Goal: Task Accomplishment & Management: Manage account settings

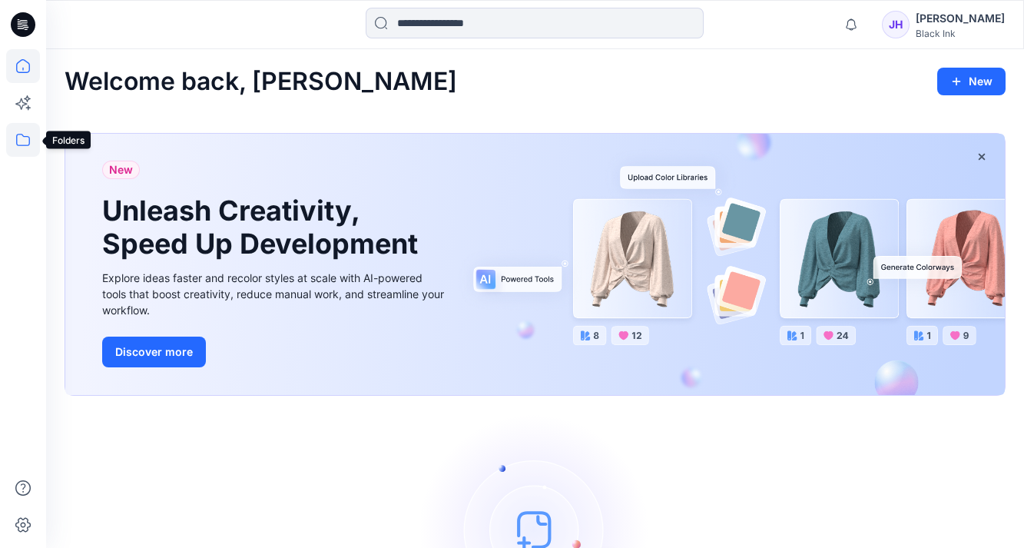
click at [24, 136] on icon at bounding box center [23, 140] width 14 height 12
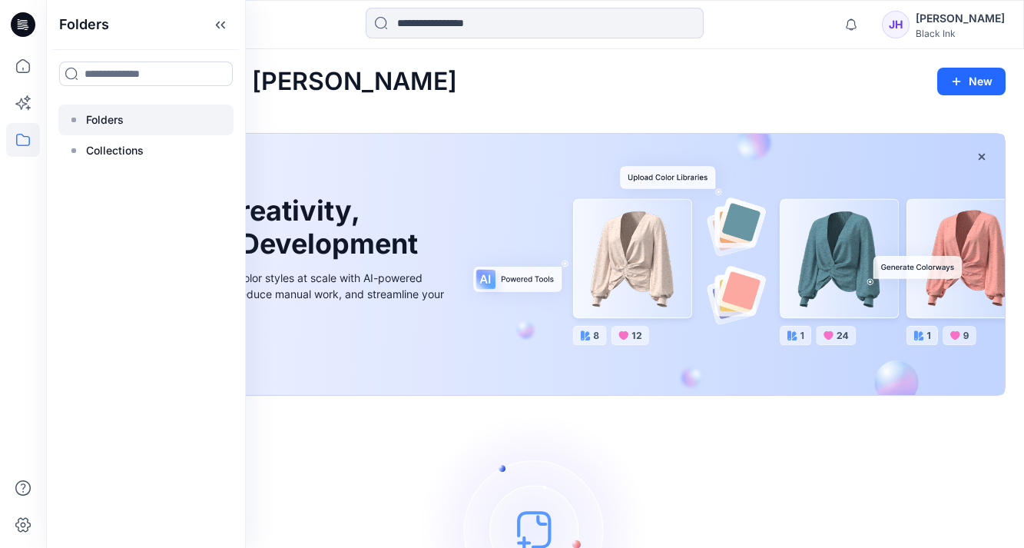
click at [86, 121] on p "Folders" at bounding box center [105, 120] width 38 height 18
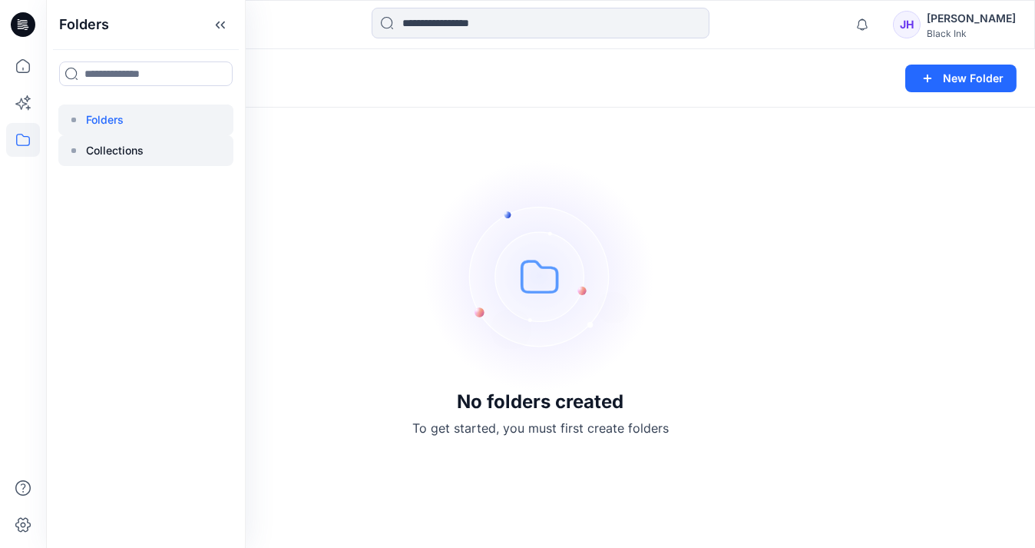
click at [112, 147] on p "Collections" at bounding box center [115, 150] width 58 height 18
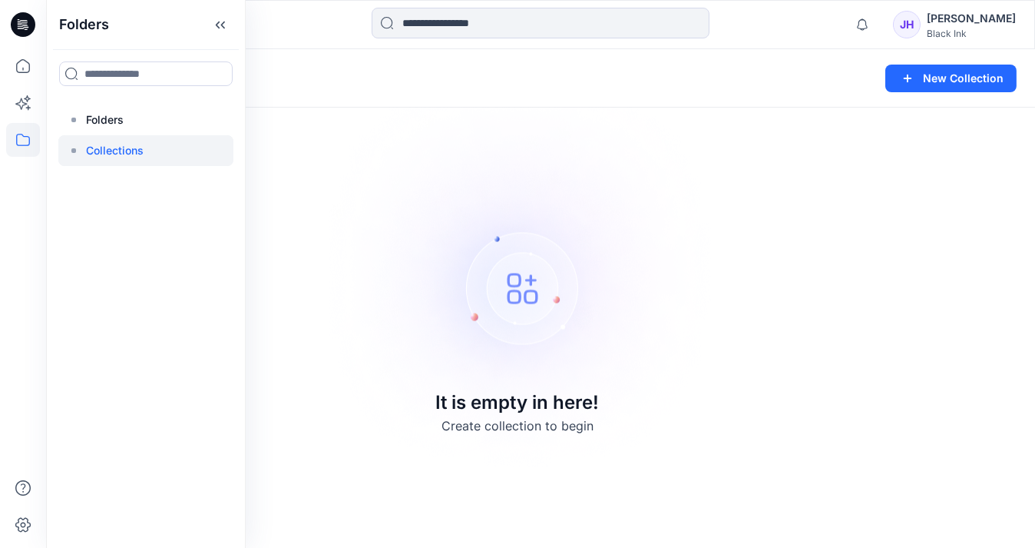
click at [997, 24] on div "[PERSON_NAME]" at bounding box center [971, 18] width 89 height 18
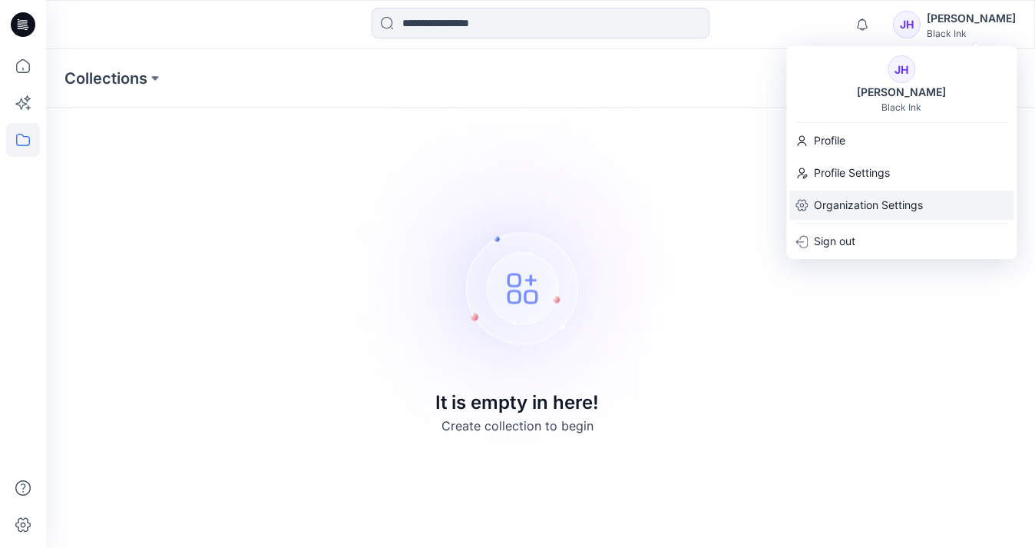
click at [874, 198] on p "Organization Settings" at bounding box center [868, 204] width 109 height 29
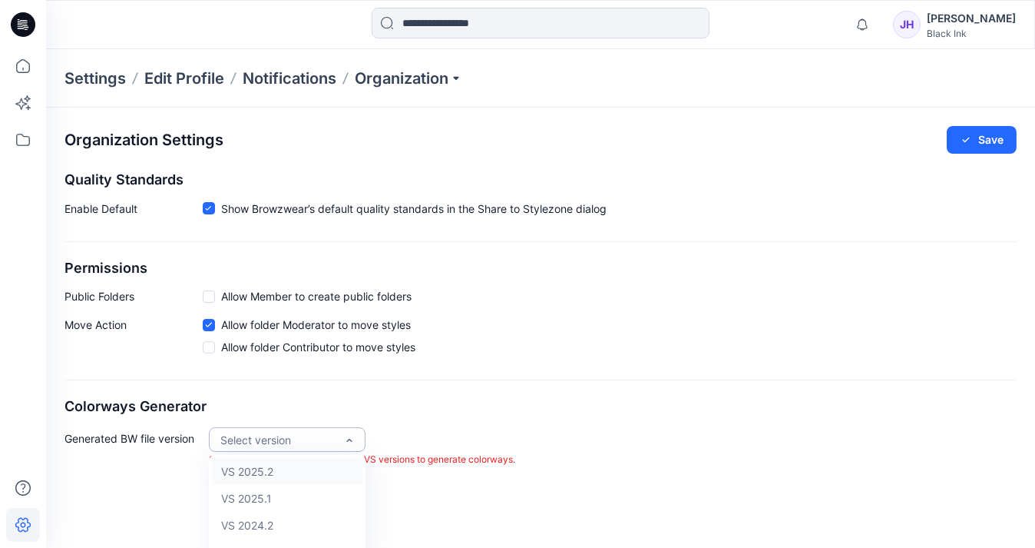
click at [515, 370] on div "Organization Settings Save Quality Standards Enable Default Show Browzwear’s de…" at bounding box center [540, 297] width 989 height 378
click at [218, 292] on label "Allow Member to create public folders" at bounding box center [307, 296] width 209 height 16
click at [283, 349] on span "Allow folder Contributor to move styles" at bounding box center [318, 347] width 194 height 16
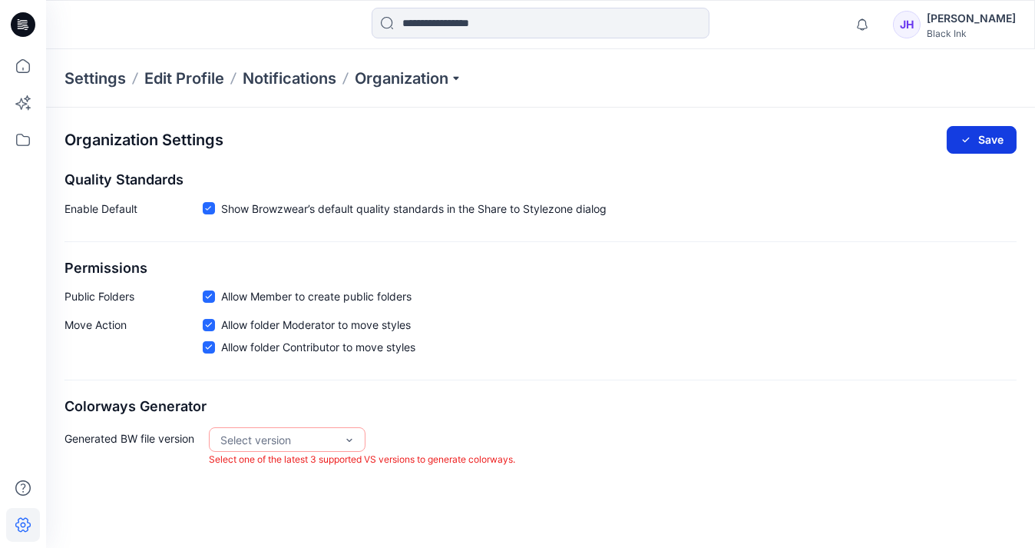
click at [962, 144] on icon "button" at bounding box center [966, 140] width 12 height 12
click at [28, 103] on icon at bounding box center [23, 103] width 34 height 34
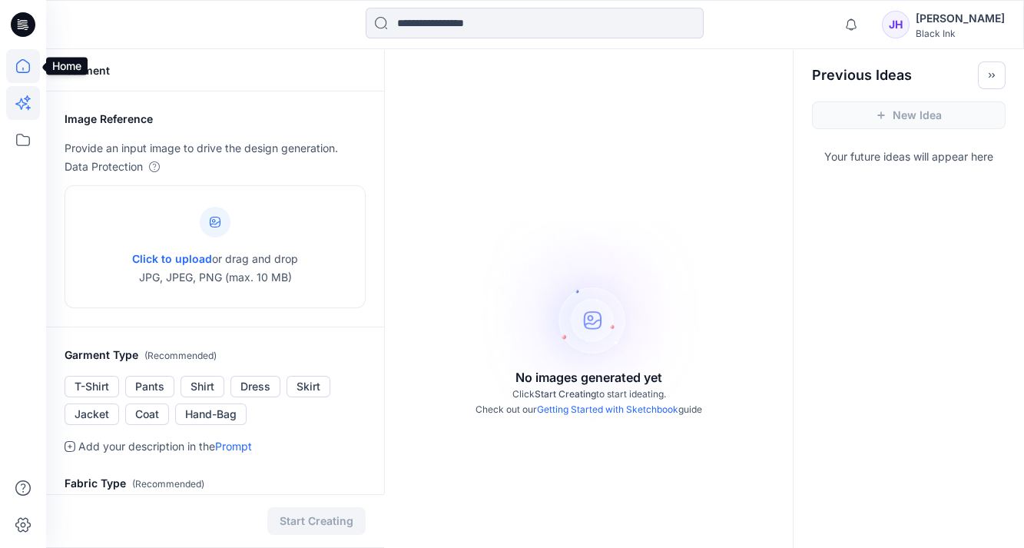
click at [21, 62] on icon at bounding box center [23, 66] width 34 height 34
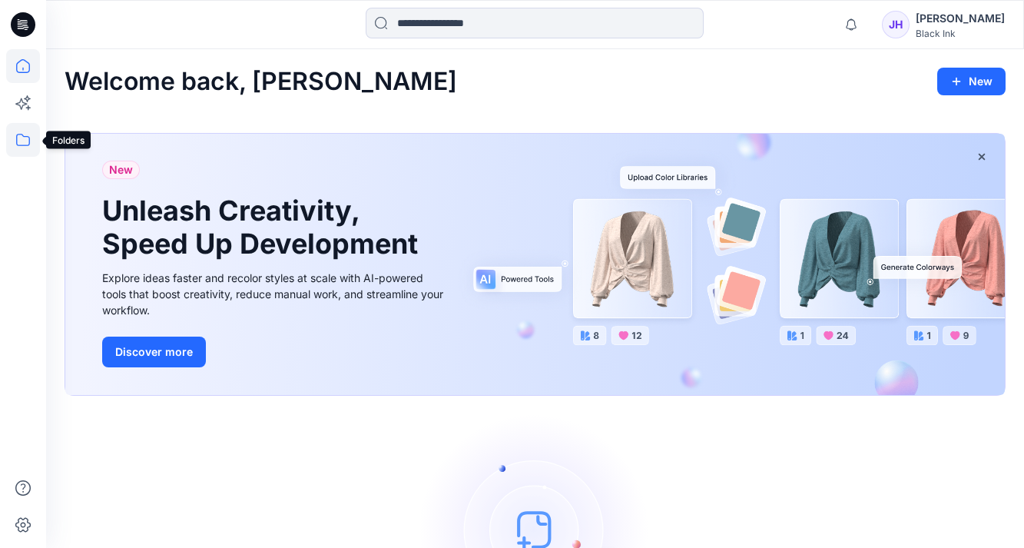
click at [29, 145] on icon at bounding box center [23, 140] width 34 height 34
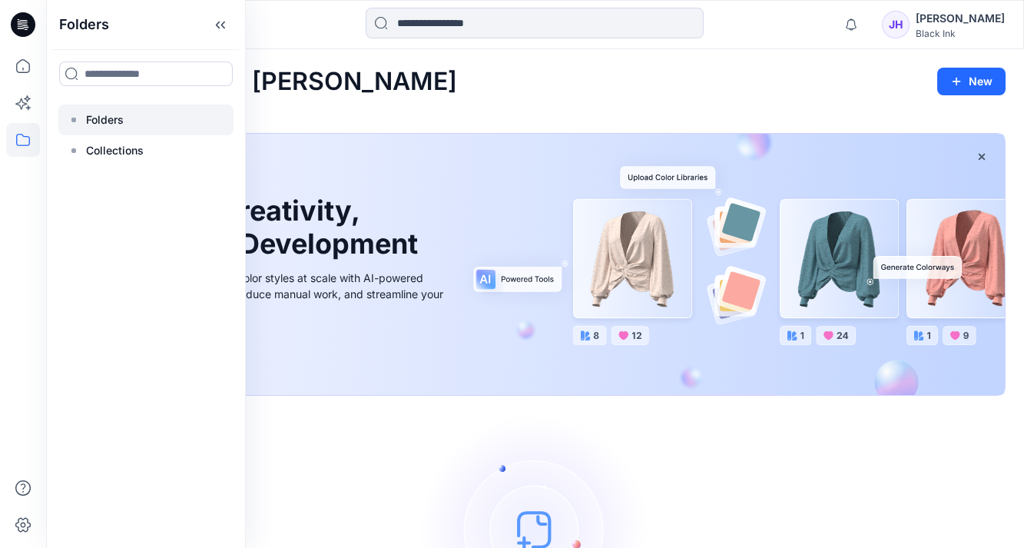
click at [114, 124] on p "Folders" at bounding box center [105, 120] width 38 height 18
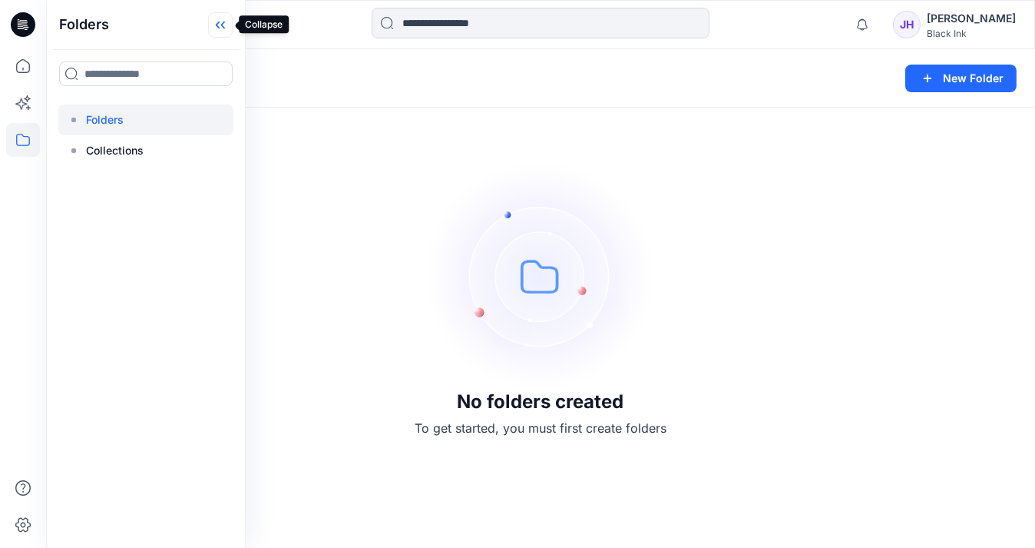
click at [226, 27] on icon at bounding box center [220, 24] width 25 height 25
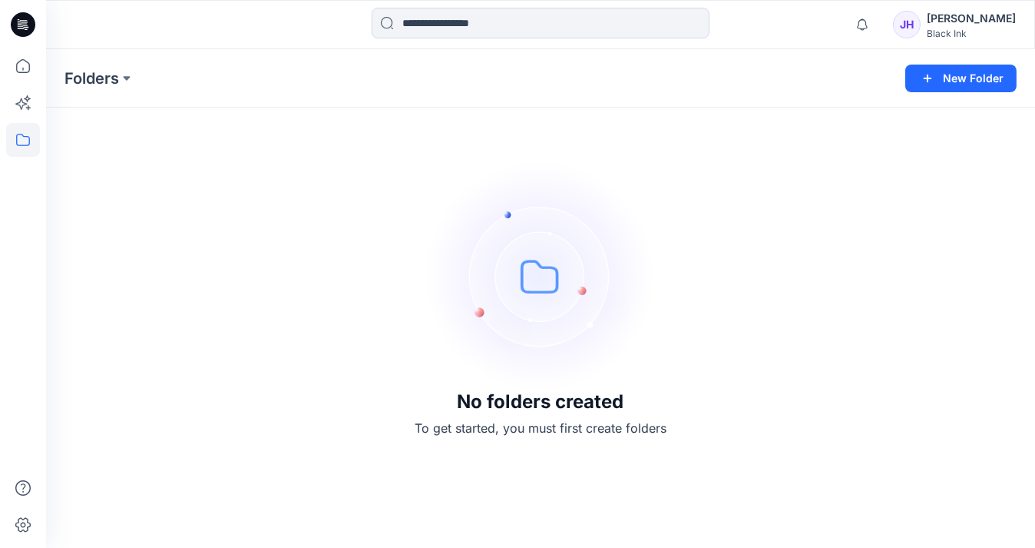
click at [921, 22] on div "JH" at bounding box center [907, 25] width 28 height 28
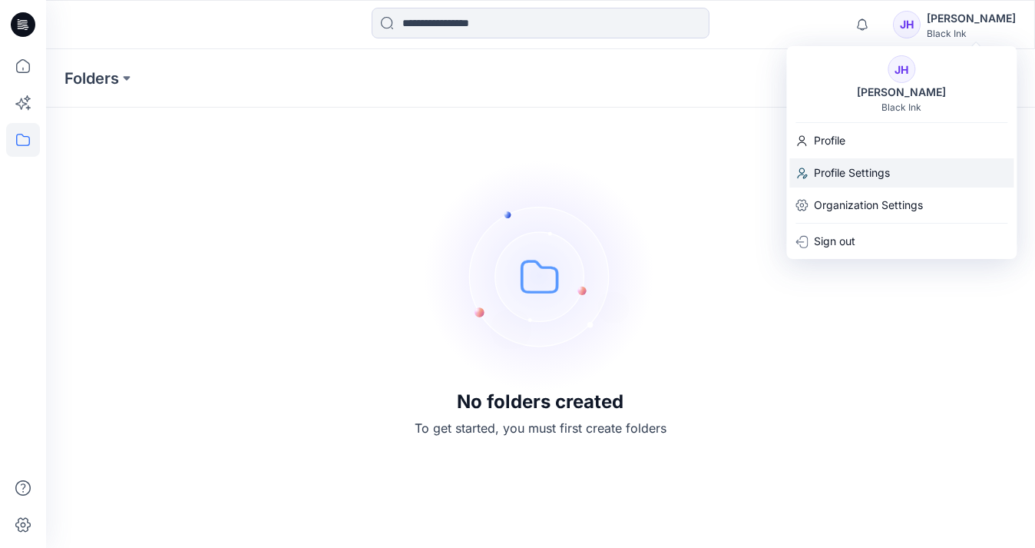
click at [875, 177] on p "Profile Settings" at bounding box center [852, 172] width 76 height 29
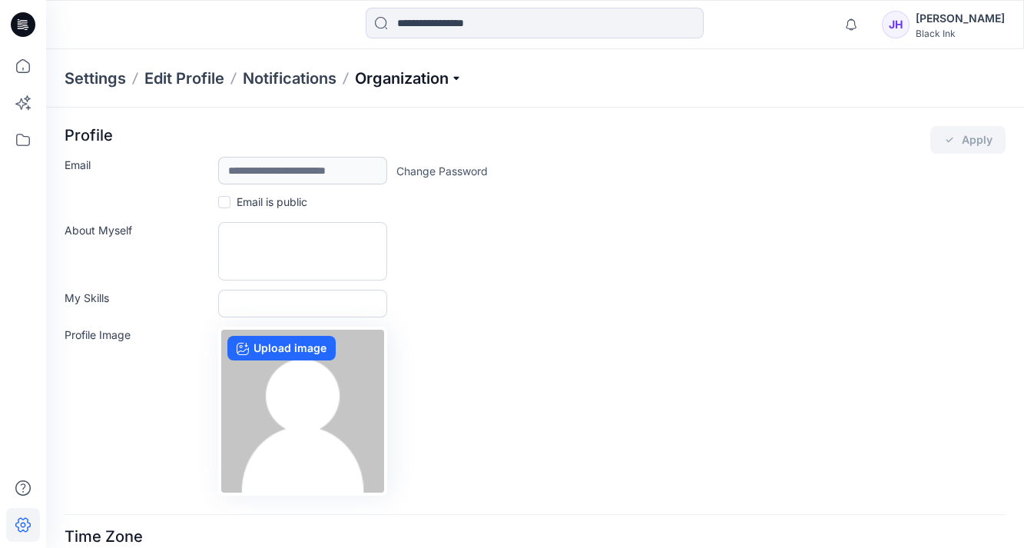
click at [422, 77] on p "Organization" at bounding box center [409, 79] width 108 height 22
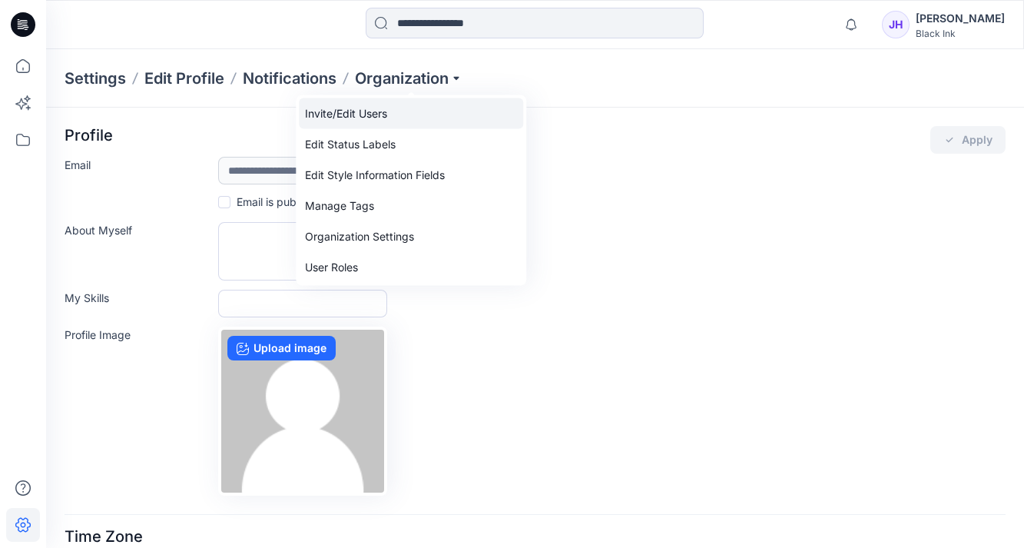
click at [394, 117] on link "Invite/Edit Users" at bounding box center [411, 113] width 224 height 31
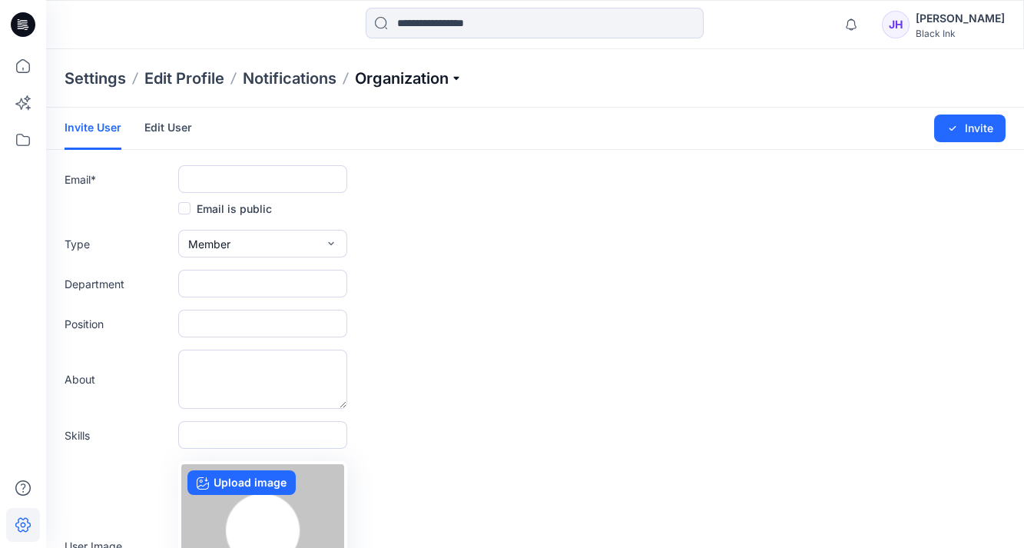
click at [446, 74] on p "Organization" at bounding box center [409, 79] width 108 height 22
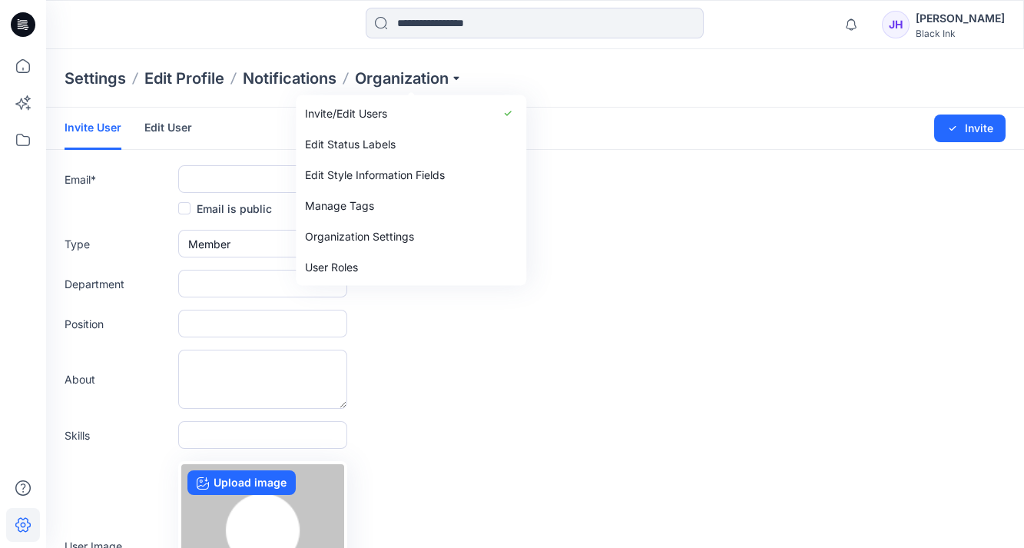
click at [153, 130] on link "Edit User" at bounding box center [168, 128] width 48 height 40
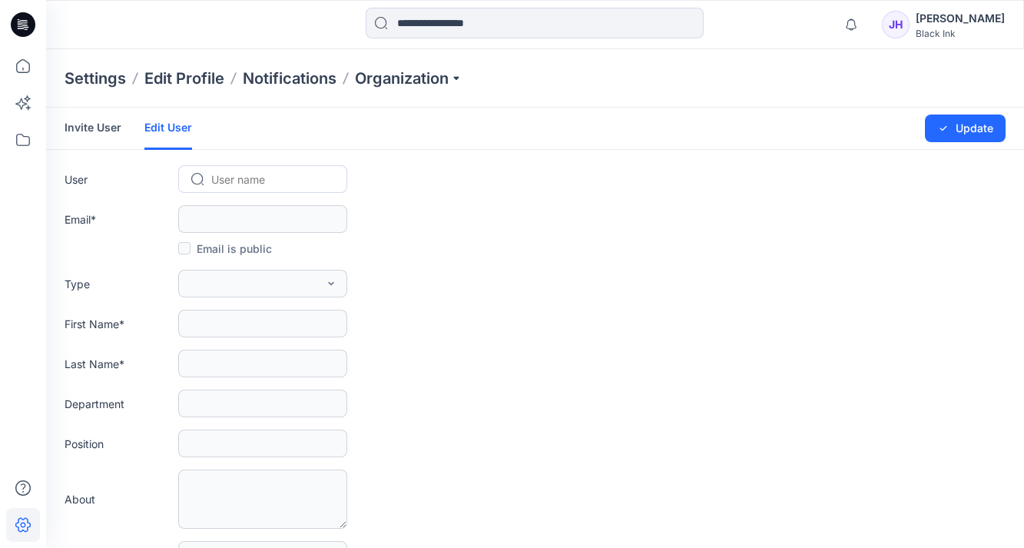
click at [102, 137] on link "Invite User" at bounding box center [93, 128] width 57 height 40
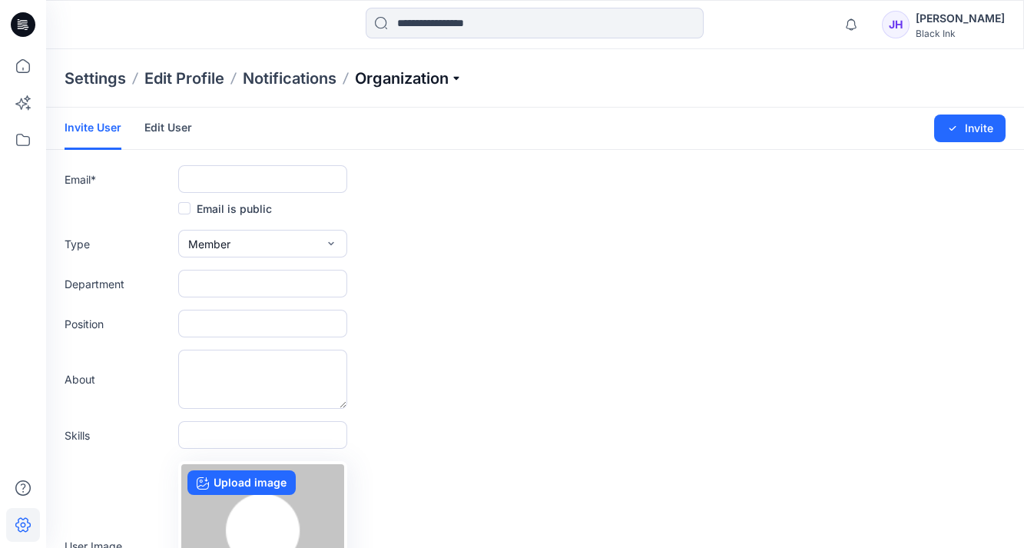
click at [438, 84] on p "Organization" at bounding box center [409, 79] width 108 height 22
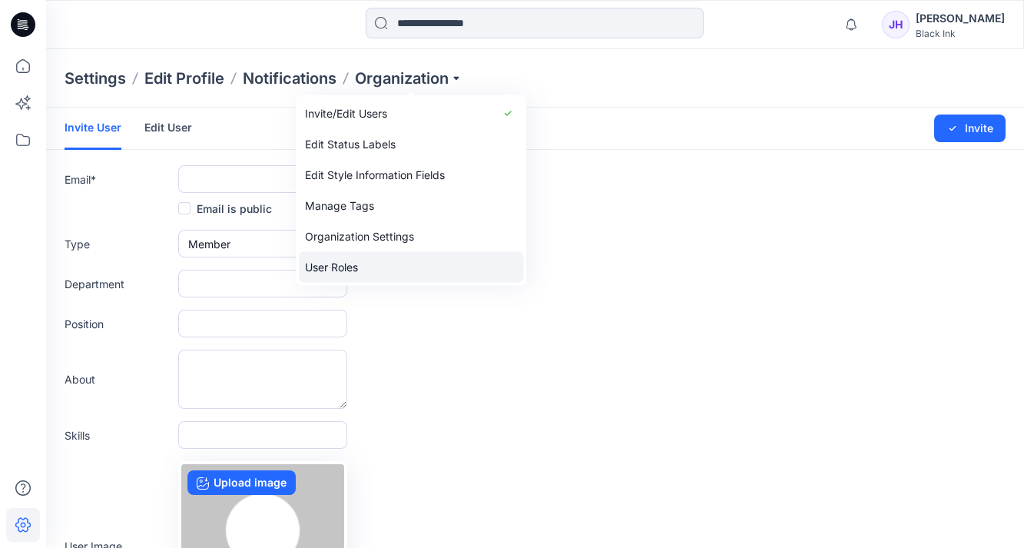
click at [375, 271] on link "User Roles" at bounding box center [411, 267] width 224 height 31
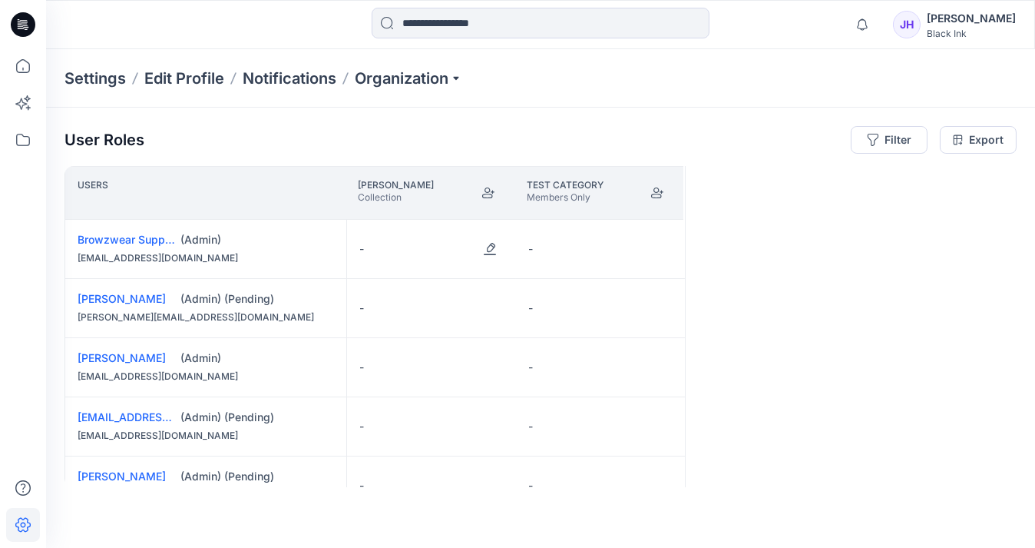
click at [423, 253] on div "-" at bounding box center [431, 249] width 169 height 58
click at [491, 249] on button "Edit Role" at bounding box center [490, 249] width 28 height 28
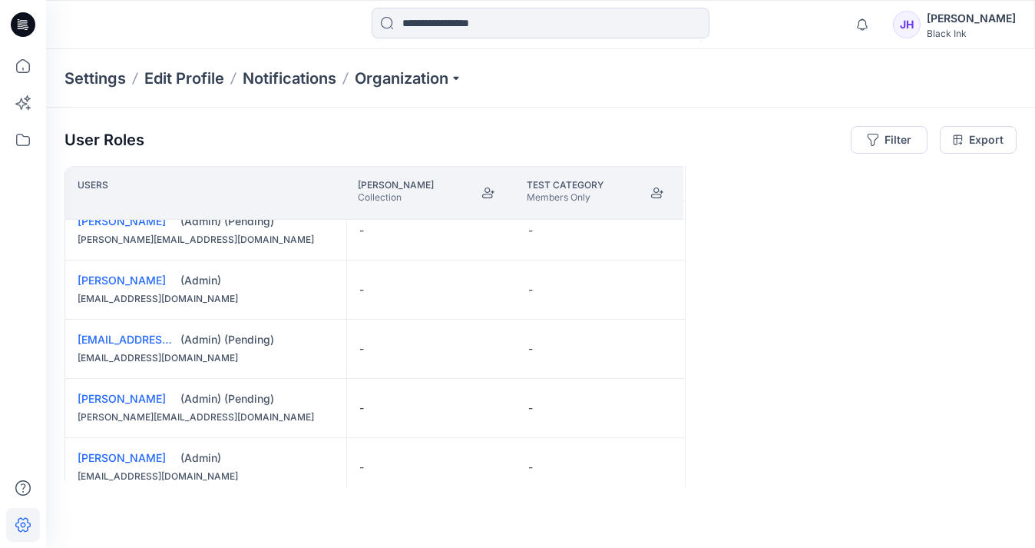
scroll to position [68, 0]
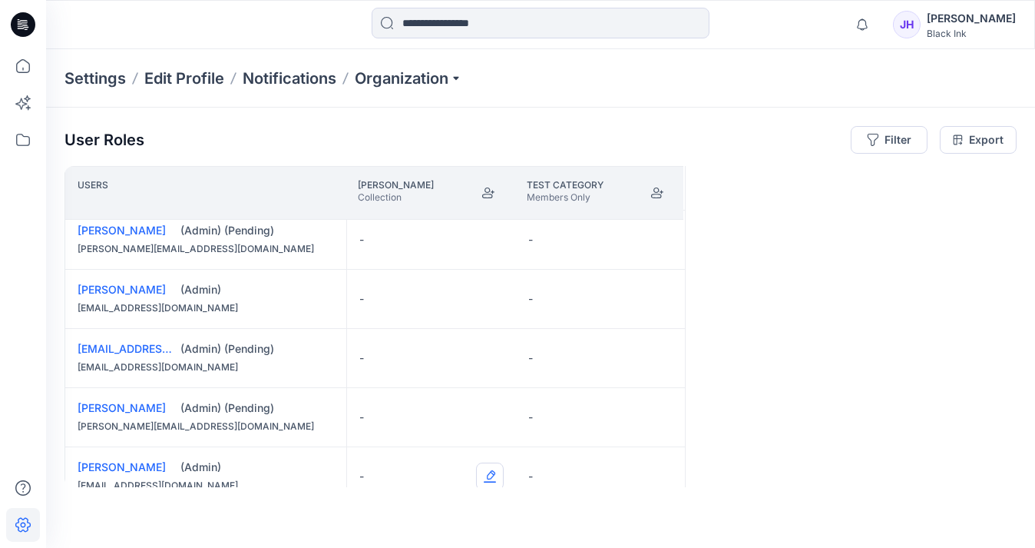
click at [491, 475] on button "Edit Role" at bounding box center [490, 476] width 28 height 28
click at [444, 389] on button "Reviewer" at bounding box center [417, 383] width 166 height 28
click at [490, 412] on button "Edit Role" at bounding box center [490, 417] width 28 height 28
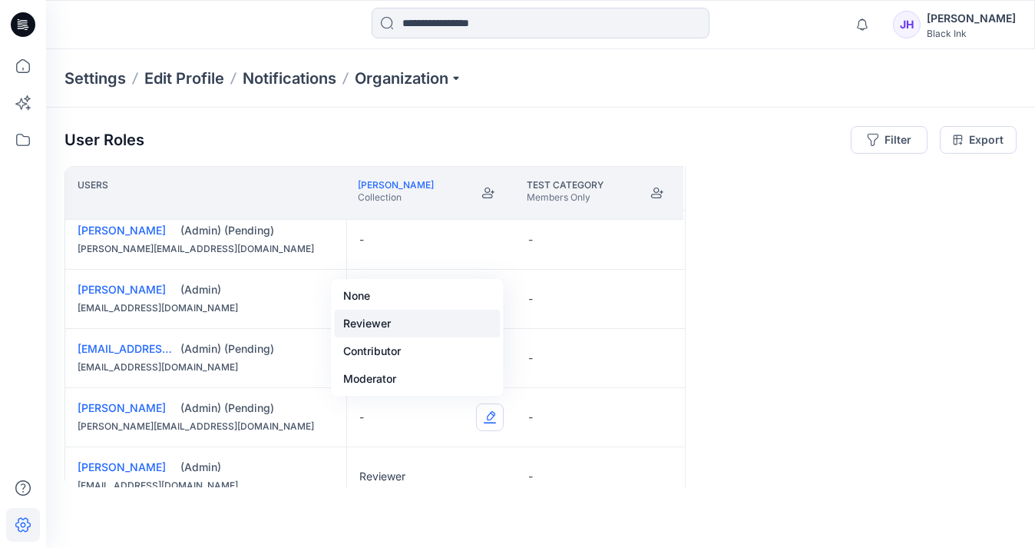
click at [423, 326] on button "Reviewer" at bounding box center [417, 323] width 166 height 28
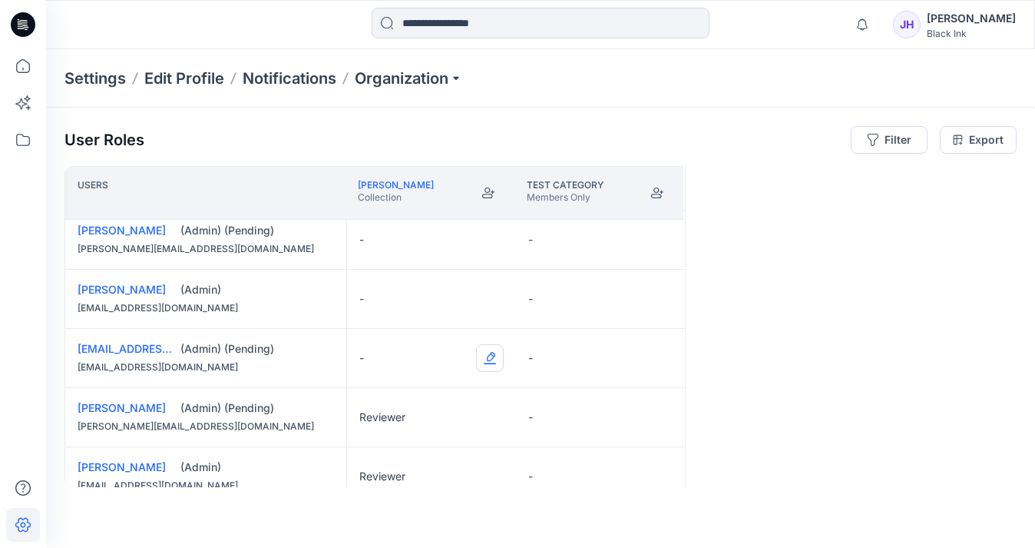
click at [493, 355] on button "Edit Role" at bounding box center [490, 358] width 28 height 28
click at [395, 419] on button "Reviewer" at bounding box center [417, 421] width 166 height 28
click at [494, 299] on button "Edit Role" at bounding box center [490, 299] width 28 height 28
click at [380, 363] on button "Reviewer" at bounding box center [417, 363] width 166 height 28
click at [495, 233] on button "Edit Role" at bounding box center [490, 240] width 28 height 28
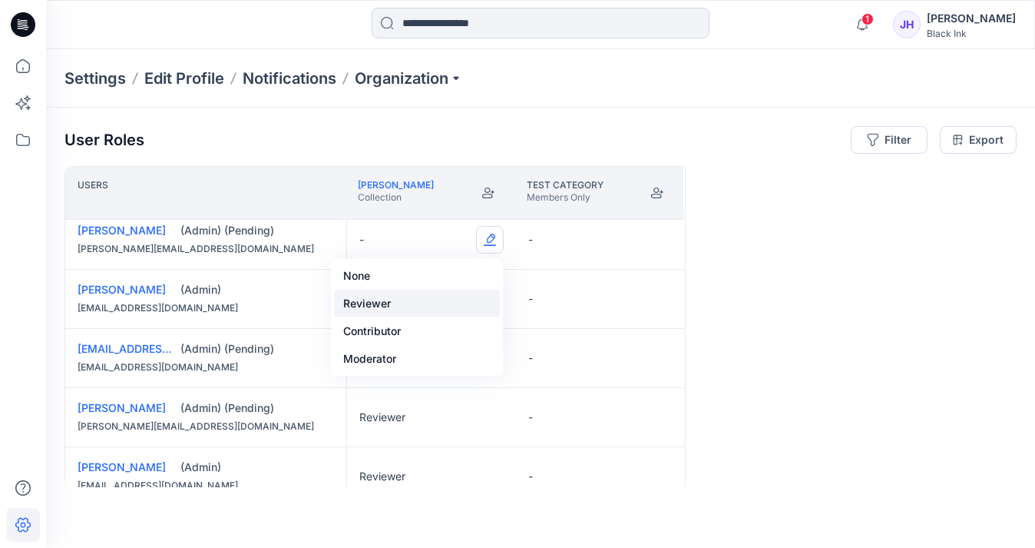
click at [408, 304] on button "Reviewer" at bounding box center [417, 304] width 166 height 28
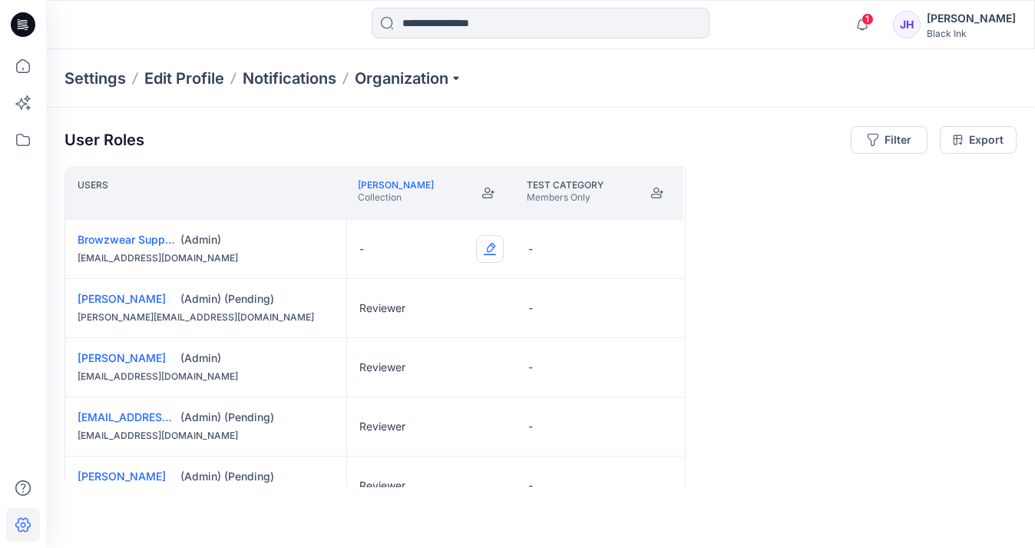
click at [495, 245] on button "Edit Role" at bounding box center [490, 249] width 28 height 28
click at [412, 314] on button "Reviewer" at bounding box center [417, 313] width 166 height 28
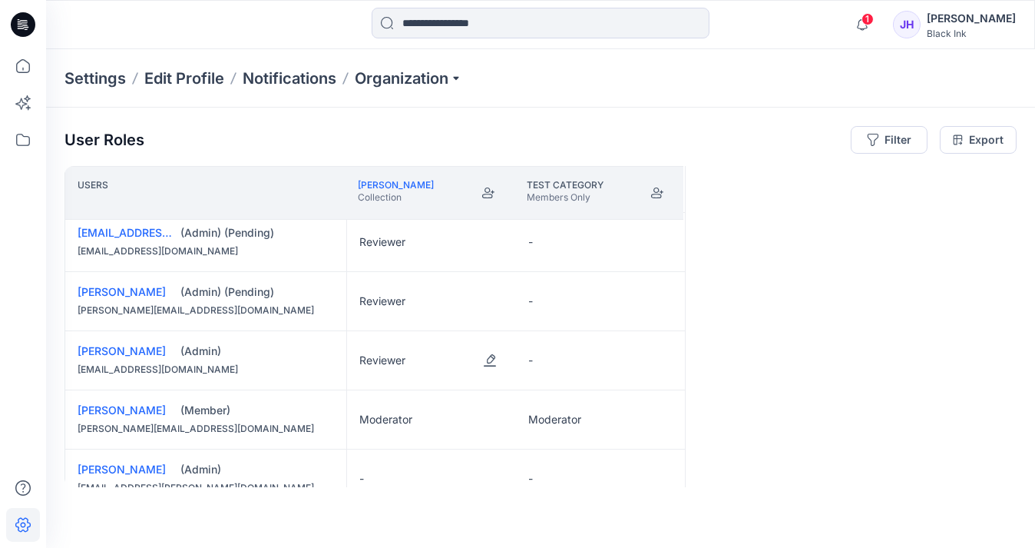
scroll to position [222, 0]
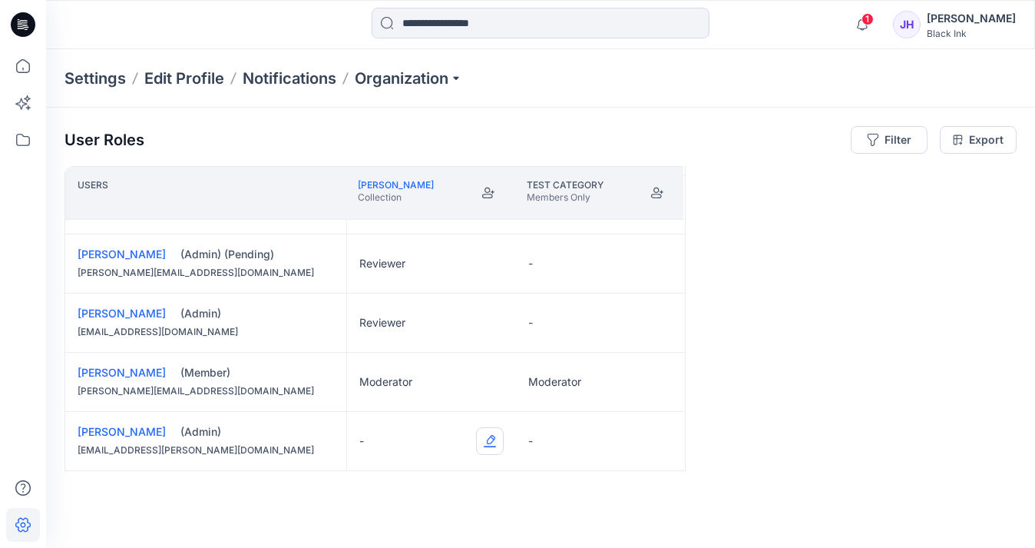
click at [485, 434] on button "Edit Role" at bounding box center [490, 441] width 28 height 28
click at [662, 257] on button "Edit Role" at bounding box center [659, 264] width 28 height 28
click at [590, 384] on button "Moderator" at bounding box center [586, 382] width 166 height 28
click at [656, 314] on button "Edit Role" at bounding box center [659, 323] width 28 height 28
click at [578, 445] on button "Moderator" at bounding box center [586, 441] width 166 height 28
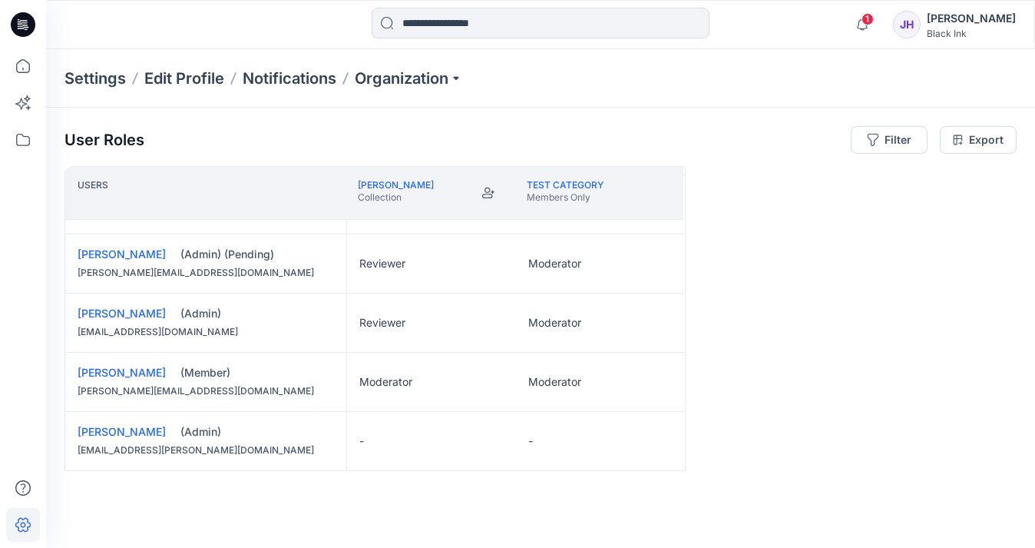
scroll to position [68, 0]
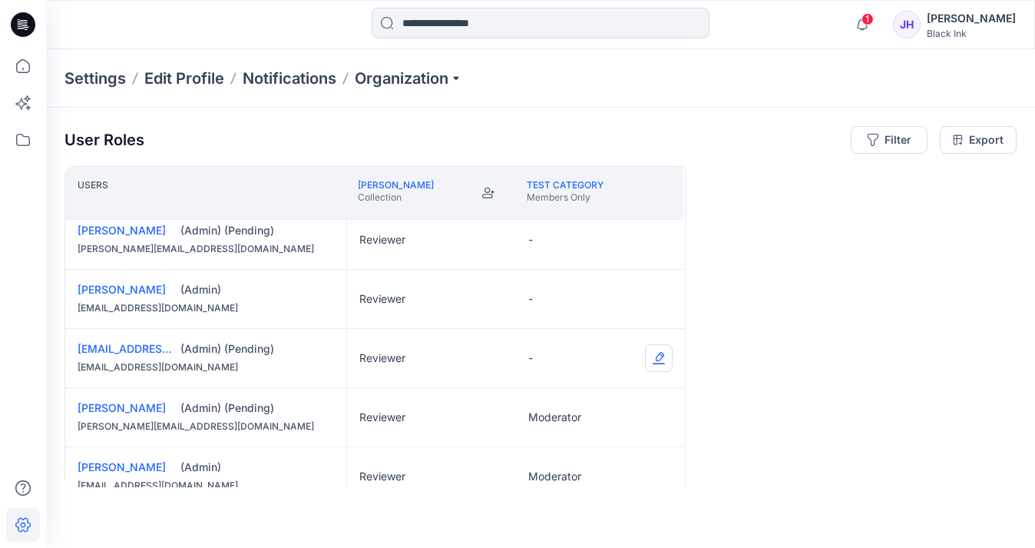
click at [660, 355] on button "Edit Role" at bounding box center [659, 358] width 28 height 28
click at [570, 475] on button "Moderator" at bounding box center [586, 476] width 166 height 28
click at [662, 298] on button "Edit Role" at bounding box center [659, 299] width 28 height 28
click at [570, 406] on button "Moderator" at bounding box center [586, 418] width 166 height 28
click at [655, 239] on button "Edit Role" at bounding box center [659, 240] width 28 height 28
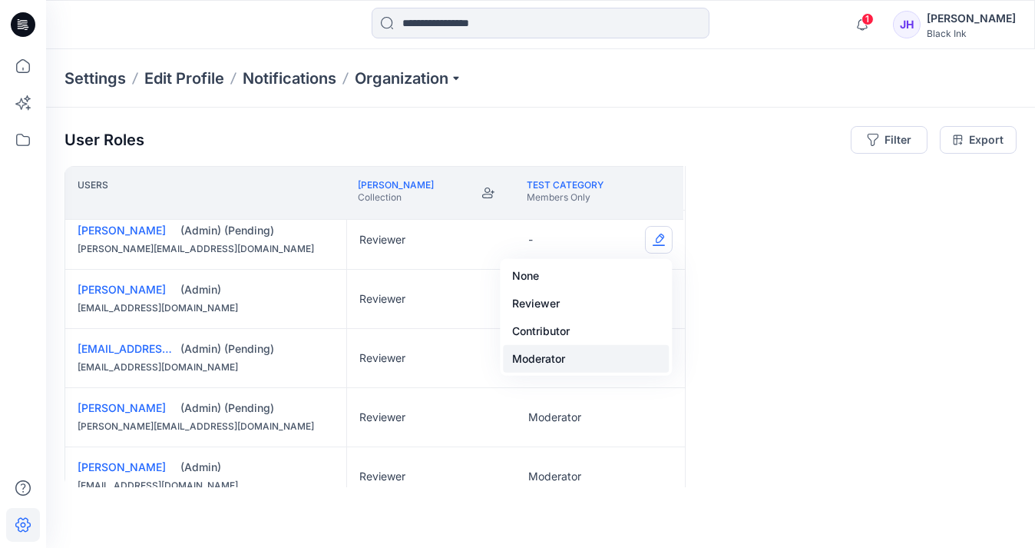
click at [573, 359] on button "Moderator" at bounding box center [586, 359] width 166 height 28
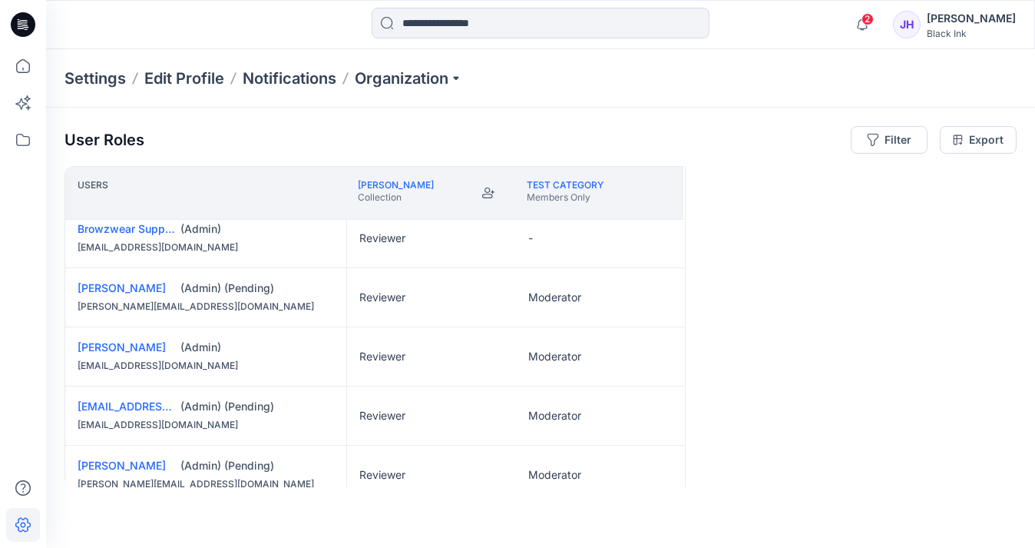
scroll to position [0, 0]
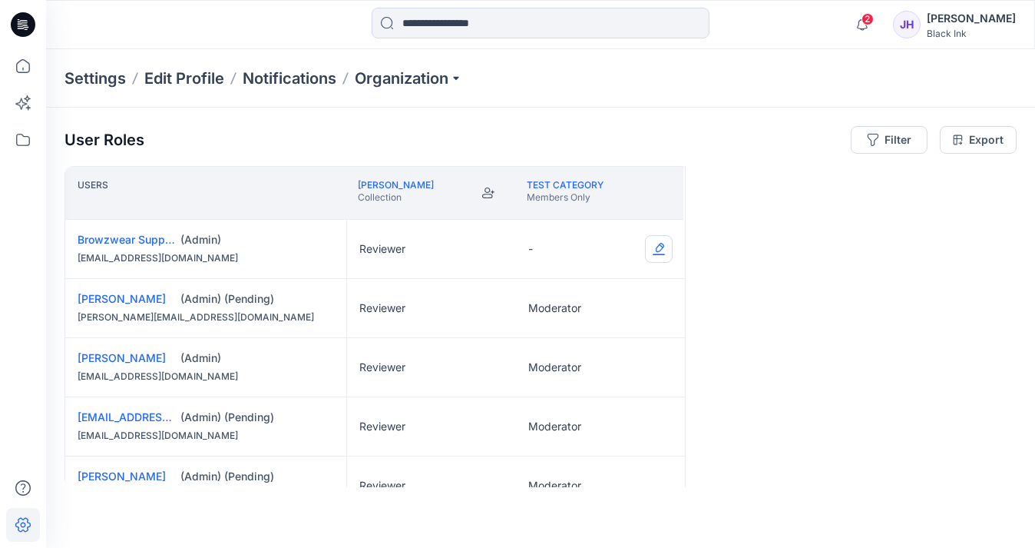
click at [652, 243] on button "Edit Role" at bounding box center [659, 249] width 28 height 28
click at [666, 259] on button "Edit Role" at bounding box center [659, 249] width 28 height 28
click at [574, 319] on button "Reviewer" at bounding box center [586, 313] width 166 height 28
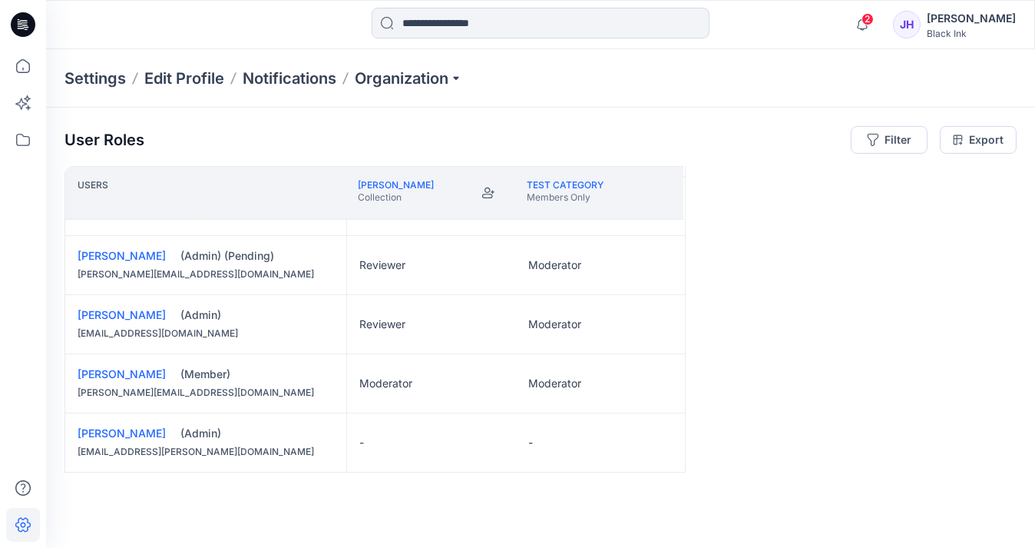
scroll to position [222, 0]
click at [20, 143] on icon at bounding box center [23, 140] width 34 height 34
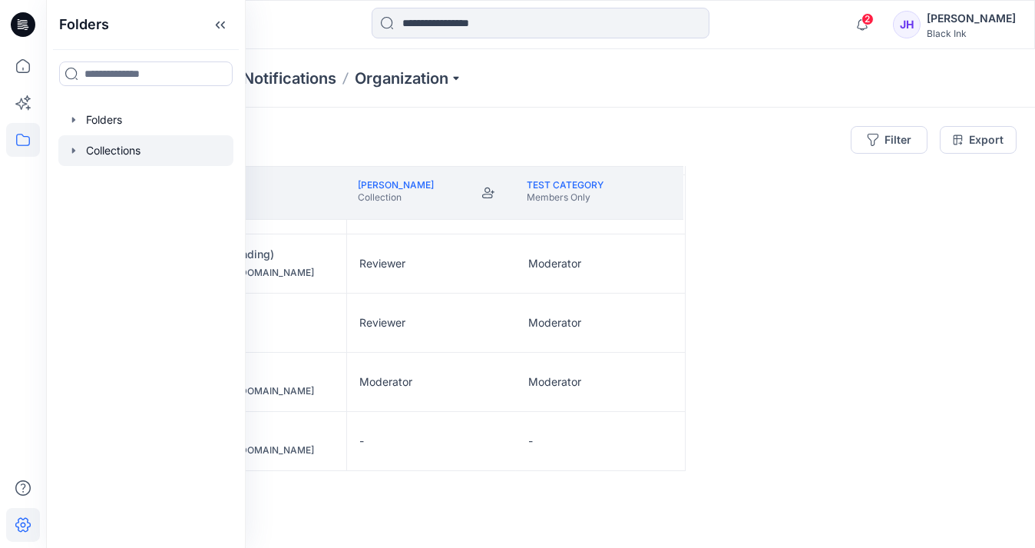
click at [108, 147] on div at bounding box center [145, 150] width 175 height 31
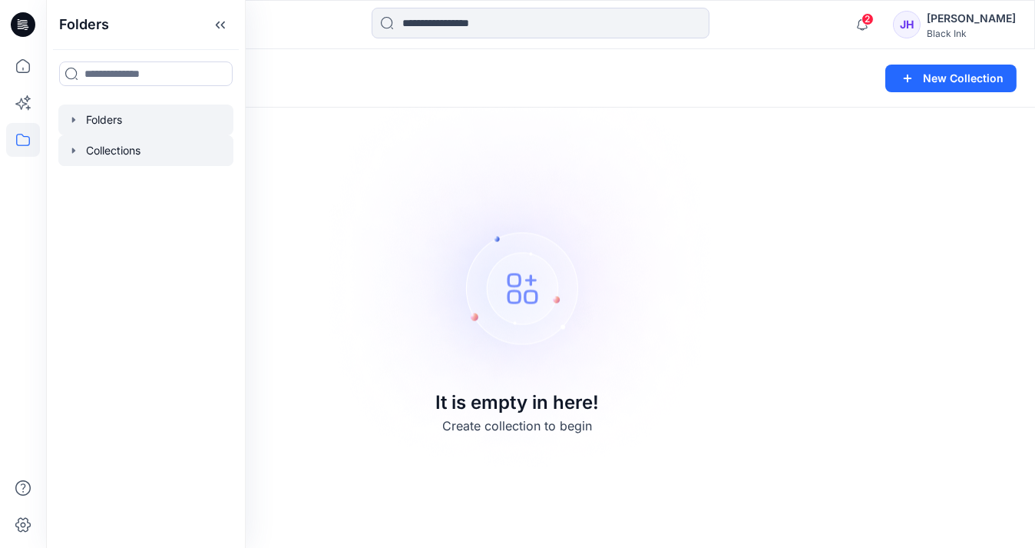
click at [147, 118] on div at bounding box center [145, 119] width 175 height 31
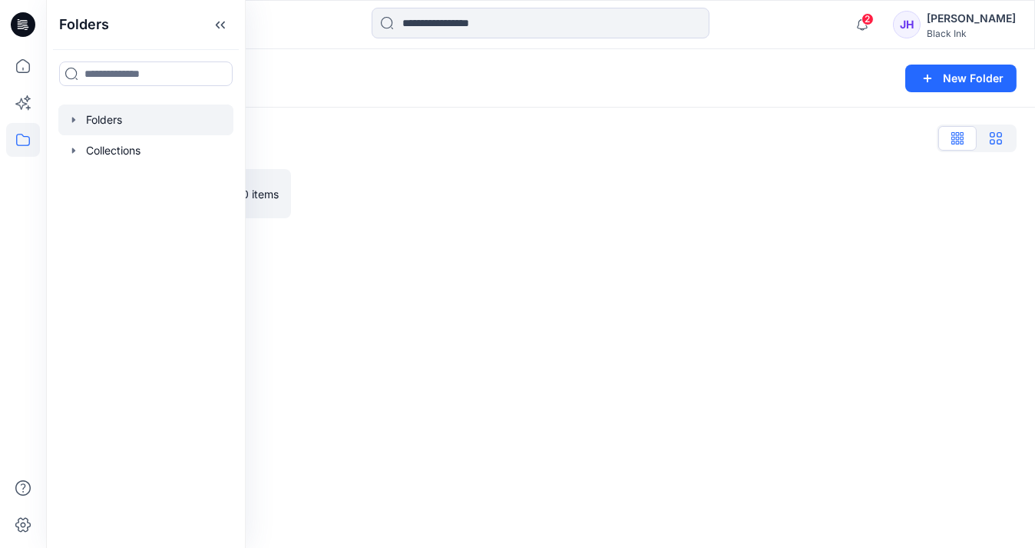
click at [989, 130] on button "button" at bounding box center [996, 138] width 38 height 25
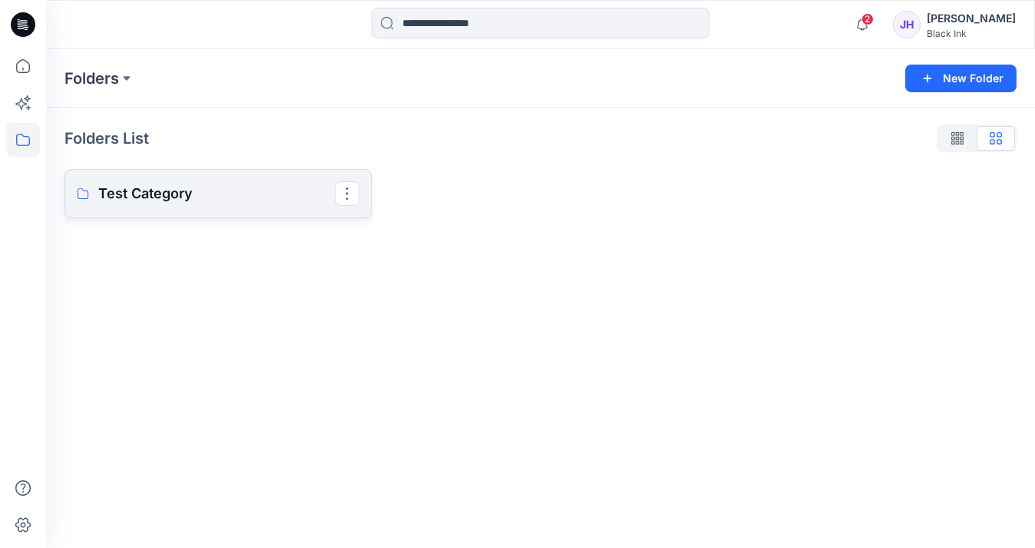
click at [138, 193] on p "Test Category" at bounding box center [216, 194] width 237 height 22
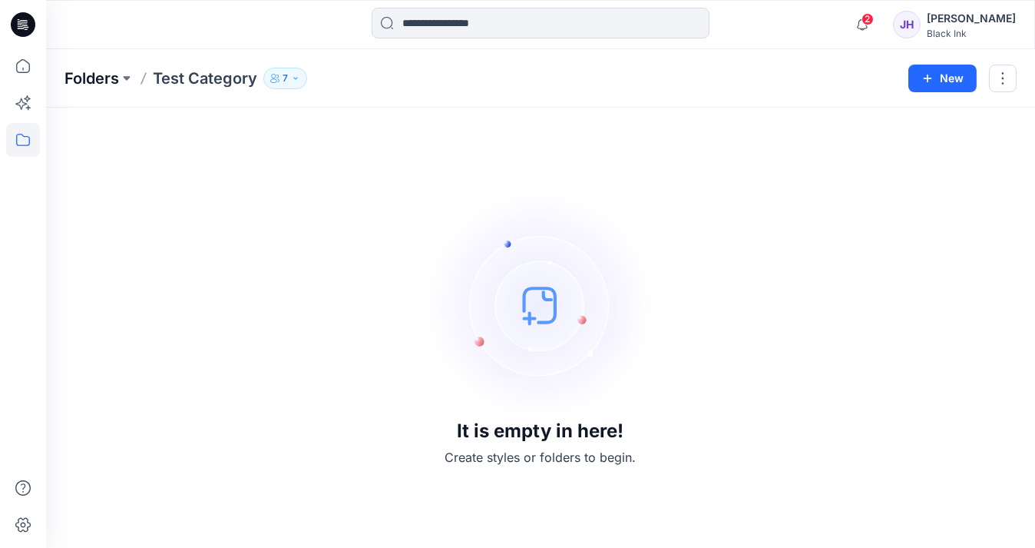
click at [108, 81] on p "Folders" at bounding box center [92, 79] width 55 height 22
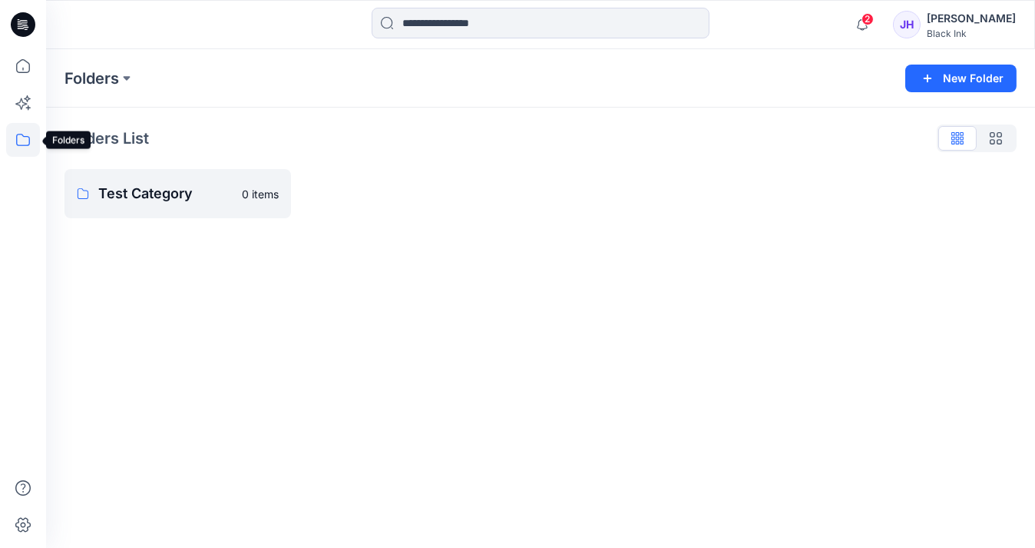
click at [28, 138] on icon at bounding box center [23, 140] width 34 height 34
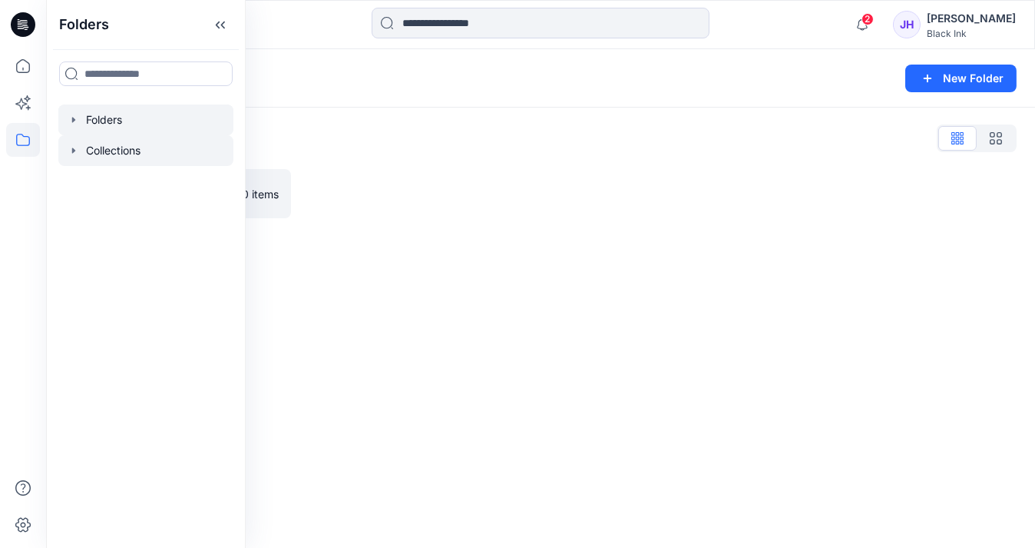
click at [109, 154] on div at bounding box center [145, 150] width 175 height 31
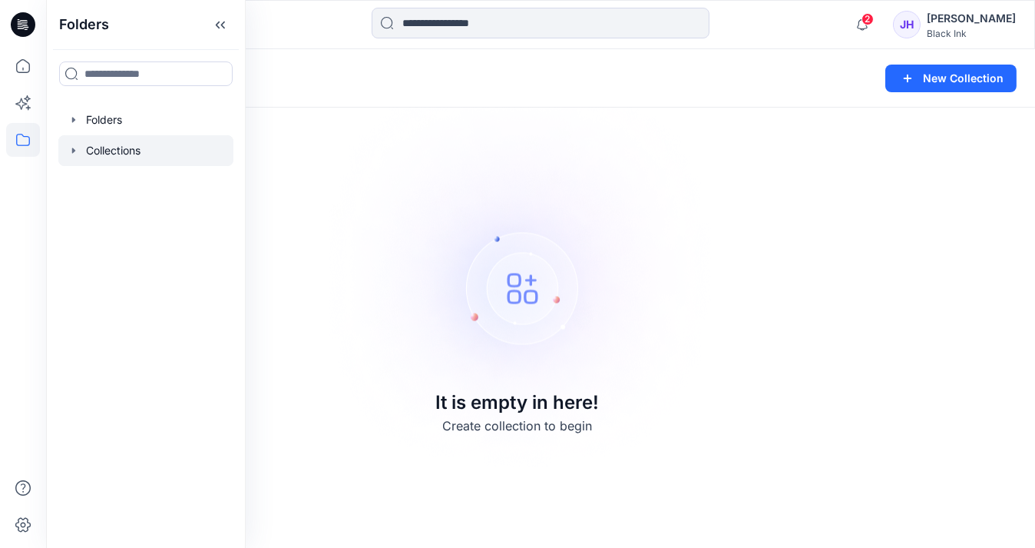
click at [894, 161] on div "Collections New Collection It is empty in here! Create collection to begin" at bounding box center [540, 298] width 989 height 498
click at [154, 75] on button at bounding box center [154, 79] width 15 height 22
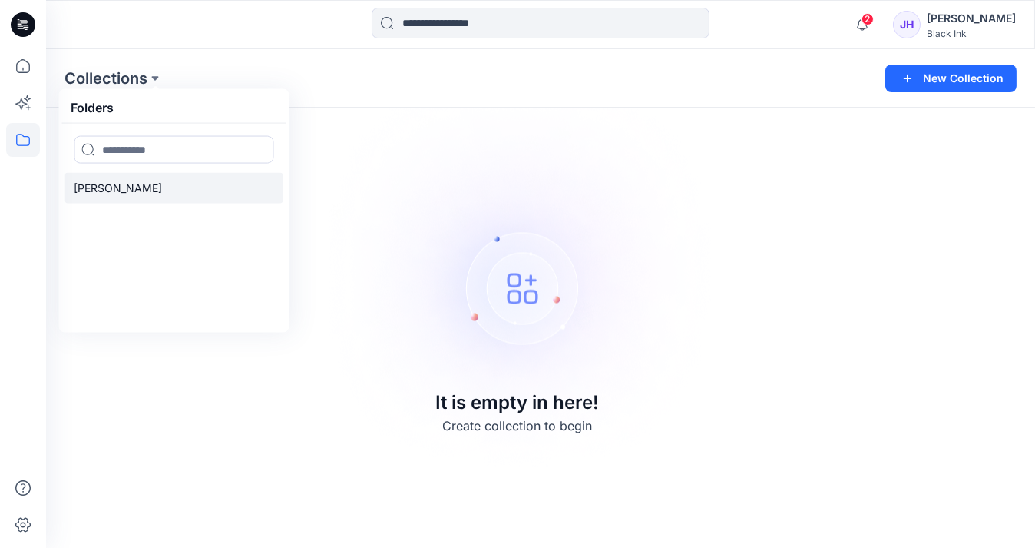
click at [124, 186] on p "[PERSON_NAME]" at bounding box center [118, 188] width 88 height 18
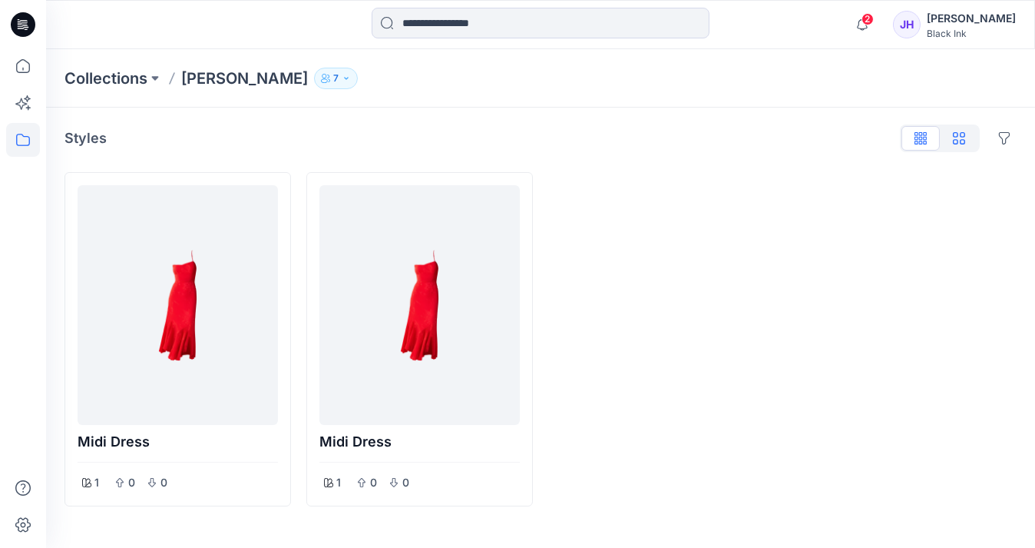
click at [970, 142] on button "button" at bounding box center [959, 138] width 38 height 25
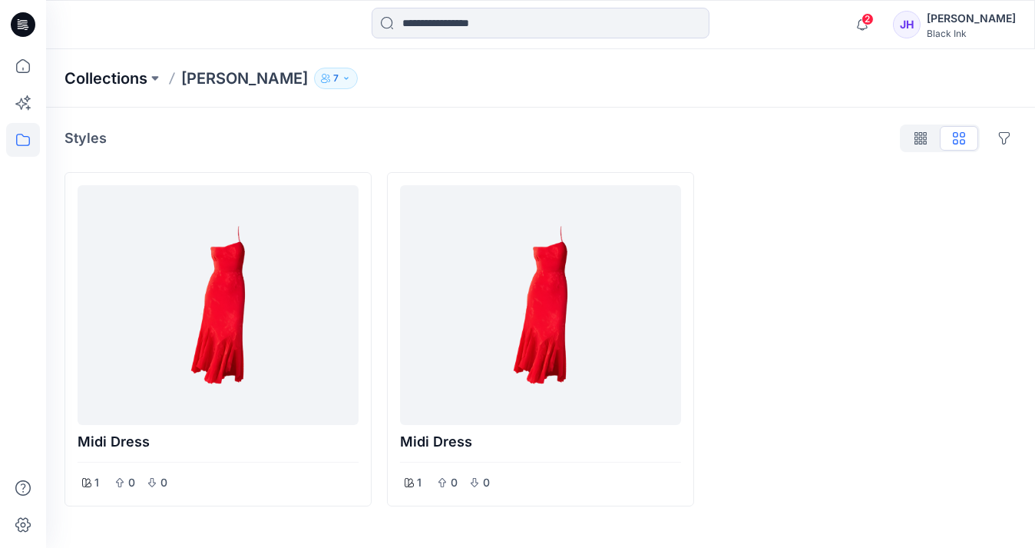
click at [131, 80] on p "Collections" at bounding box center [106, 79] width 83 height 22
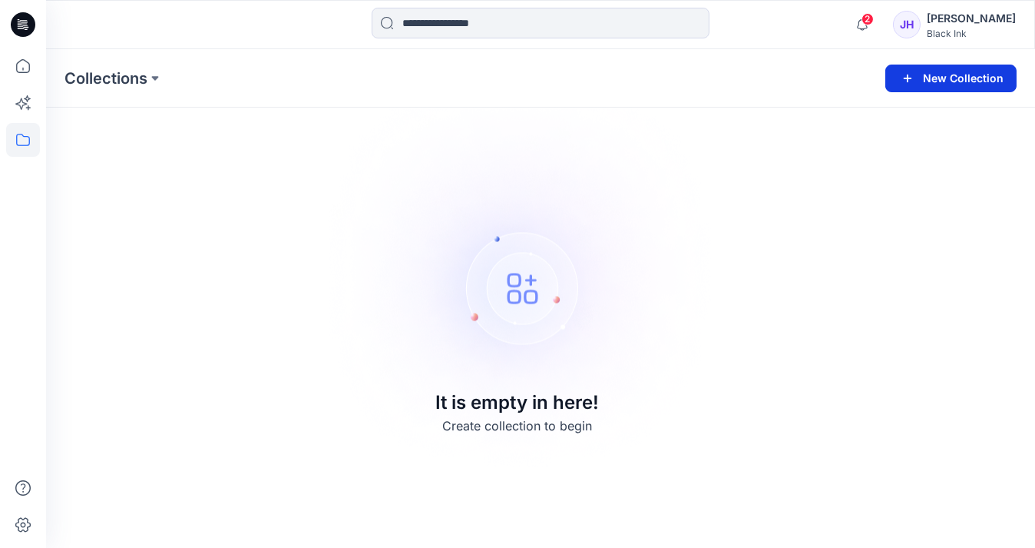
click at [935, 76] on button "New Collection" at bounding box center [950, 79] width 131 height 28
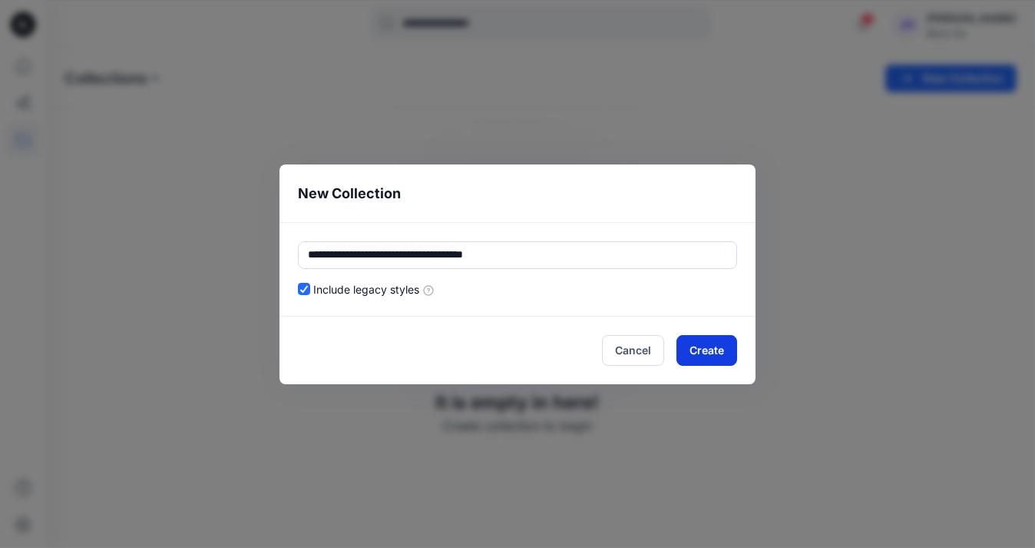
type input "**********"
click at [708, 345] on button "Create" at bounding box center [707, 350] width 61 height 31
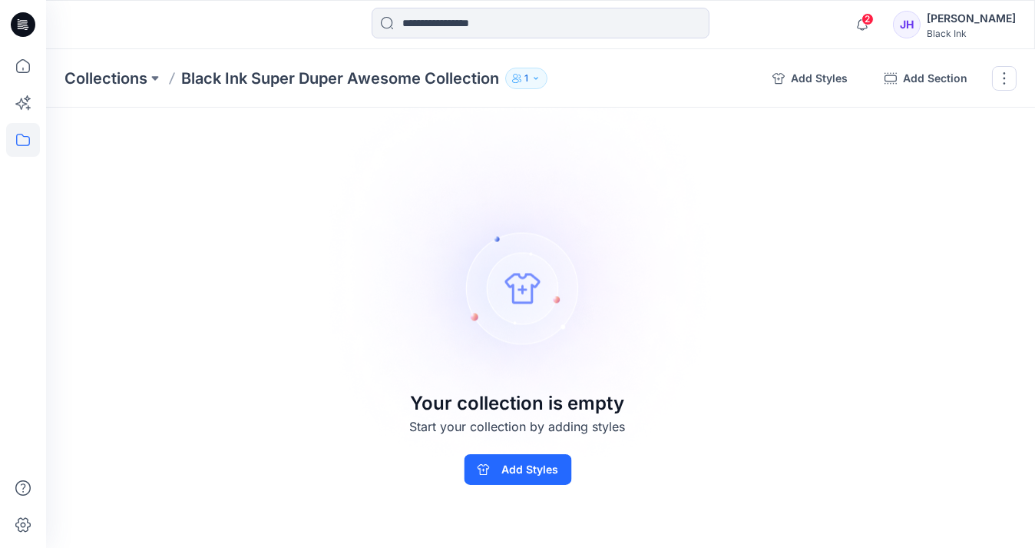
click at [531, 78] on button "1" at bounding box center [526, 79] width 42 height 22
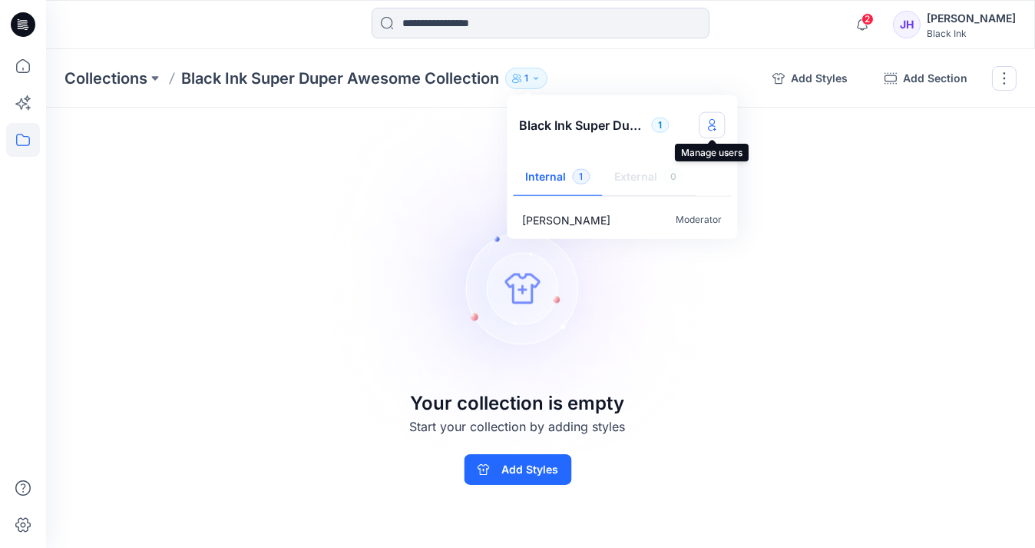
click at [710, 126] on icon "Manage users" at bounding box center [712, 125] width 12 height 12
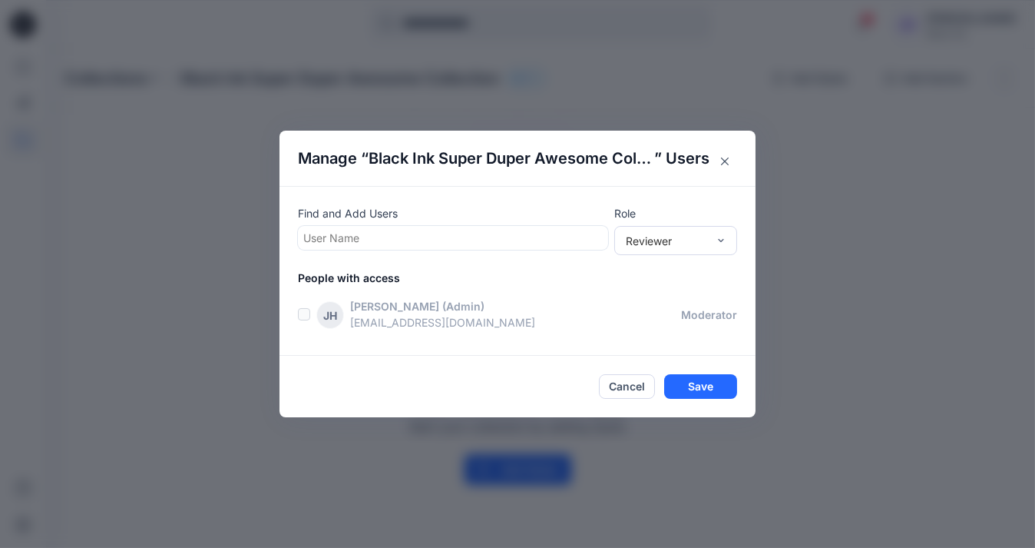
click at [562, 243] on div at bounding box center [452, 237] width 299 height 19
click at [309, 318] on label at bounding box center [304, 314] width 12 height 12
click at [304, 313] on label at bounding box center [304, 314] width 12 height 12
click at [310, 318] on div "JH Jaya Hall (Admin) jaya@blackinkstrategy.com moderator" at bounding box center [527, 314] width 458 height 32
click at [558, 243] on div at bounding box center [452, 237] width 299 height 19
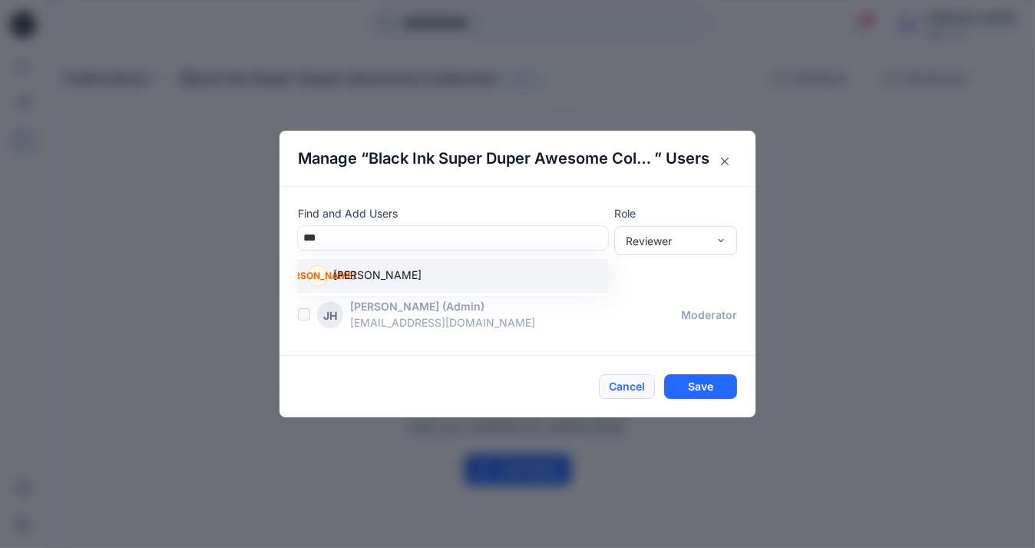
type input "***"
click at [620, 389] on button "Cancel" at bounding box center [627, 386] width 56 height 25
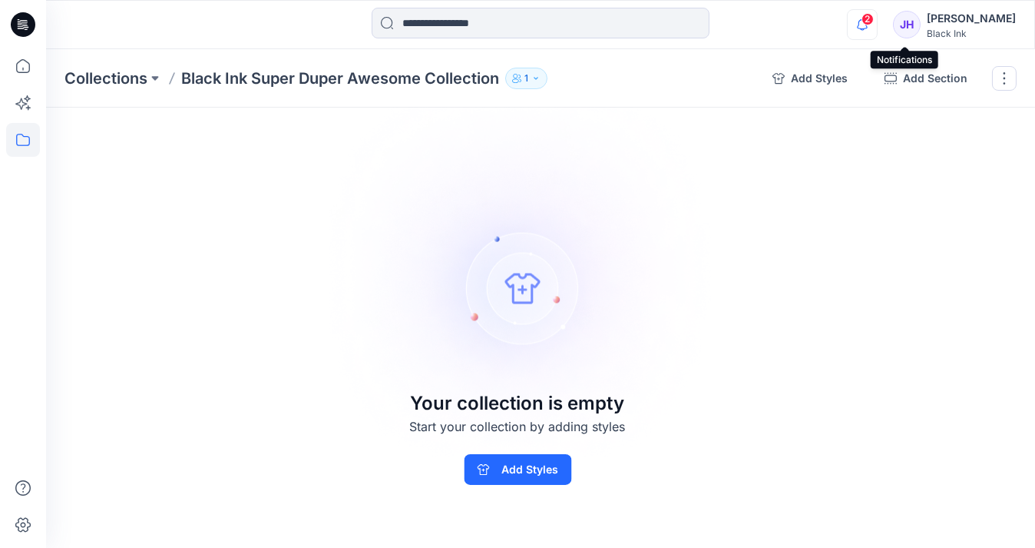
click at [877, 25] on icon "button" at bounding box center [862, 24] width 29 height 31
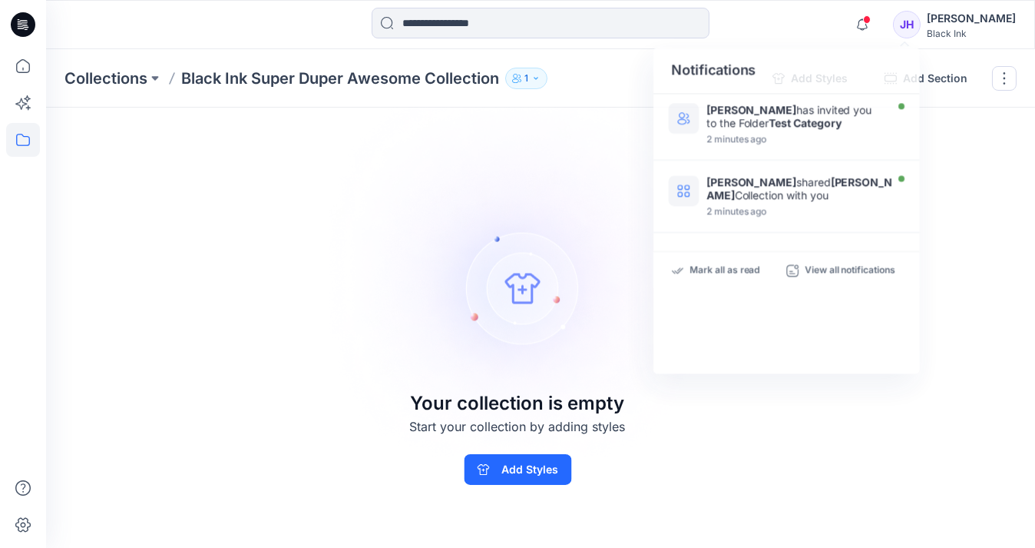
click at [921, 24] on div "JH" at bounding box center [907, 25] width 28 height 28
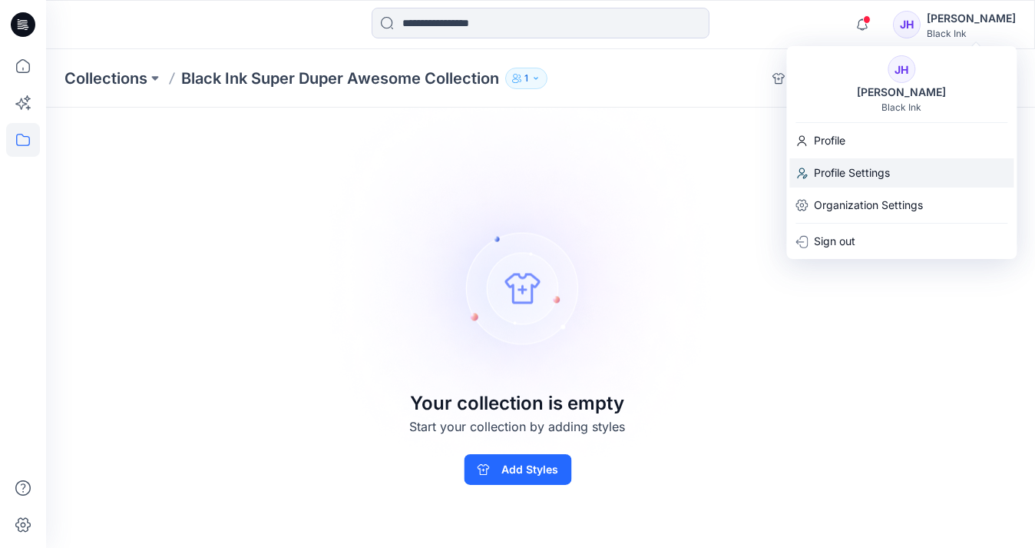
click at [872, 176] on p "Profile Settings" at bounding box center [852, 172] width 76 height 29
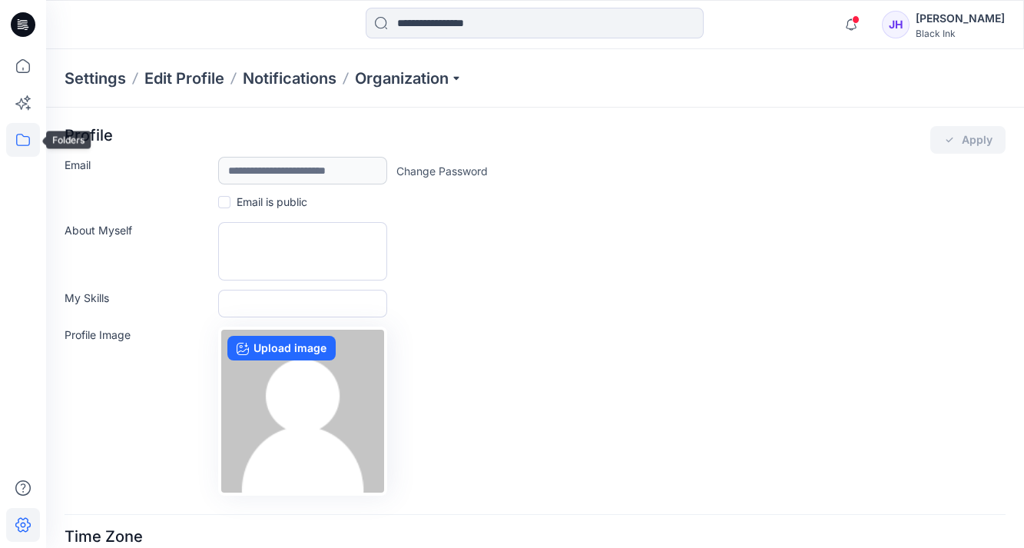
click at [18, 144] on icon at bounding box center [23, 140] width 34 height 34
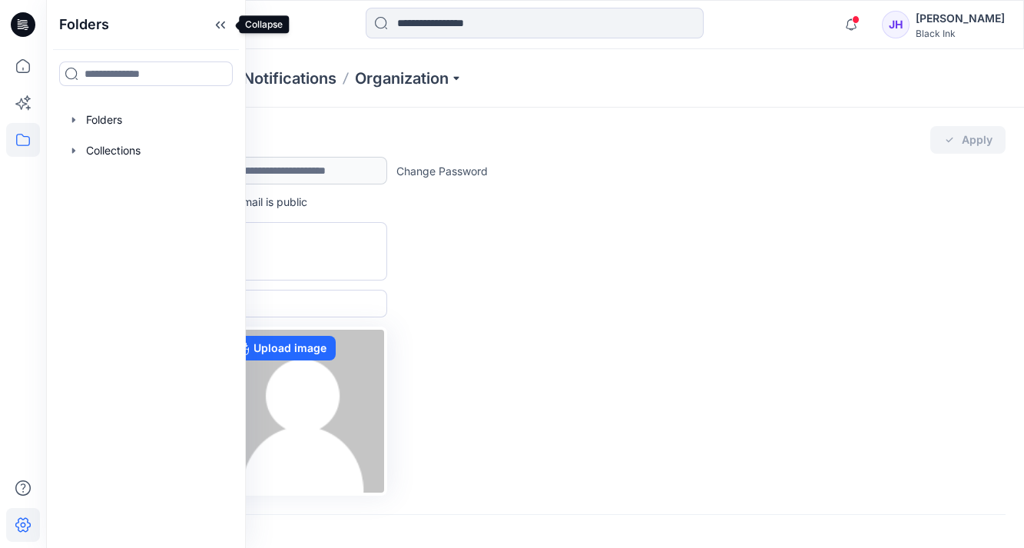
click at [212, 22] on icon at bounding box center [220, 24] width 25 height 25
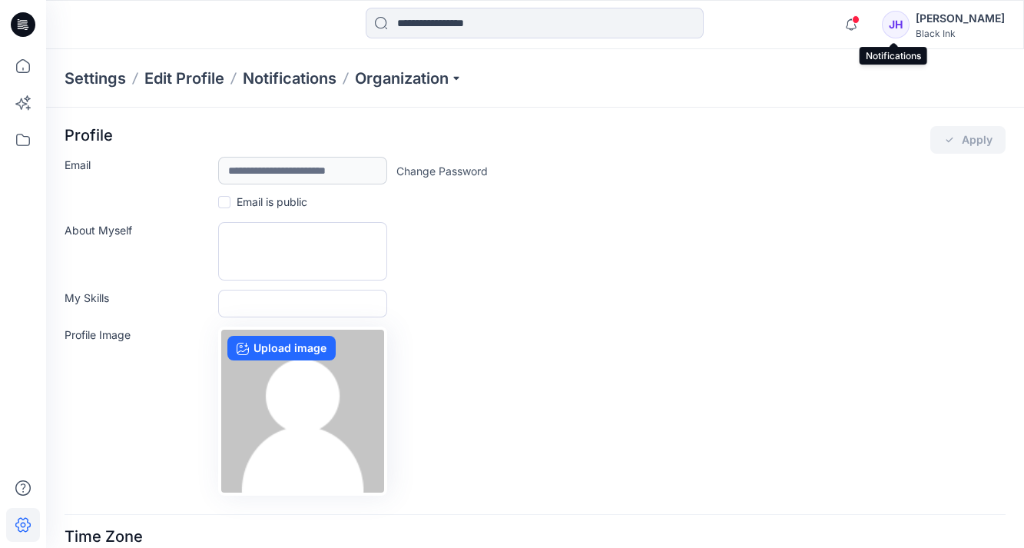
click at [859, 22] on span at bounding box center [856, 19] width 8 height 8
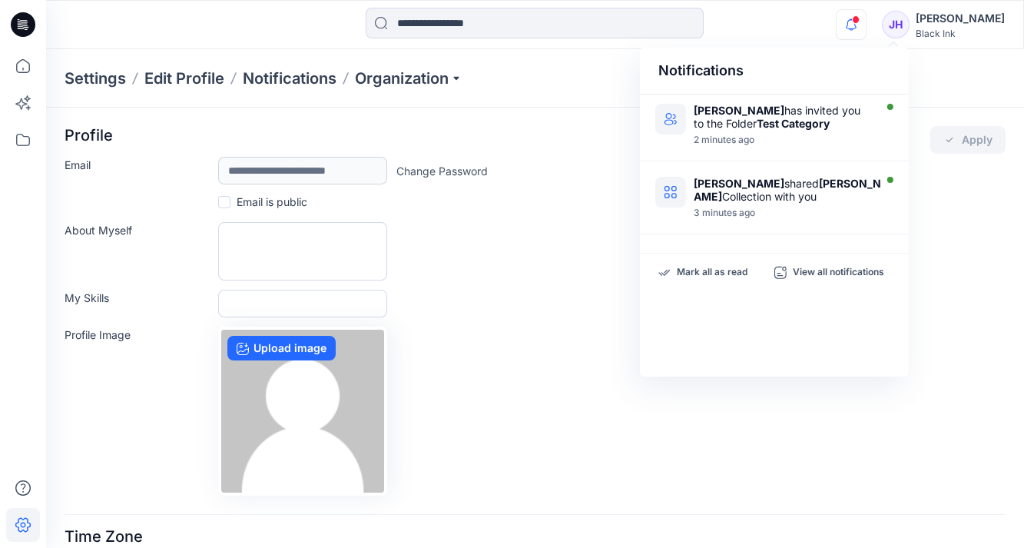
click at [909, 25] on div "JH" at bounding box center [896, 25] width 28 height 28
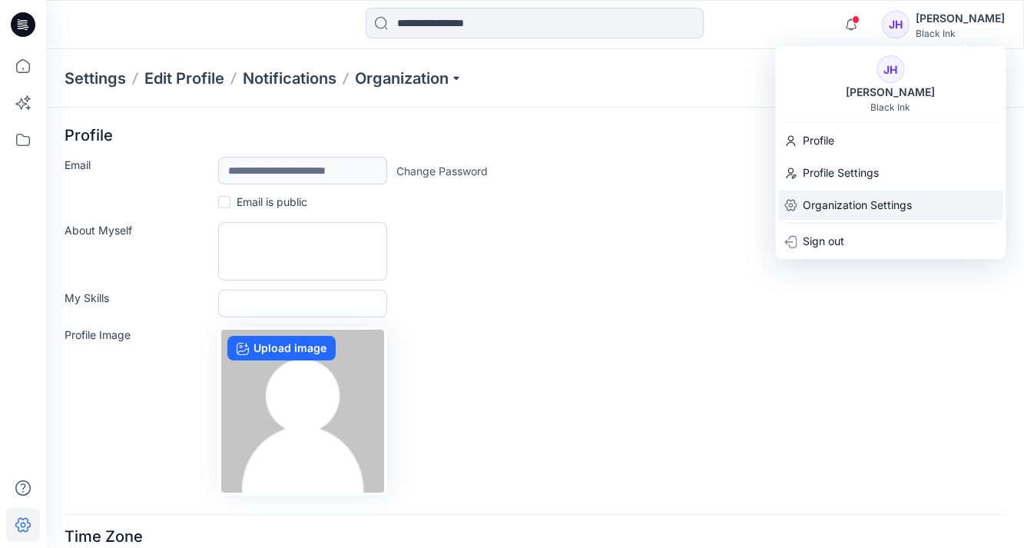
click at [859, 209] on p "Organization Settings" at bounding box center [856, 204] width 109 height 29
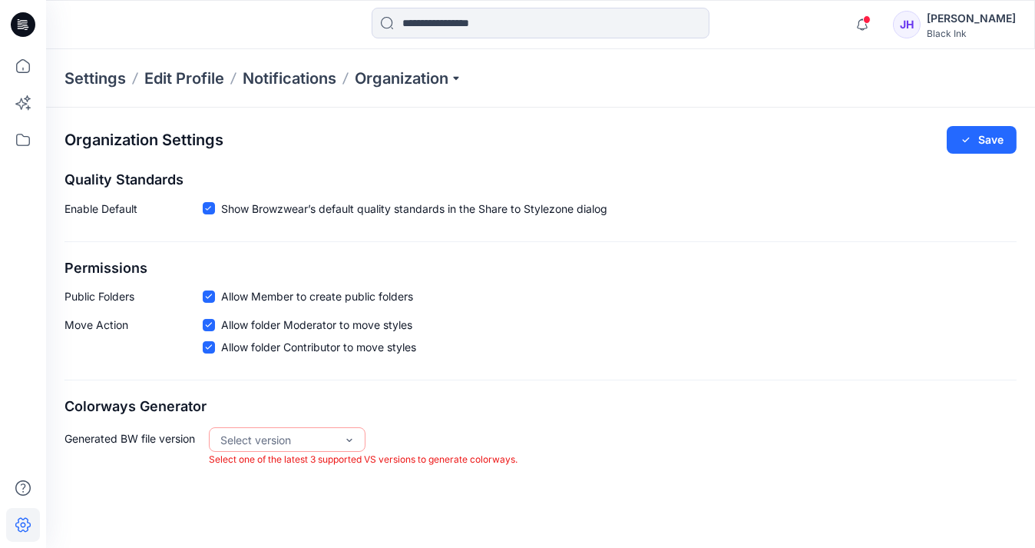
click at [91, 81] on p "Settings" at bounding box center [95, 79] width 61 height 22
click at [399, 85] on p "Organization" at bounding box center [409, 79] width 108 height 22
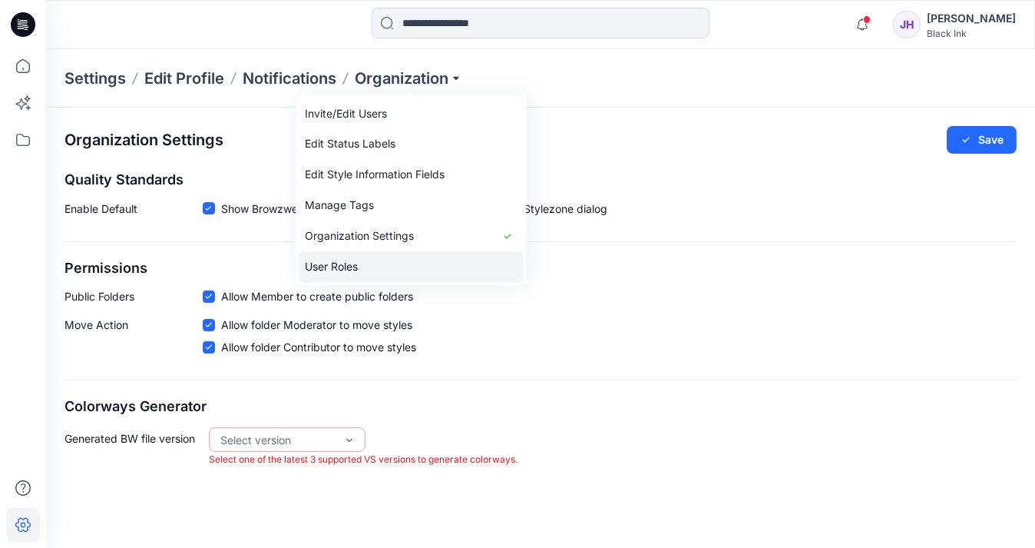
click at [391, 267] on link "User Roles" at bounding box center [411, 267] width 224 height 31
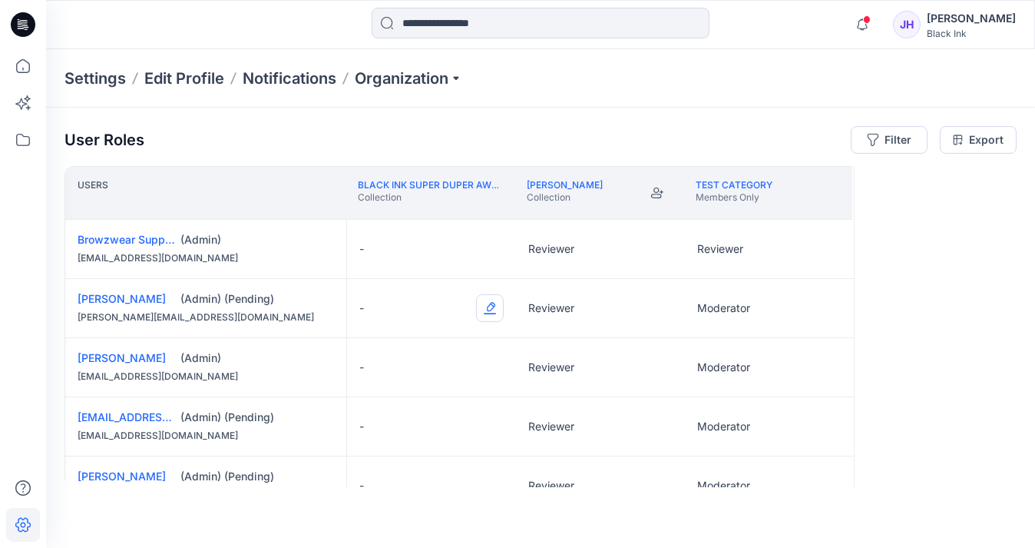
click at [488, 304] on button "Edit Role" at bounding box center [490, 308] width 28 height 28
click at [439, 376] on button "Reviewer" at bounding box center [417, 372] width 166 height 28
click at [489, 304] on button "Edit Role" at bounding box center [490, 308] width 28 height 28
click at [425, 427] on button "Moderator" at bounding box center [417, 427] width 166 height 28
click at [487, 366] on button "Edit Role" at bounding box center [490, 367] width 28 height 28
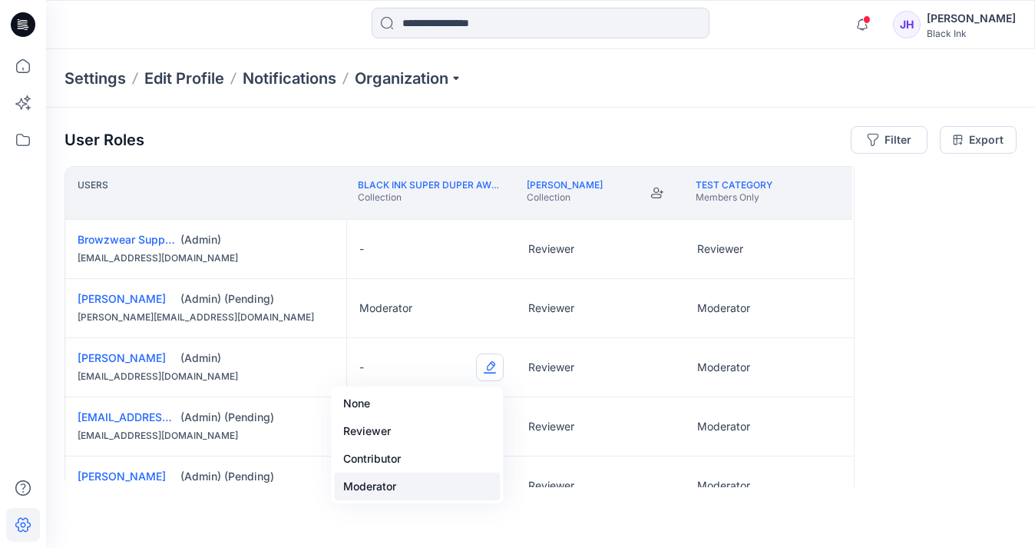
click at [421, 479] on button "Moderator" at bounding box center [417, 486] width 166 height 28
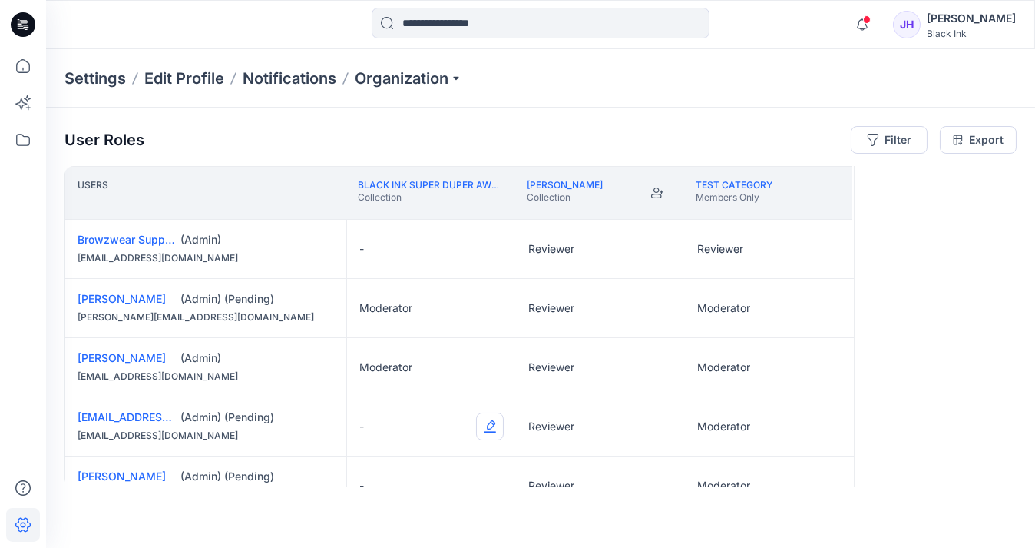
click at [498, 430] on button "Edit Role" at bounding box center [490, 426] width 28 height 28
click at [385, 385] on button "Moderator" at bounding box center [417, 388] width 166 height 28
click at [485, 477] on button "Edit Role" at bounding box center [490, 486] width 28 height 28
click at [397, 455] on button "Moderator" at bounding box center [417, 447] width 166 height 28
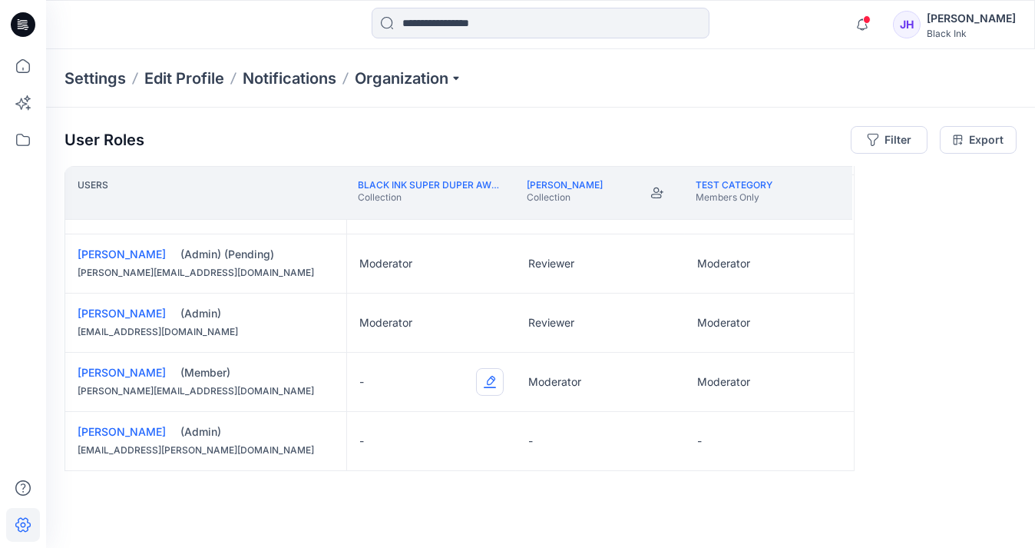
click at [487, 379] on button "Edit Role" at bounding box center [490, 382] width 28 height 28
click at [386, 503] on button "Moderator" at bounding box center [417, 499] width 166 height 28
click at [491, 440] on button "Edit Role" at bounding box center [490, 441] width 28 height 28
click at [883, 454] on div "Users Black Ink Super Duper Awesome Collection Collection Jessie Test Collectio…" at bounding box center [541, 326] width 952 height 321
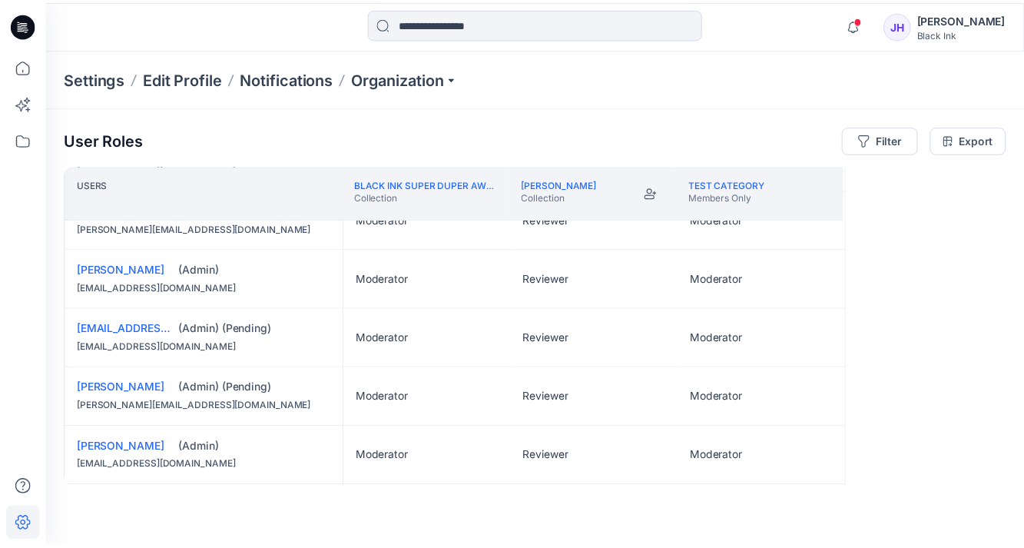
scroll to position [0, 0]
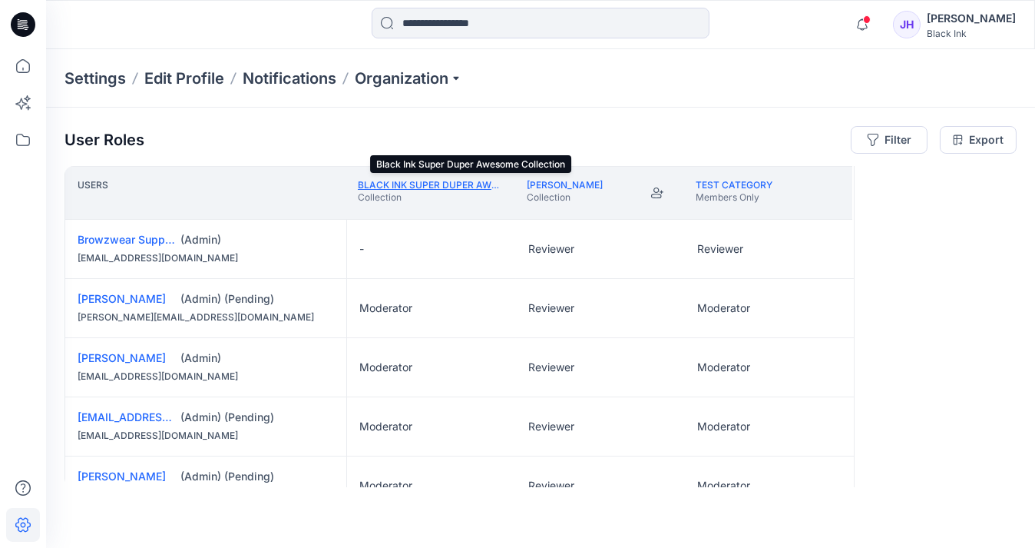
click at [409, 189] on link "Black Ink Super Duper Awesome Collection" at bounding box center [471, 185] width 227 height 12
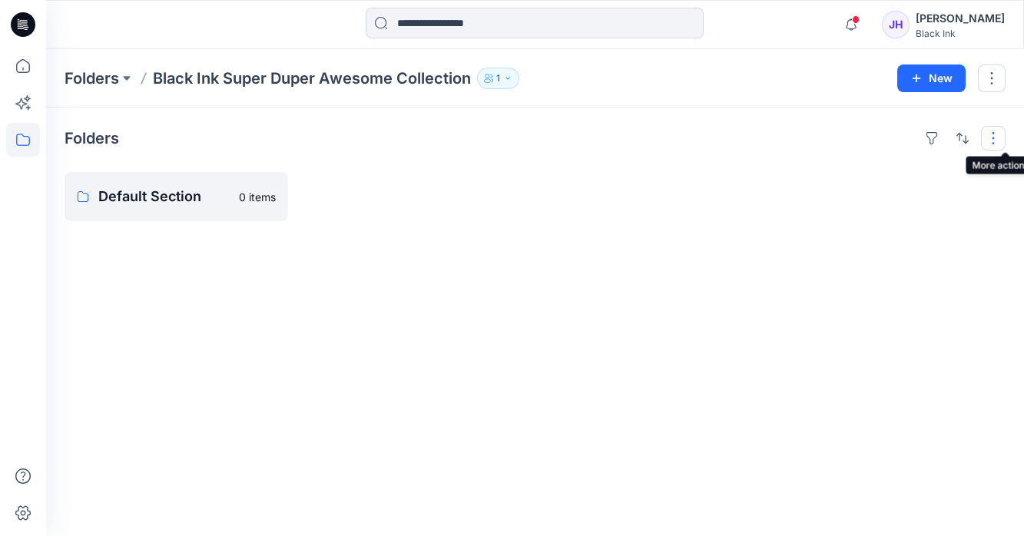
click at [1001, 141] on button "button" at bounding box center [993, 138] width 25 height 25
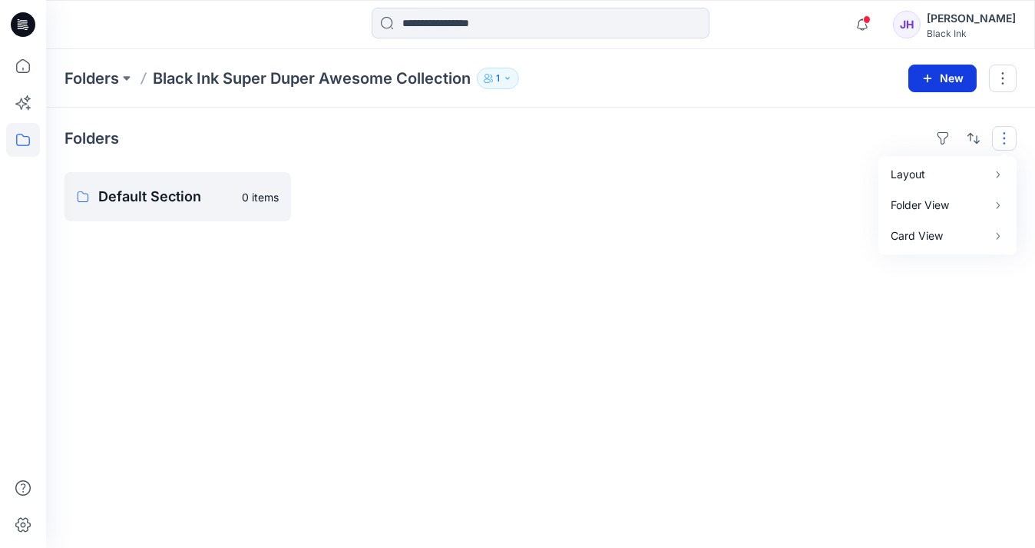
click at [935, 80] on button "New" at bounding box center [942, 79] width 68 height 28
click at [292, 315] on div "Folders Default Section 0 items" at bounding box center [540, 328] width 989 height 440
click at [269, 197] on button "button" at bounding box center [266, 196] width 25 height 25
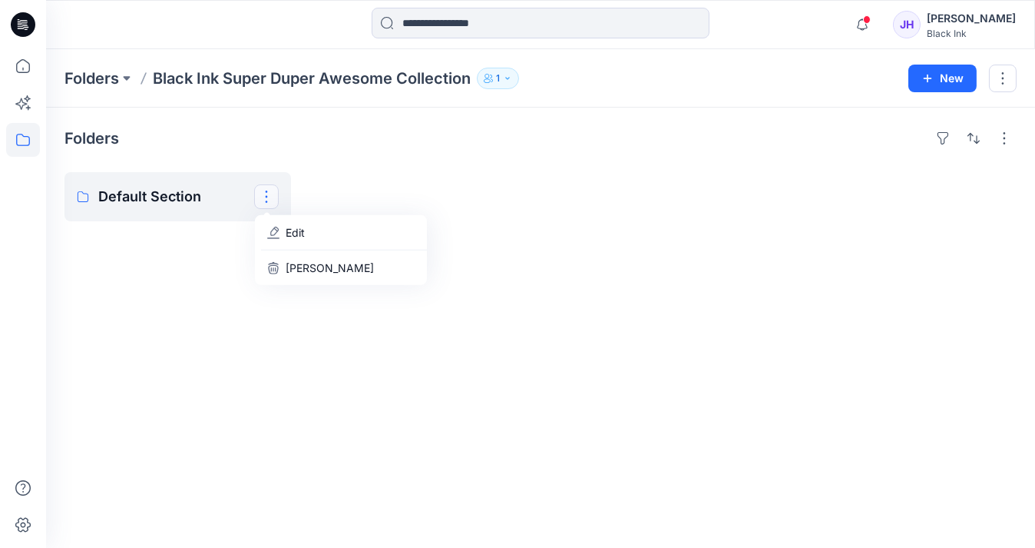
click at [554, 263] on div "Folders Default Section Edit Delete Folder" at bounding box center [540, 328] width 989 height 440
click at [116, 204] on p "Default Section" at bounding box center [176, 197] width 156 height 22
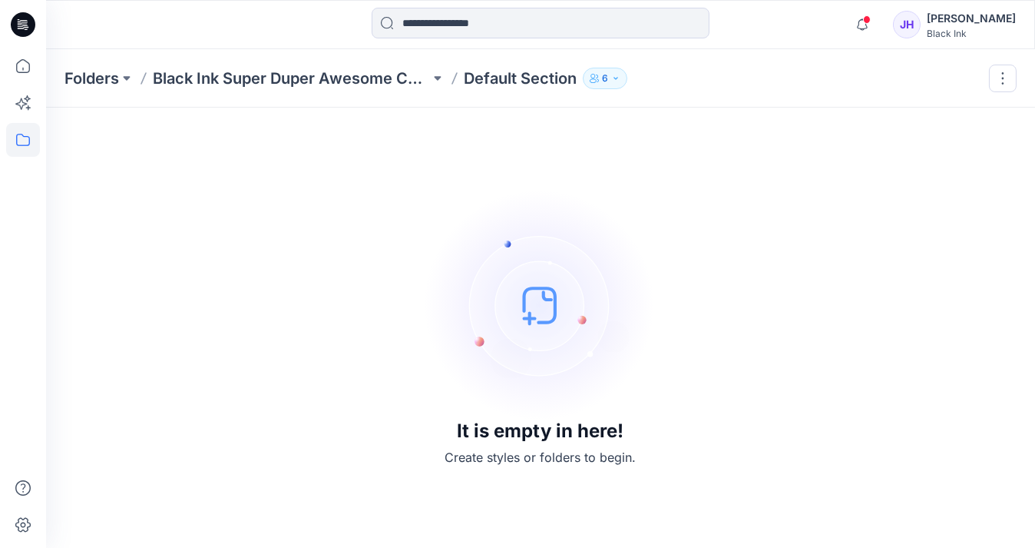
click at [531, 306] on img at bounding box center [540, 305] width 230 height 230
click at [526, 316] on img at bounding box center [540, 305] width 230 height 230
click at [616, 77] on icon "button" at bounding box center [615, 78] width 9 height 9
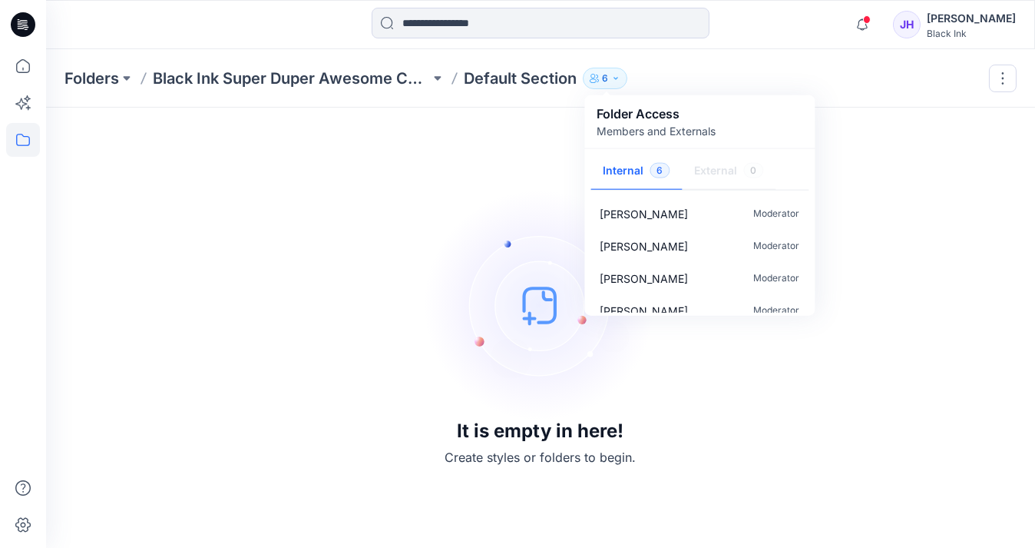
drag, startPoint x: 864, startPoint y: 247, endPoint x: 875, endPoint y: 236, distance: 15.8
click at [865, 247] on div "It is empty in here! Create styles or folders to begin." at bounding box center [541, 327] width 952 height 403
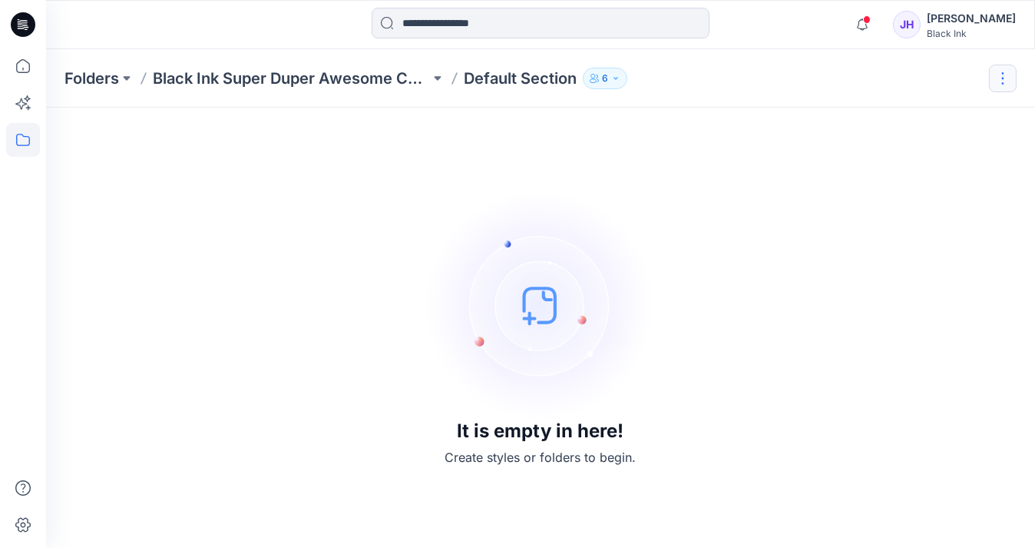
click at [1005, 75] on button "button" at bounding box center [1003, 79] width 28 height 28
click at [911, 118] on button "Edit" at bounding box center [931, 115] width 166 height 28
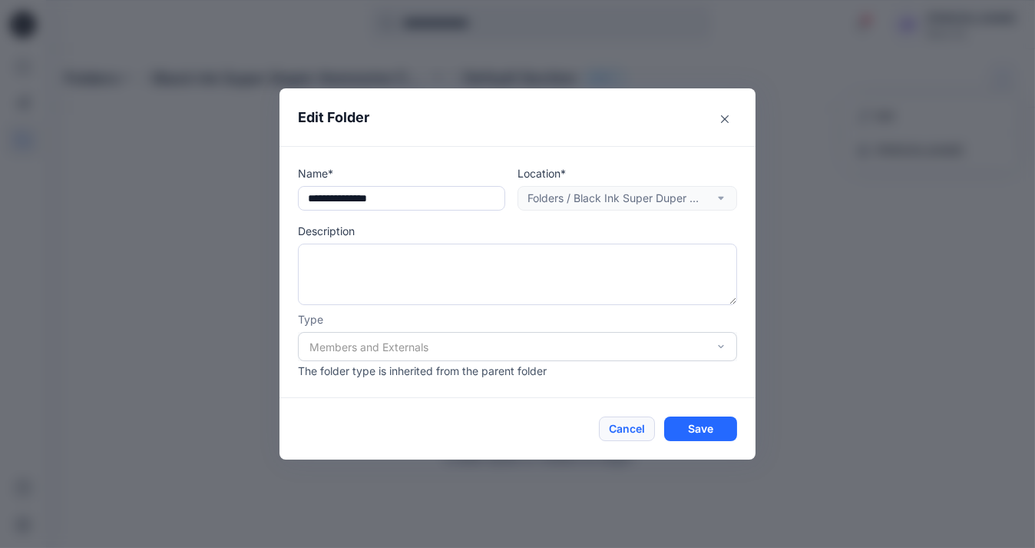
click at [636, 427] on button "Cancel" at bounding box center [627, 428] width 56 height 25
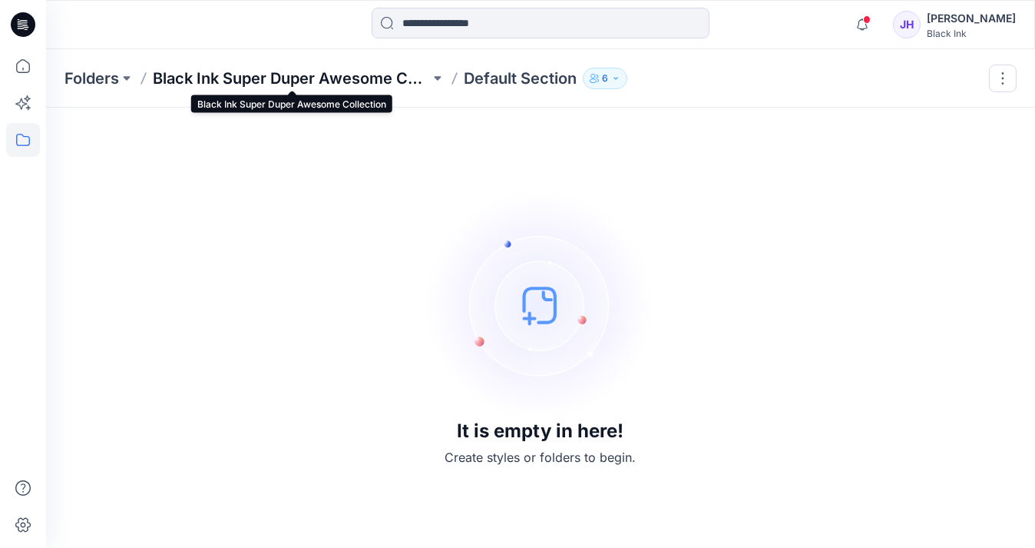
click at [272, 71] on p "Black Ink Super Duper Awesome Collection" at bounding box center [291, 79] width 277 height 22
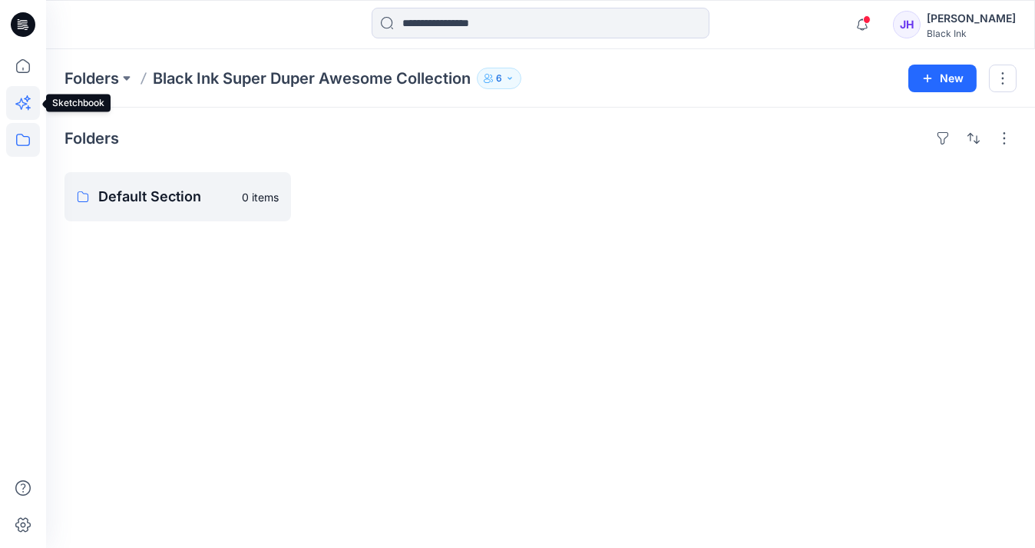
click at [25, 108] on icon at bounding box center [23, 103] width 34 height 34
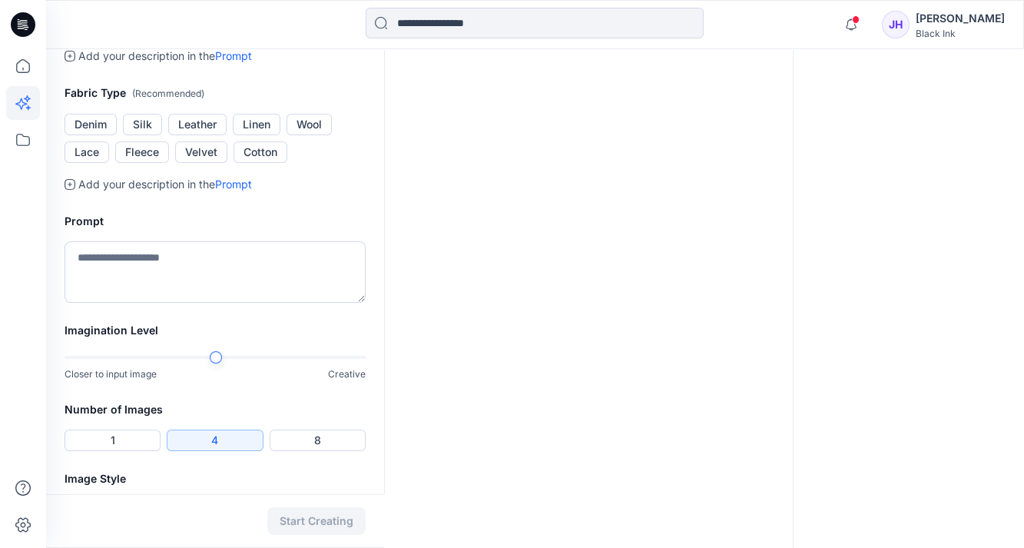
scroll to position [433, 0]
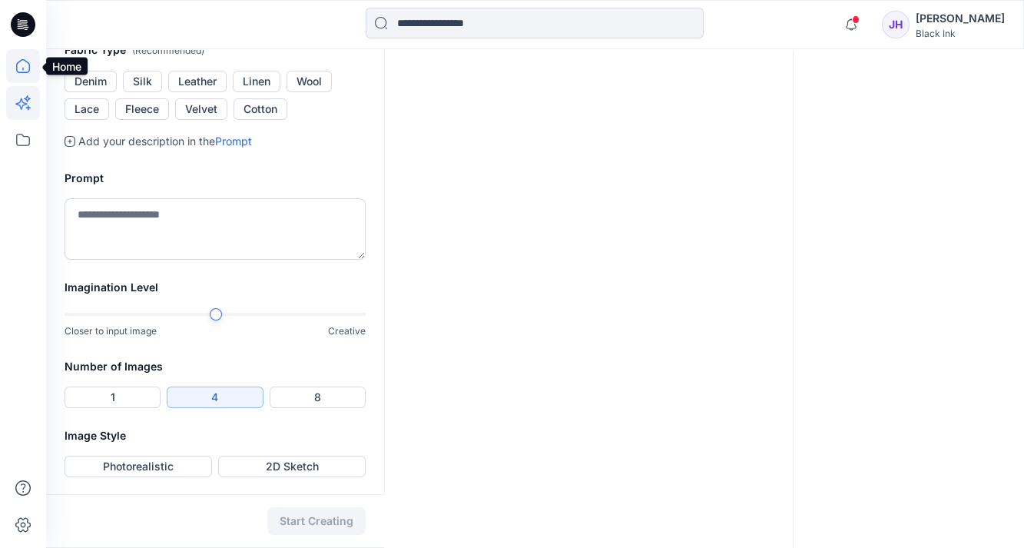
click at [22, 79] on icon at bounding box center [23, 66] width 34 height 34
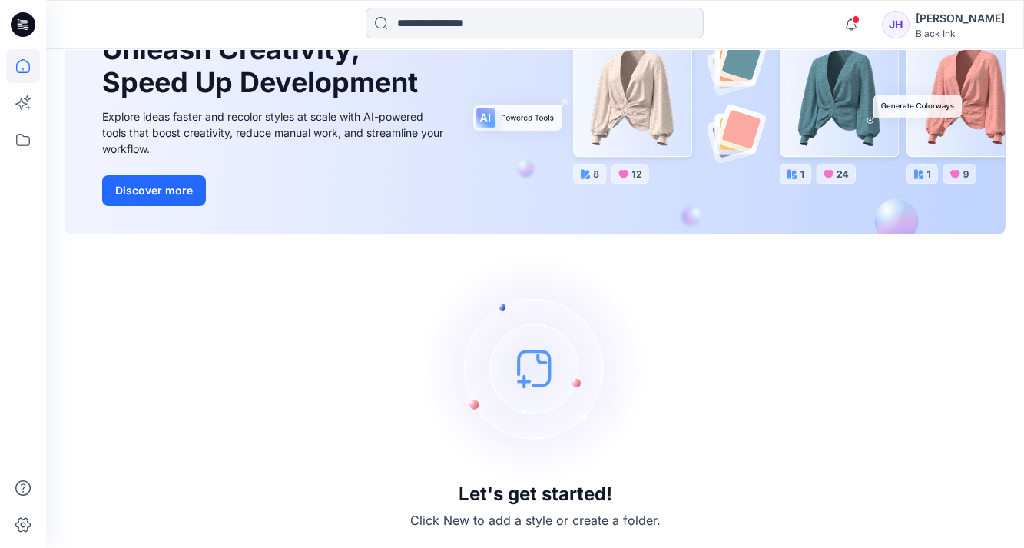
scroll to position [160, 0]
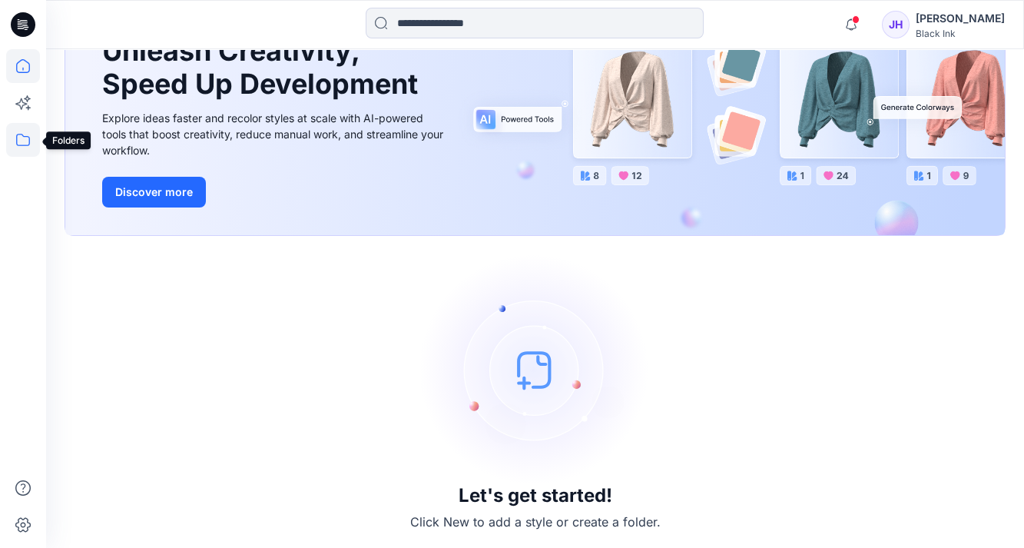
click at [35, 148] on icon at bounding box center [23, 140] width 34 height 34
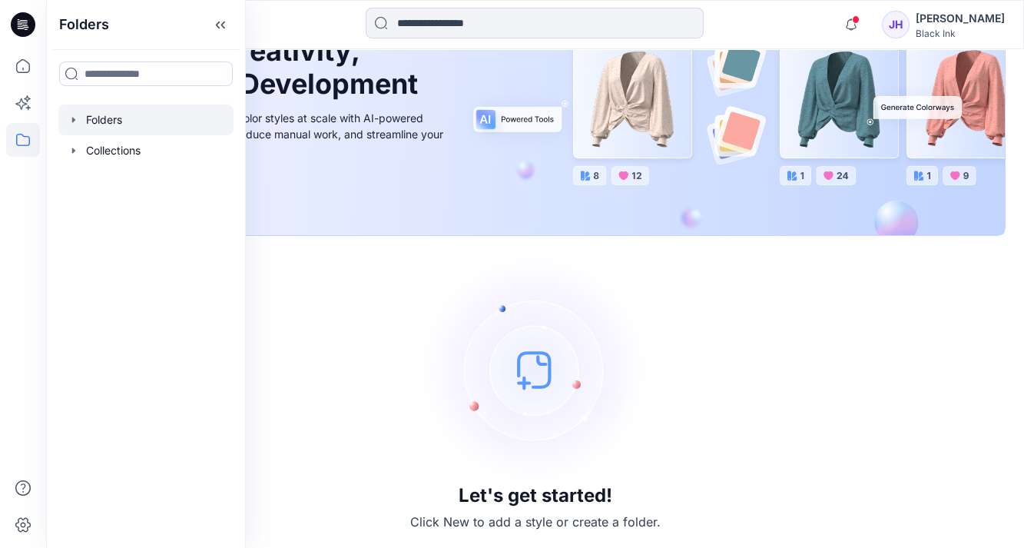
click at [91, 117] on div at bounding box center [145, 119] width 175 height 31
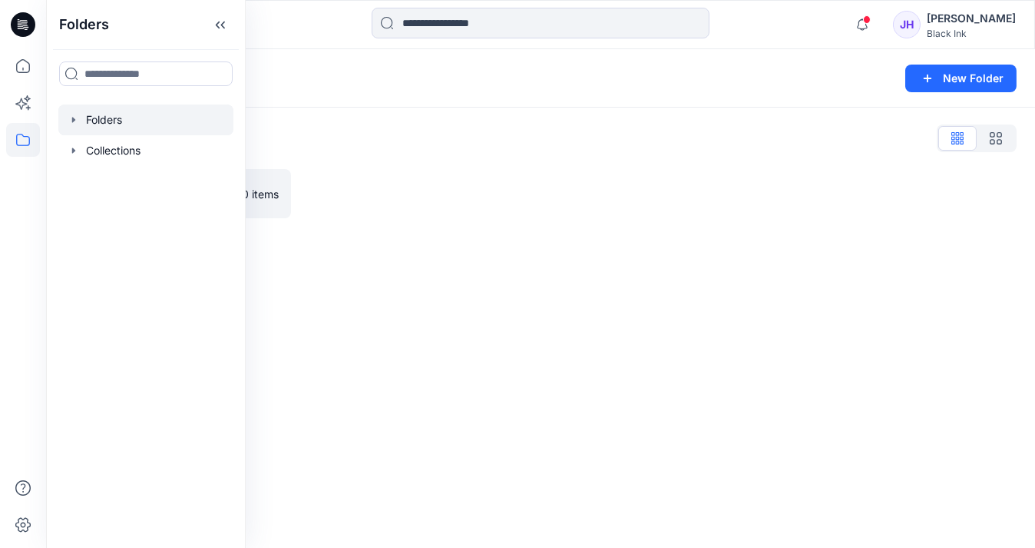
click at [74, 121] on icon "button" at bounding box center [74, 120] width 12 height 12
click at [74, 187] on div at bounding box center [145, 181] width 175 height 31
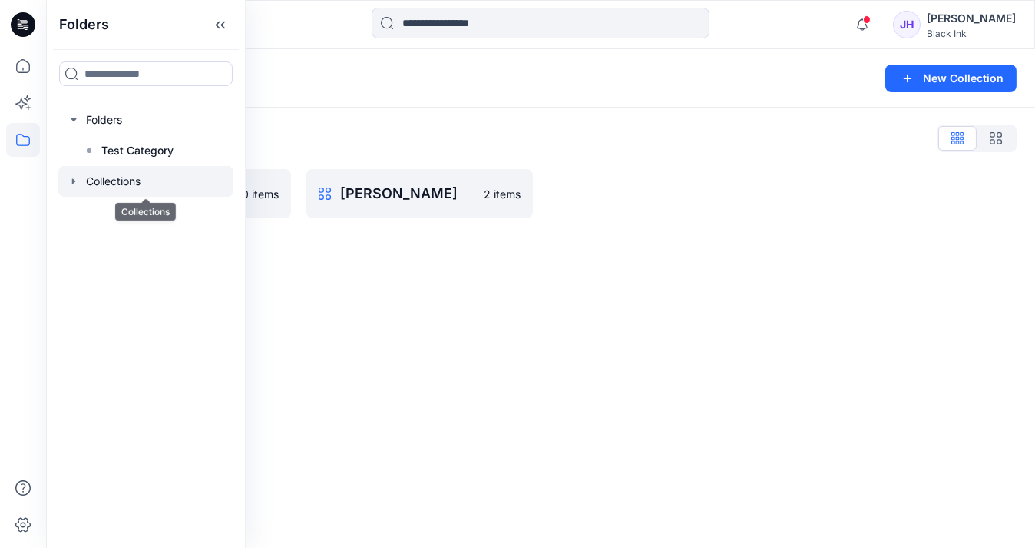
click at [71, 177] on icon "button" at bounding box center [74, 181] width 12 height 12
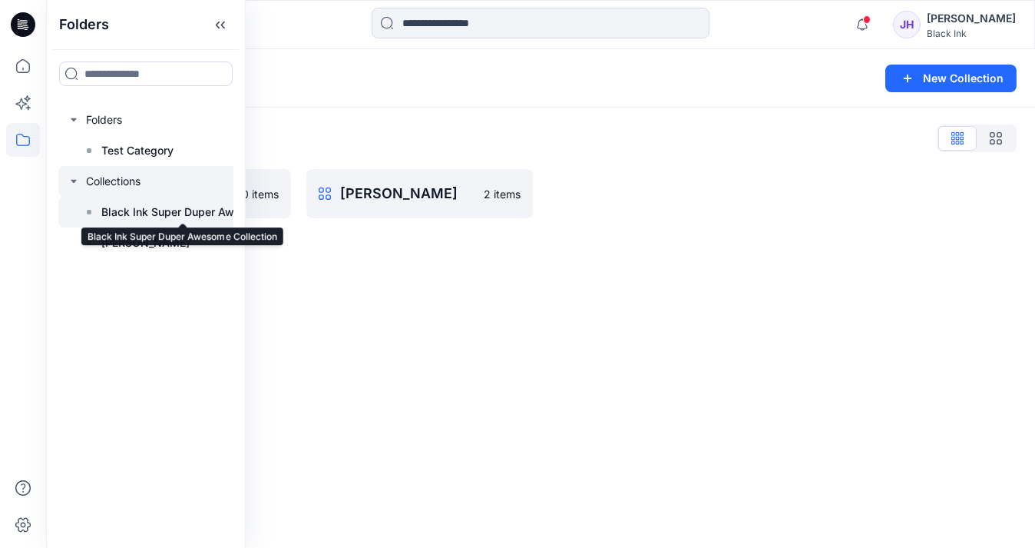
click at [160, 219] on p "Black Ink Super Duper Awesome Collection" at bounding box center [182, 212] width 163 height 18
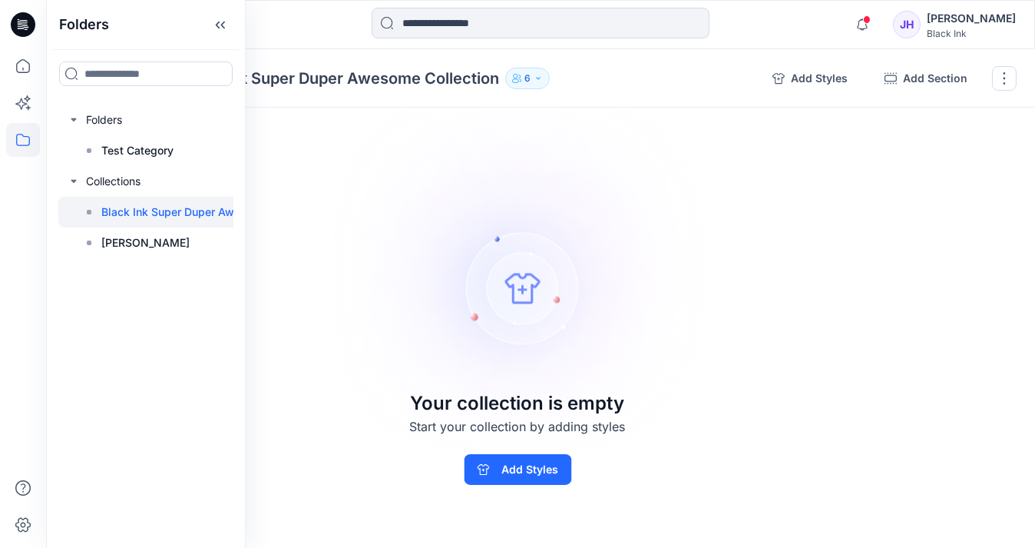
click at [364, 84] on p "Black Ink Super Duper Awesome Collection" at bounding box center [340, 79] width 318 height 22
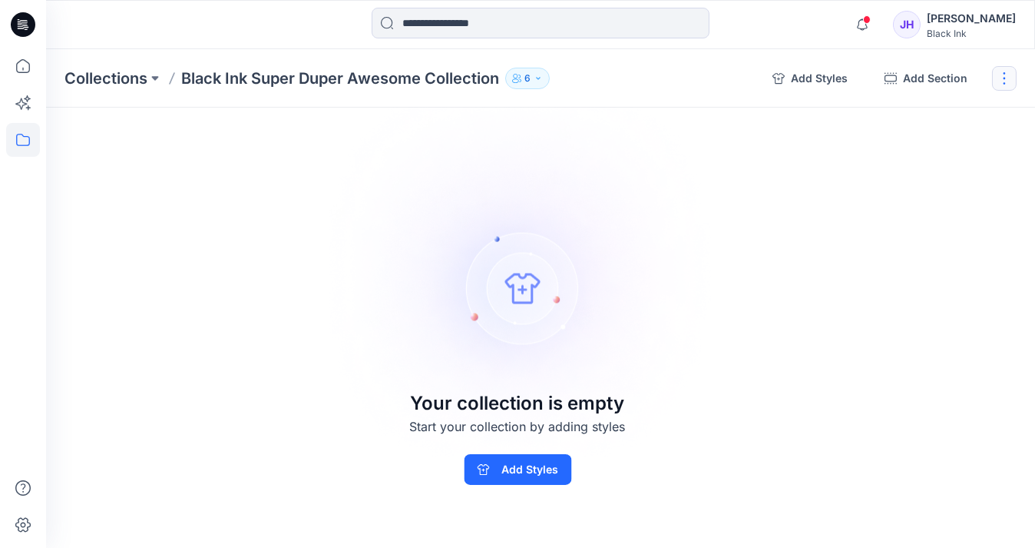
click at [1002, 72] on button "button" at bounding box center [1004, 78] width 25 height 25
click at [951, 116] on button "Rename Collection" at bounding box center [931, 117] width 166 height 28
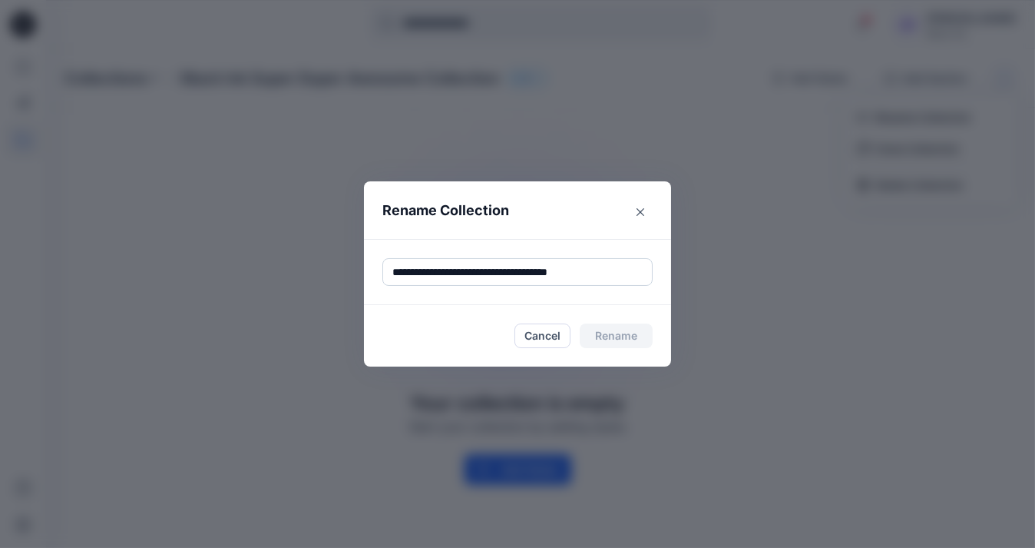
click at [395, 270] on input "**********" at bounding box center [517, 272] width 270 height 28
drag, startPoint x: 636, startPoint y: 275, endPoint x: 444, endPoint y: 269, distance: 192.1
click at [444, 269] on input "**********" at bounding box center [517, 272] width 270 height 28
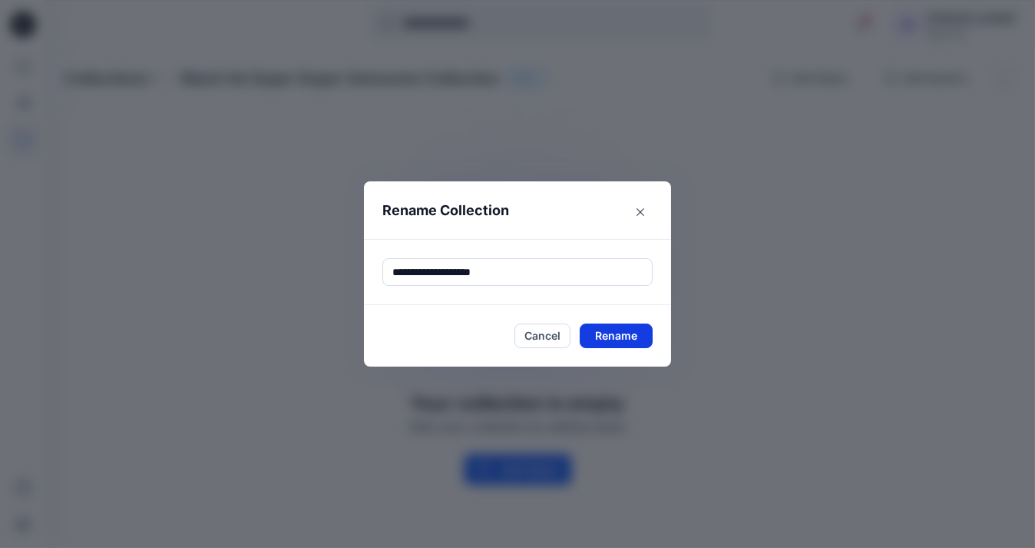
type input "**********"
click at [607, 336] on button "Rename" at bounding box center [616, 335] width 73 height 25
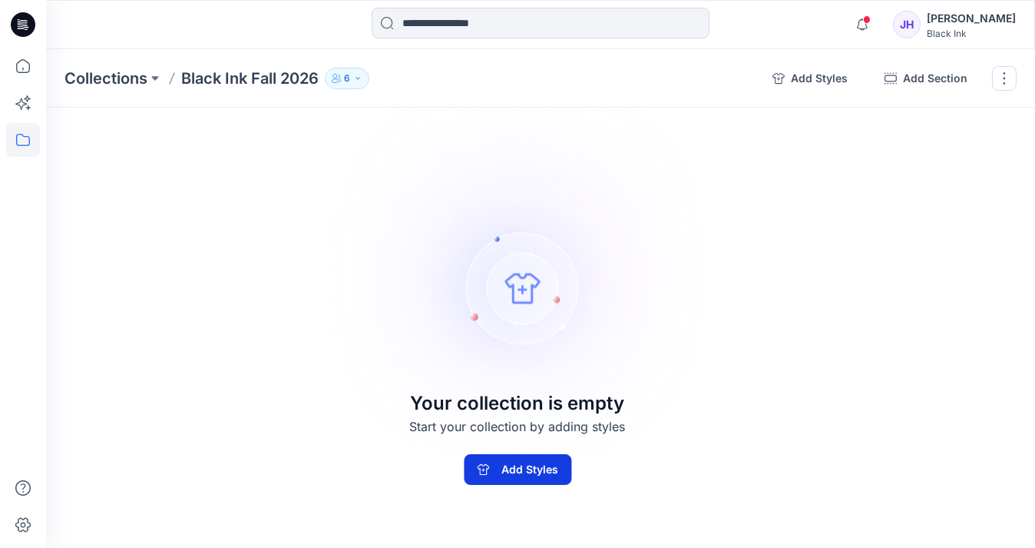
click at [505, 474] on button "Add Styles" at bounding box center [518, 469] width 108 height 31
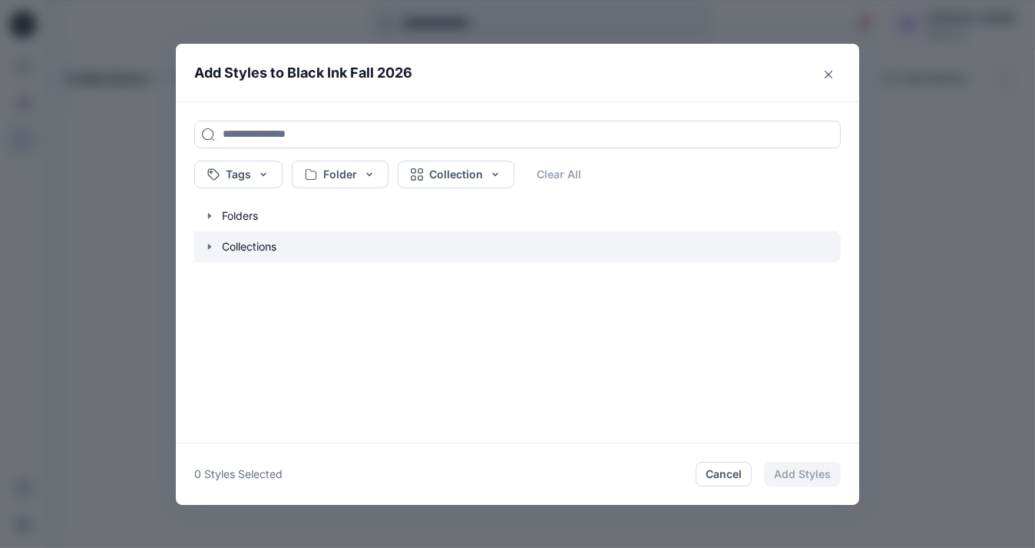
click at [208, 246] on icon "button" at bounding box center [209, 245] width 3 height 5
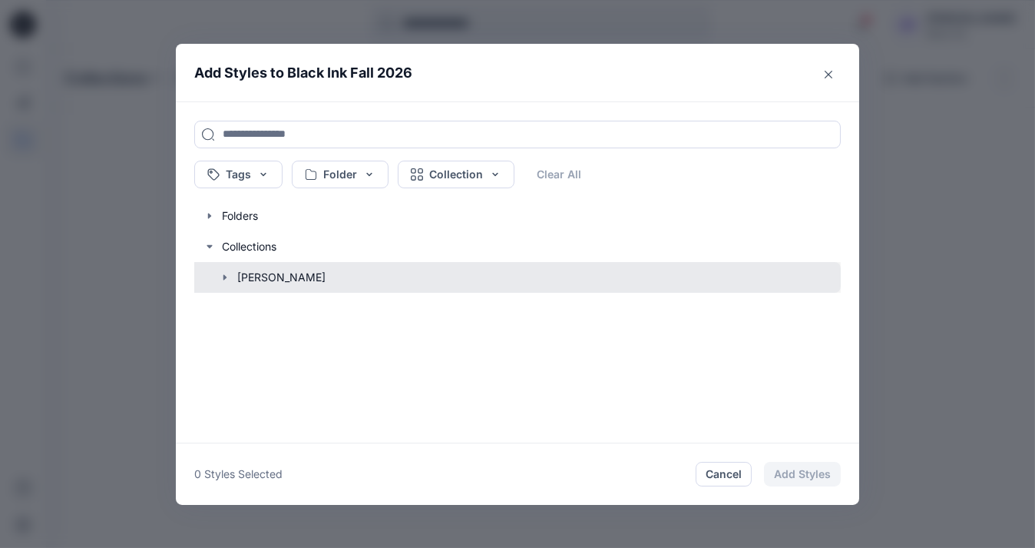
click at [217, 278] on button "button" at bounding box center [510, 277] width 662 height 31
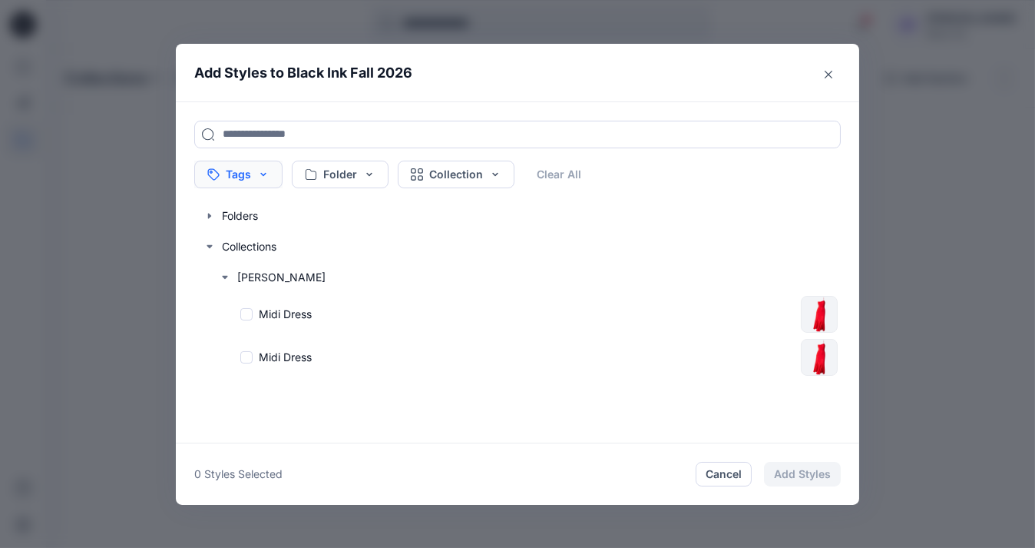
click at [273, 174] on button "Tags" at bounding box center [238, 174] width 88 height 28
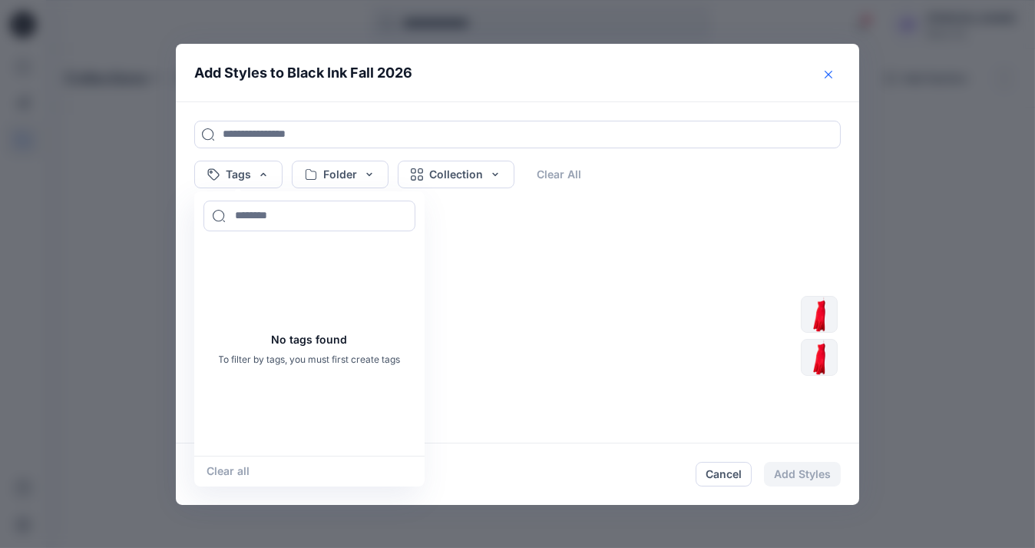
click at [832, 73] on button "Close" at bounding box center [828, 74] width 25 height 25
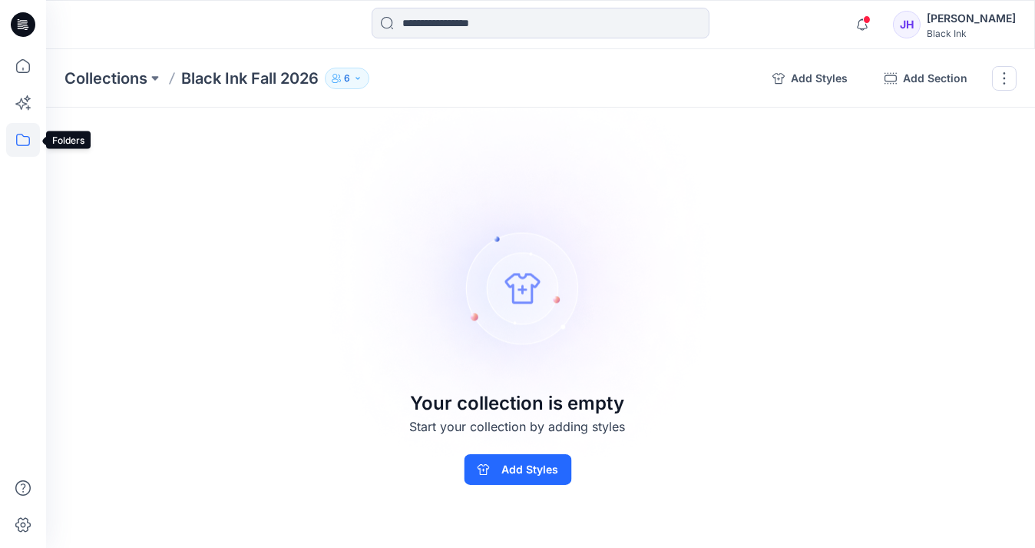
click at [21, 142] on icon at bounding box center [23, 140] width 34 height 34
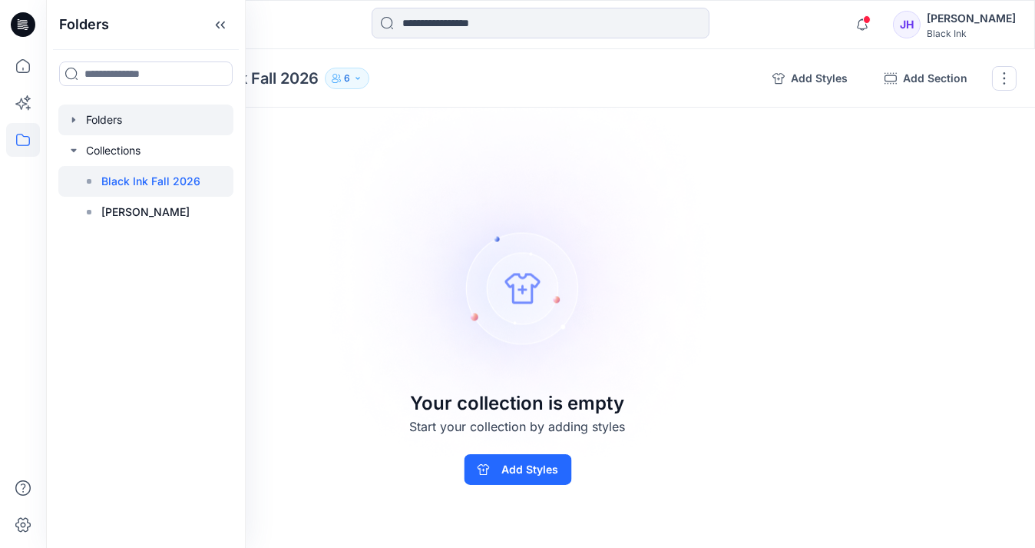
click at [79, 123] on div at bounding box center [145, 119] width 175 height 31
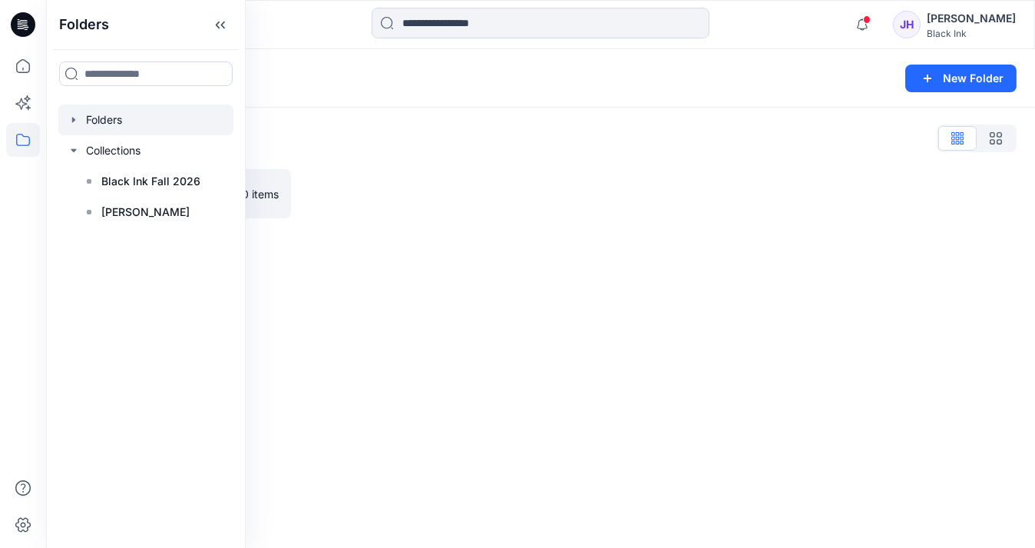
click at [76, 121] on icon "button" at bounding box center [74, 120] width 12 height 12
click at [115, 148] on p "Test Category" at bounding box center [137, 150] width 72 height 18
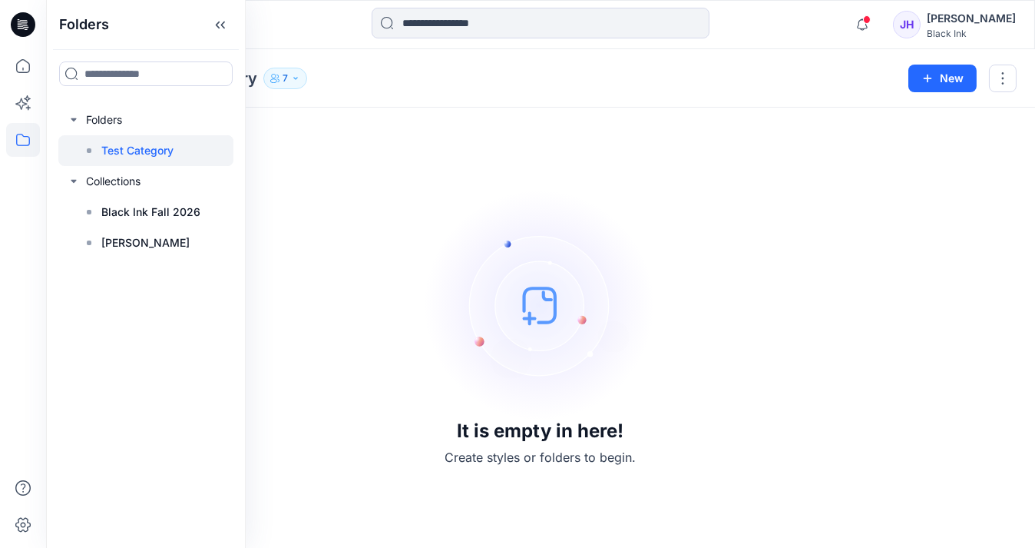
click at [802, 376] on div "It is empty in here! Create styles or folders to begin." at bounding box center [541, 327] width 952 height 403
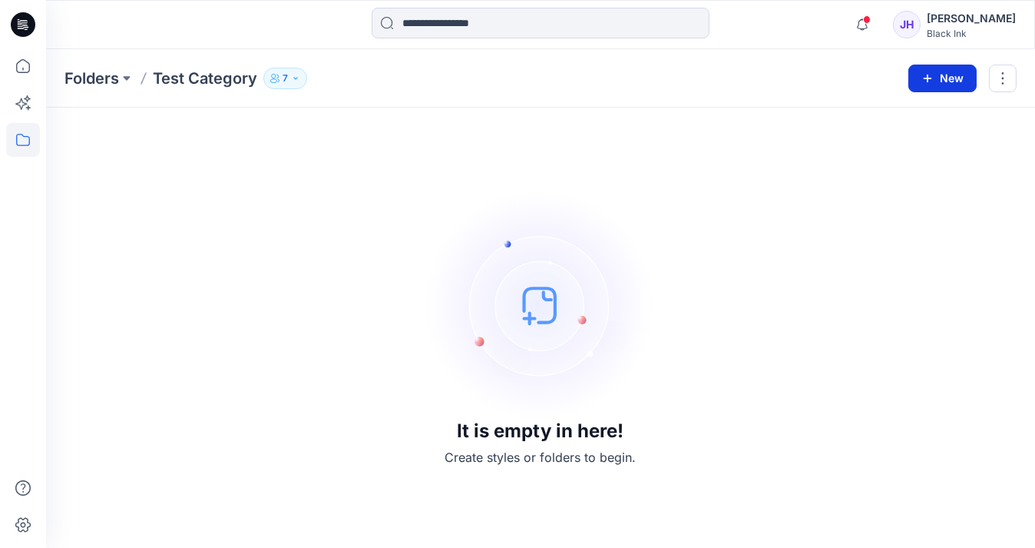
click at [944, 74] on button "New" at bounding box center [942, 79] width 68 height 28
click at [912, 149] on p "New Folder" at bounding box center [898, 146] width 57 height 16
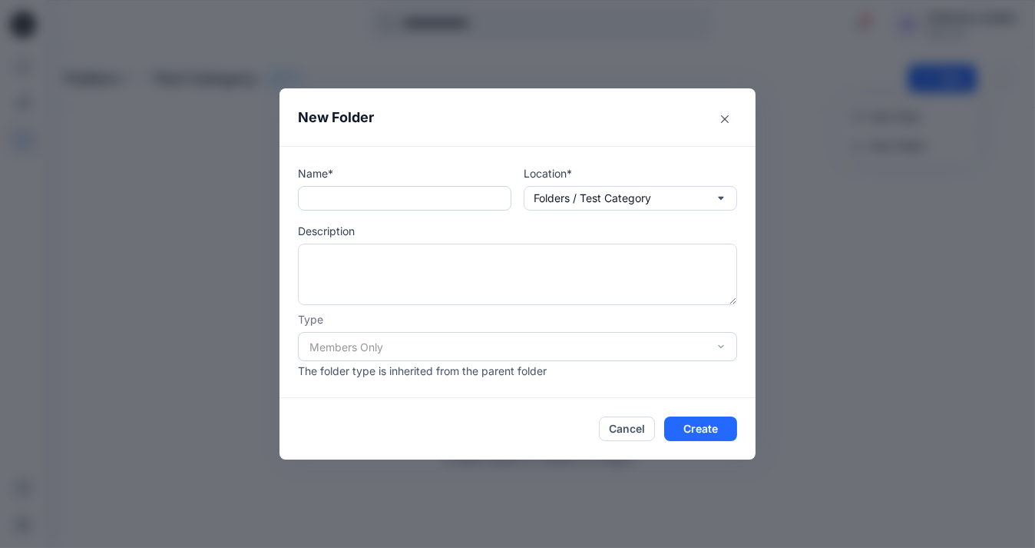
click at [444, 197] on input "text" at bounding box center [404, 198] width 213 height 25
type input "**********"
click at [483, 350] on div "Members Only" at bounding box center [517, 346] width 439 height 29
click at [693, 433] on button "Create" at bounding box center [700, 428] width 73 height 25
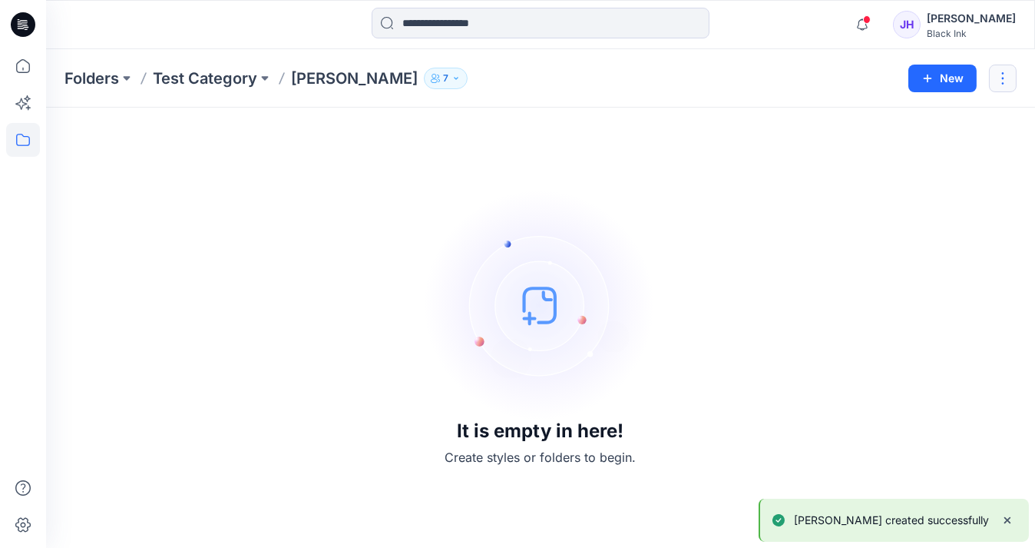
click at [1011, 77] on button "button" at bounding box center [1003, 79] width 28 height 28
click at [196, 80] on p "Test Category" at bounding box center [205, 79] width 104 height 22
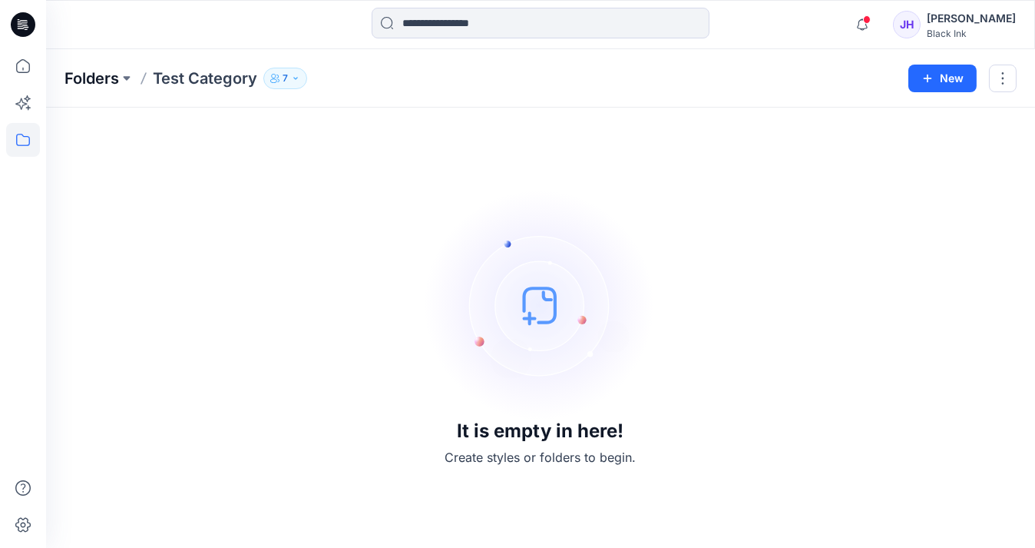
click at [88, 84] on p "Folders" at bounding box center [92, 79] width 55 height 22
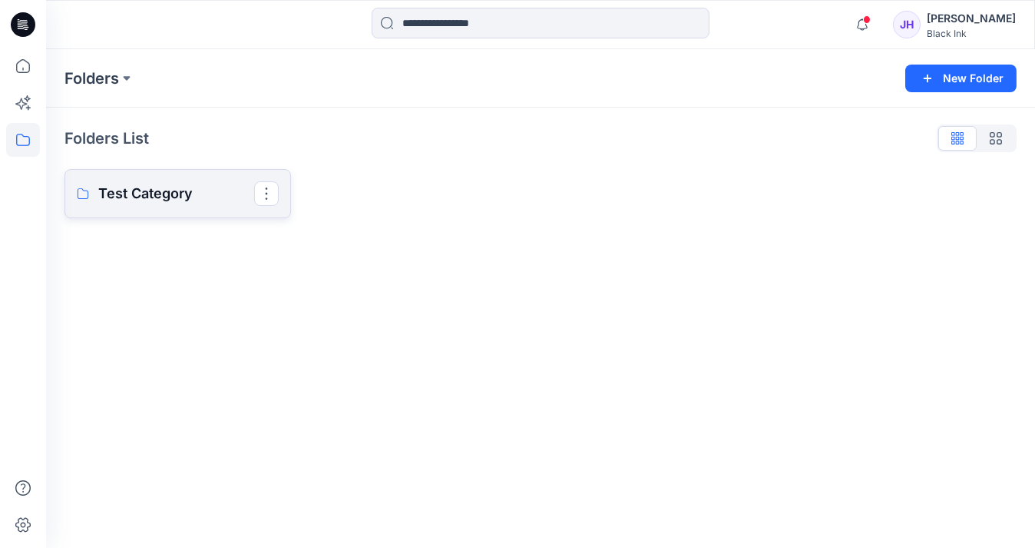
click at [101, 198] on p "Test Category" at bounding box center [176, 194] width 156 height 22
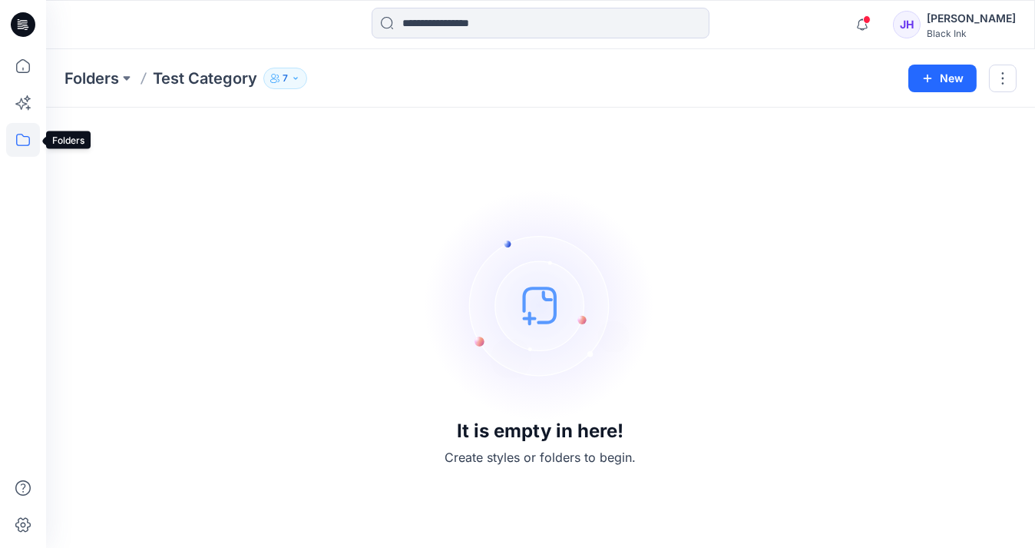
click at [18, 134] on icon at bounding box center [23, 140] width 34 height 34
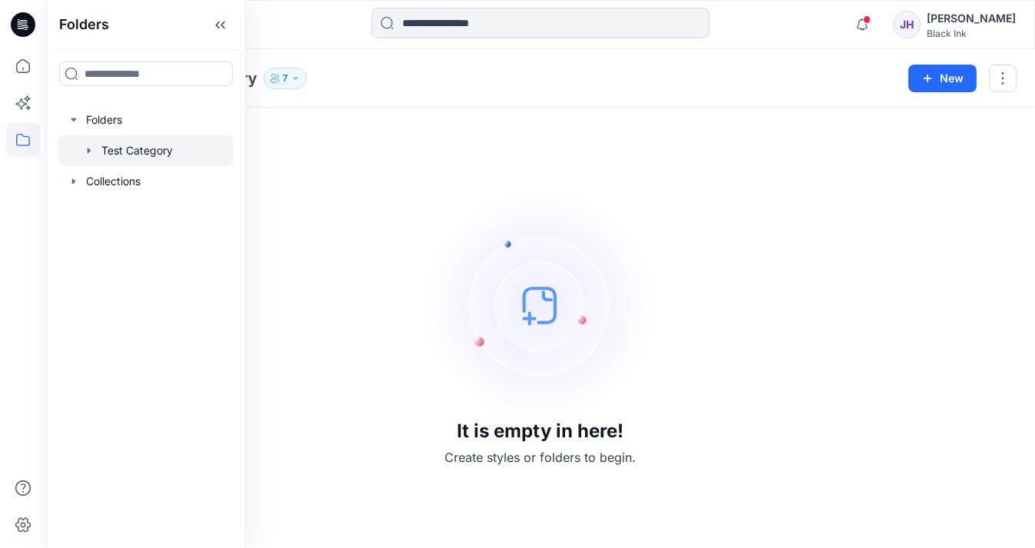
click at [88, 152] on icon "button" at bounding box center [89, 149] width 3 height 5
click at [126, 154] on div at bounding box center [145, 150] width 175 height 31
click at [592, 159] on div "It is empty in here! Create styles or folders to begin." at bounding box center [541, 327] width 952 height 403
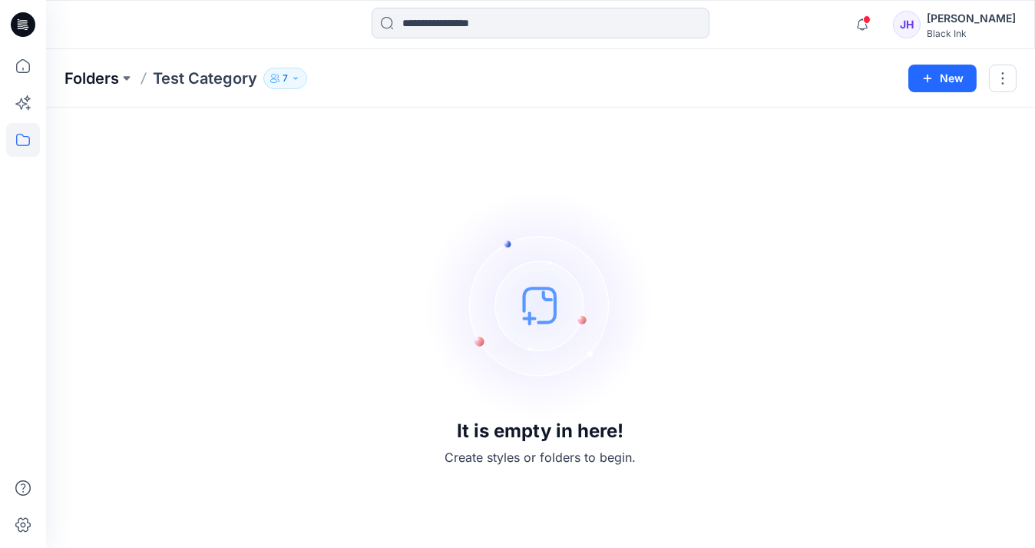
click at [103, 78] on p "Folders" at bounding box center [92, 79] width 55 height 22
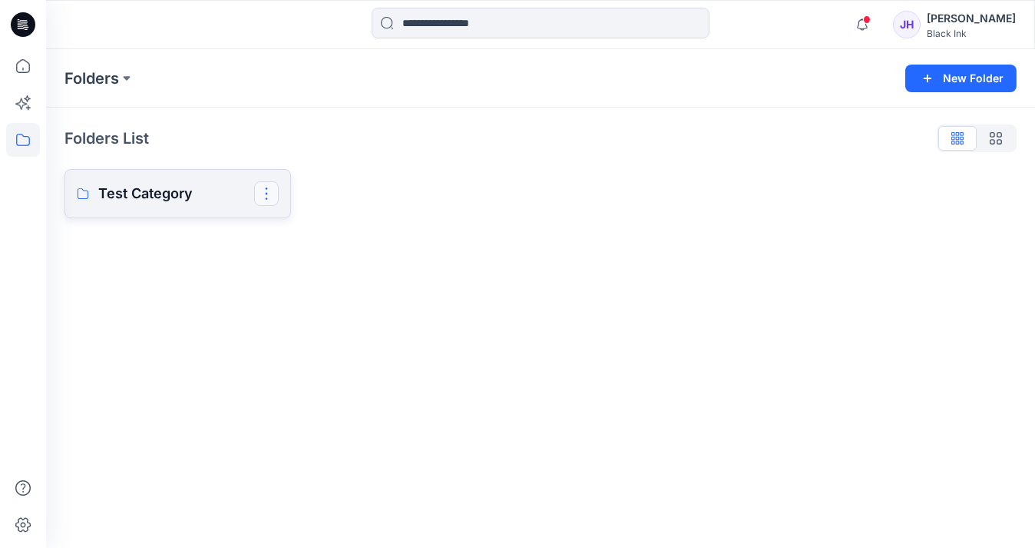
click at [270, 195] on button "button" at bounding box center [266, 193] width 25 height 25
click at [842, 286] on div "Folders New Folder Folders List Test Category Edit Duplicate to... Manage Users…" at bounding box center [540, 298] width 989 height 498
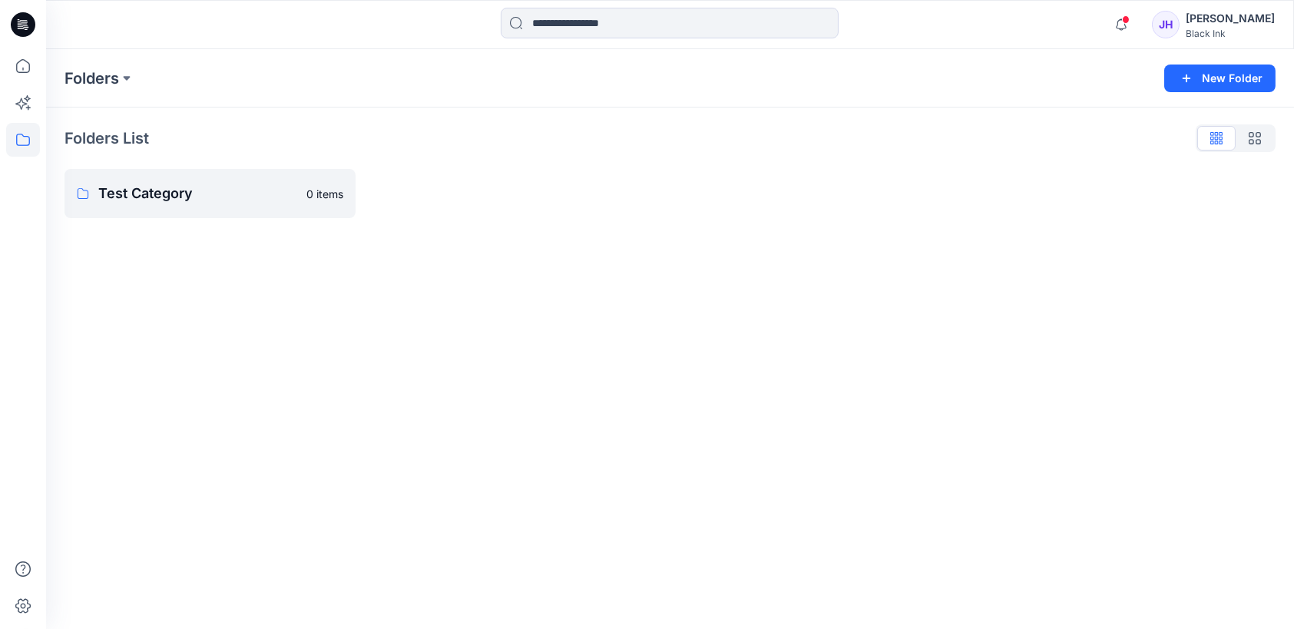
click at [24, 21] on icon at bounding box center [23, 24] width 25 height 25
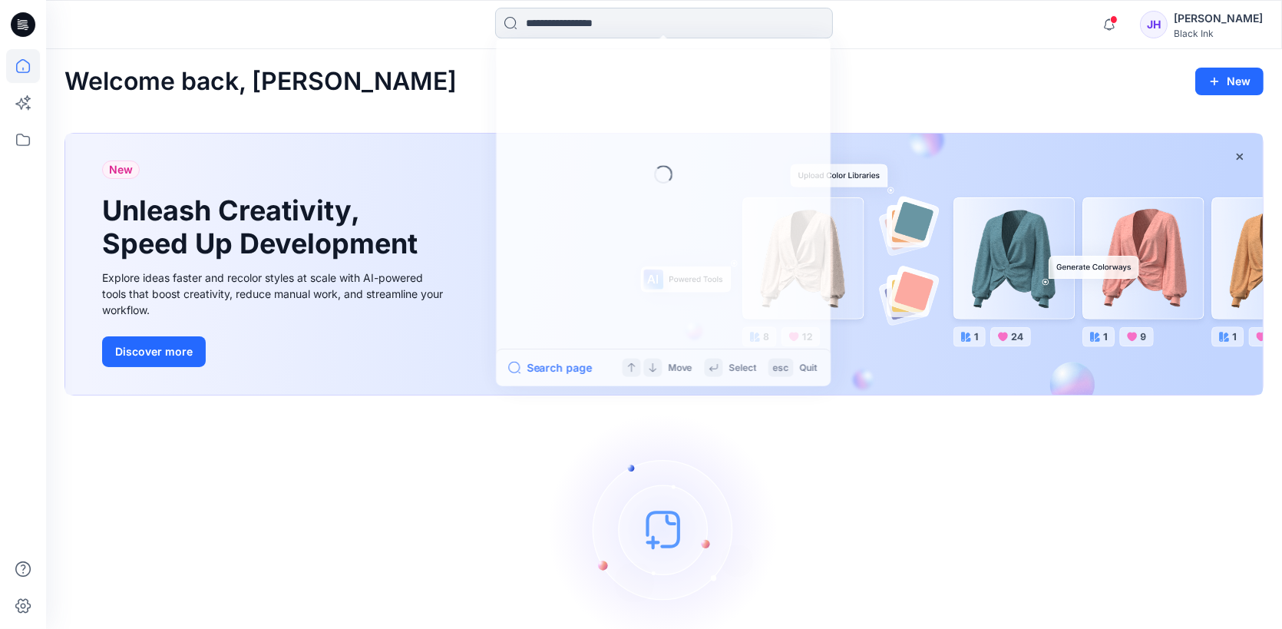
click at [593, 18] on input at bounding box center [664, 23] width 338 height 31
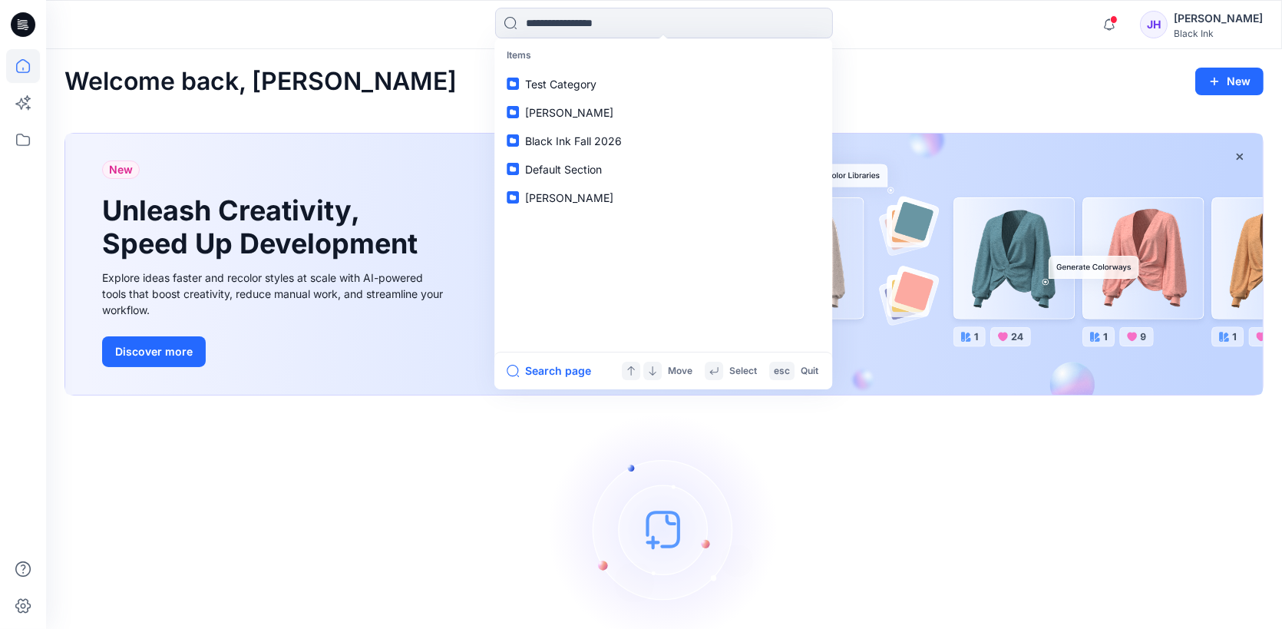
click at [975, 93] on div "Welcome back, Jaya New" at bounding box center [665, 82] width 1200 height 28
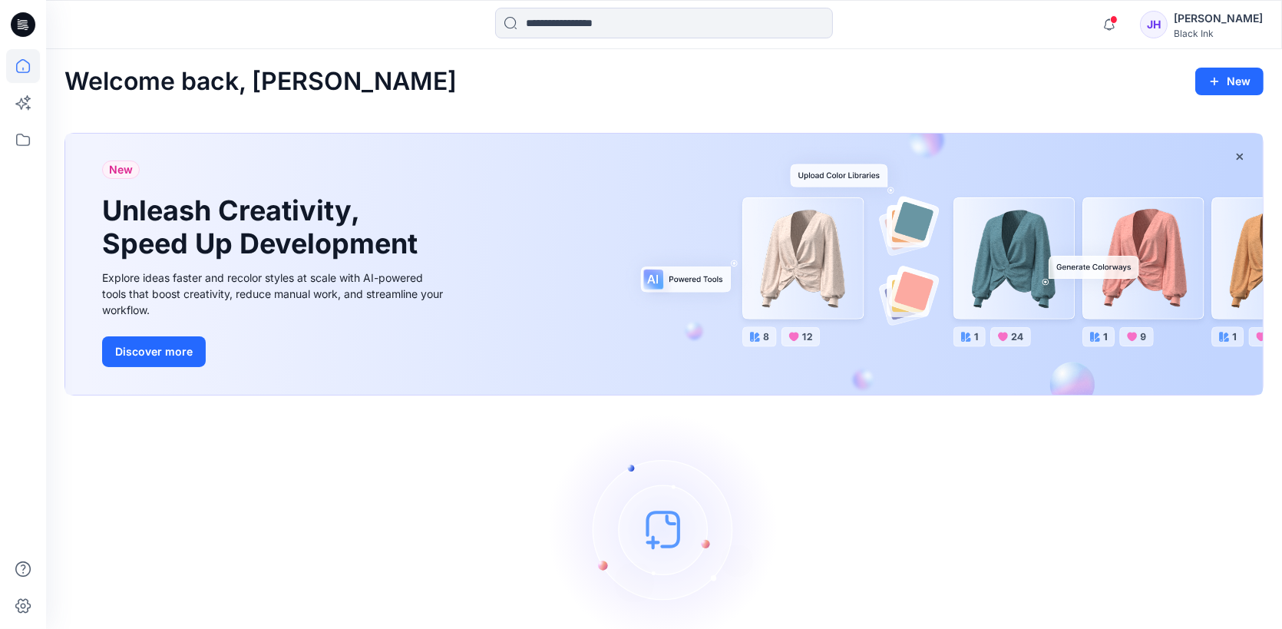
click at [1023, 25] on div "[PERSON_NAME]" at bounding box center [1218, 18] width 89 height 18
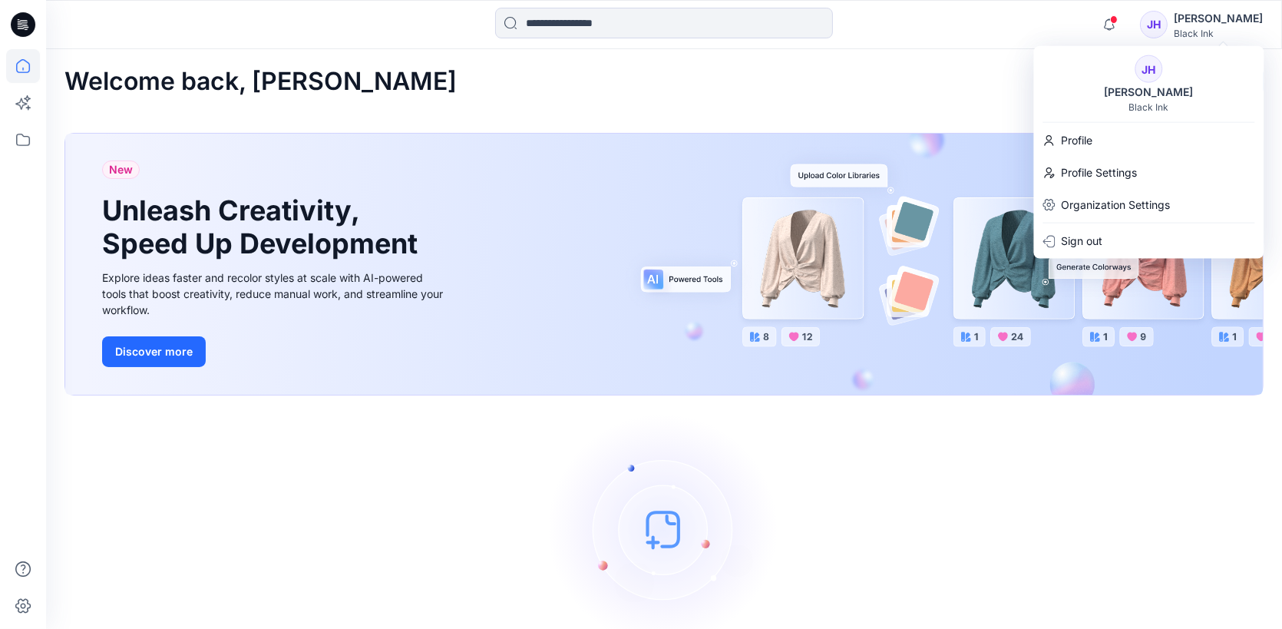
click at [1023, 75] on div "JH" at bounding box center [1149, 69] width 28 height 28
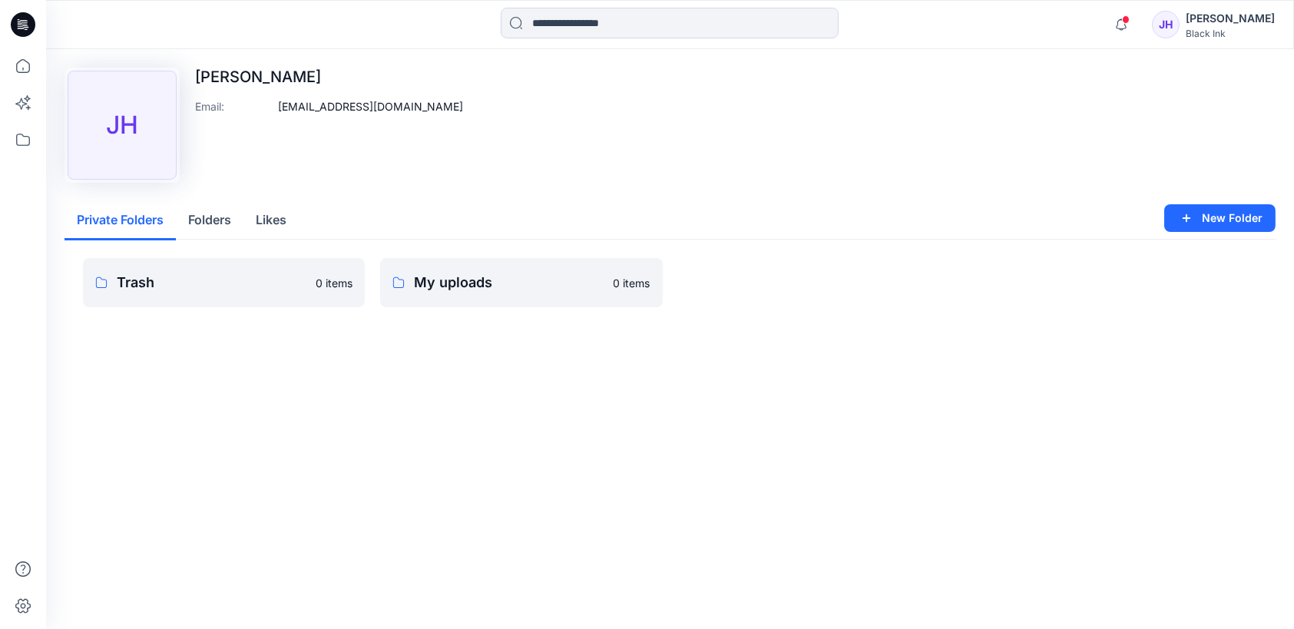
click at [204, 226] on button "Folders" at bounding box center [210, 220] width 68 height 39
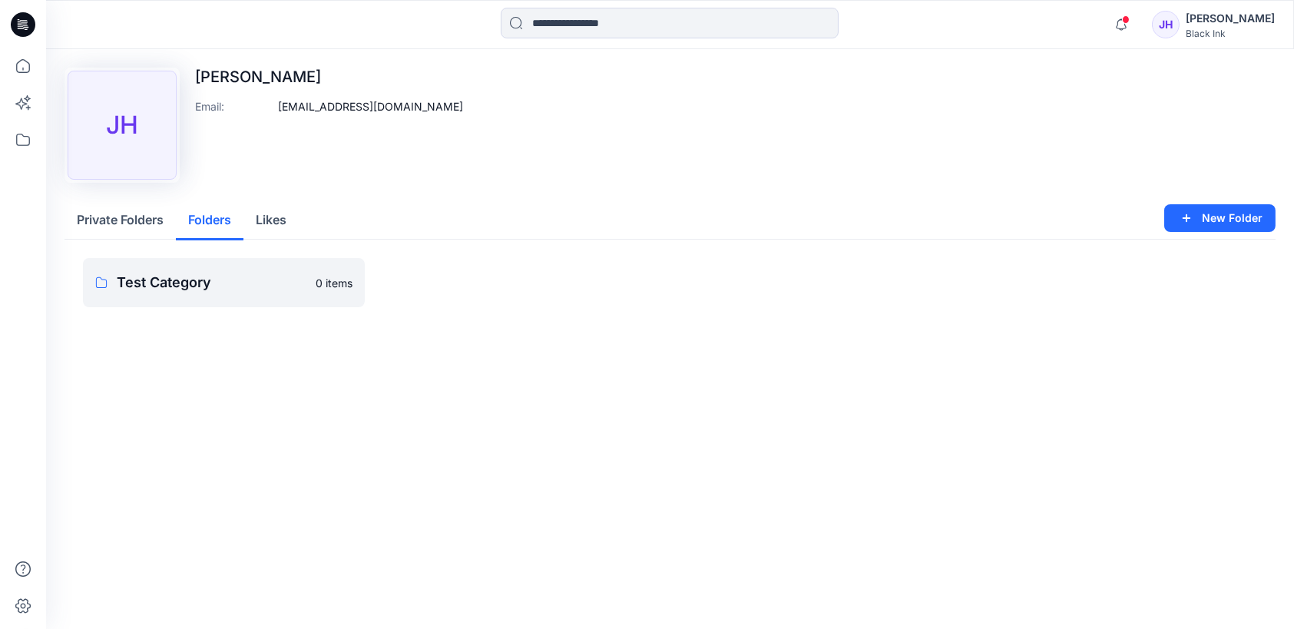
click at [28, 21] on icon at bounding box center [23, 24] width 25 height 25
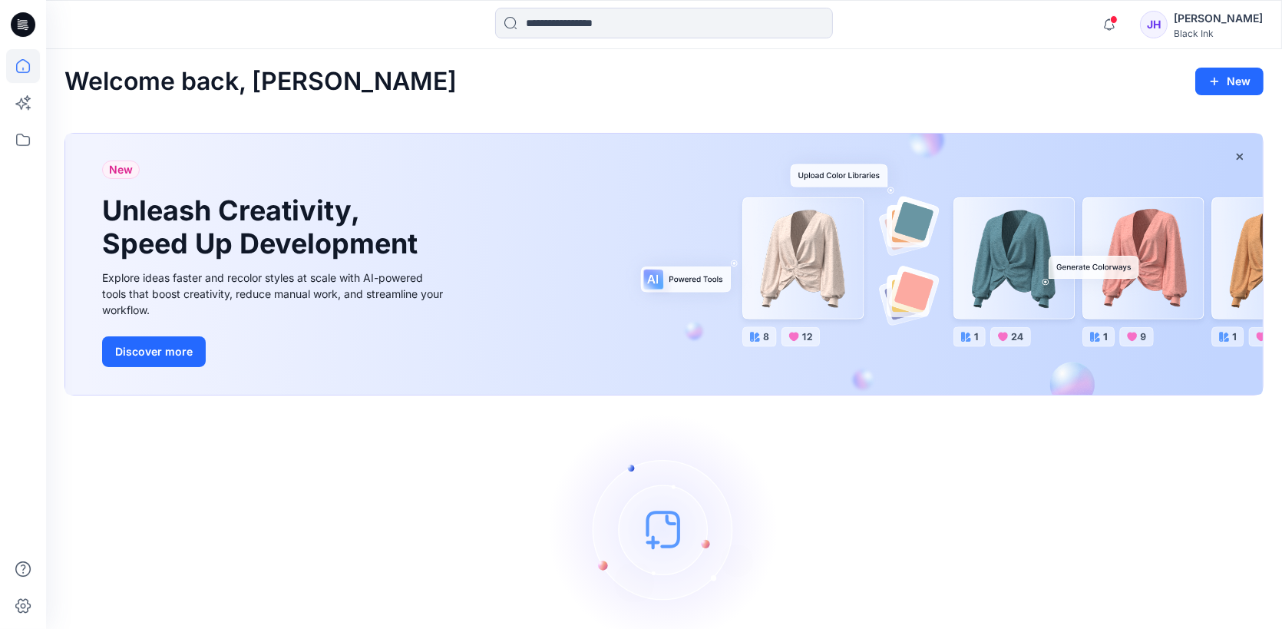
click at [1023, 20] on div "[PERSON_NAME]" at bounding box center [1218, 18] width 89 height 18
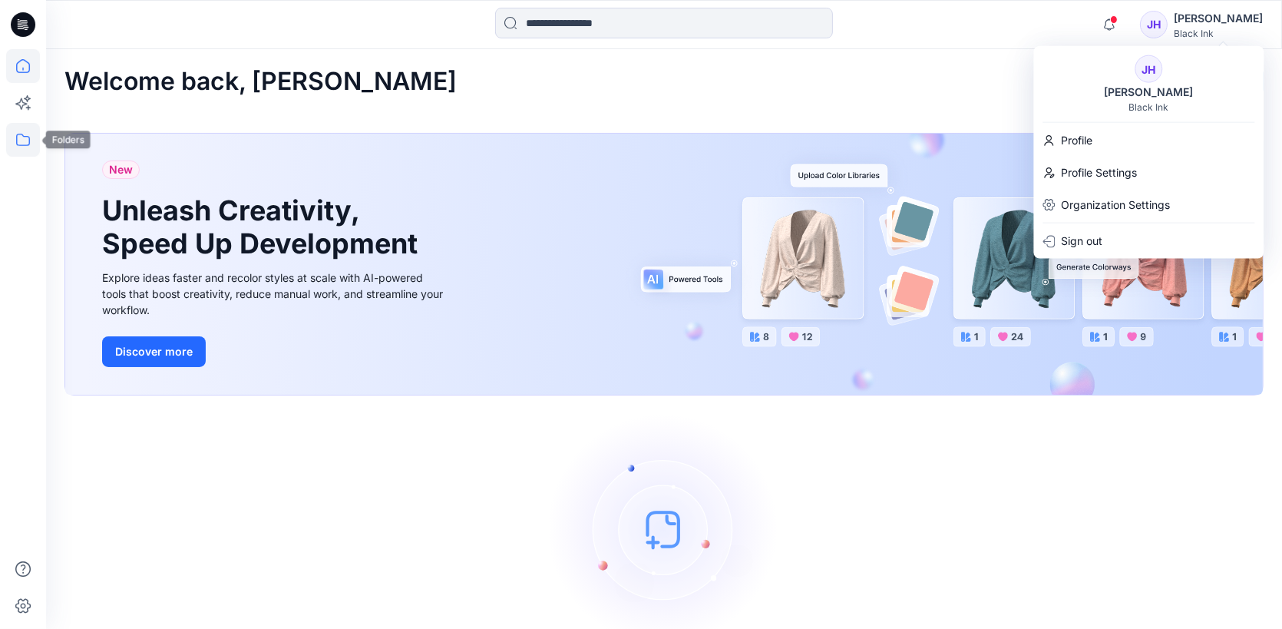
click at [21, 145] on icon at bounding box center [23, 140] width 14 height 12
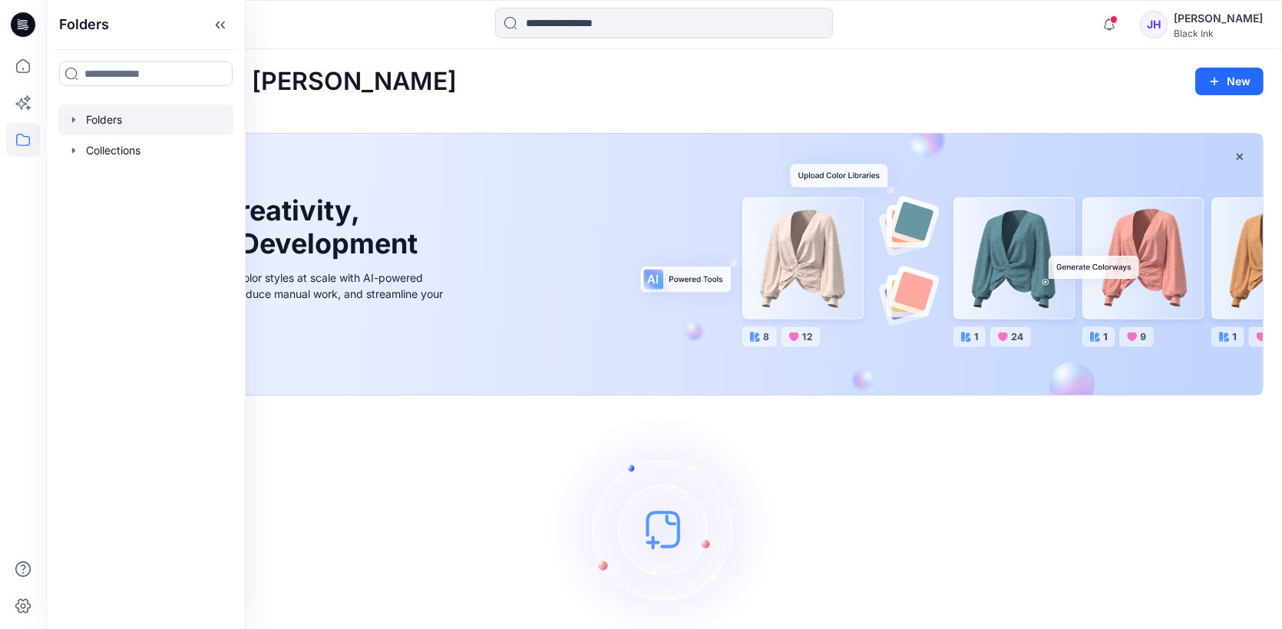
click at [77, 119] on icon "button" at bounding box center [74, 120] width 12 height 12
click at [84, 152] on icon "button" at bounding box center [89, 150] width 12 height 12
click at [72, 213] on icon "button" at bounding box center [73, 211] width 3 height 5
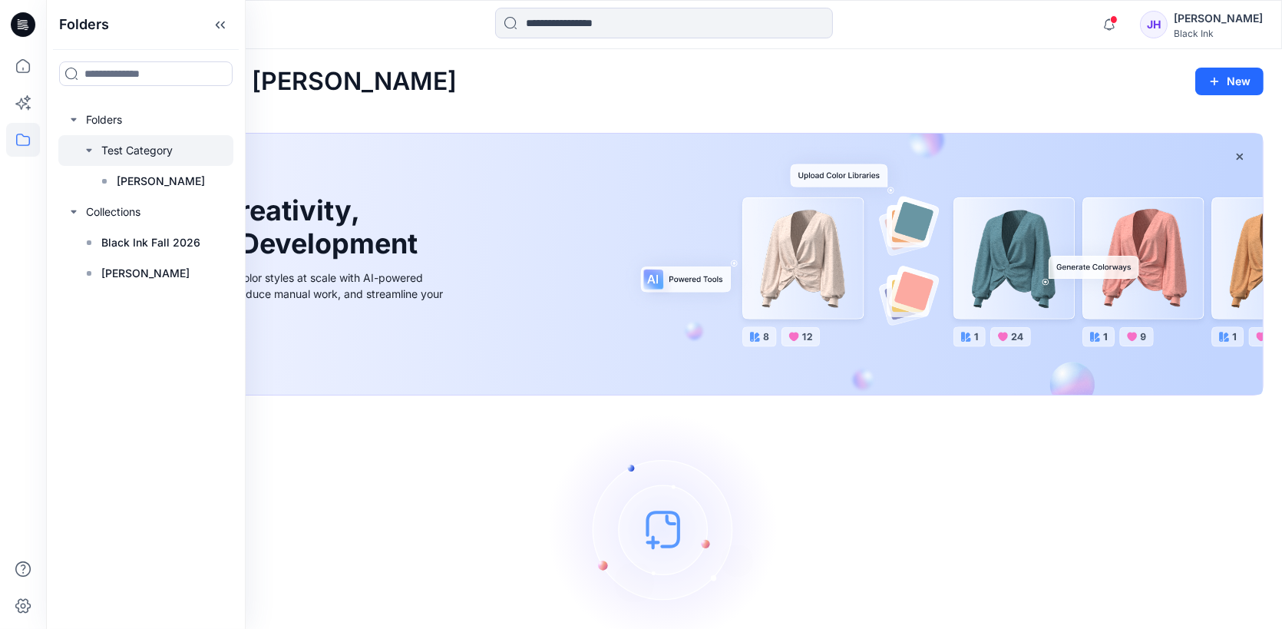
drag, startPoint x: 129, startPoint y: 180, endPoint x: 84, endPoint y: 146, distance: 57.0
click at [84, 146] on div "Test Category Jaya Folder" at bounding box center [154, 165] width 160 height 61
click at [26, 70] on icon at bounding box center [23, 66] width 34 height 34
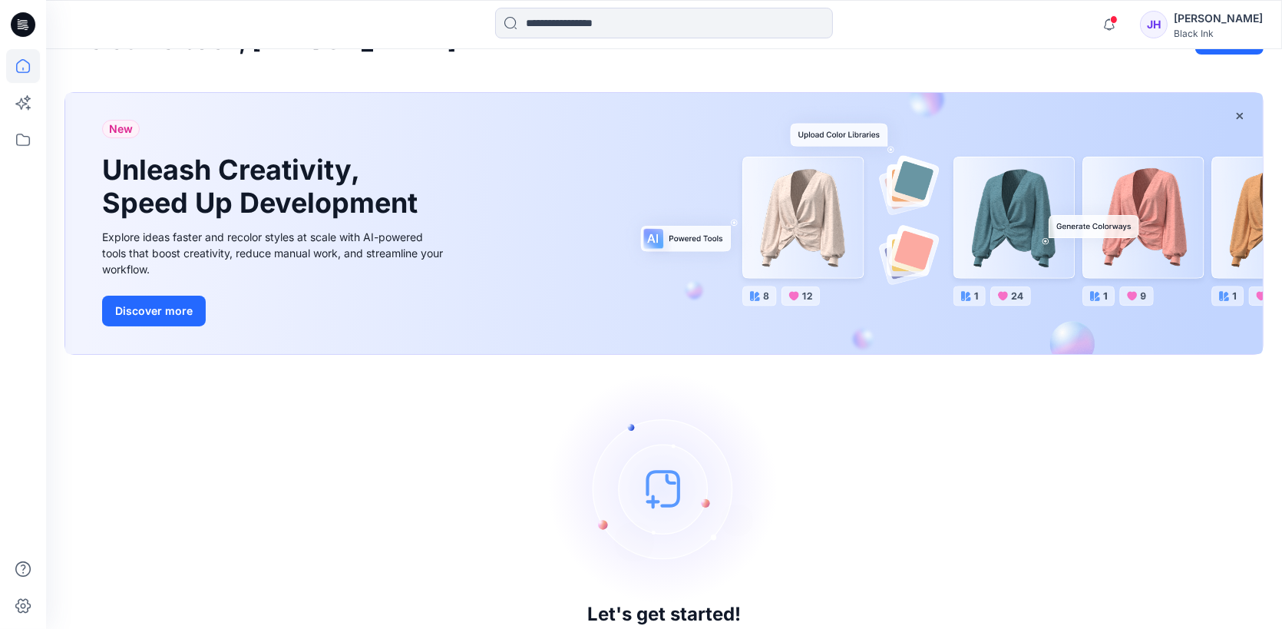
scroll to position [78, 0]
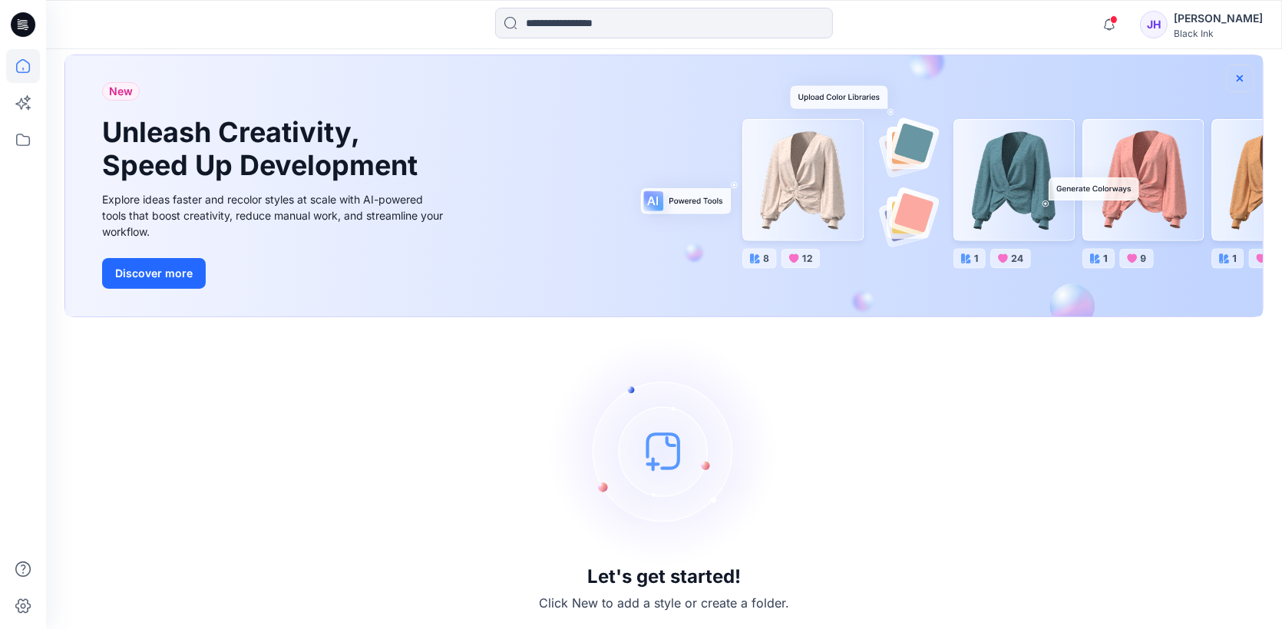
click at [1023, 72] on icon "button" at bounding box center [1240, 78] width 12 height 12
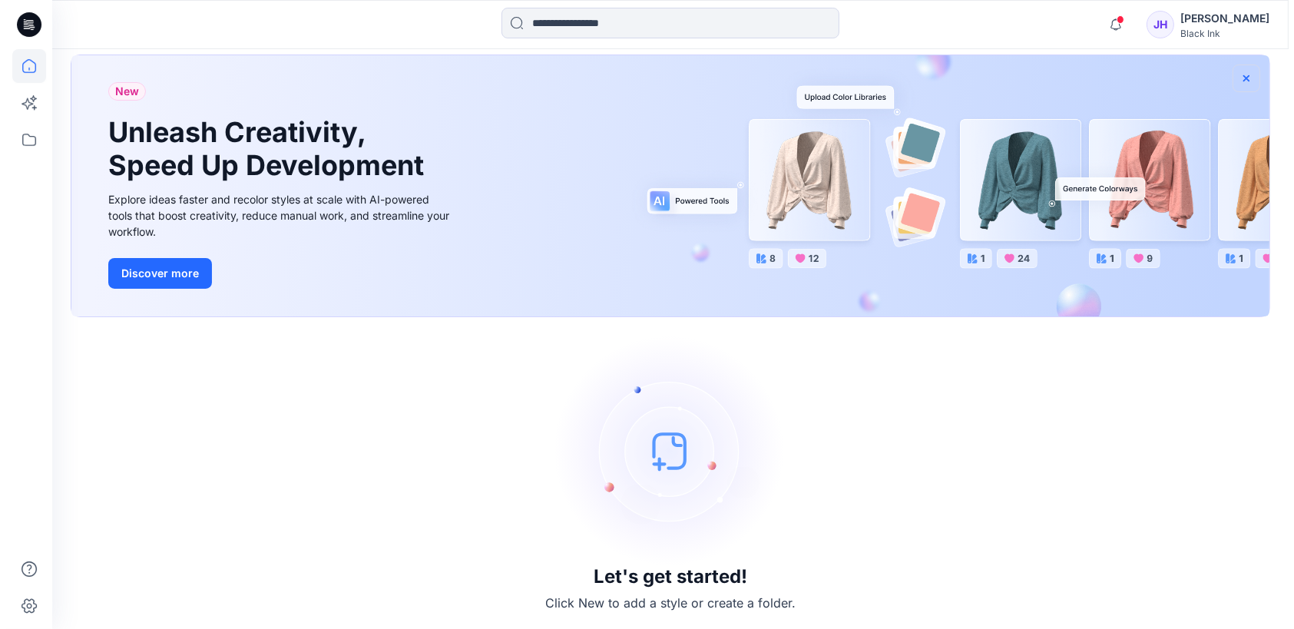
scroll to position [0, 0]
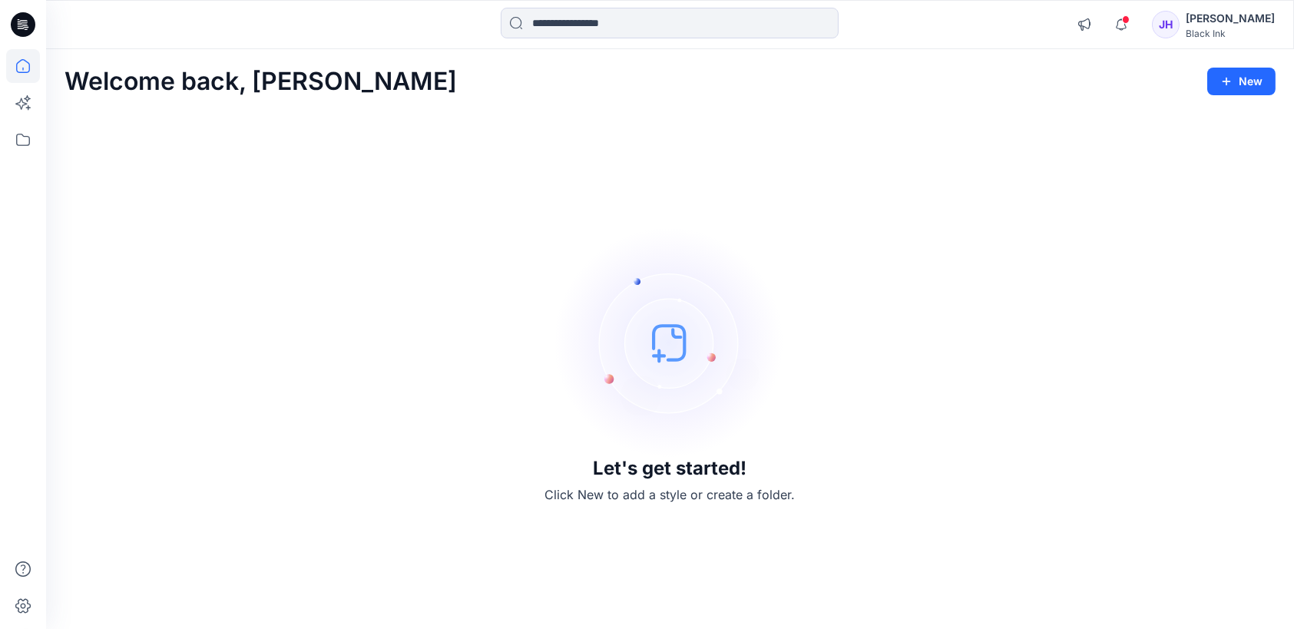
click at [659, 341] on img at bounding box center [670, 342] width 230 height 230
click at [15, 134] on icon at bounding box center [23, 140] width 34 height 34
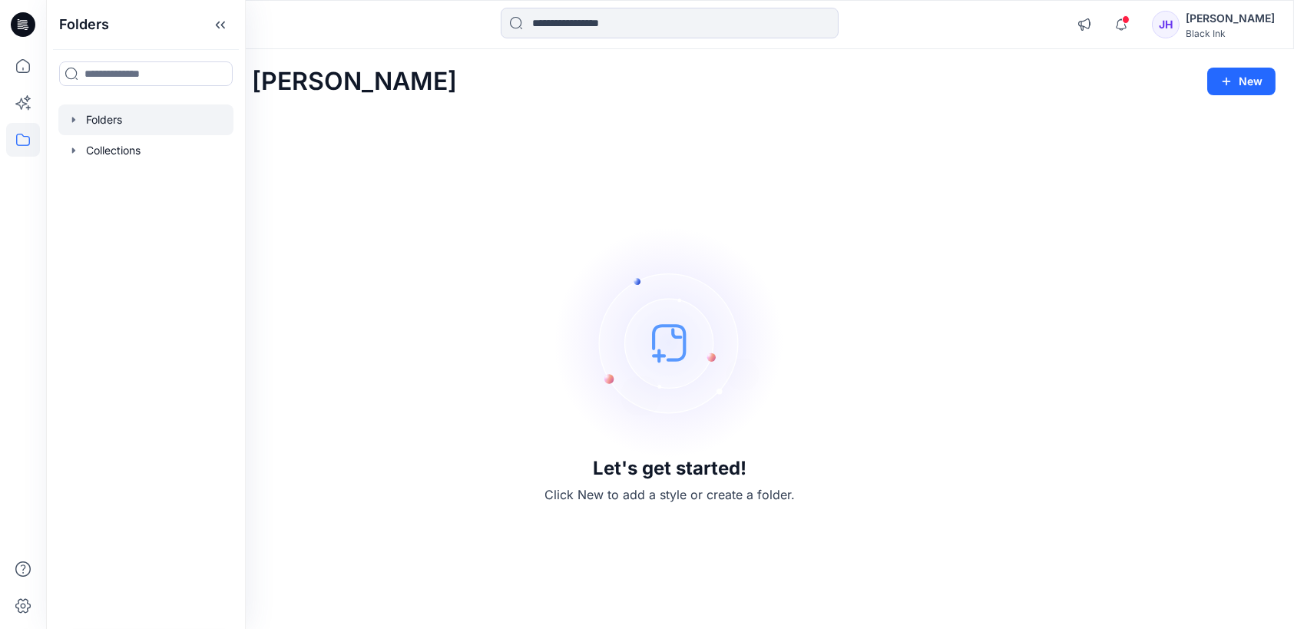
click at [77, 119] on icon "button" at bounding box center [74, 120] width 12 height 12
click at [118, 151] on div at bounding box center [145, 150] width 175 height 31
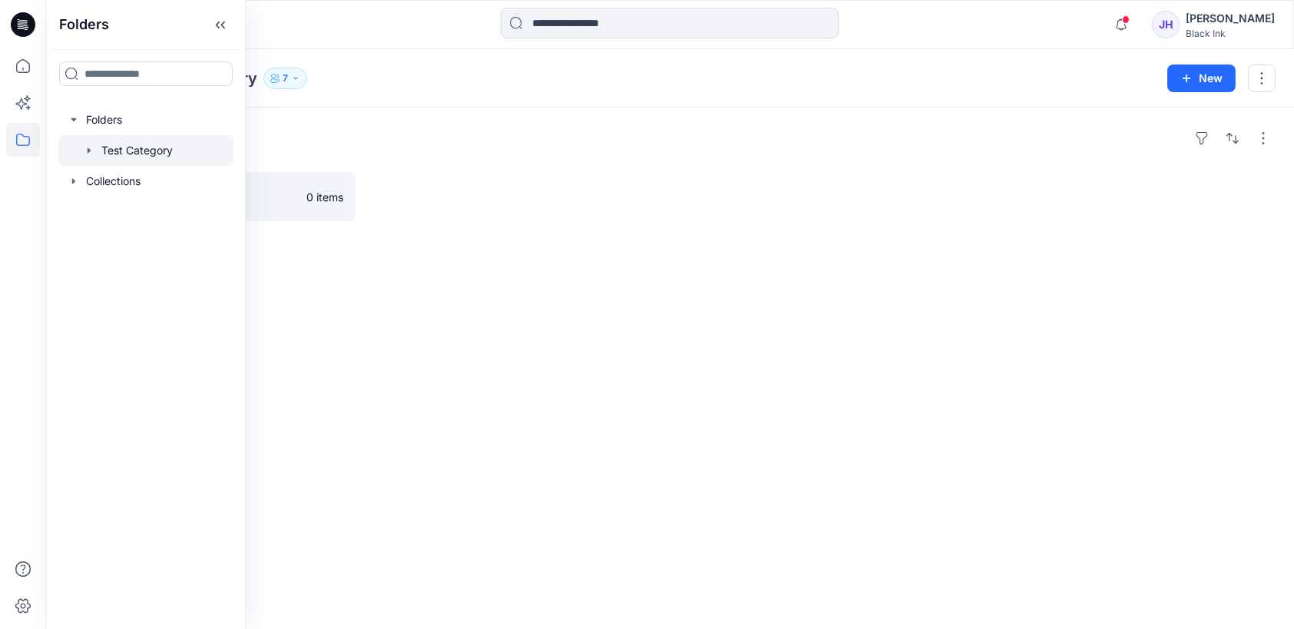
click at [84, 152] on icon "button" at bounding box center [89, 150] width 12 height 12
click at [141, 175] on p "Jaya Folder" at bounding box center [161, 181] width 88 height 18
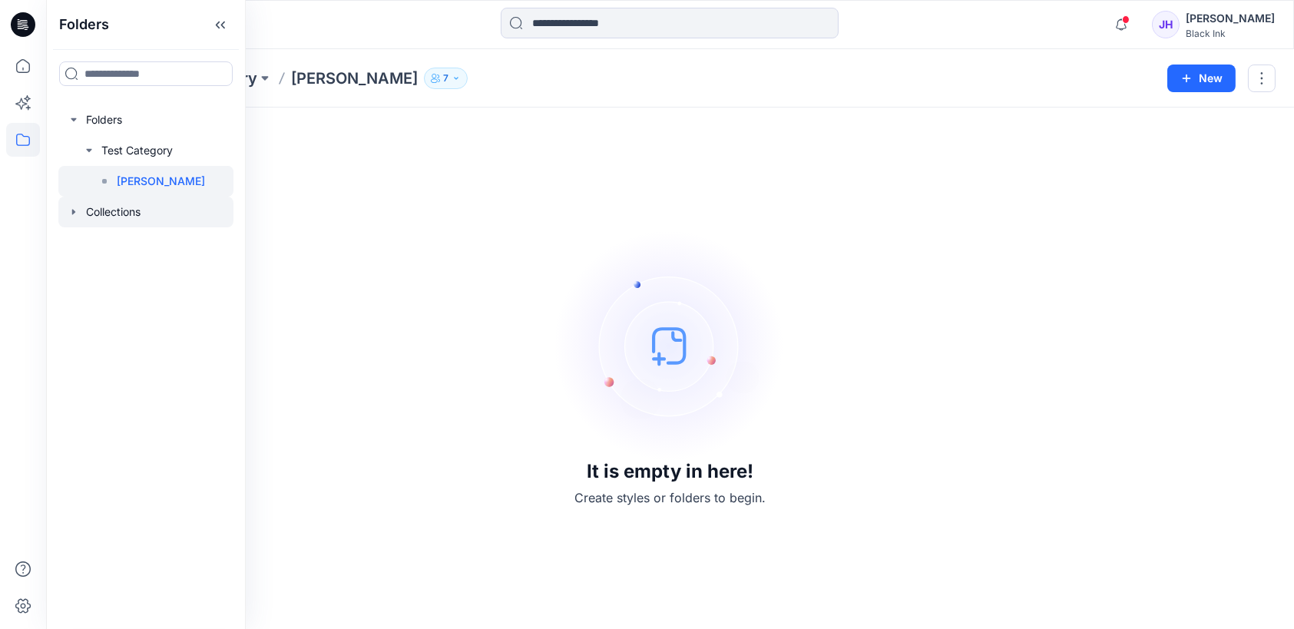
click at [72, 213] on icon "button" at bounding box center [73, 211] width 3 height 5
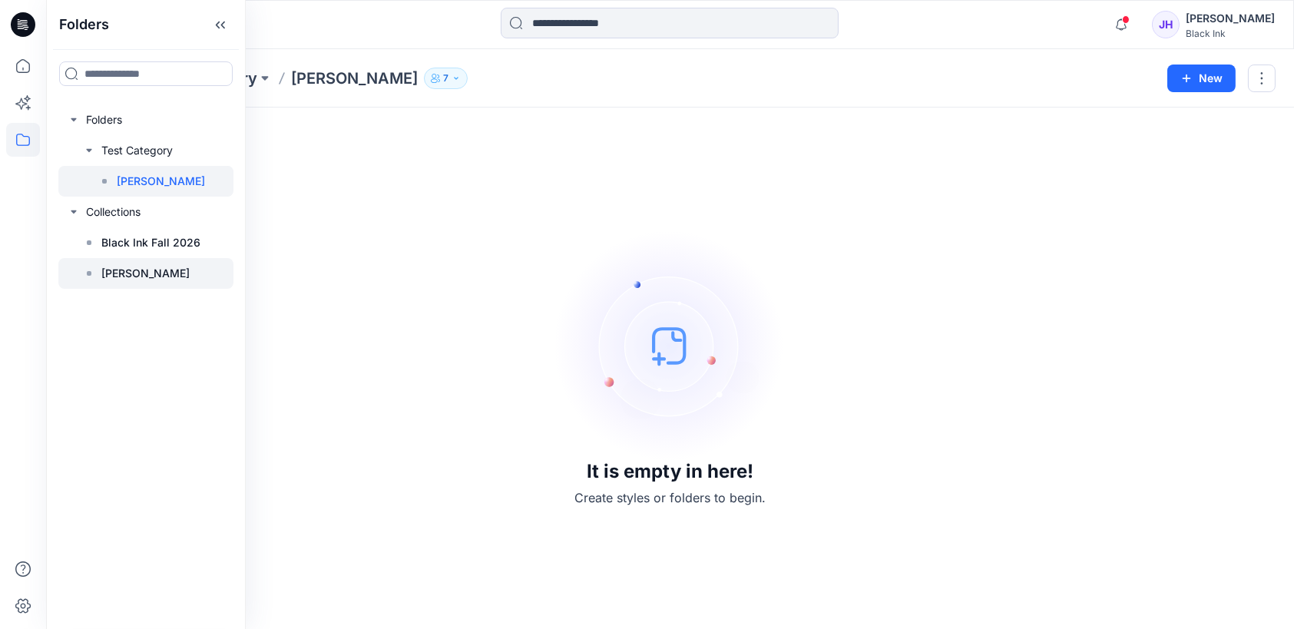
click at [95, 276] on div at bounding box center [145, 273] width 175 height 31
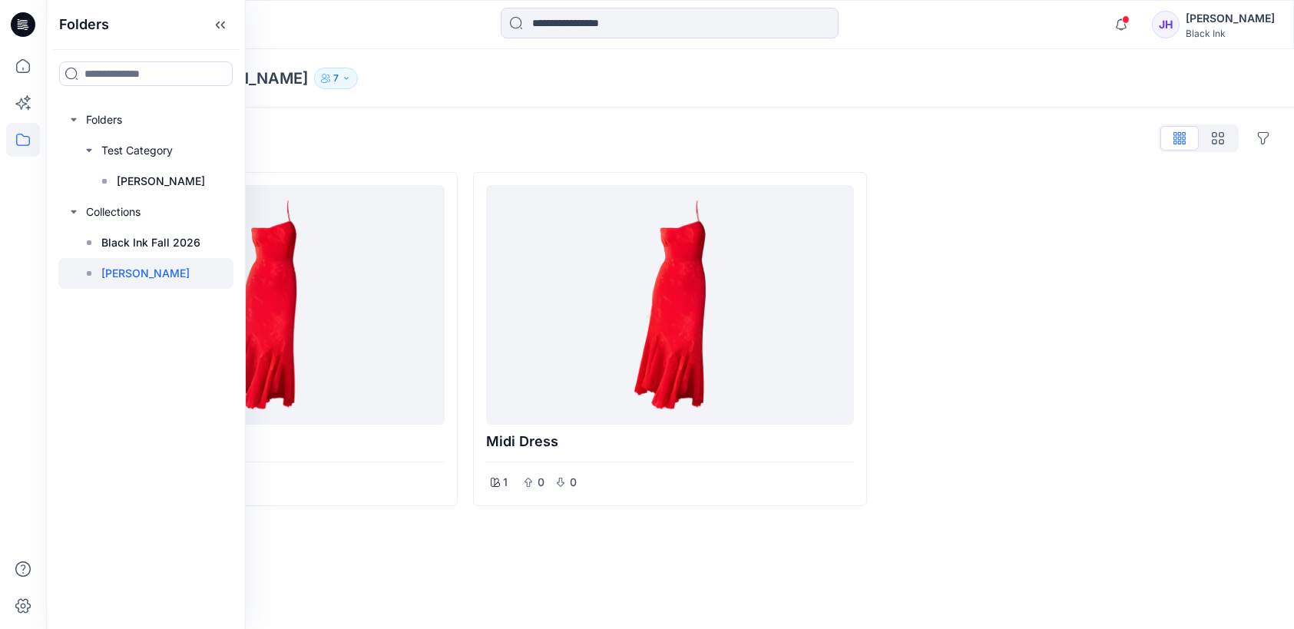
click at [1016, 278] on div at bounding box center [1078, 339] width 393 height 334
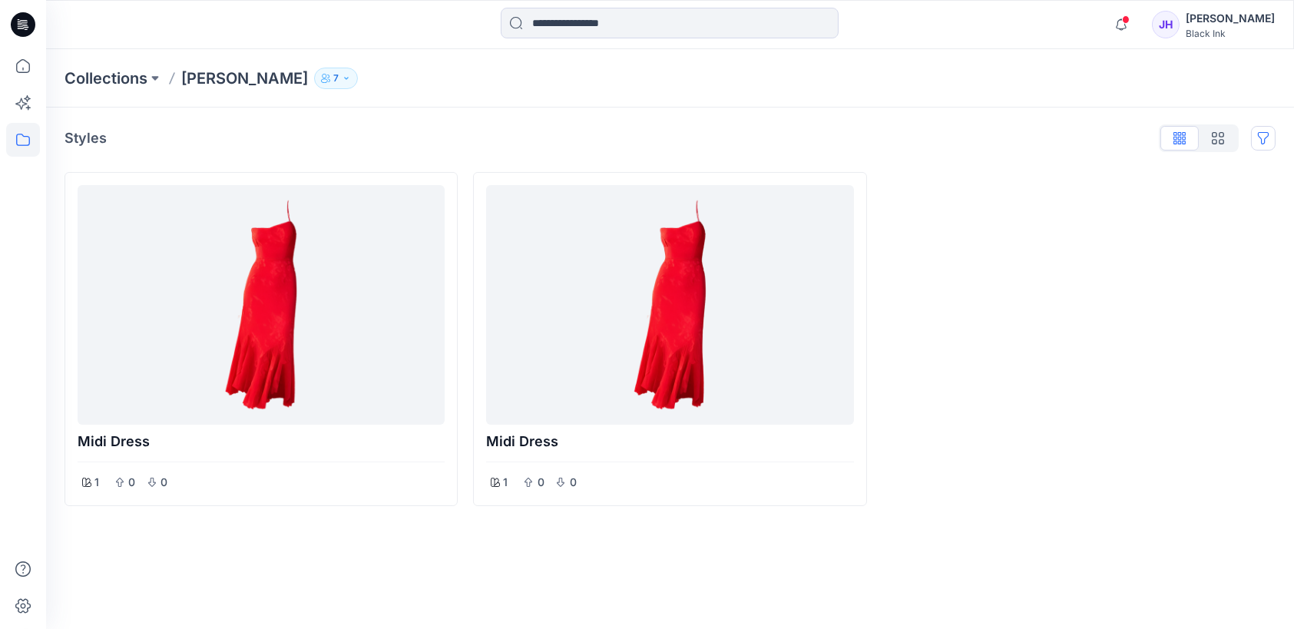
click at [1023, 136] on button "Options" at bounding box center [1263, 138] width 25 height 25
click at [1023, 137] on icon "button" at bounding box center [1218, 138] width 12 height 12
click at [1023, 143] on icon "button" at bounding box center [1179, 138] width 12 height 12
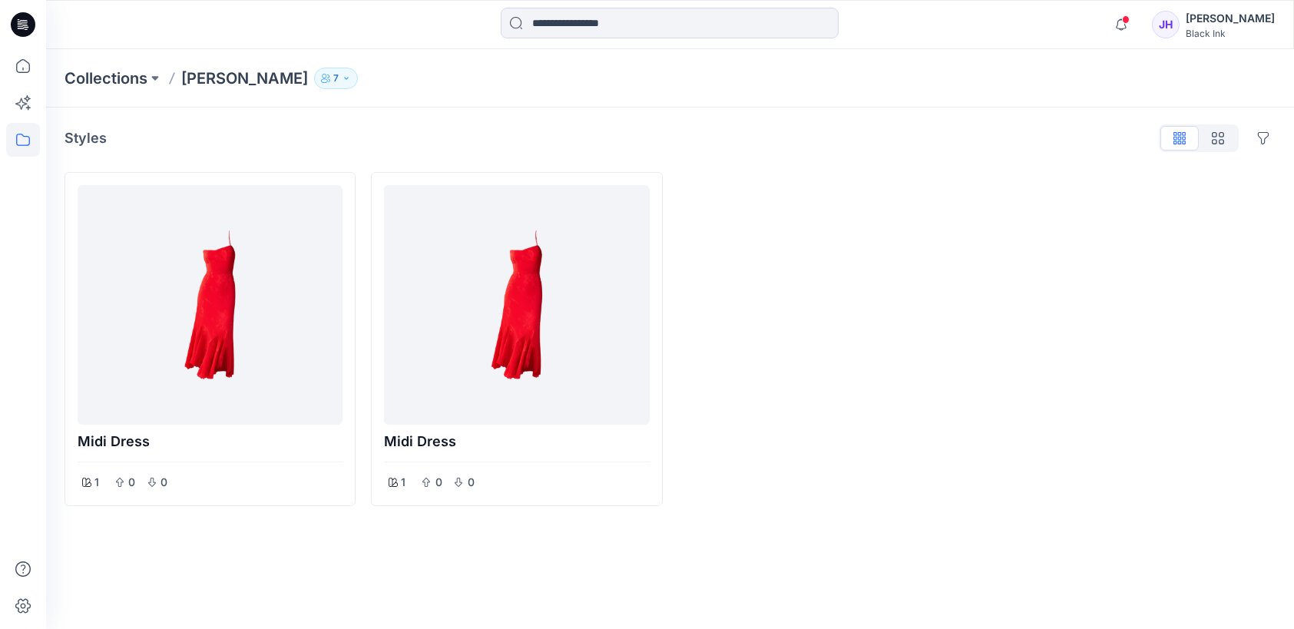
click at [1023, 143] on div at bounding box center [1199, 138] width 80 height 28
click at [1023, 135] on icon "button" at bounding box center [1218, 138] width 12 height 12
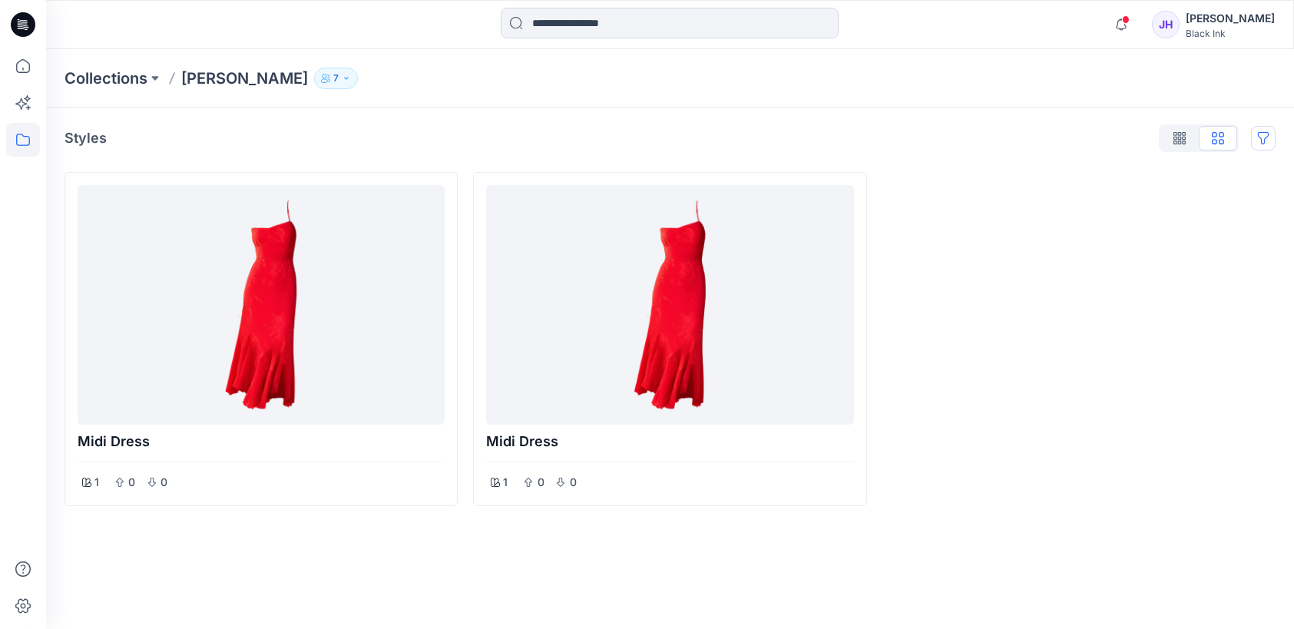
click at [1023, 137] on button "Options" at bounding box center [1263, 138] width 25 height 25
click at [1023, 141] on div at bounding box center [1199, 138] width 80 height 28
click at [1023, 131] on button "button" at bounding box center [1179, 138] width 38 height 25
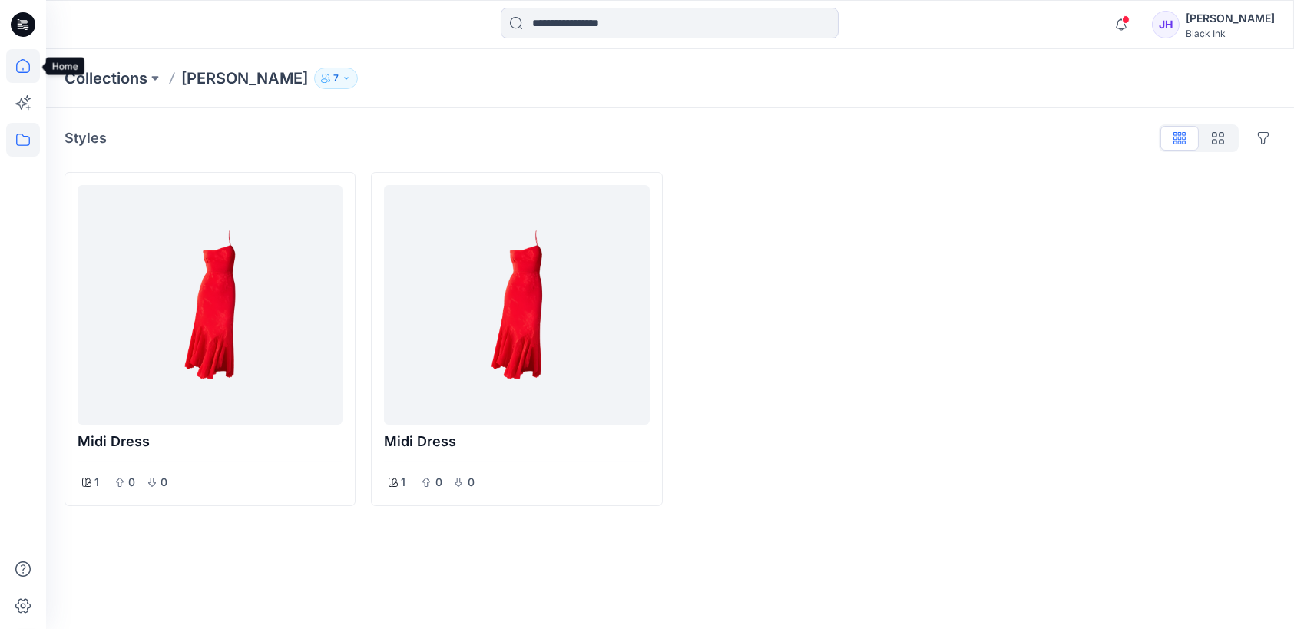
click at [26, 64] on icon at bounding box center [23, 66] width 34 height 34
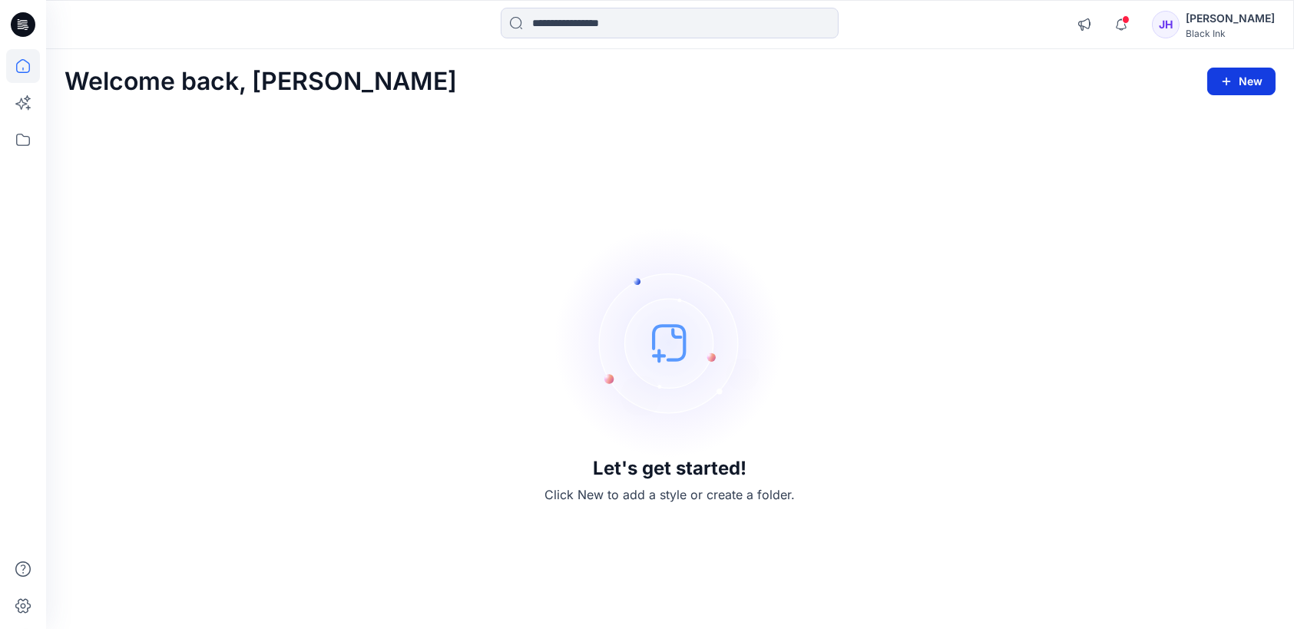
click at [1023, 86] on button "New" at bounding box center [1241, 82] width 68 height 28
click at [1023, 122] on p "New Style" at bounding box center [1193, 120] width 51 height 18
click at [22, 67] on icon at bounding box center [23, 66] width 34 height 34
click at [1023, 86] on button "New" at bounding box center [1241, 82] width 68 height 28
click at [30, 71] on icon at bounding box center [23, 66] width 34 height 34
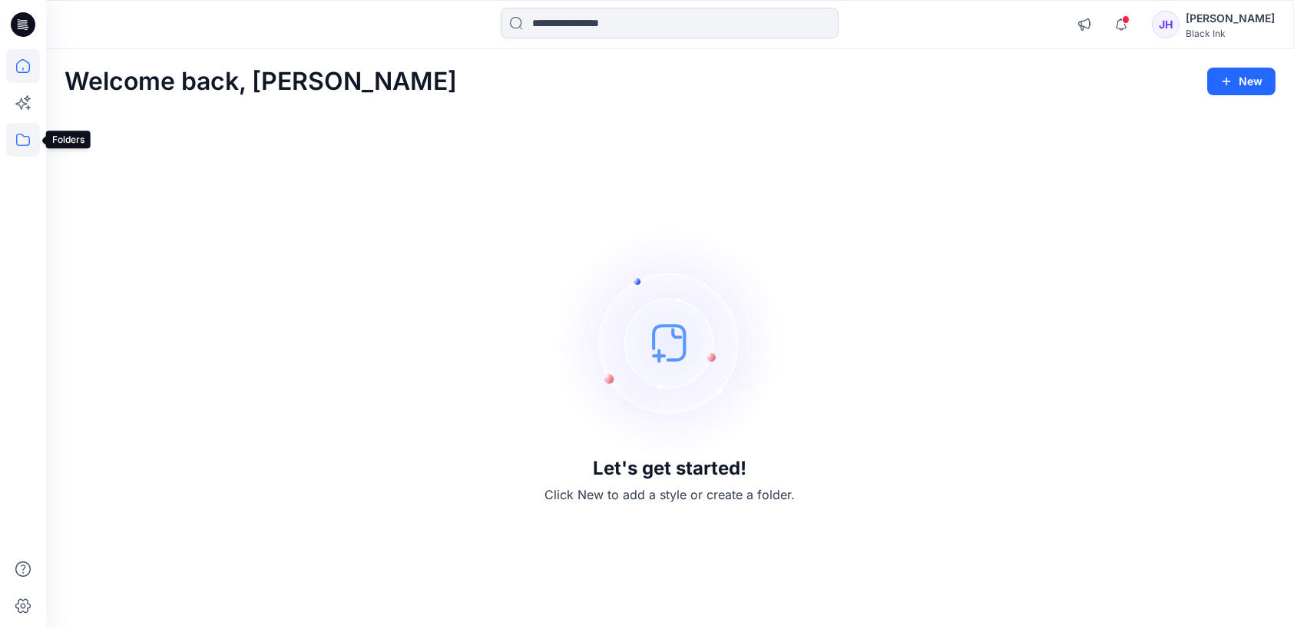
click at [16, 135] on icon at bounding box center [23, 140] width 14 height 12
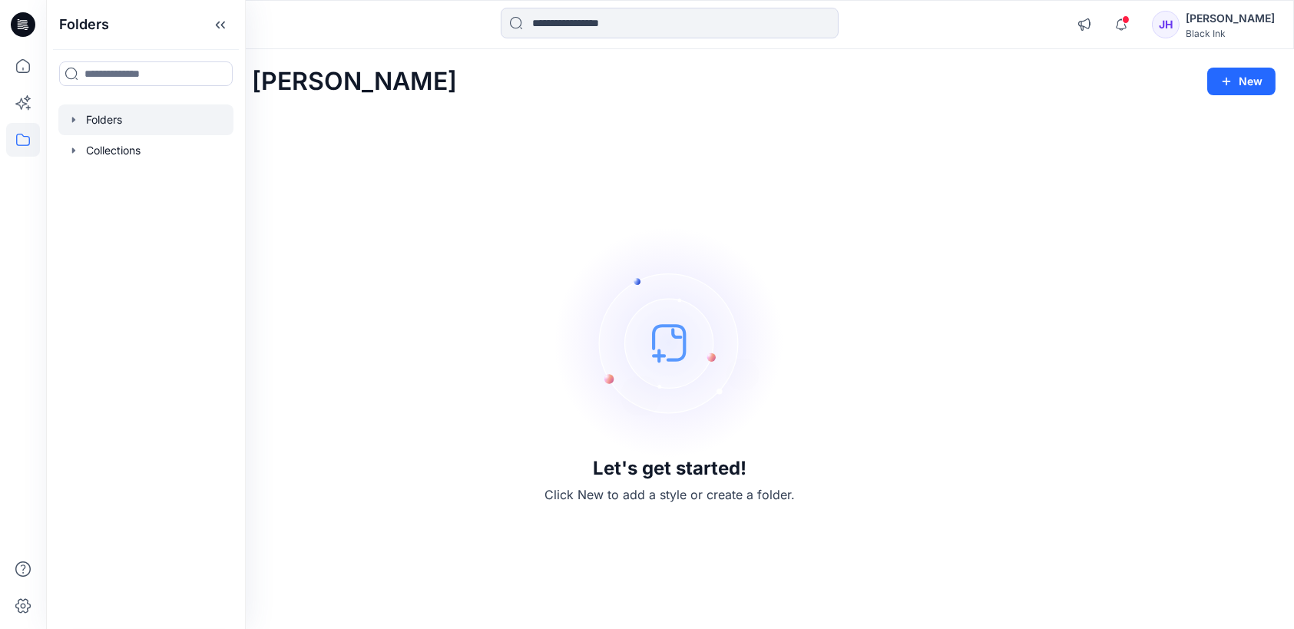
click at [72, 121] on icon "button" at bounding box center [73, 119] width 3 height 5
click at [88, 151] on icon "button" at bounding box center [89, 149] width 3 height 5
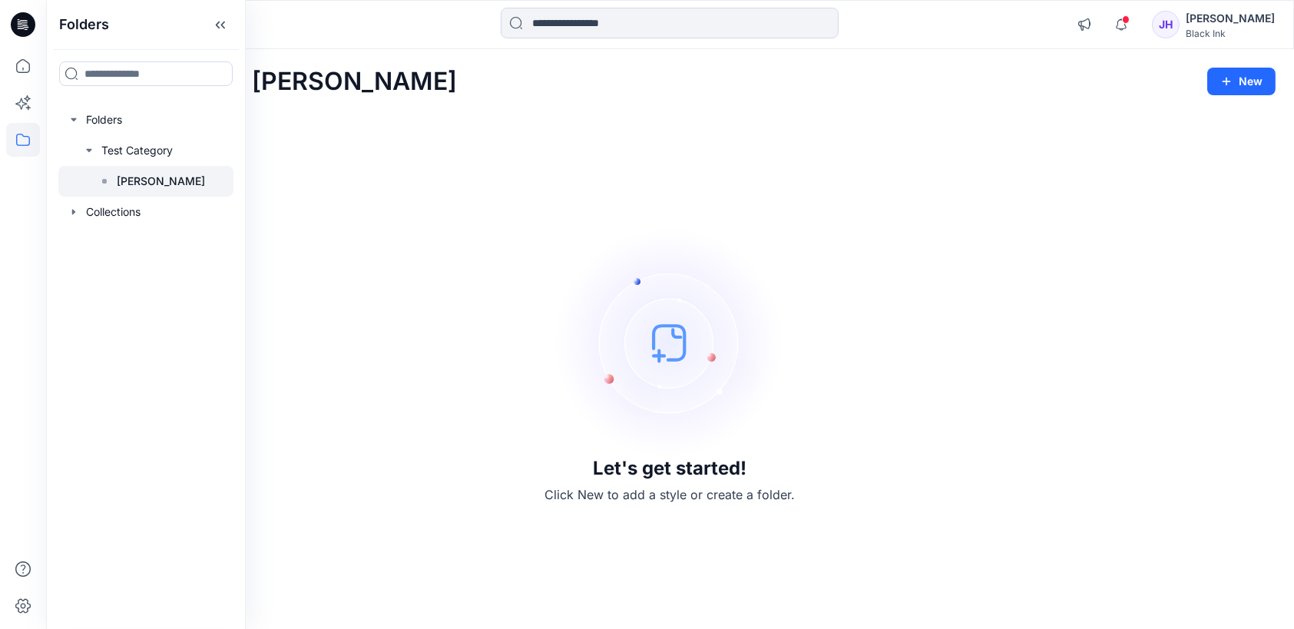
click at [170, 182] on p "Jaya Folder" at bounding box center [161, 181] width 88 height 18
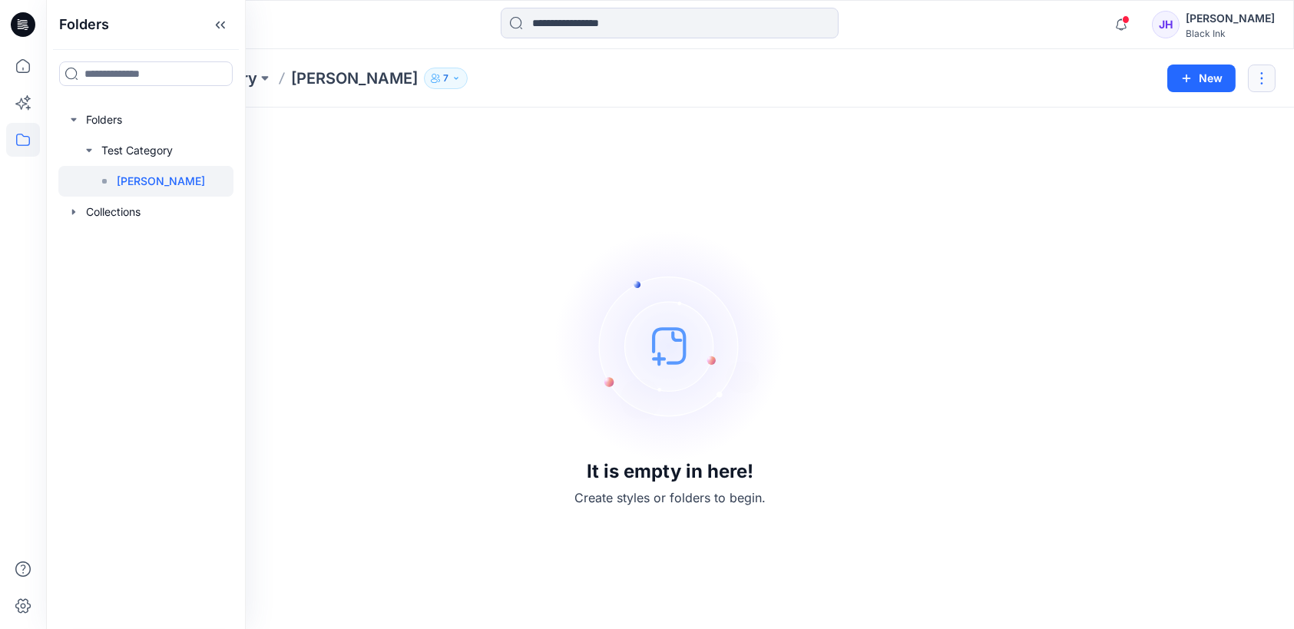
click at [1023, 82] on button "button" at bounding box center [1262, 79] width 28 height 28
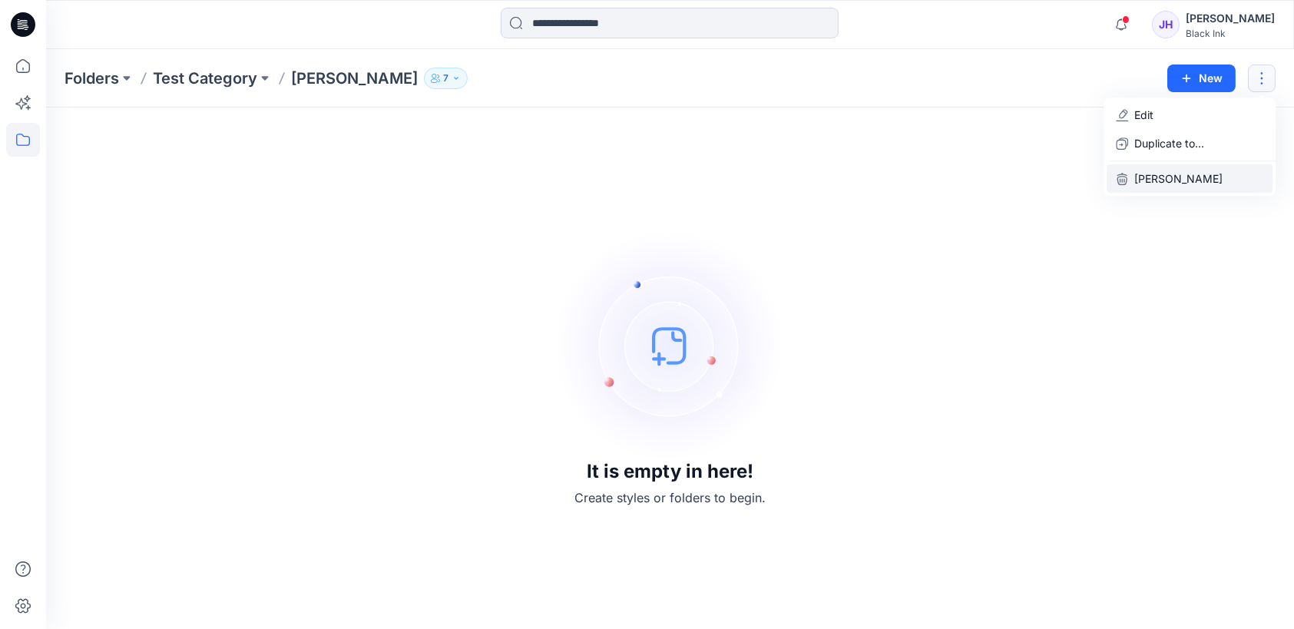
click at [1023, 183] on p "Delete Folder" at bounding box center [1178, 178] width 88 height 16
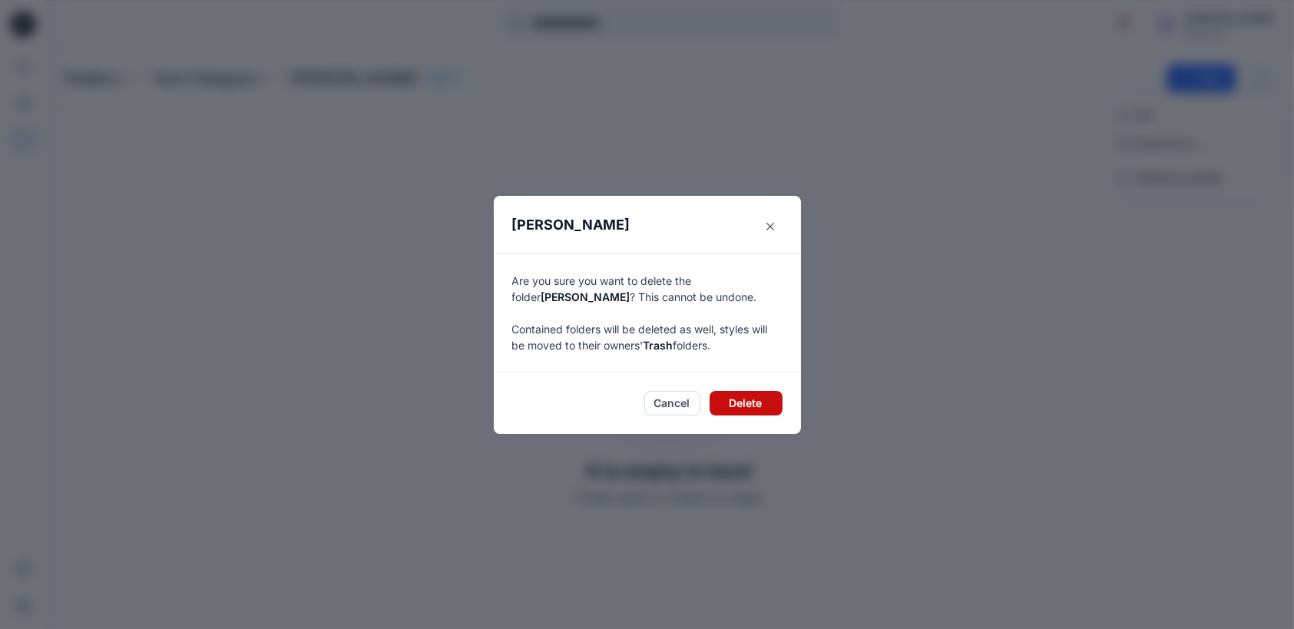
click at [751, 399] on button "Delete" at bounding box center [746, 403] width 73 height 25
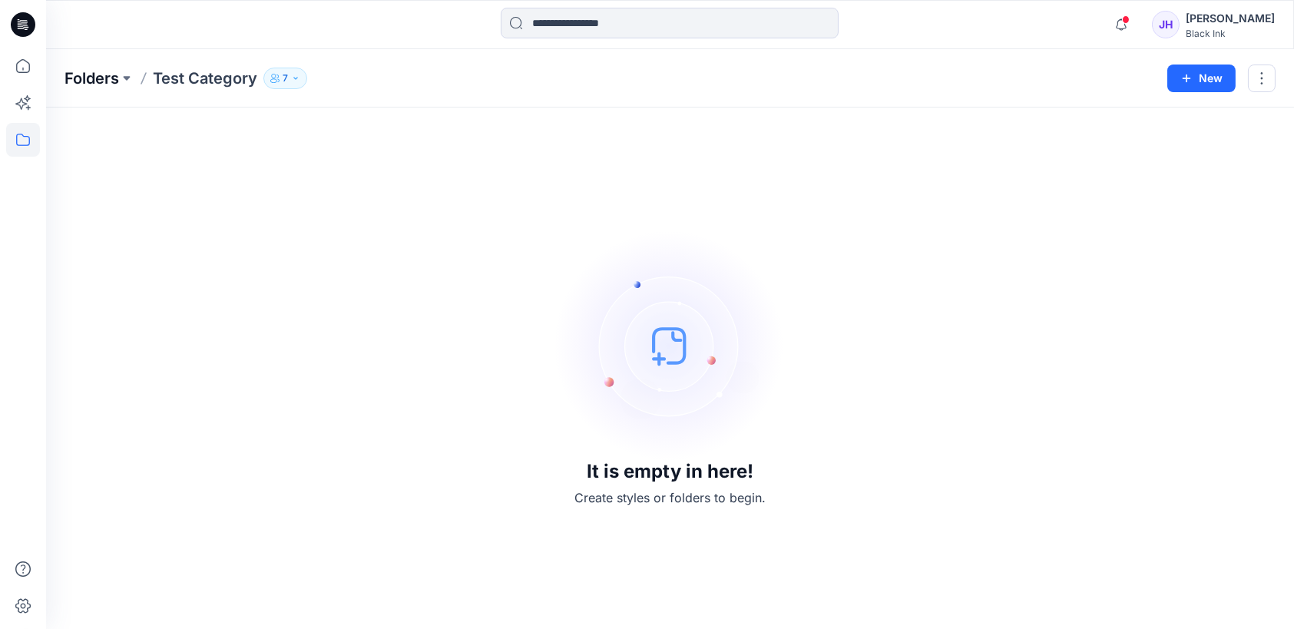
click at [98, 83] on p "Folders" at bounding box center [92, 79] width 55 height 22
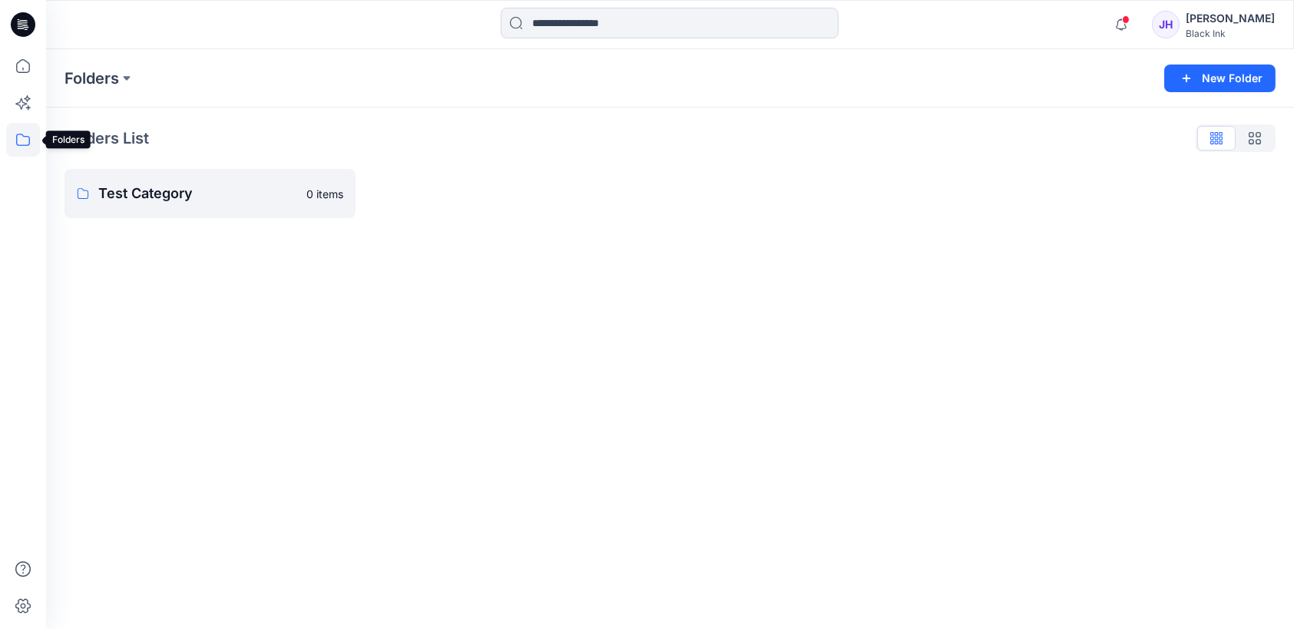
click at [28, 141] on icon at bounding box center [23, 140] width 34 height 34
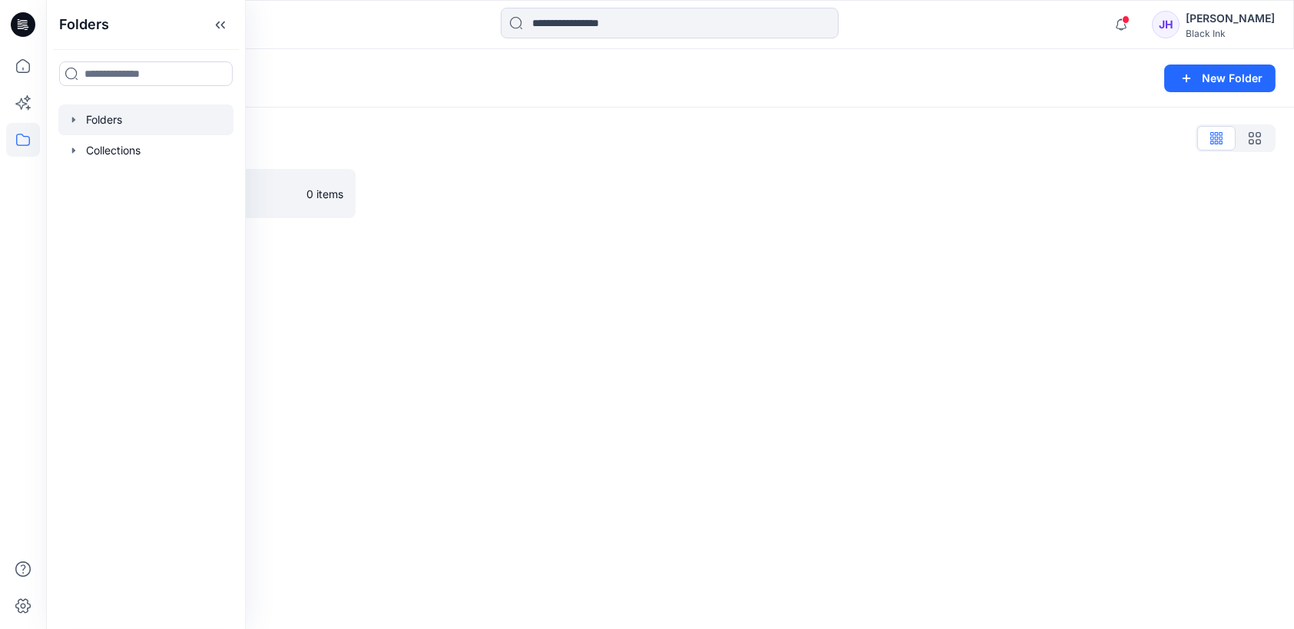
click at [71, 117] on icon "button" at bounding box center [74, 120] width 12 height 12
click at [75, 184] on icon "button" at bounding box center [74, 181] width 12 height 12
click at [161, 220] on p "Black Ink Fall 2026" at bounding box center [150, 212] width 99 height 18
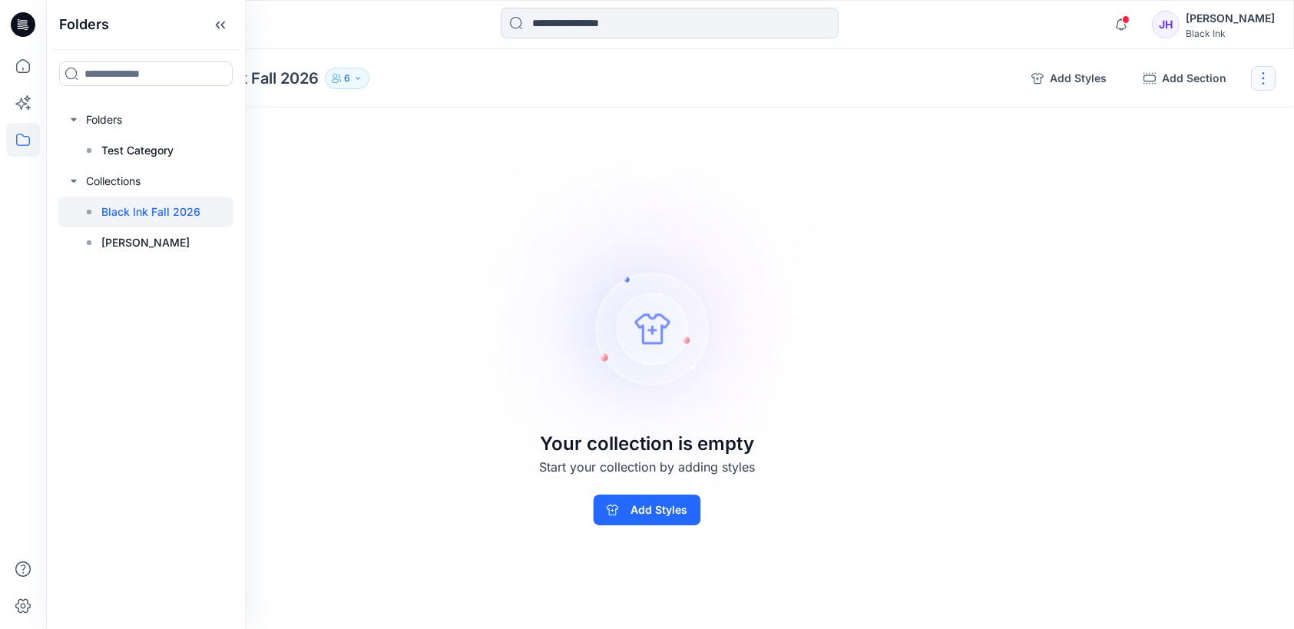
click at [1023, 81] on button "button" at bounding box center [1263, 78] width 25 height 25
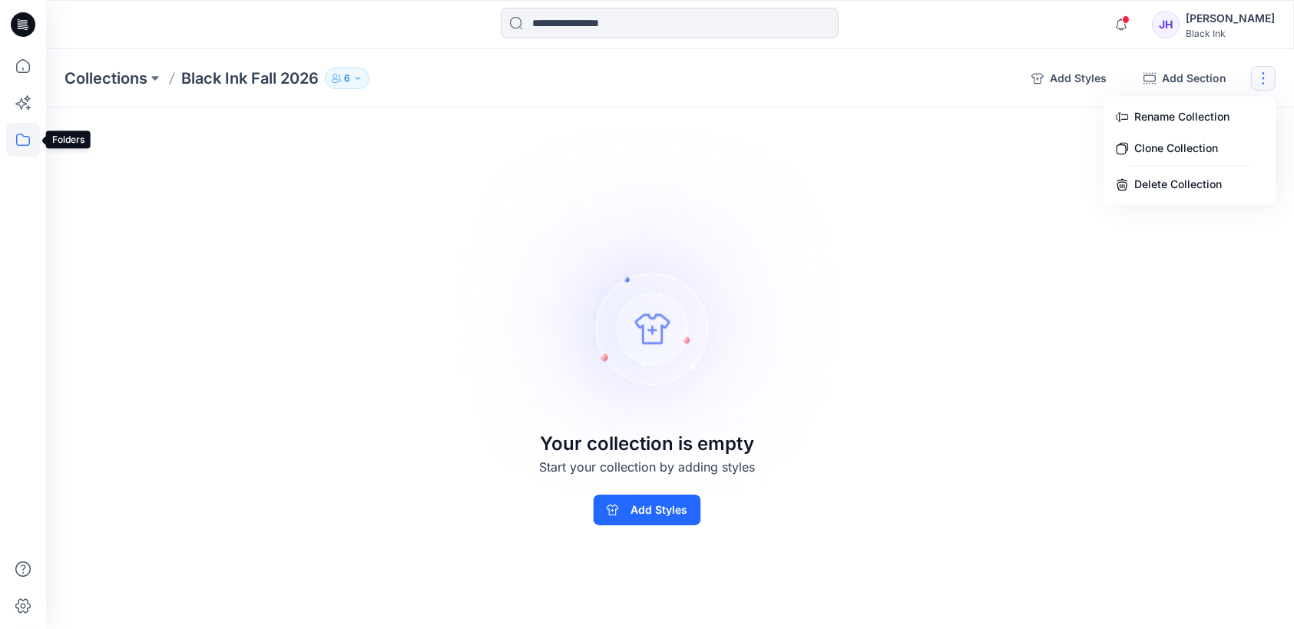
click at [22, 134] on icon at bounding box center [23, 140] width 34 height 34
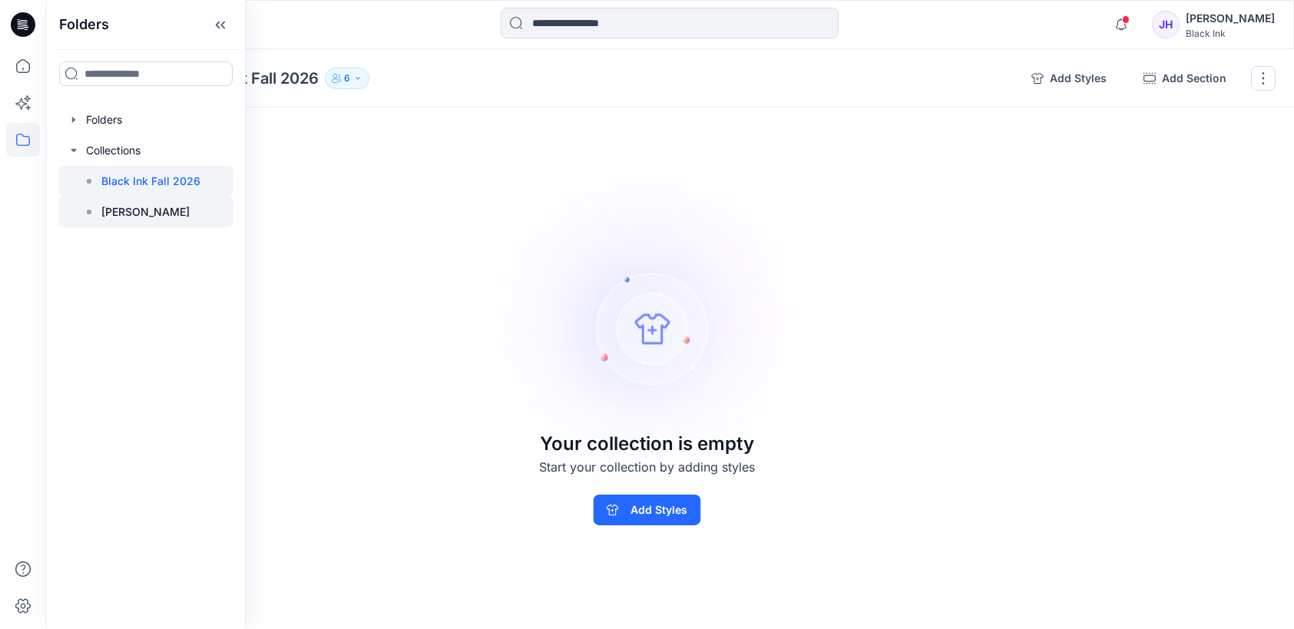
click at [142, 218] on p "[PERSON_NAME]" at bounding box center [145, 212] width 88 height 18
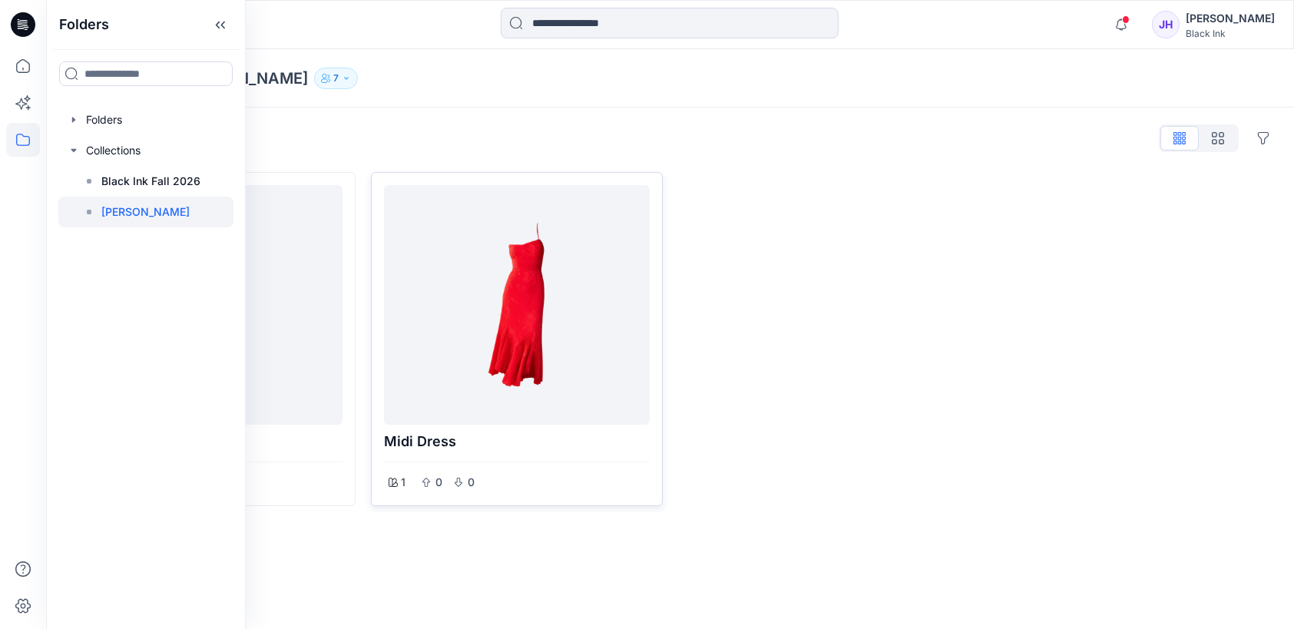
click at [540, 294] on div at bounding box center [516, 304] width 253 height 227
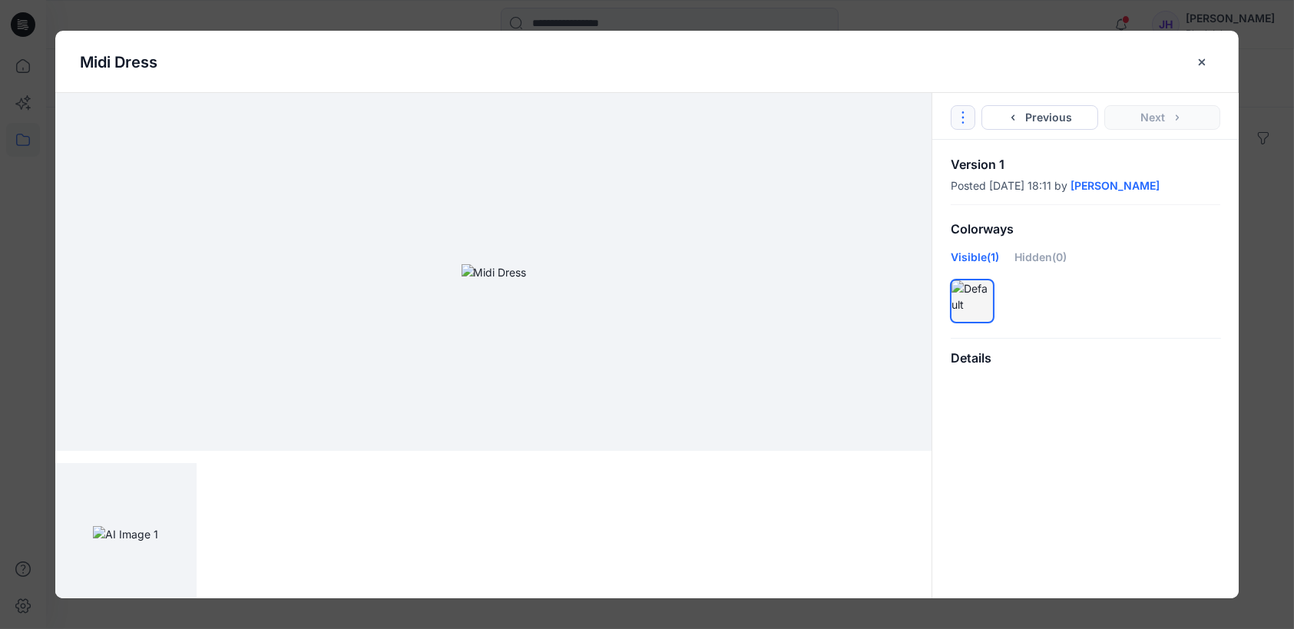
click at [966, 121] on icon "Options" at bounding box center [963, 117] width 12 height 12
click at [1023, 114] on div "Go to Original Style Duplicate Original Style to... Previous Next" at bounding box center [1085, 116] width 306 height 47
click at [1023, 58] on icon "close-btn" at bounding box center [1202, 62] width 12 height 12
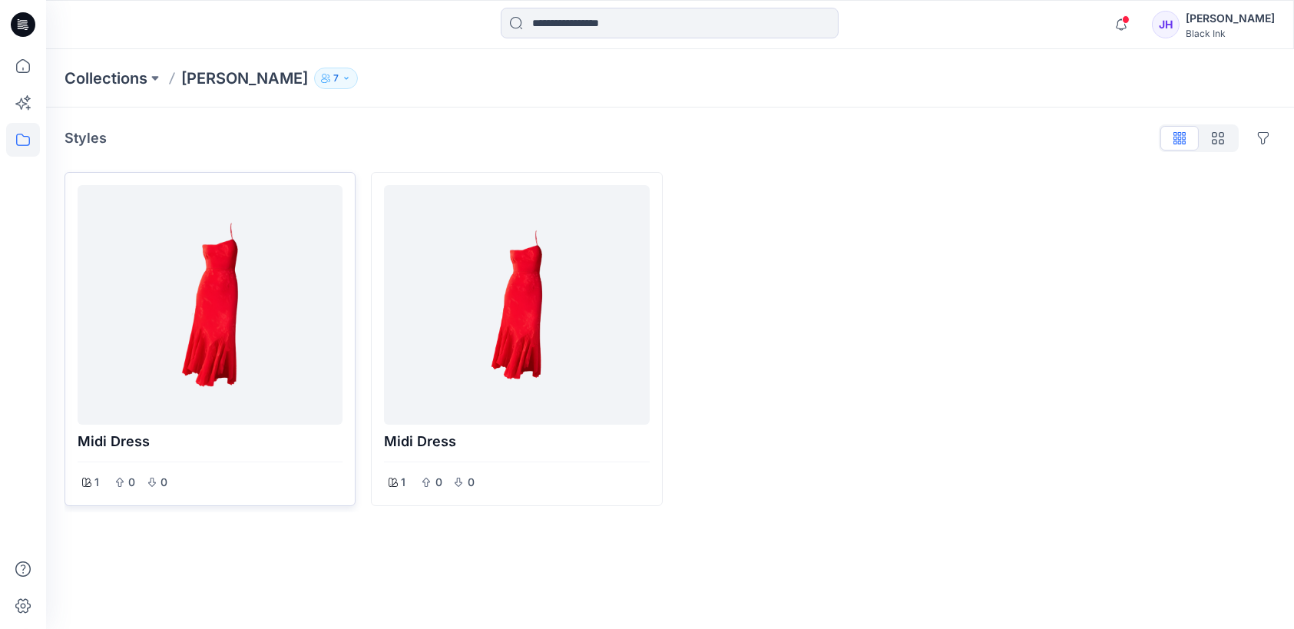
click at [253, 291] on div at bounding box center [210, 304] width 253 height 227
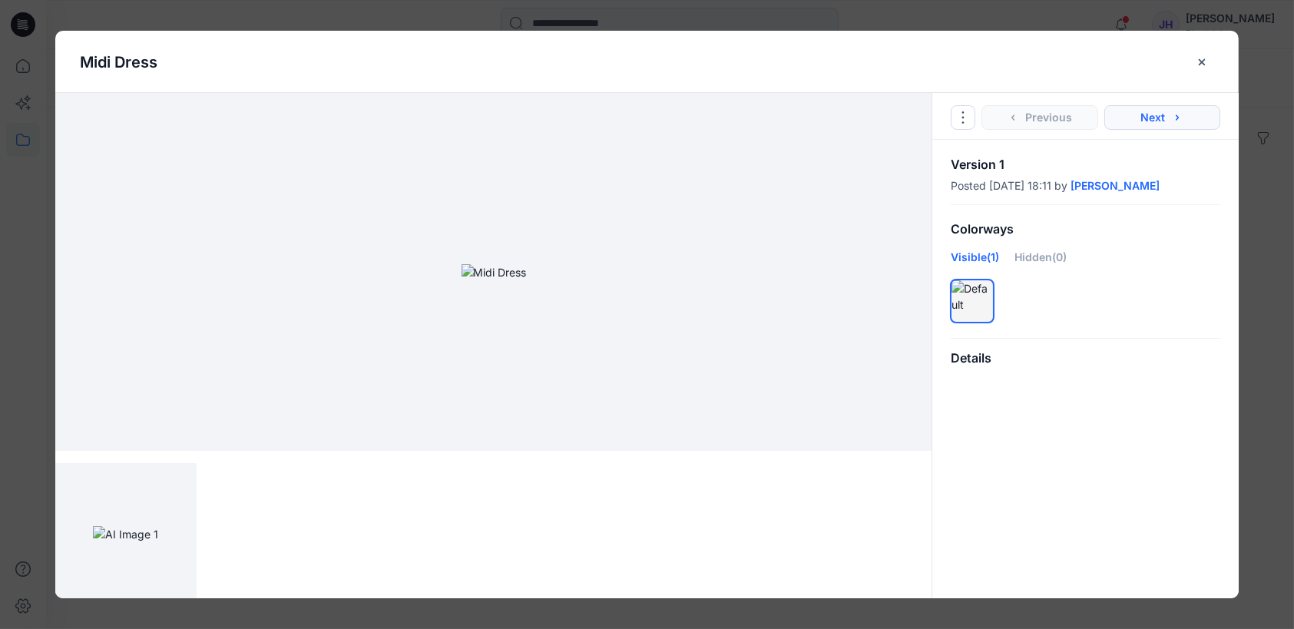
click at [1023, 120] on button "Next" at bounding box center [1162, 117] width 117 height 25
click at [970, 122] on button "Options" at bounding box center [963, 117] width 25 height 25
click at [1023, 60] on icon "close-btn" at bounding box center [1202, 61] width 6 height 6
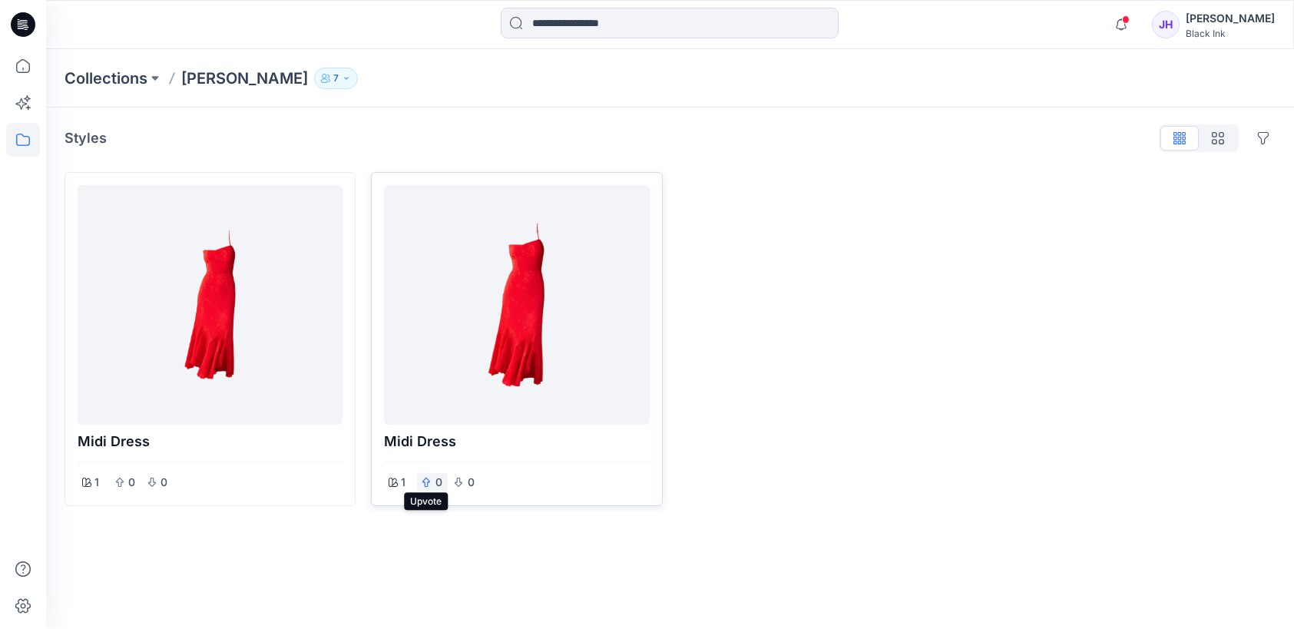
click at [425, 483] on icon "button" at bounding box center [426, 482] width 8 height 9
click at [396, 482] on icon at bounding box center [393, 482] width 9 height 9
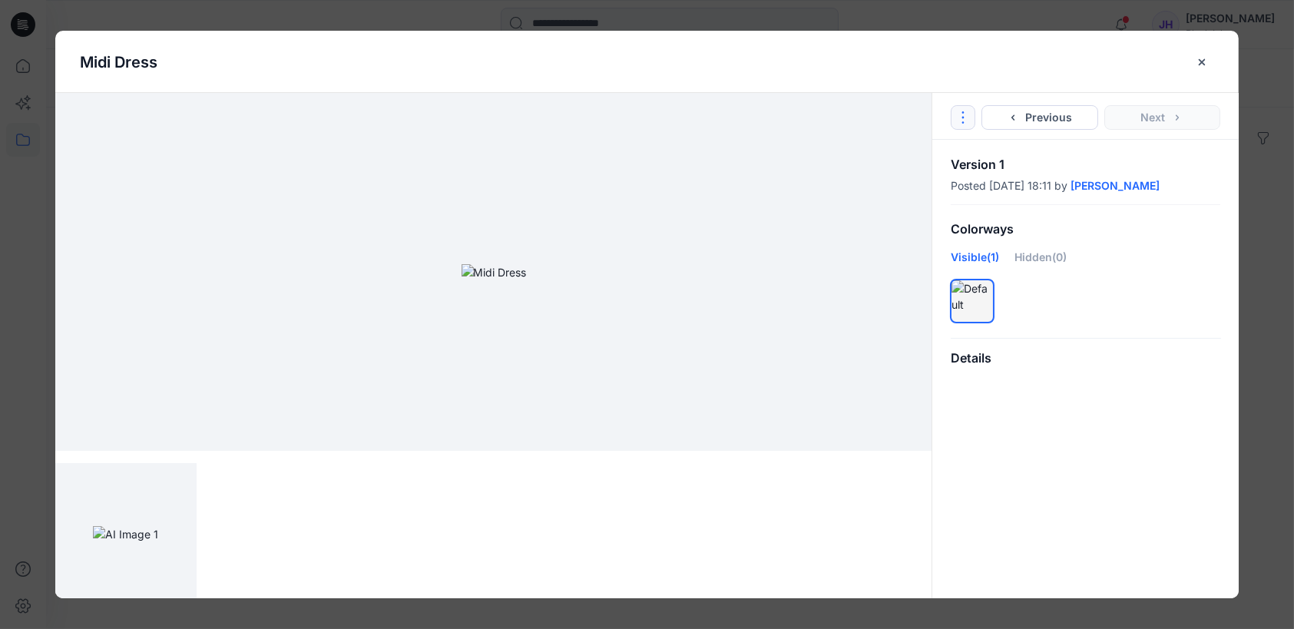
click at [961, 114] on icon "Options" at bounding box center [963, 117] width 12 height 12
click at [1023, 56] on icon "close-btn" at bounding box center [1202, 62] width 12 height 12
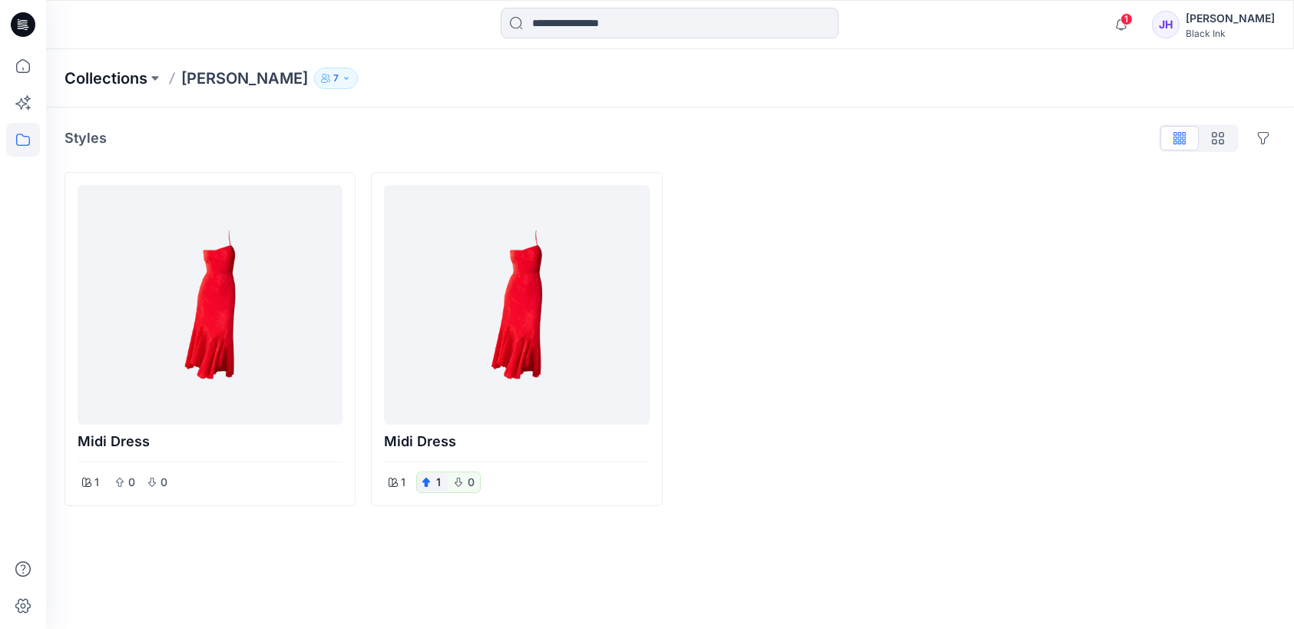
click at [135, 80] on p "Collections" at bounding box center [106, 79] width 83 height 22
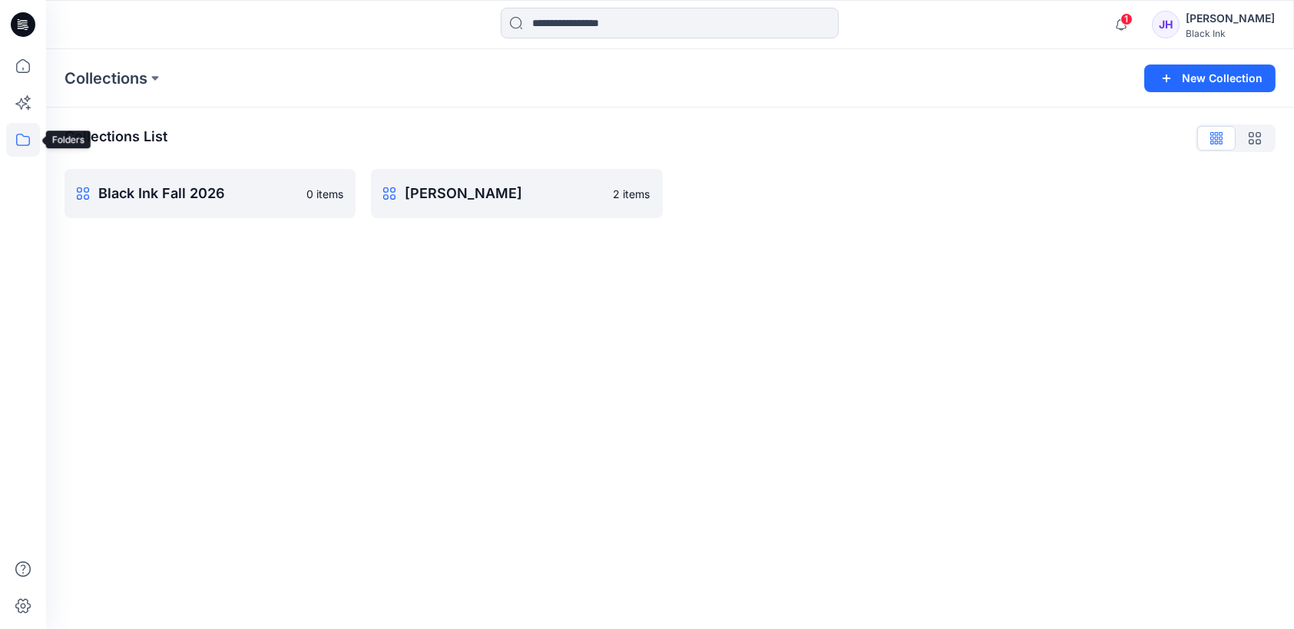
click at [30, 141] on icon at bounding box center [23, 140] width 34 height 34
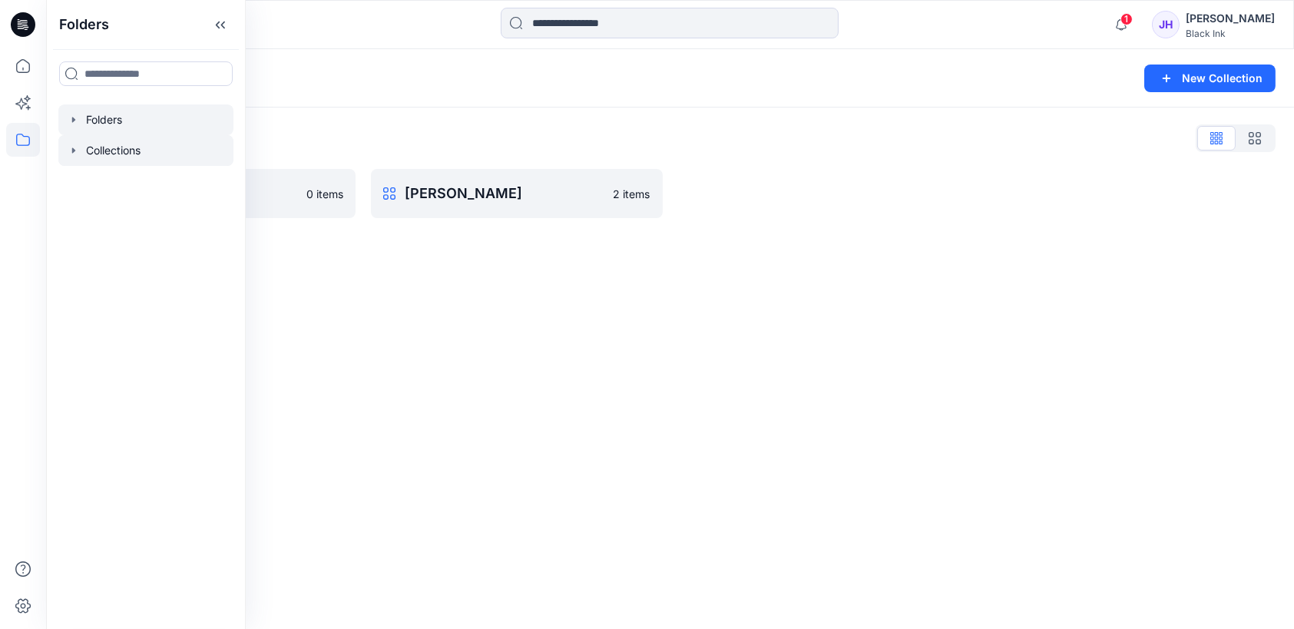
click at [74, 119] on icon "button" at bounding box center [73, 119] width 3 height 5
click at [149, 154] on p "Test Category" at bounding box center [137, 150] width 72 height 18
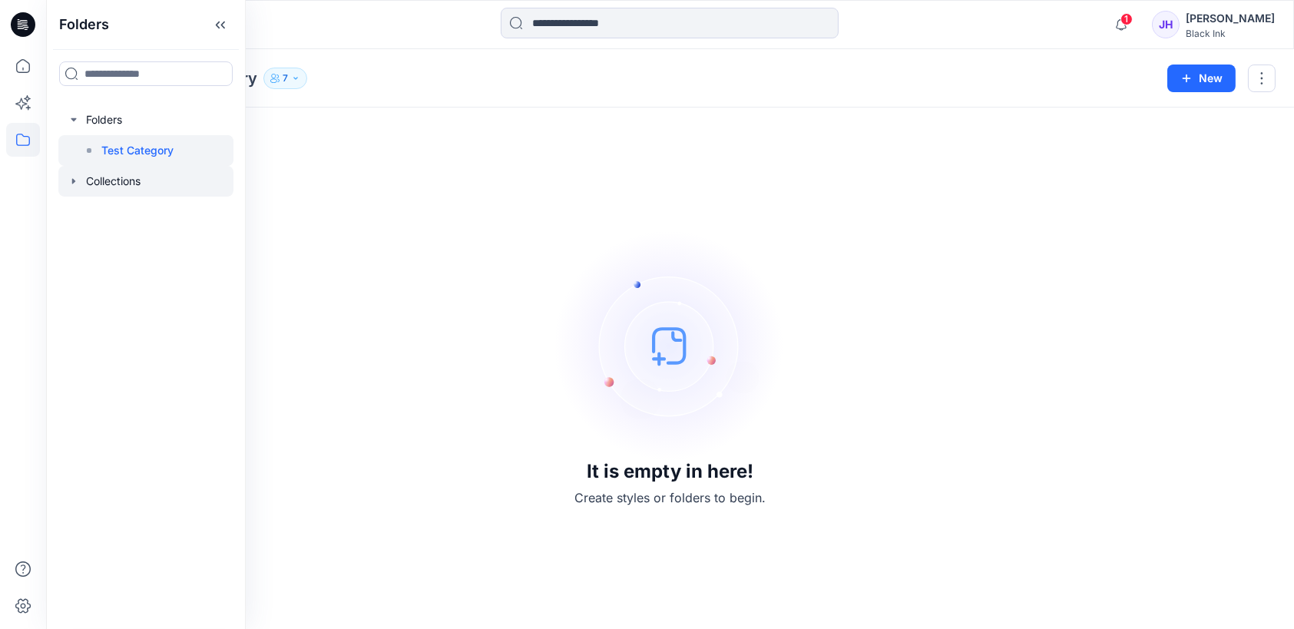
click at [71, 185] on icon "button" at bounding box center [74, 181] width 12 height 12
click at [146, 213] on p "Black Ink Fall 2026" at bounding box center [150, 212] width 99 height 18
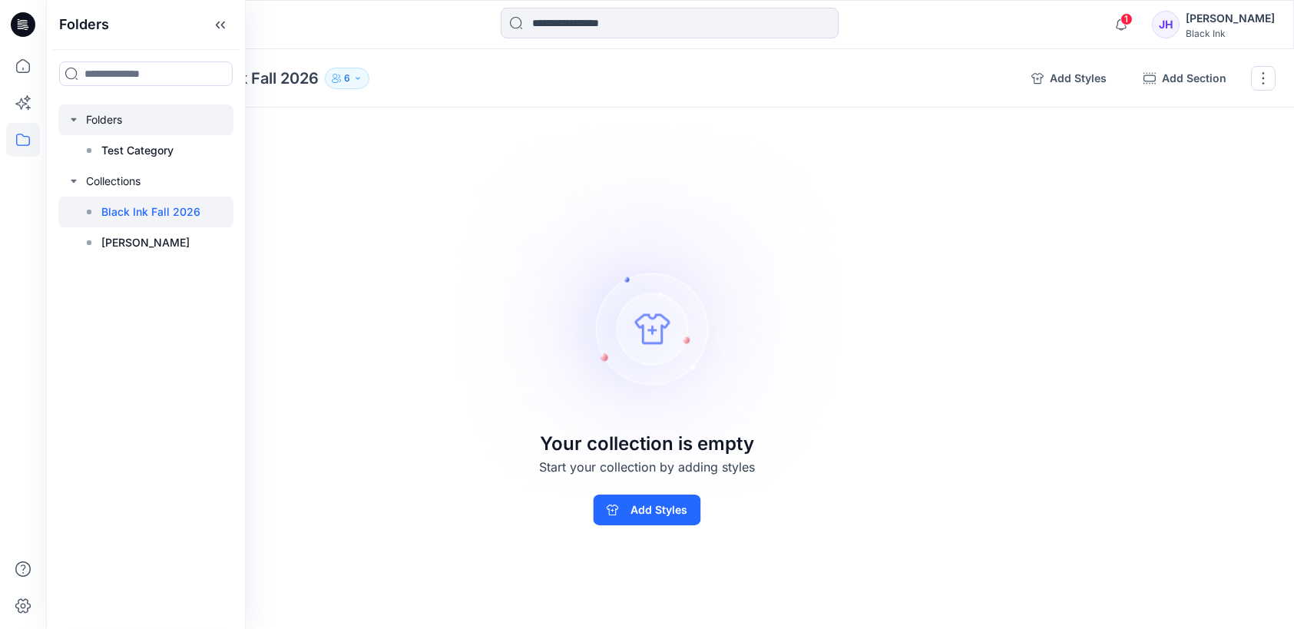
click at [112, 119] on div at bounding box center [145, 119] width 175 height 31
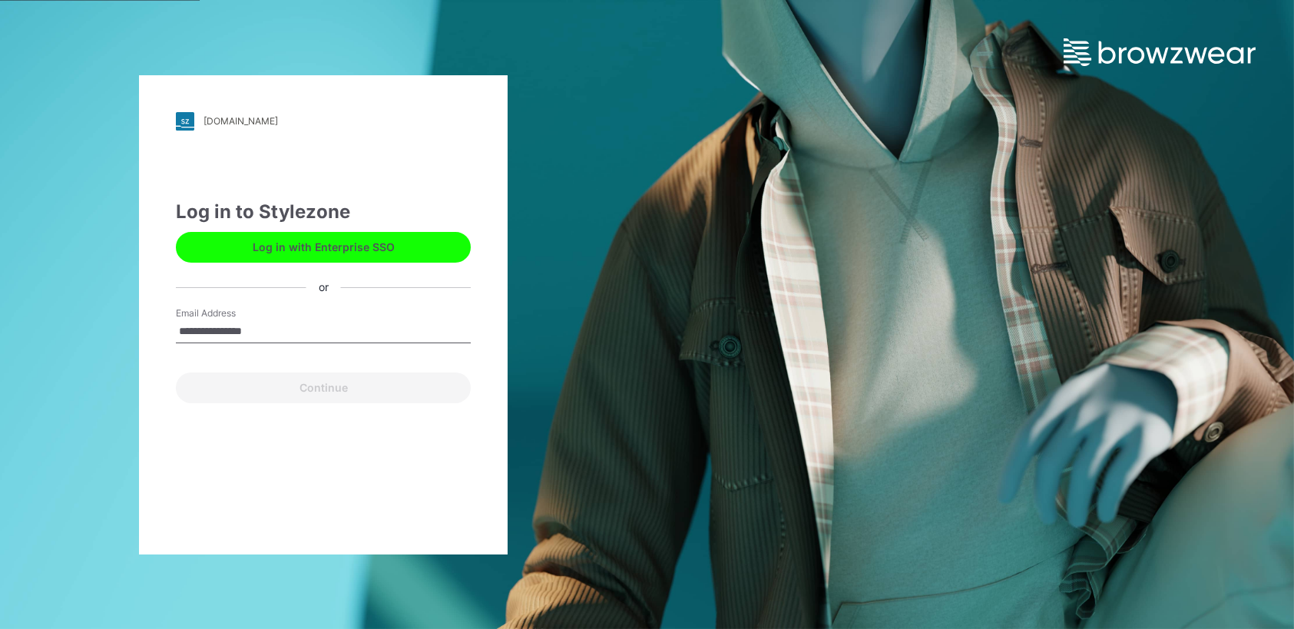
type input "**********"
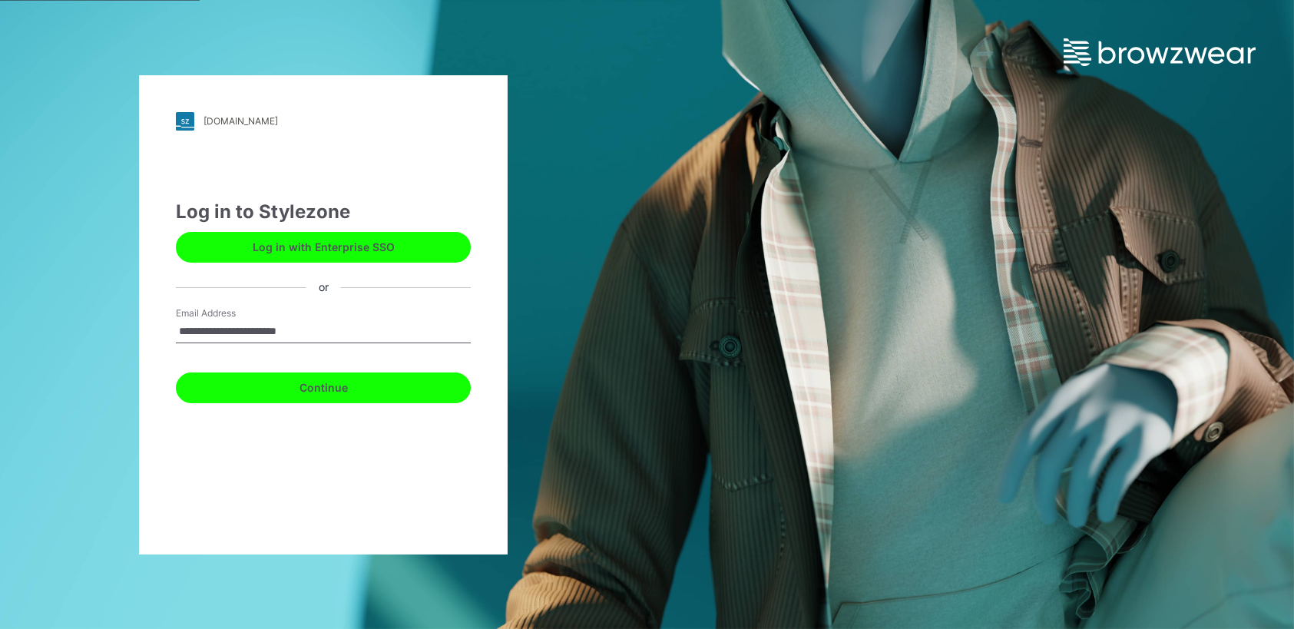
click at [335, 388] on button "Continue" at bounding box center [323, 387] width 295 height 31
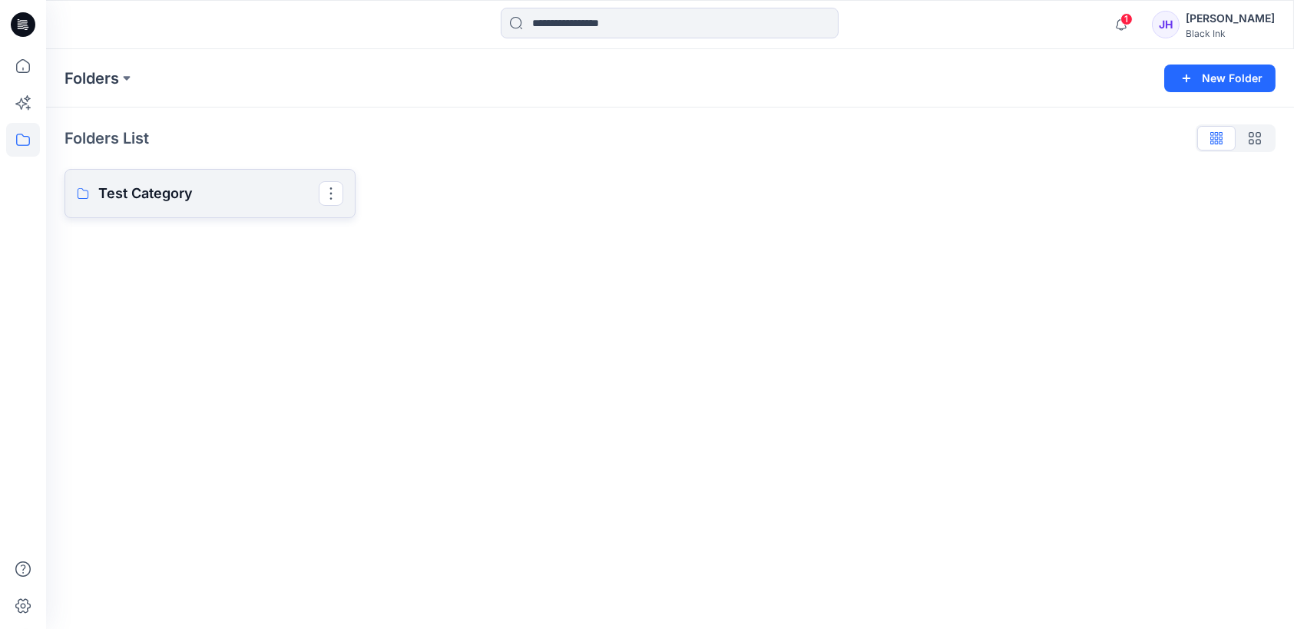
click at [140, 194] on p "Test Category" at bounding box center [208, 194] width 220 height 22
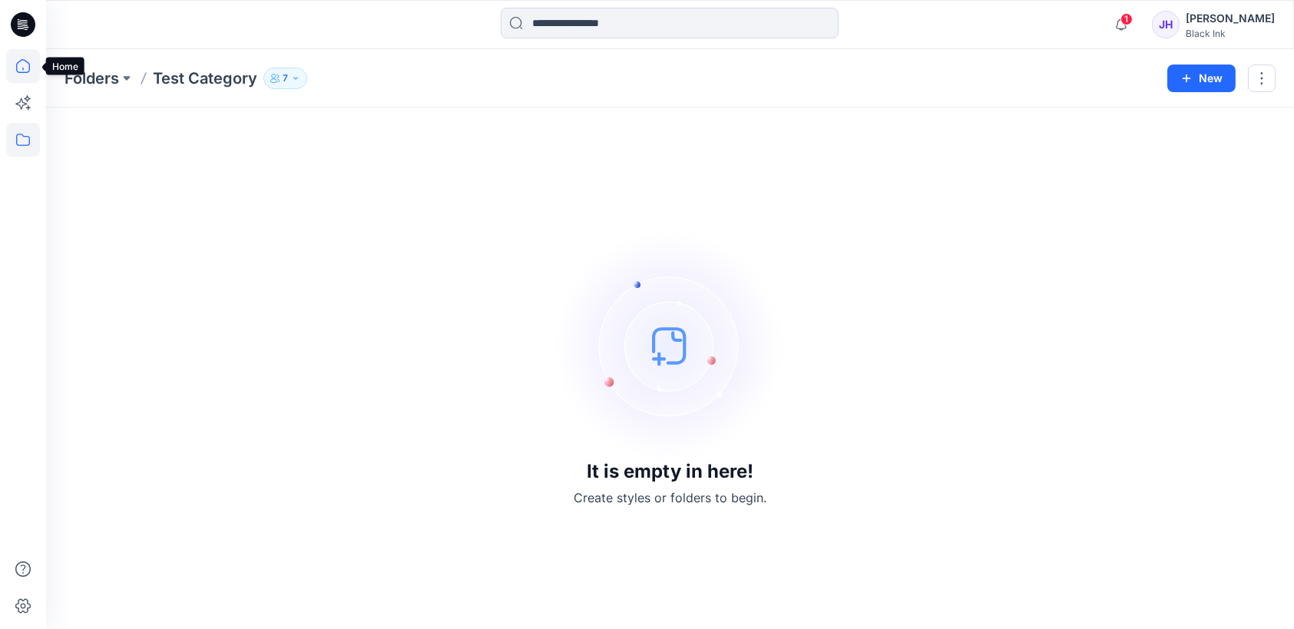
click at [16, 63] on icon at bounding box center [23, 66] width 34 height 34
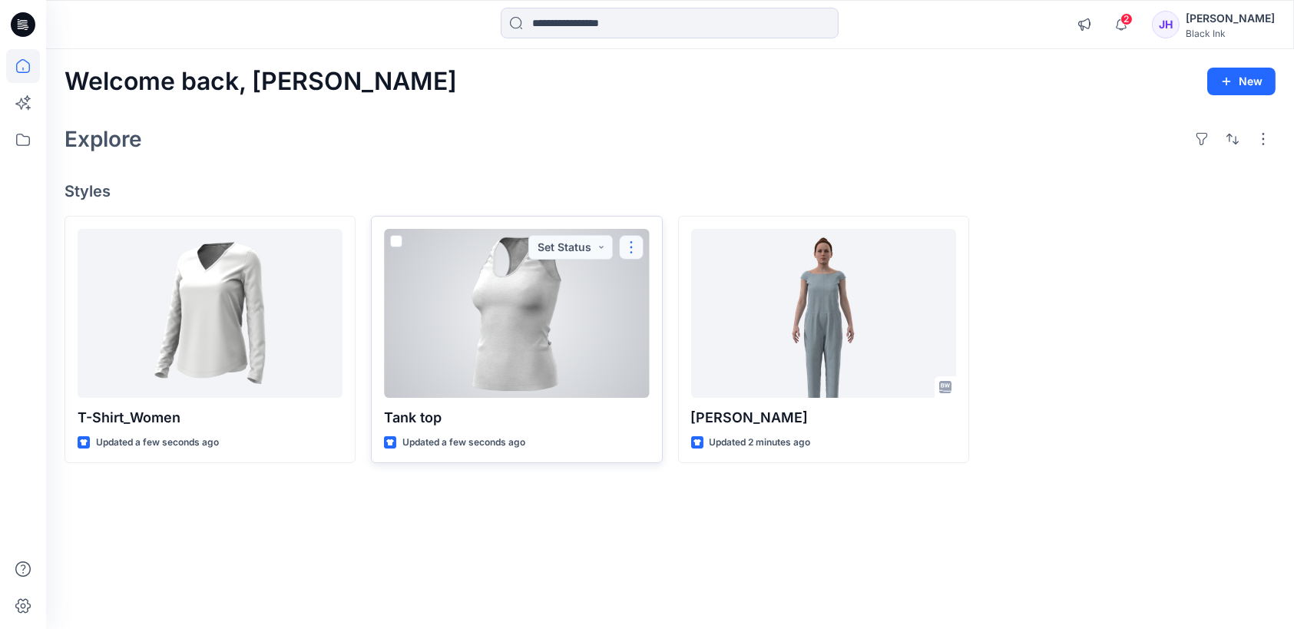
click at [633, 249] on button "button" at bounding box center [631, 247] width 25 height 25
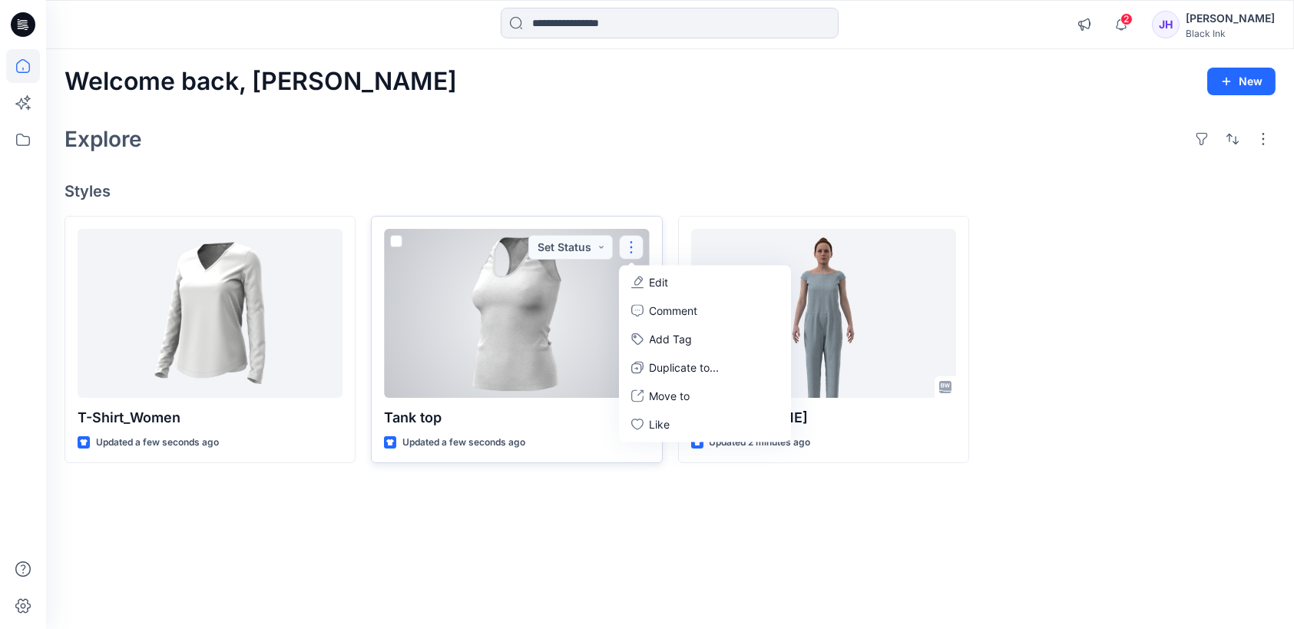
click at [660, 283] on p "Edit" at bounding box center [659, 282] width 19 height 16
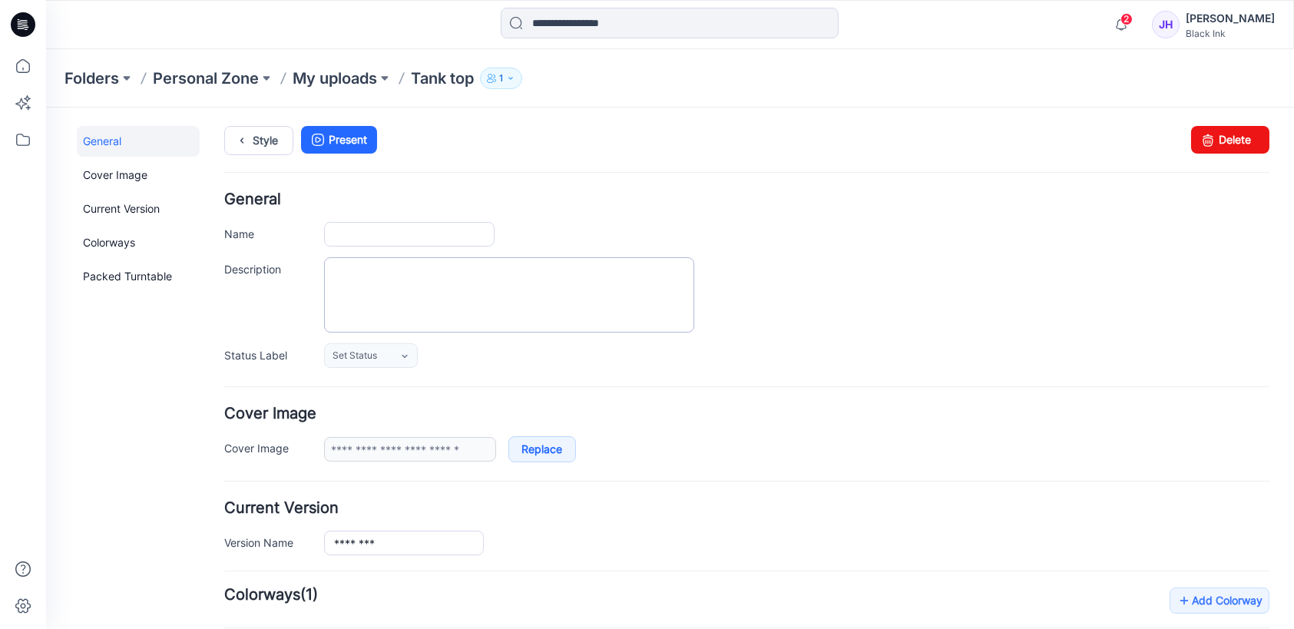
type input "********"
type input "**********"
click at [334, 230] on input "********" at bounding box center [409, 234] width 170 height 25
type input "**********"
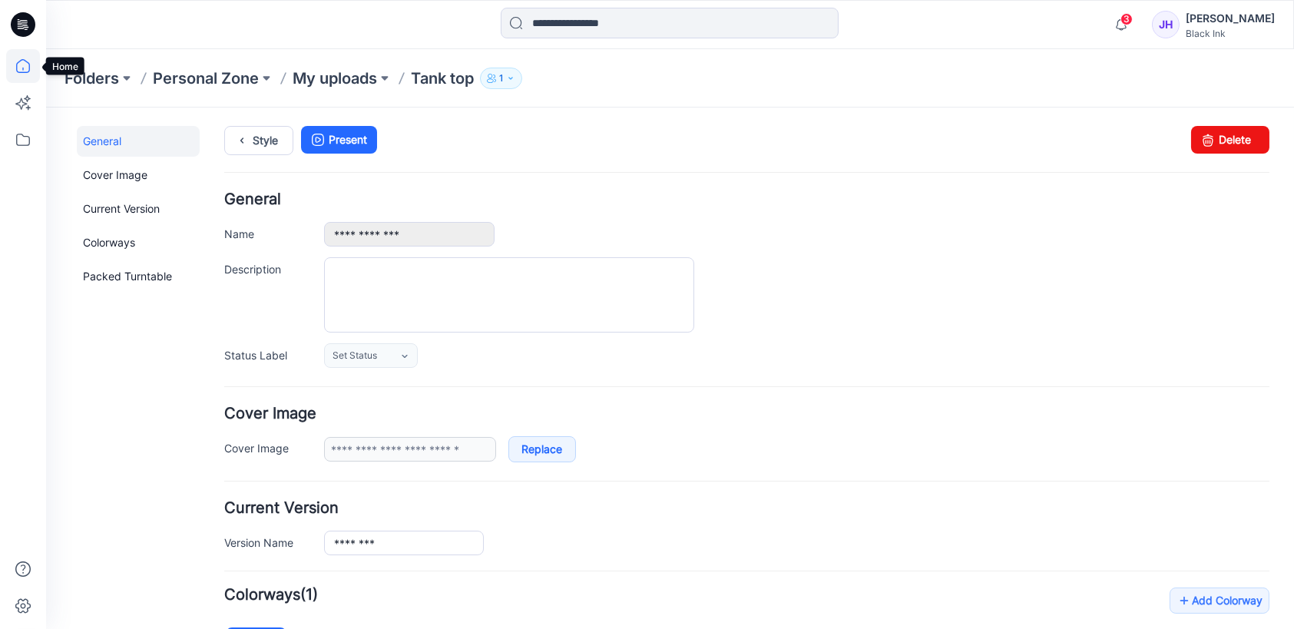
click at [25, 61] on icon at bounding box center [23, 66] width 14 height 14
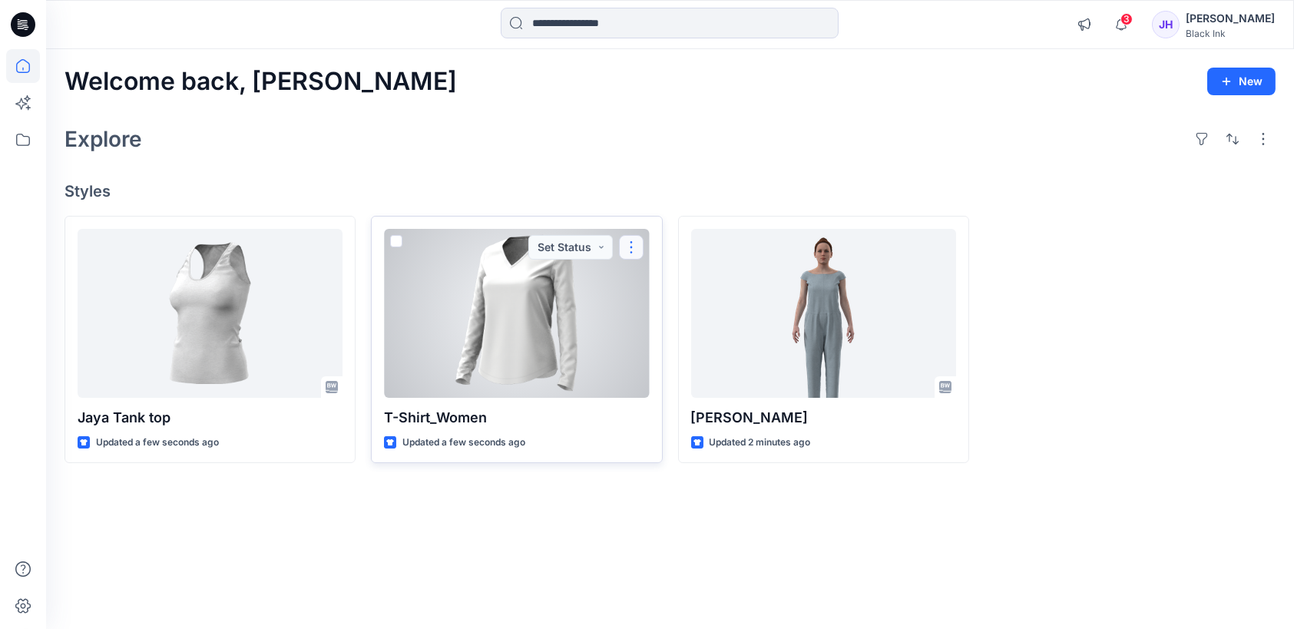
click at [630, 250] on button "button" at bounding box center [631, 247] width 25 height 25
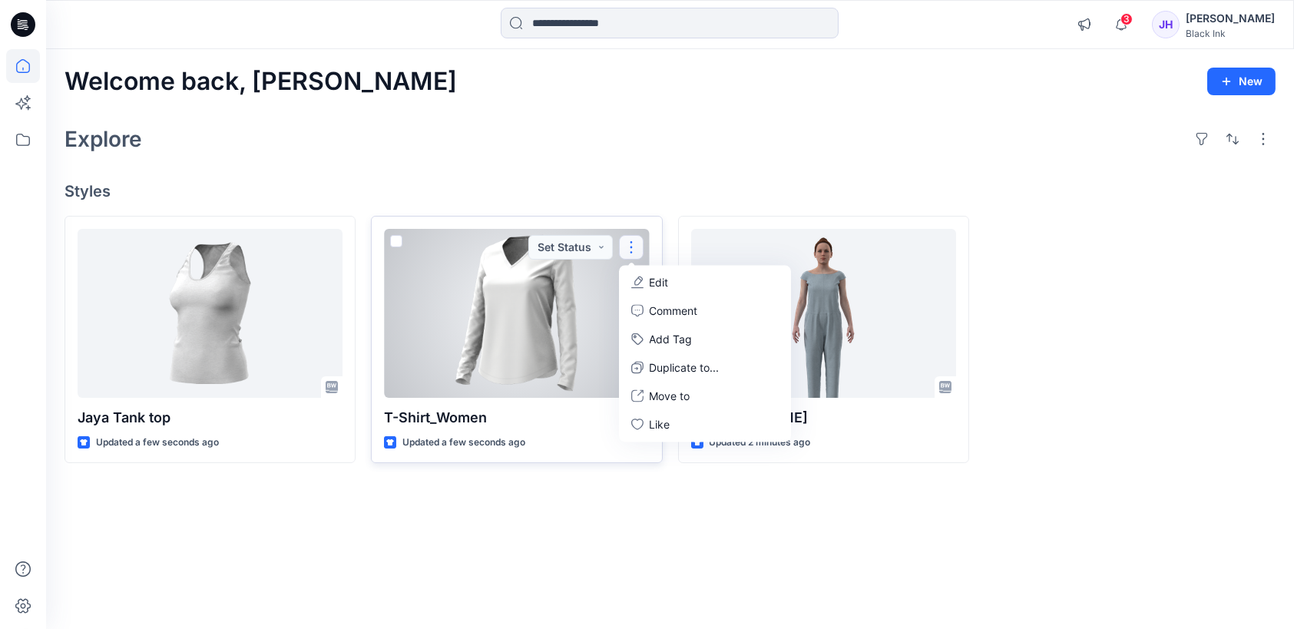
click at [674, 284] on button "Edit" at bounding box center [705, 282] width 166 height 28
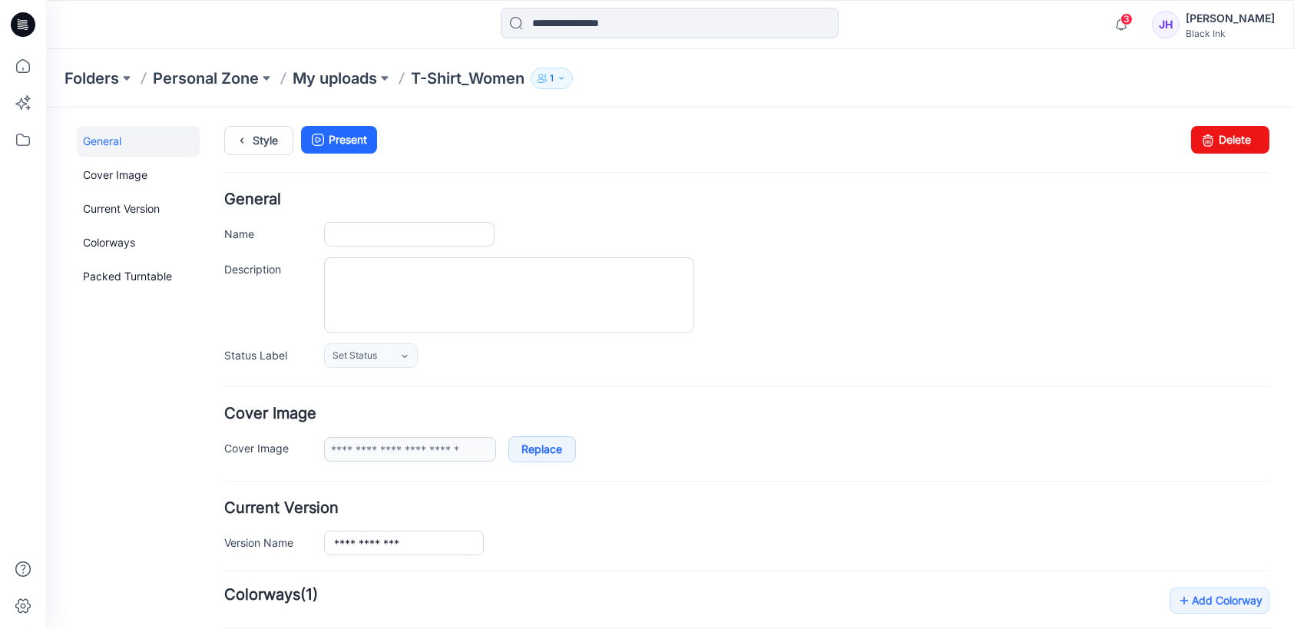
type input "**********"
click at [336, 231] on input "**********" at bounding box center [409, 234] width 170 height 25
type input "**********"
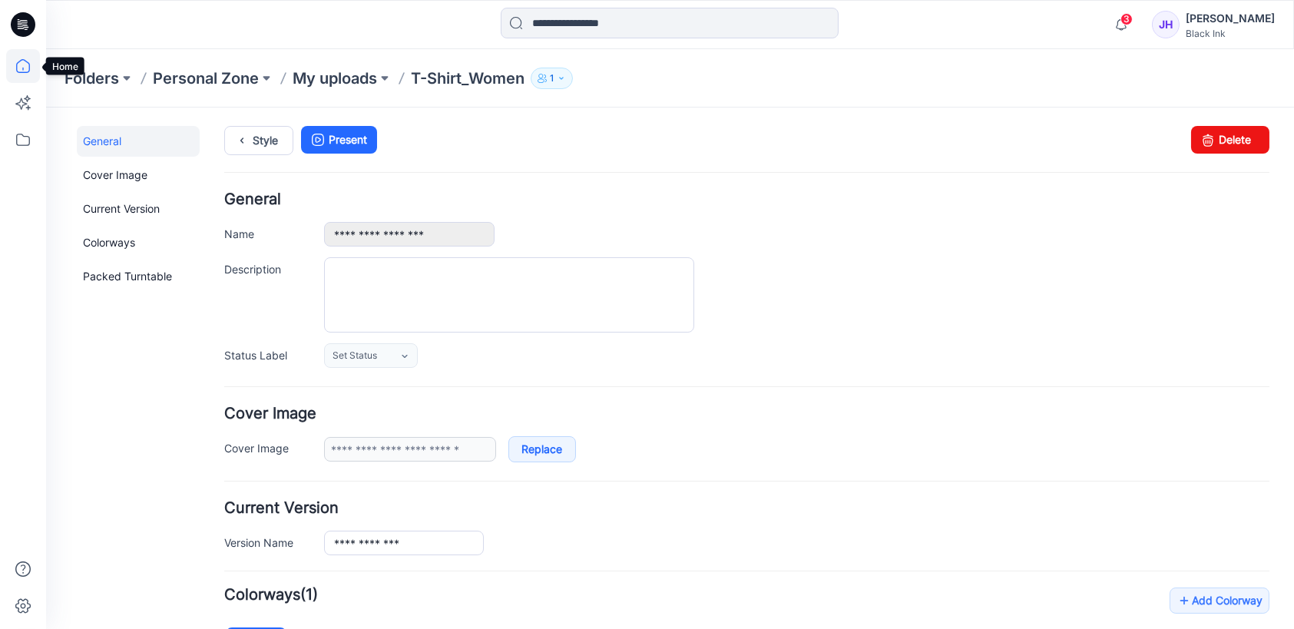
click at [31, 61] on icon at bounding box center [23, 66] width 34 height 34
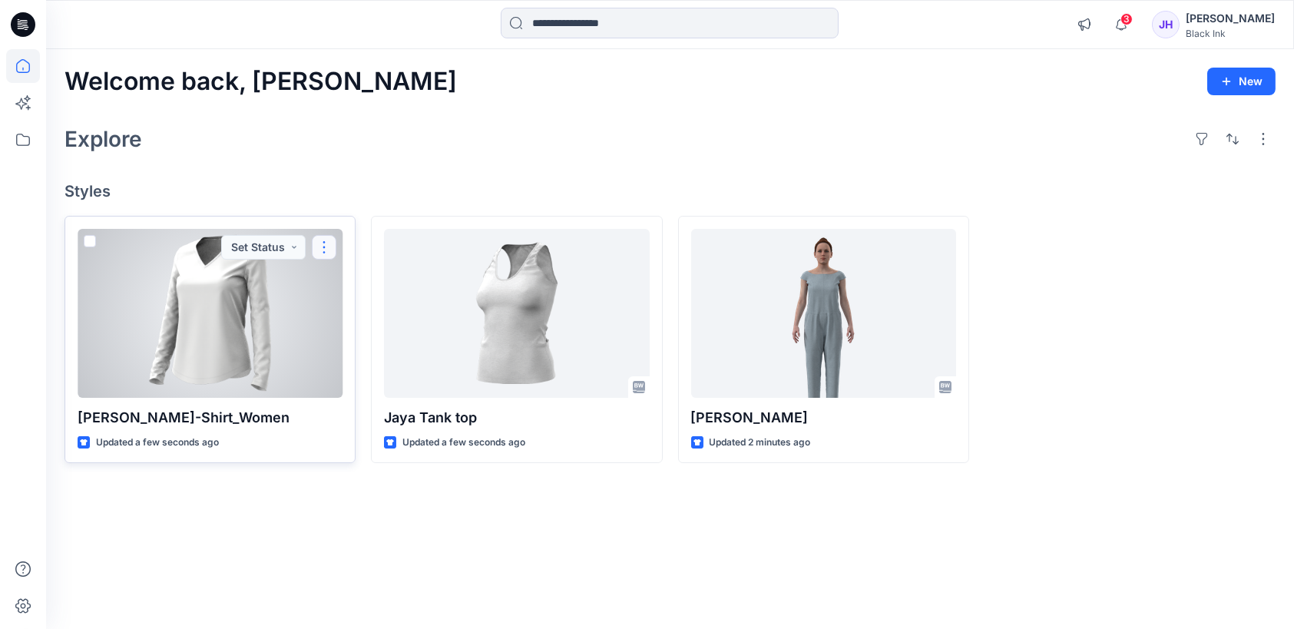
click at [326, 240] on button "button" at bounding box center [324, 247] width 25 height 25
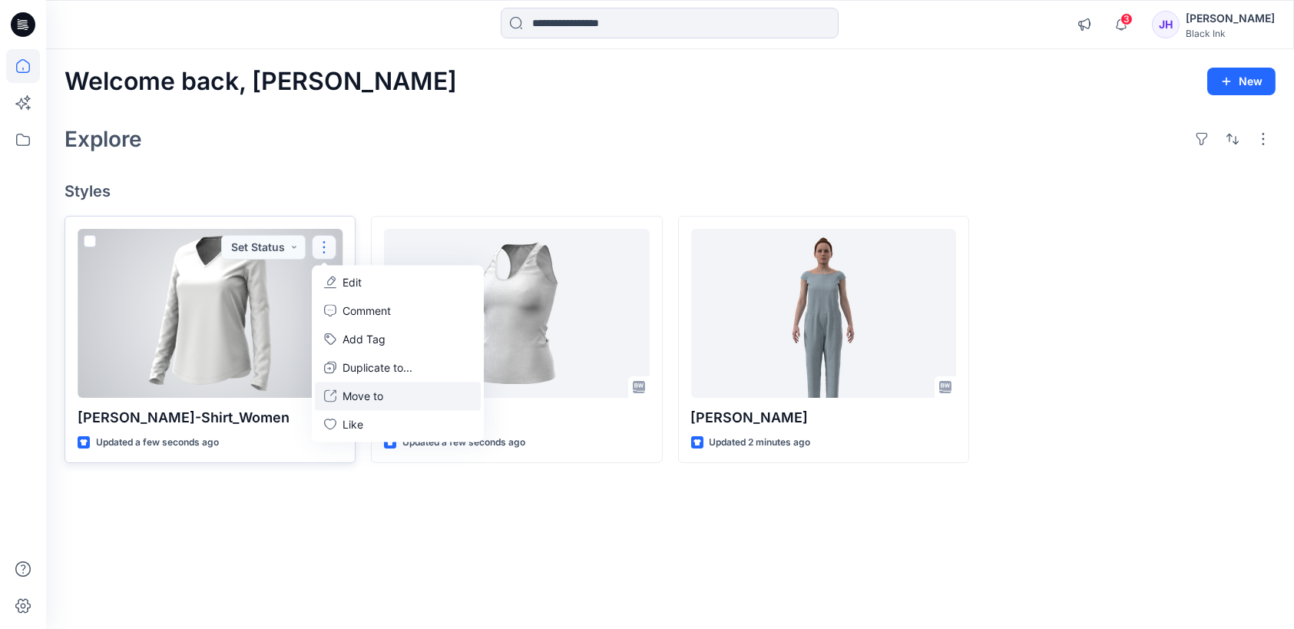
click at [399, 392] on button "Move to" at bounding box center [398, 396] width 166 height 28
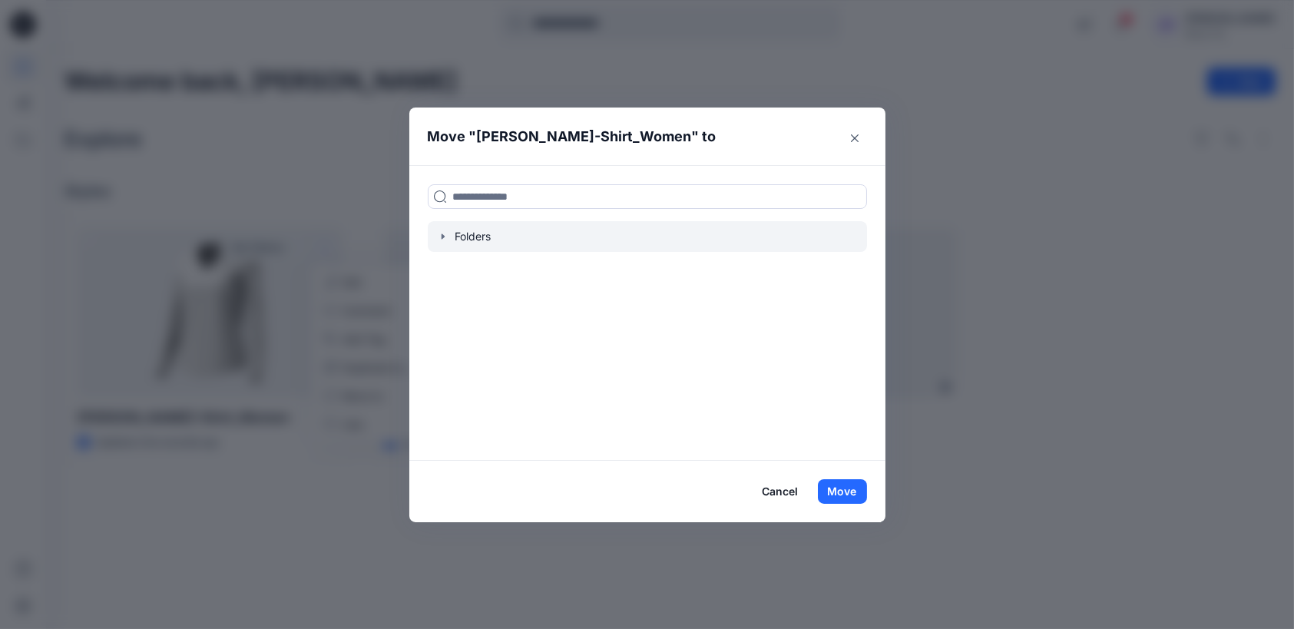
click at [443, 231] on icon "button" at bounding box center [443, 236] width 12 height 12
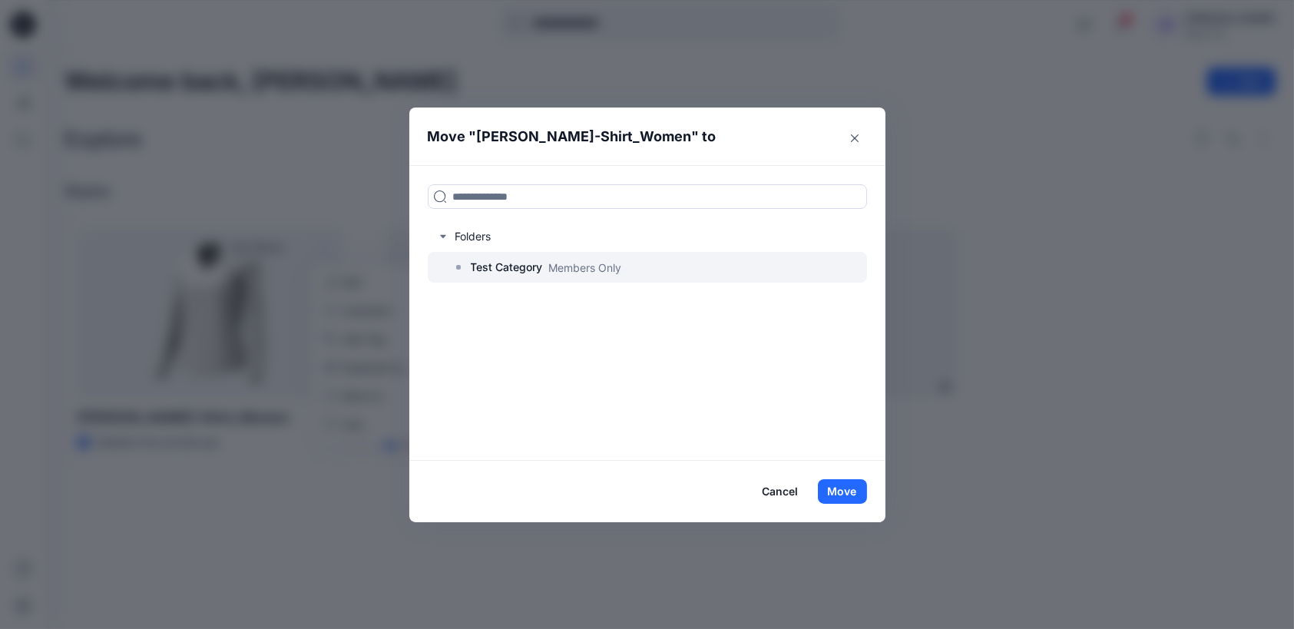
click at [460, 266] on rect at bounding box center [458, 267] width 5 height 5
click at [795, 495] on button "Cancel" at bounding box center [781, 491] width 56 height 25
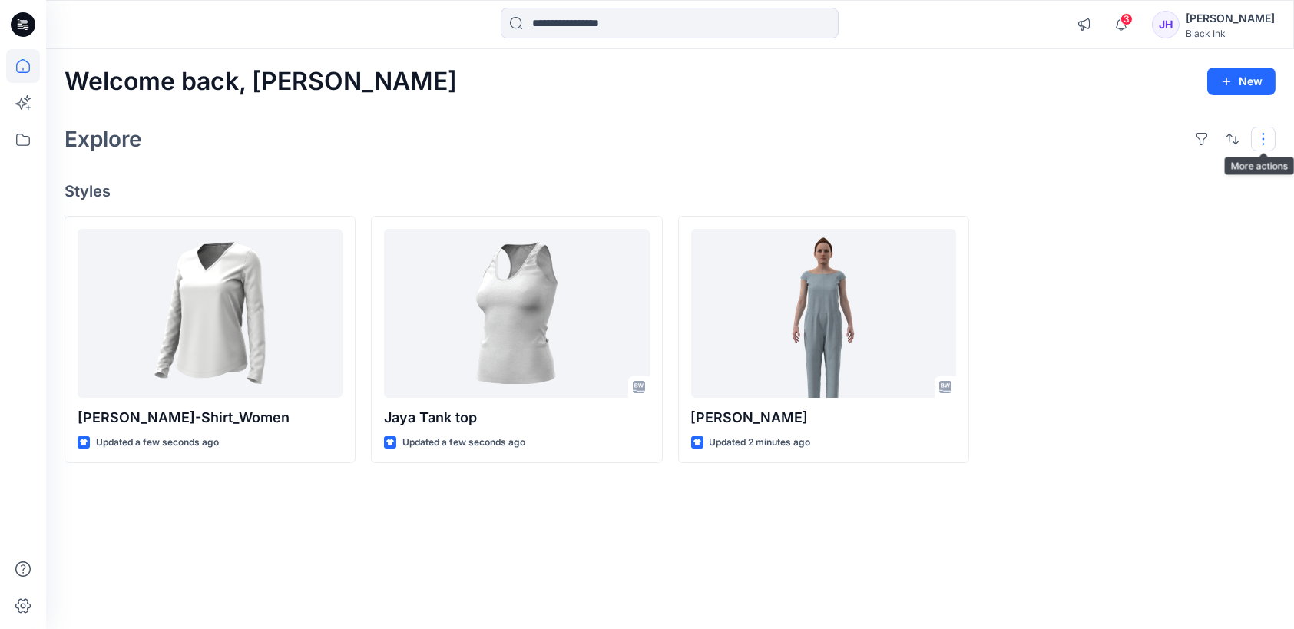
click at [1266, 137] on button "button" at bounding box center [1263, 139] width 25 height 25
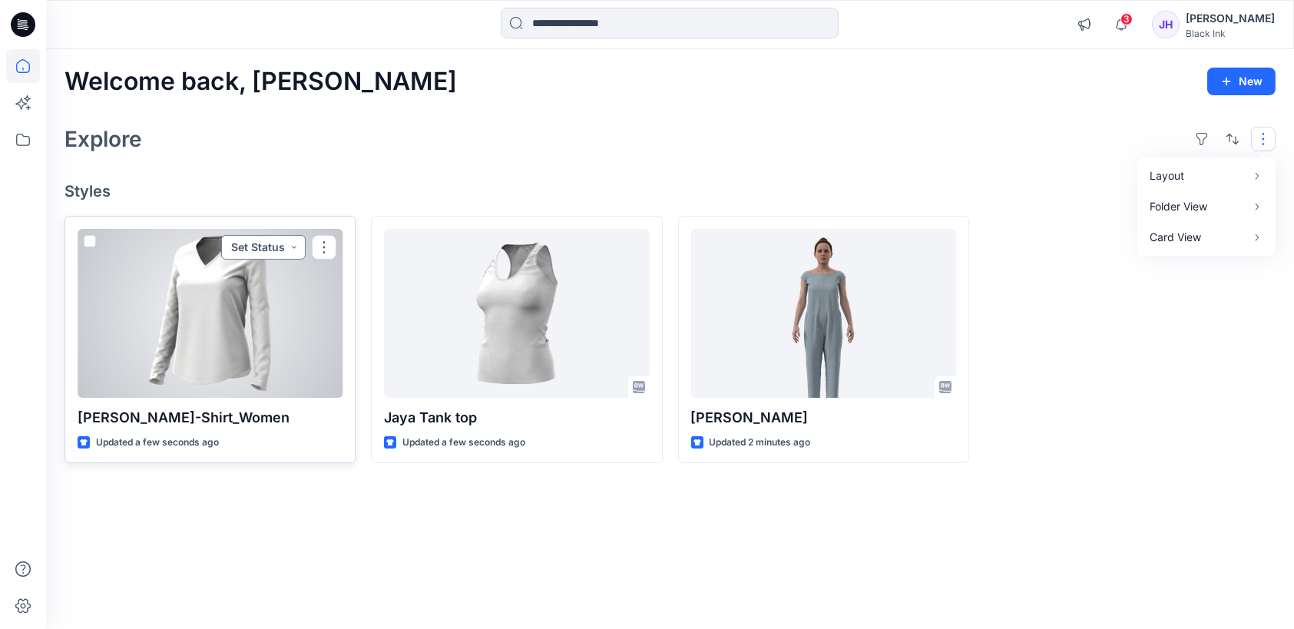
click at [297, 250] on button "Set Status" at bounding box center [263, 247] width 84 height 25
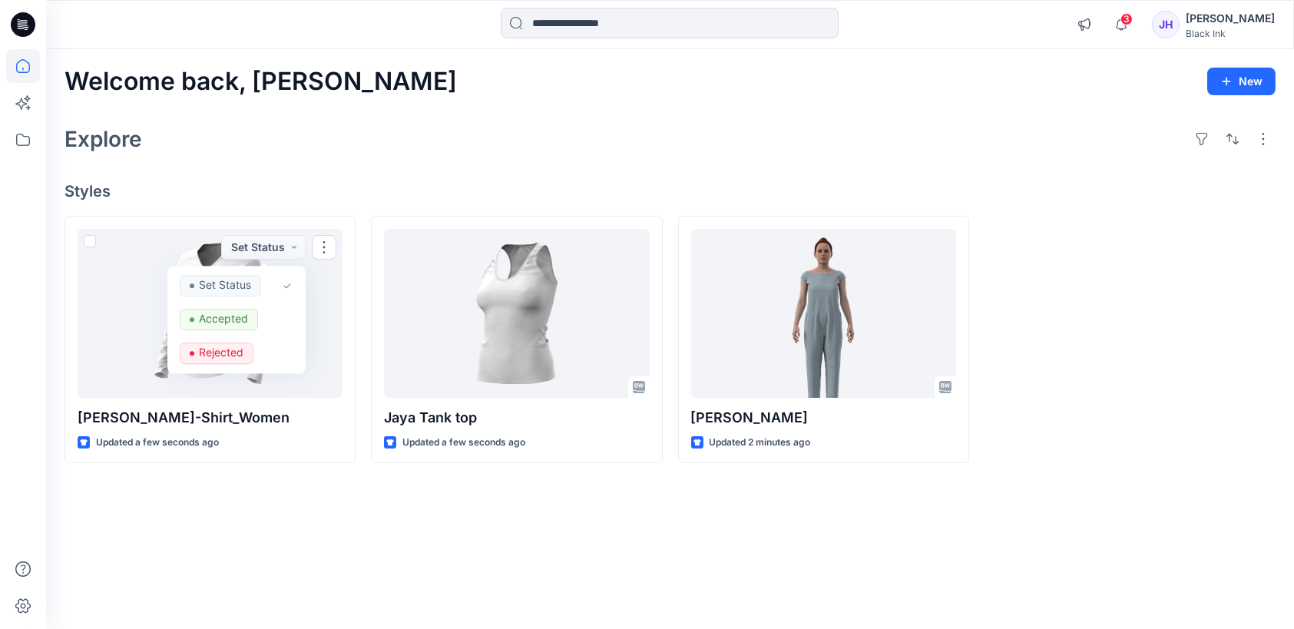
click at [399, 146] on div "Explore" at bounding box center [670, 139] width 1211 height 37
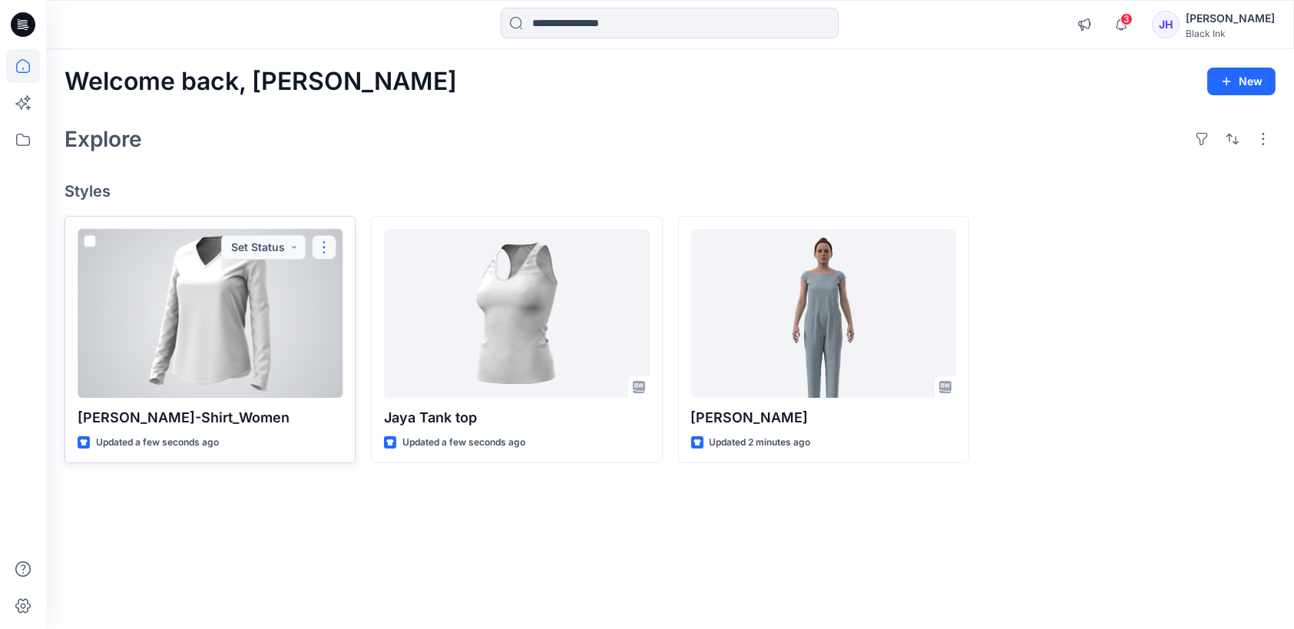
click at [334, 245] on button "button" at bounding box center [324, 247] width 25 height 25
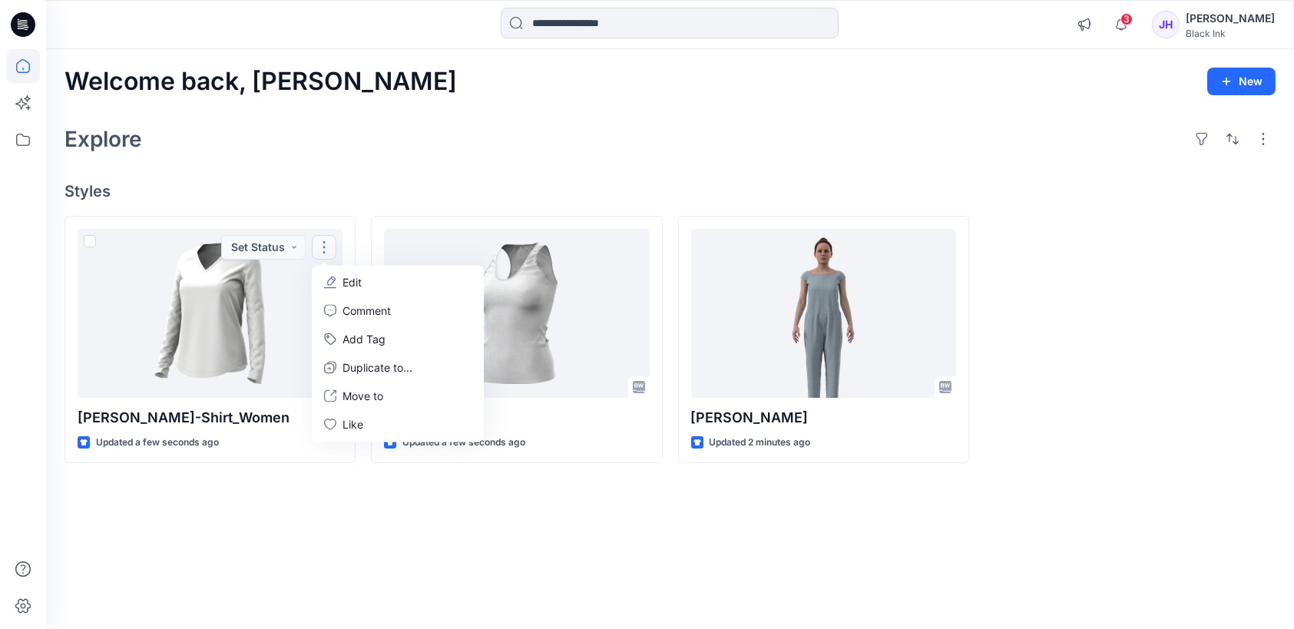
click at [573, 196] on h4 "Styles" at bounding box center [670, 191] width 1211 height 18
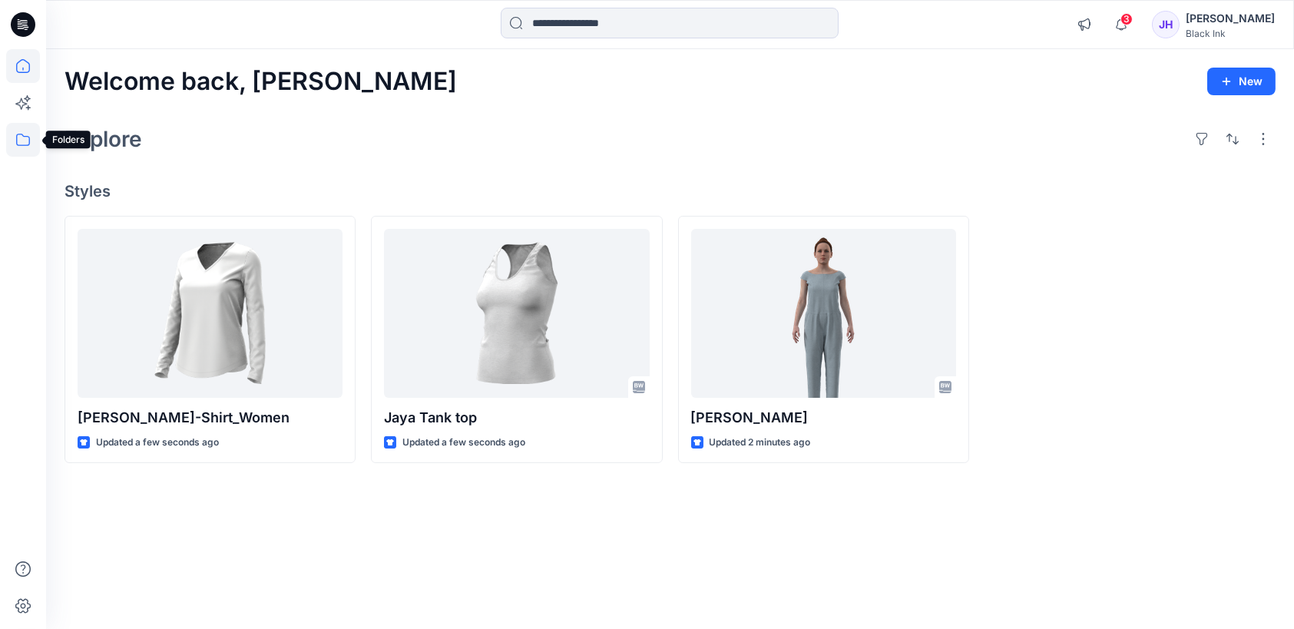
click at [25, 144] on icon at bounding box center [23, 140] width 34 height 34
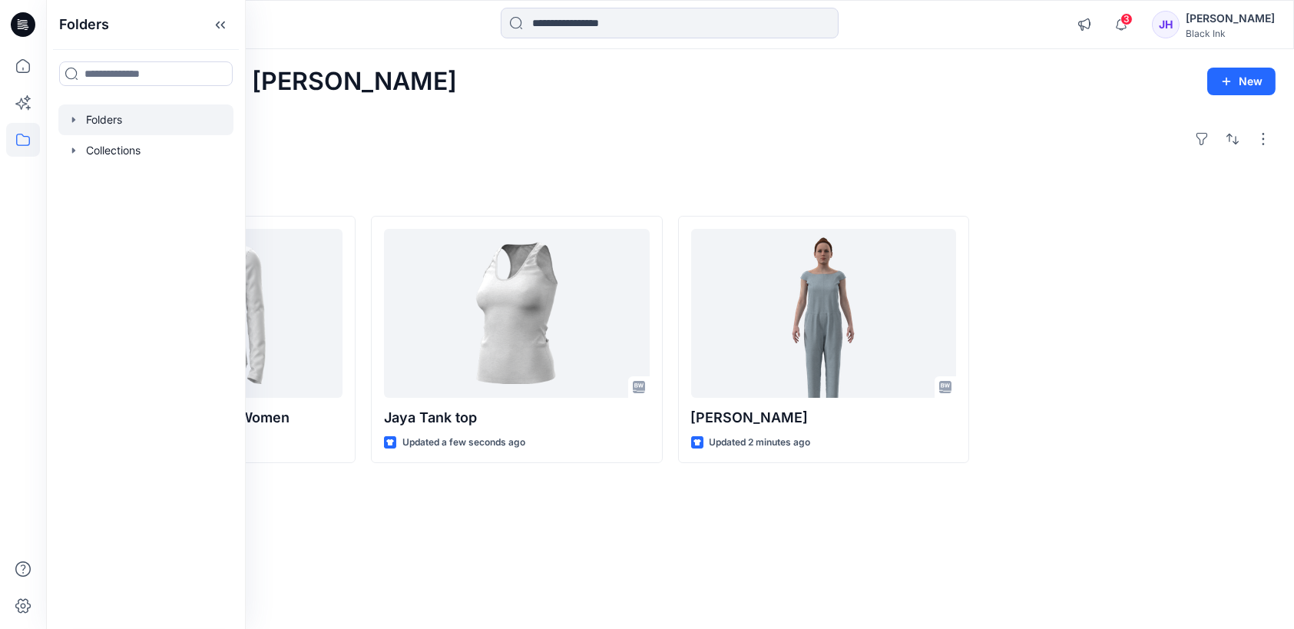
click at [72, 124] on icon "button" at bounding box center [74, 120] width 12 height 12
click at [149, 151] on p "Test Category" at bounding box center [137, 150] width 72 height 18
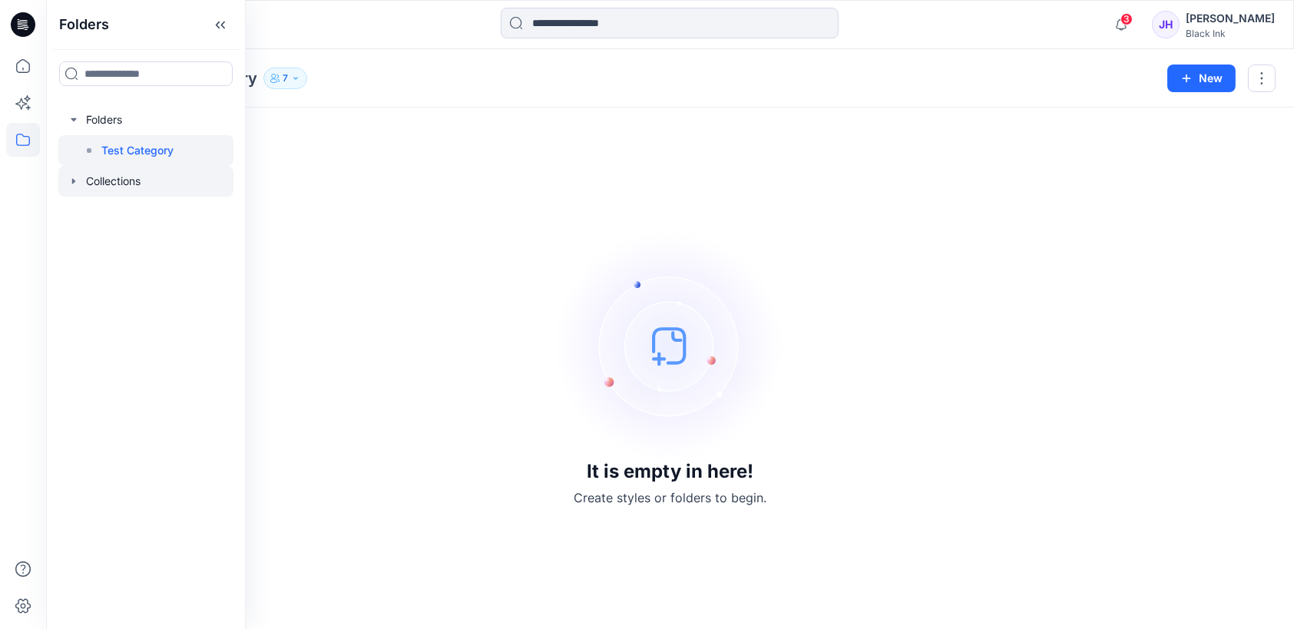
click at [76, 177] on icon "button" at bounding box center [74, 181] width 12 height 12
click at [137, 244] on p "[PERSON_NAME]" at bounding box center [145, 242] width 88 height 18
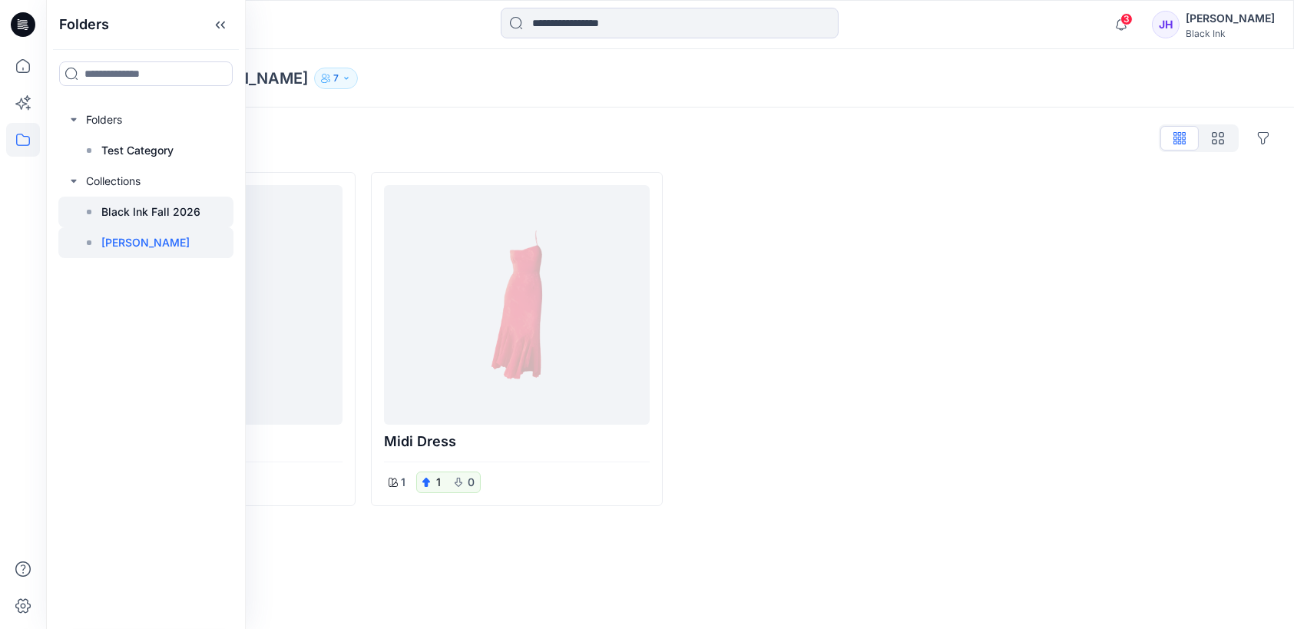
click at [148, 211] on p "Black Ink Fall 2026" at bounding box center [150, 212] width 99 height 18
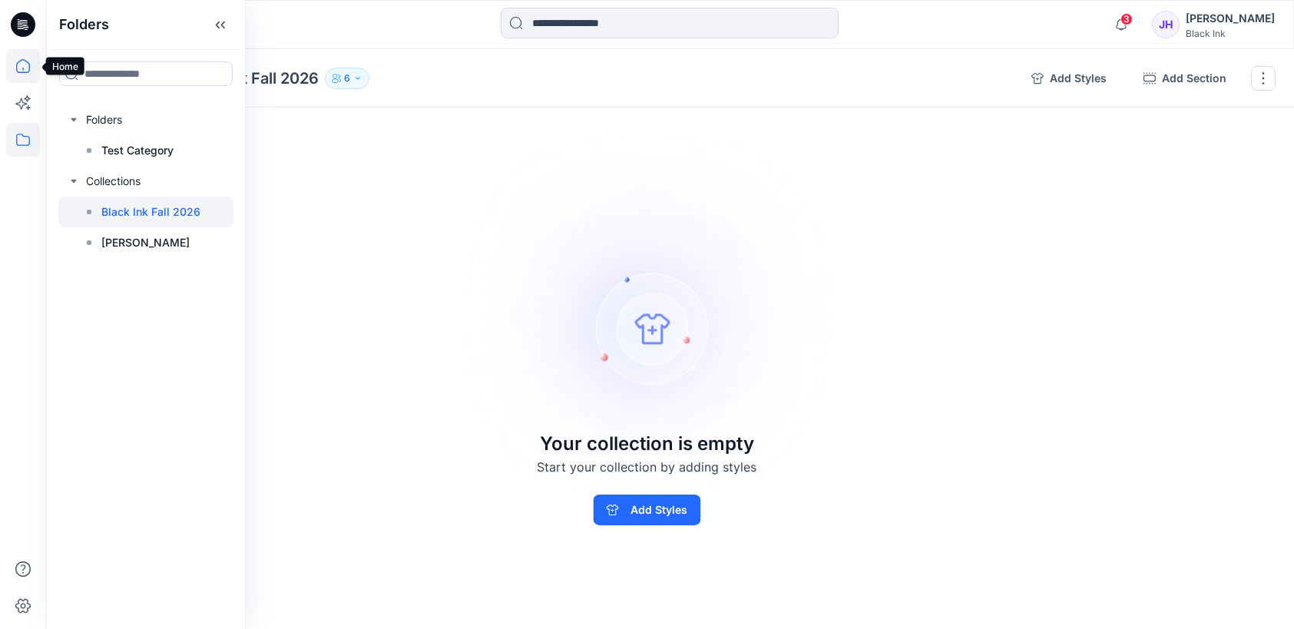
click at [14, 71] on icon at bounding box center [23, 66] width 34 height 34
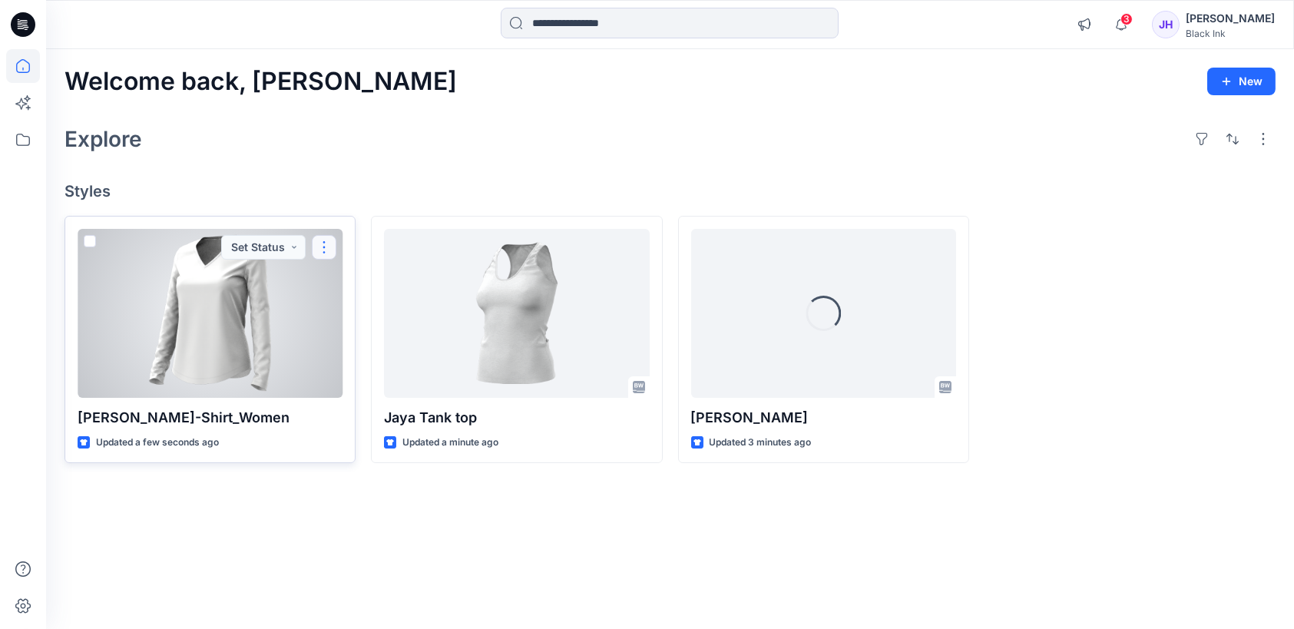
click at [335, 249] on button "button" at bounding box center [324, 247] width 25 height 25
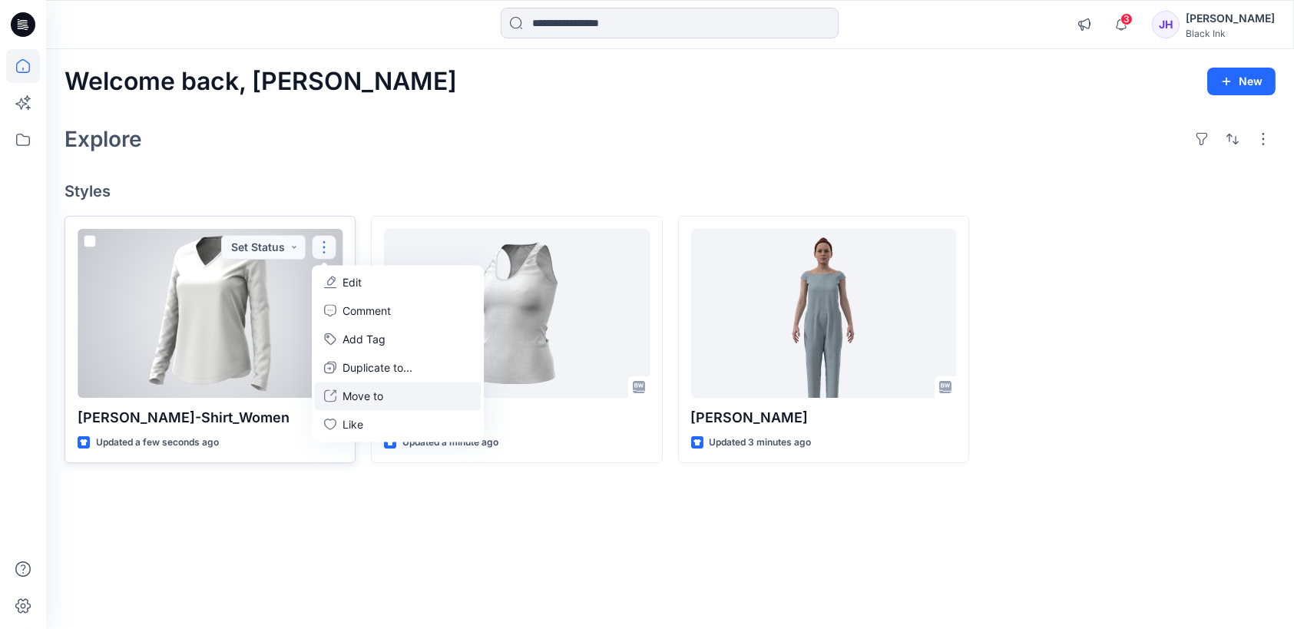
click at [422, 394] on button "Move to" at bounding box center [398, 396] width 166 height 28
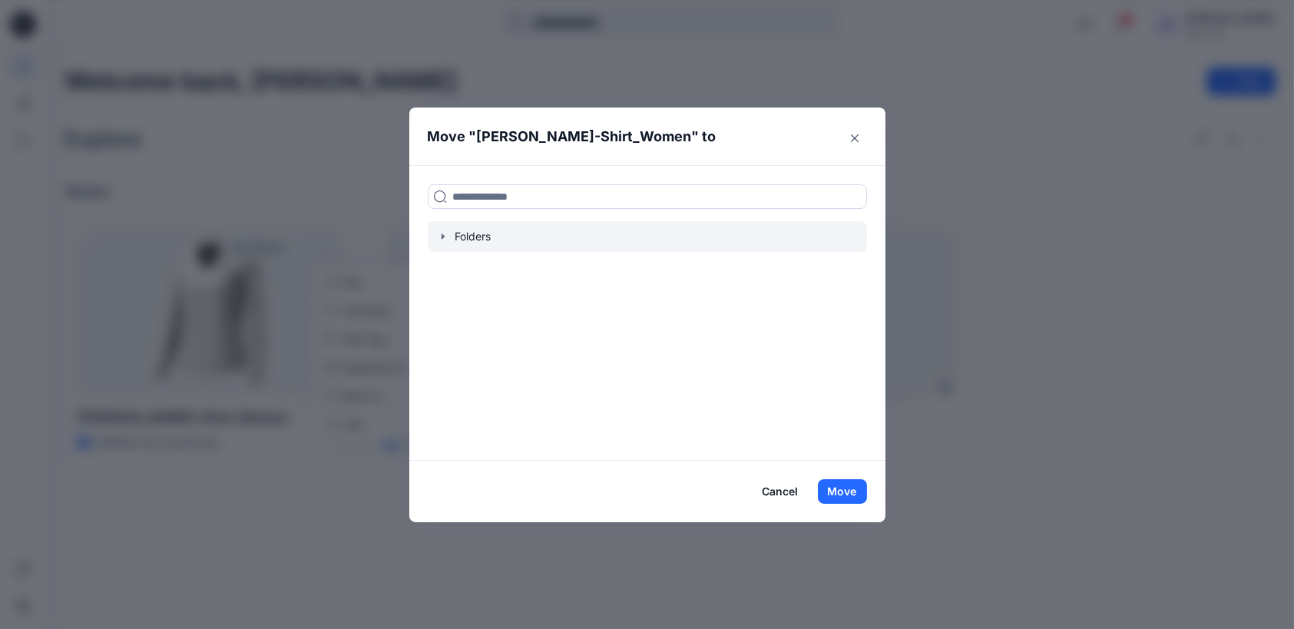
click at [440, 240] on icon "button" at bounding box center [443, 236] width 12 height 12
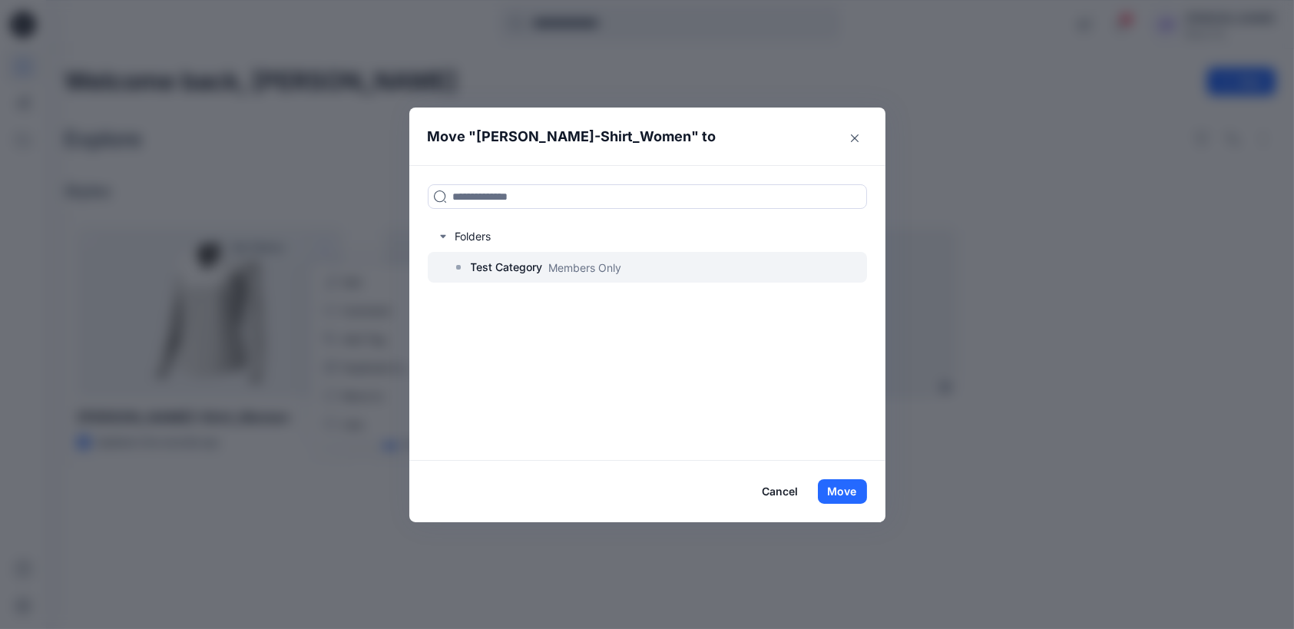
click at [554, 272] on p "Members Only" at bounding box center [585, 268] width 73 height 16
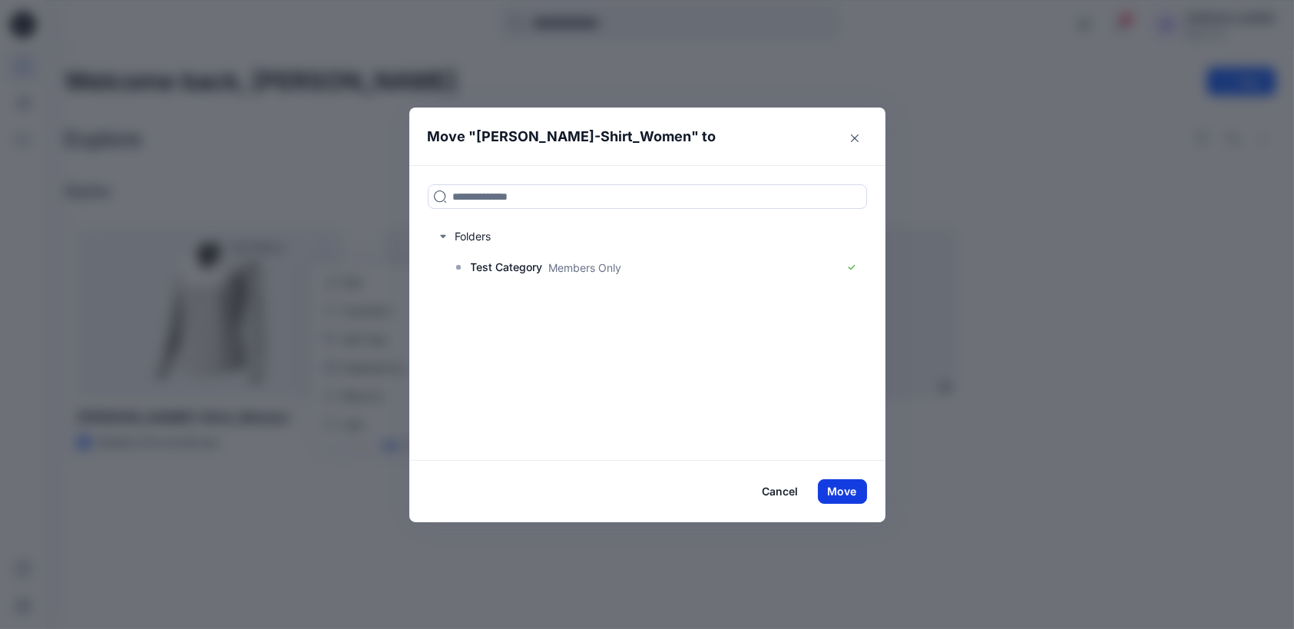
click at [845, 492] on button "Move" at bounding box center [842, 491] width 49 height 25
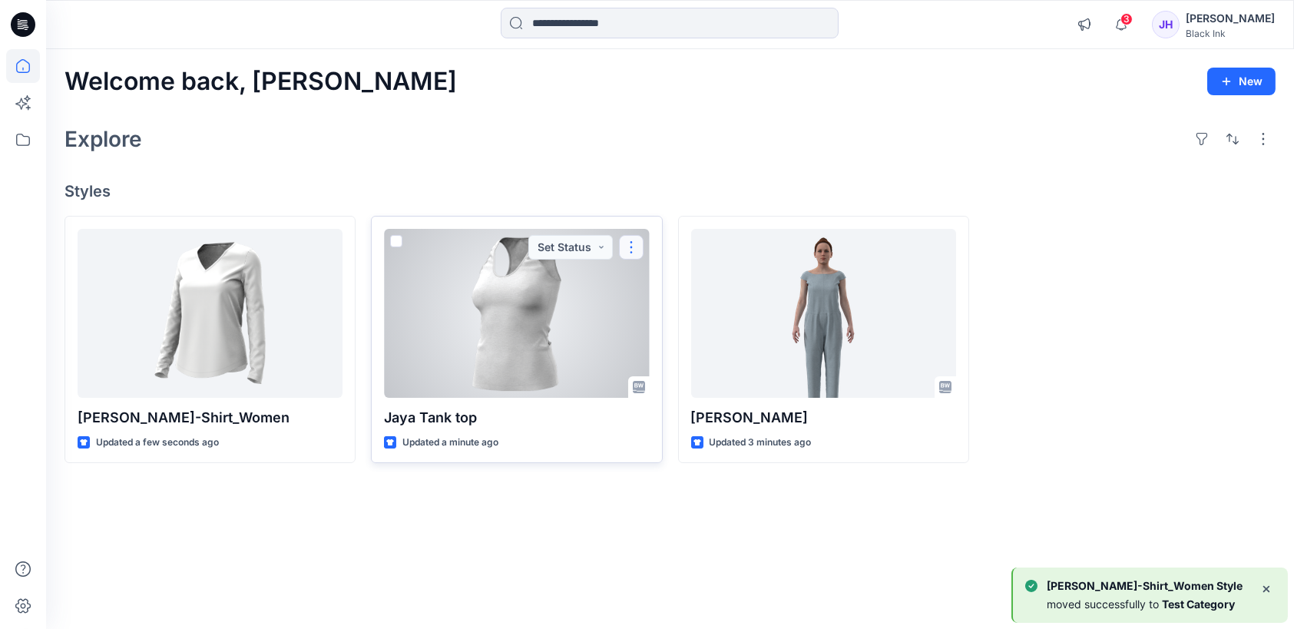
click at [632, 248] on button "button" at bounding box center [631, 247] width 25 height 25
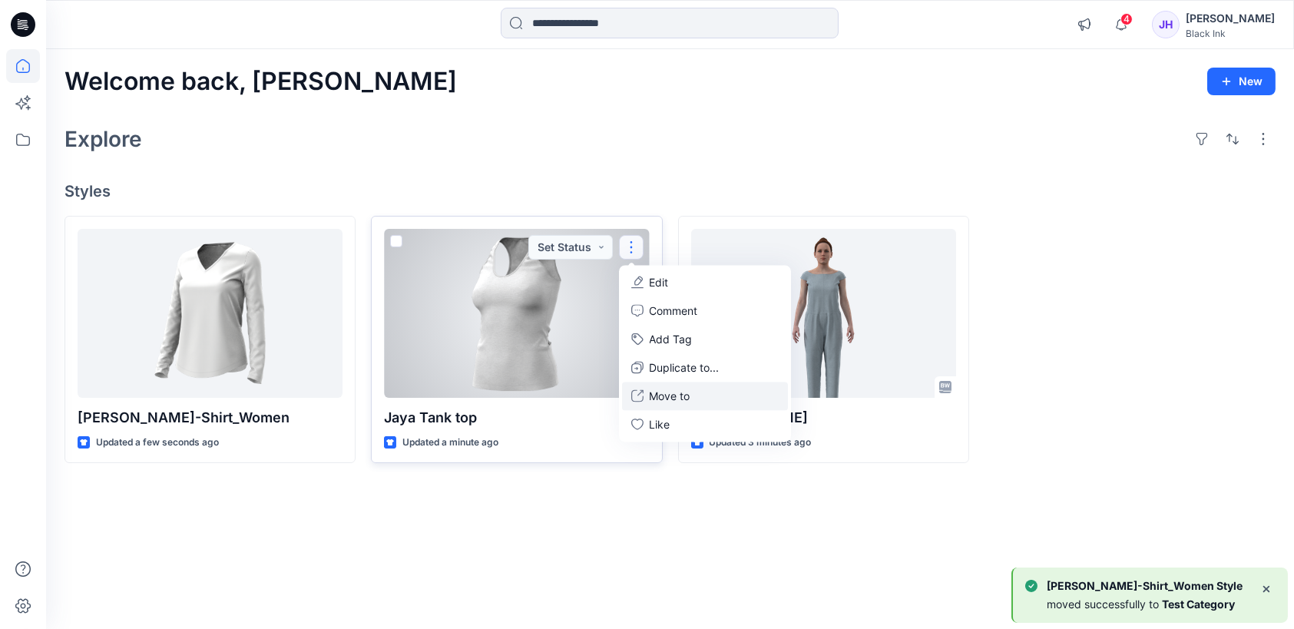
click at [703, 399] on button "Move to" at bounding box center [705, 396] width 166 height 28
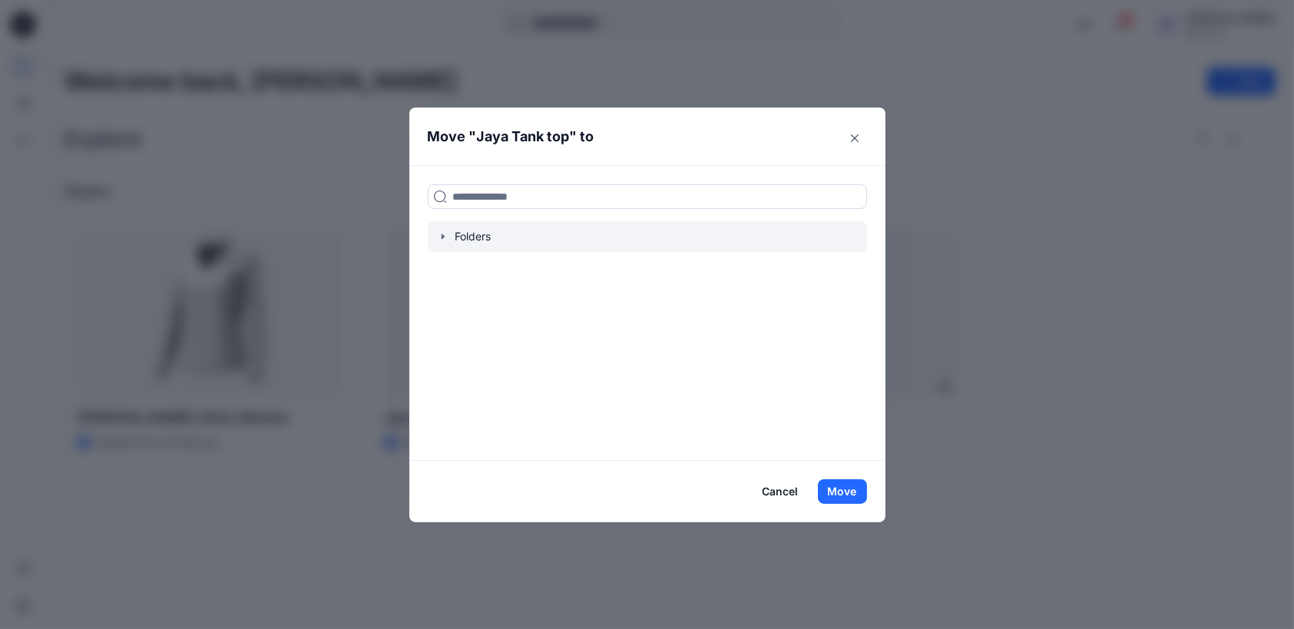
click at [447, 239] on icon "button" at bounding box center [443, 236] width 12 height 12
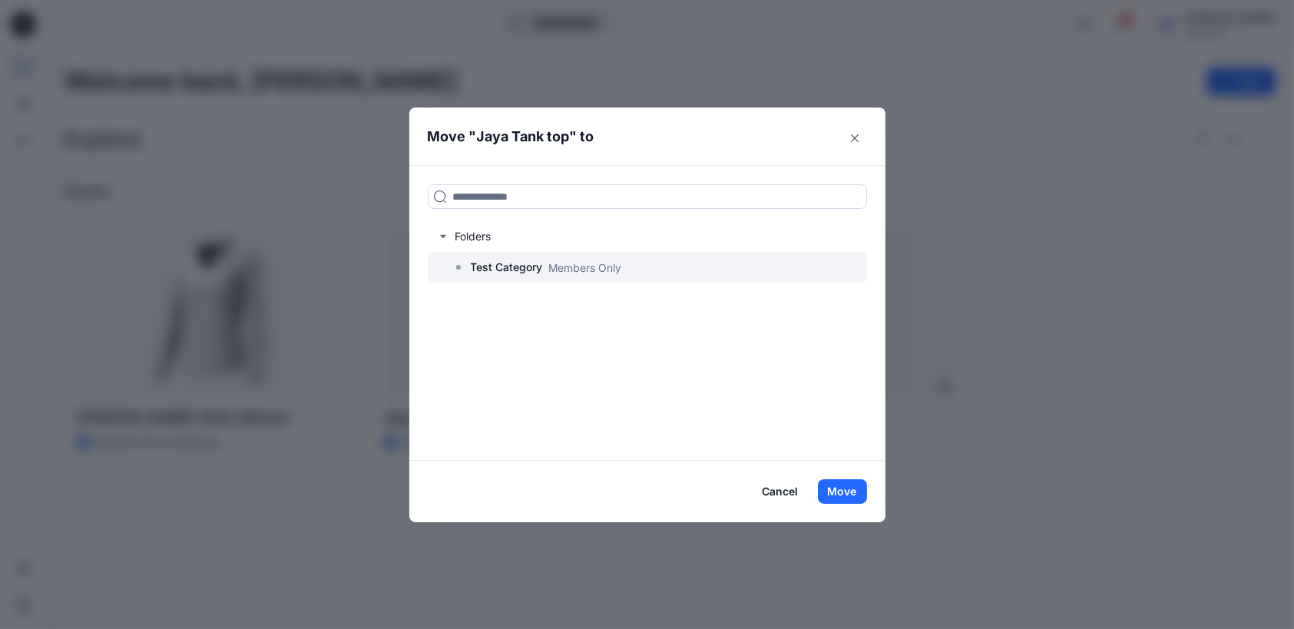
click at [530, 269] on p "Test Category" at bounding box center [507, 267] width 72 height 18
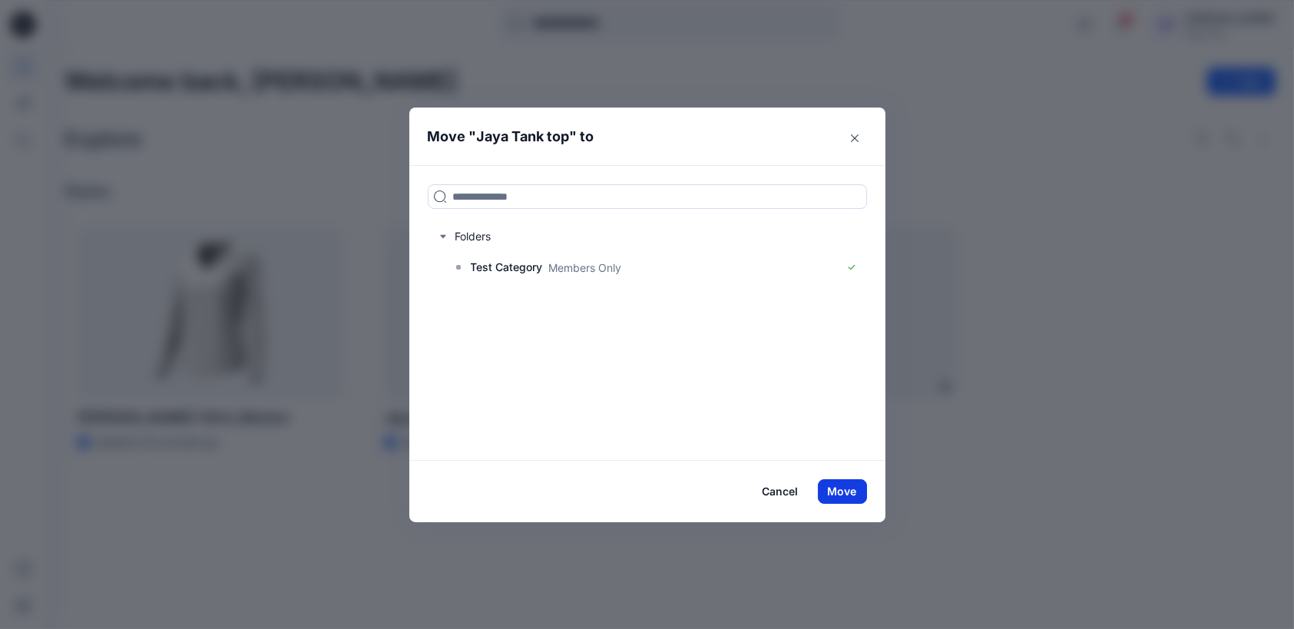
click at [843, 489] on button "Move" at bounding box center [842, 491] width 49 height 25
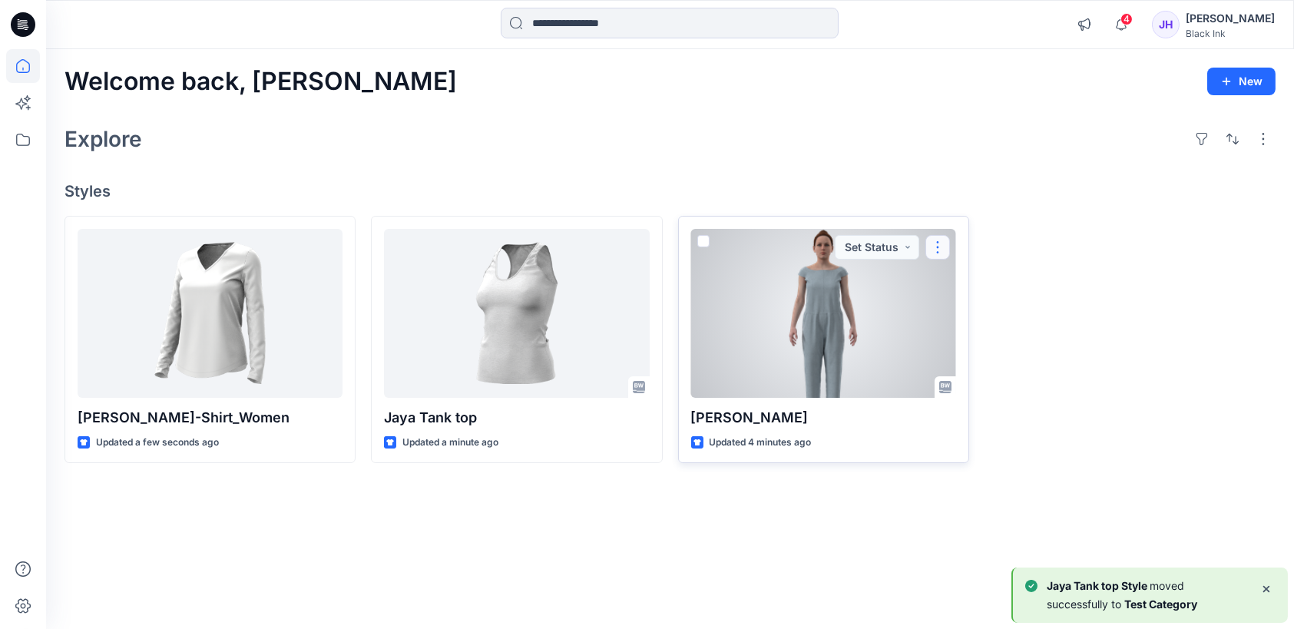
click at [939, 244] on button "button" at bounding box center [937, 247] width 25 height 25
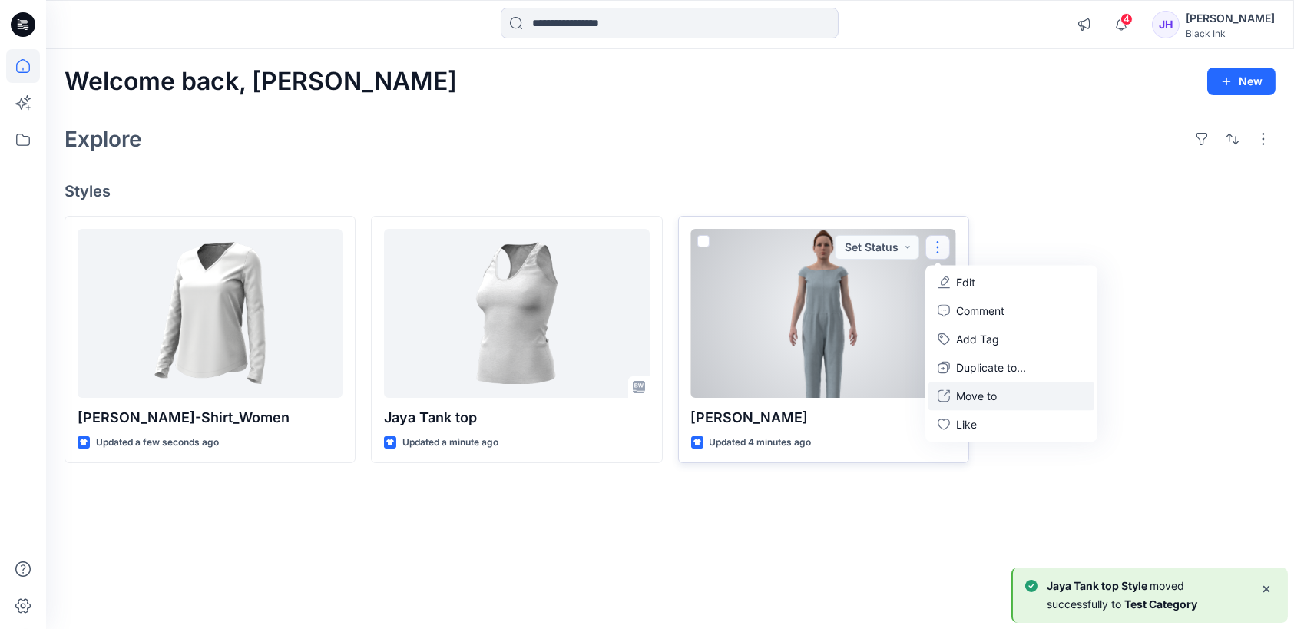
click at [988, 396] on p "Move to" at bounding box center [976, 396] width 41 height 16
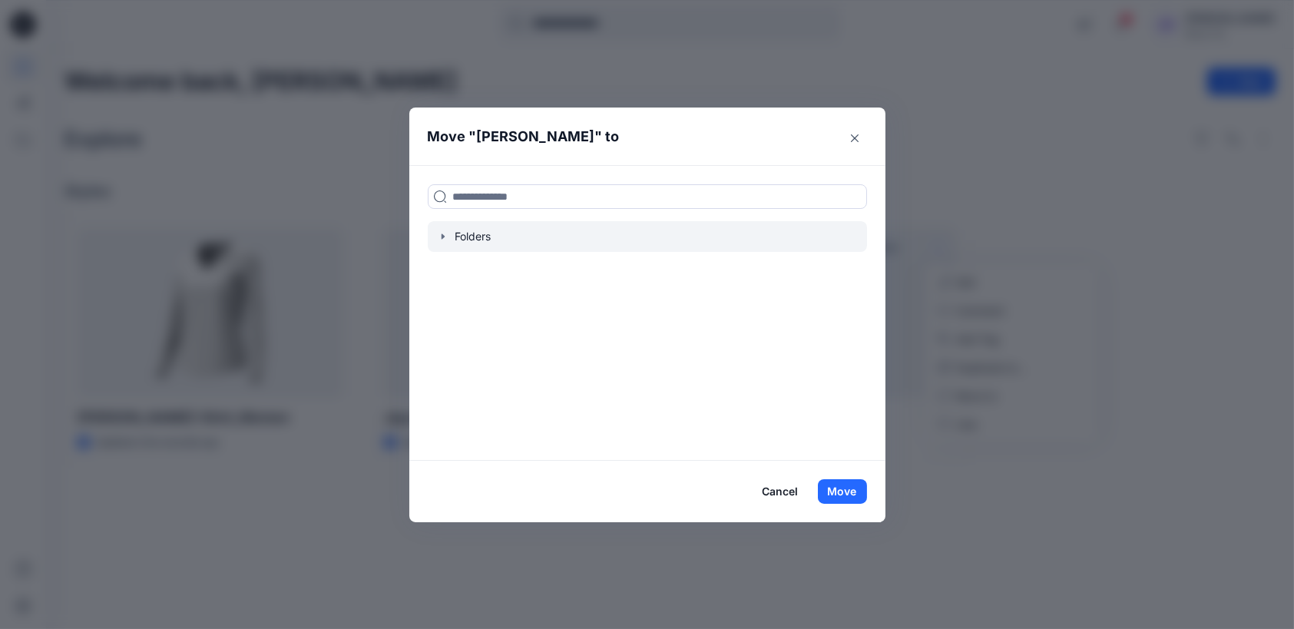
click at [439, 240] on icon "button" at bounding box center [443, 236] width 12 height 12
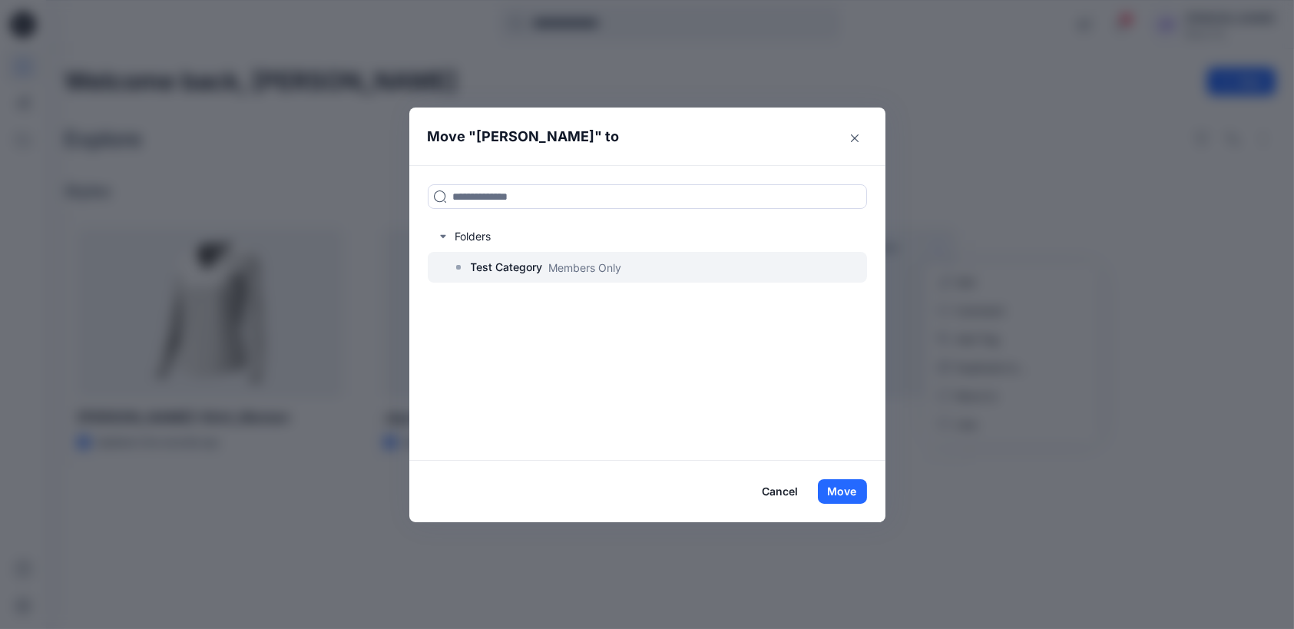
click at [544, 270] on div at bounding box center [647, 267] width 439 height 31
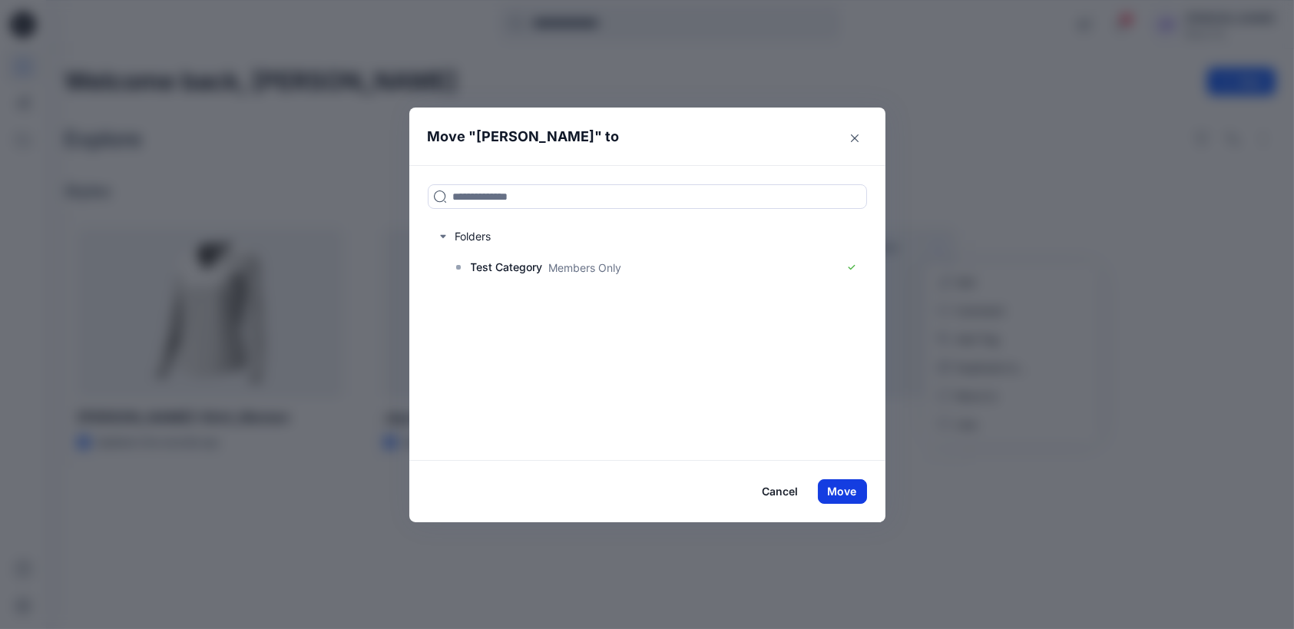
drag, startPoint x: 855, startPoint y: 491, endPoint x: 846, endPoint y: 488, distance: 9.7
click at [846, 488] on button "Move" at bounding box center [842, 491] width 49 height 25
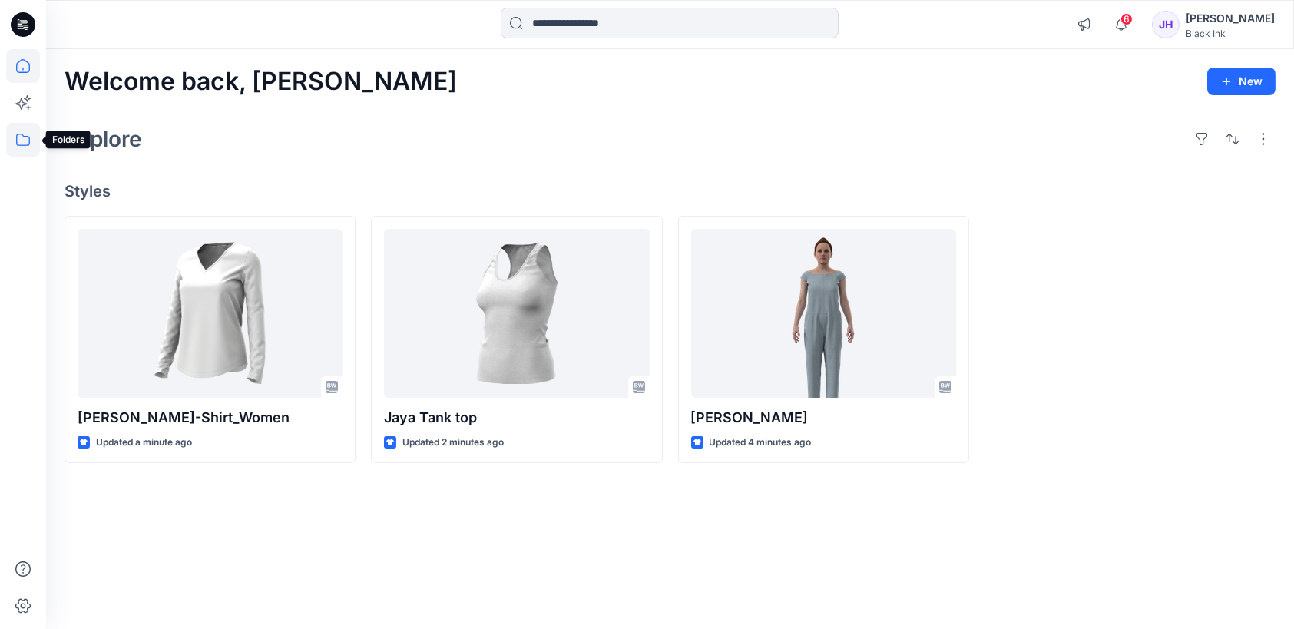
click at [24, 136] on icon at bounding box center [23, 140] width 14 height 12
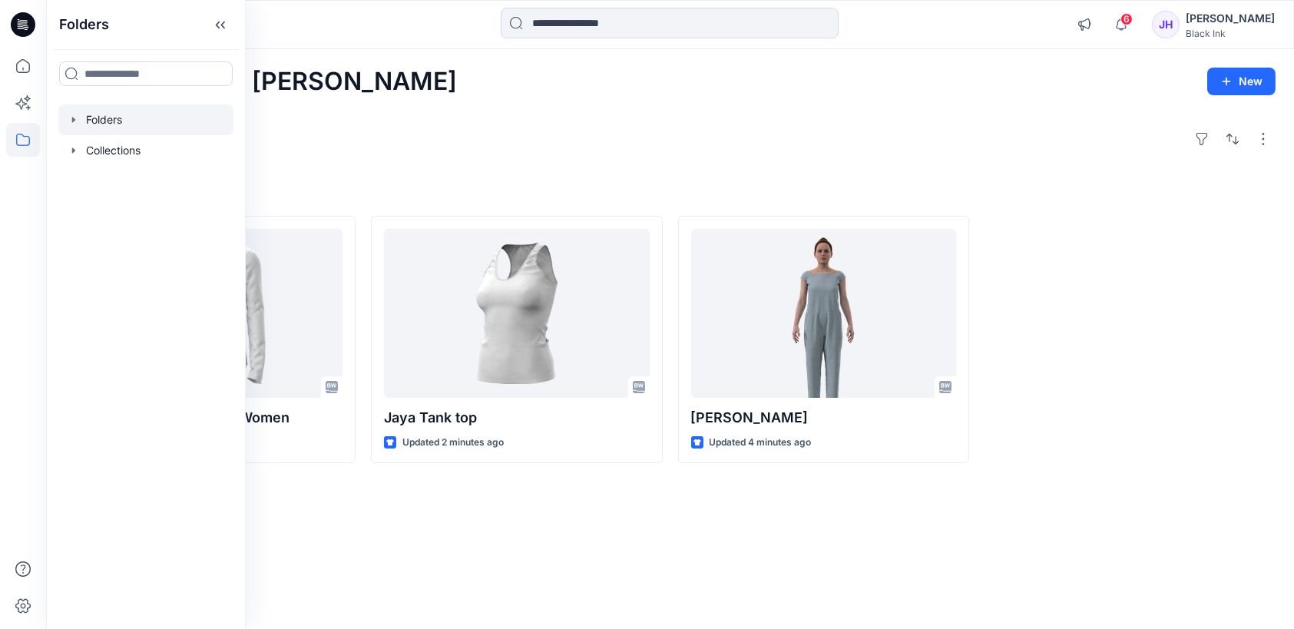
click at [68, 121] on icon "button" at bounding box center [74, 120] width 12 height 12
click at [121, 155] on p "Test Category" at bounding box center [137, 150] width 72 height 18
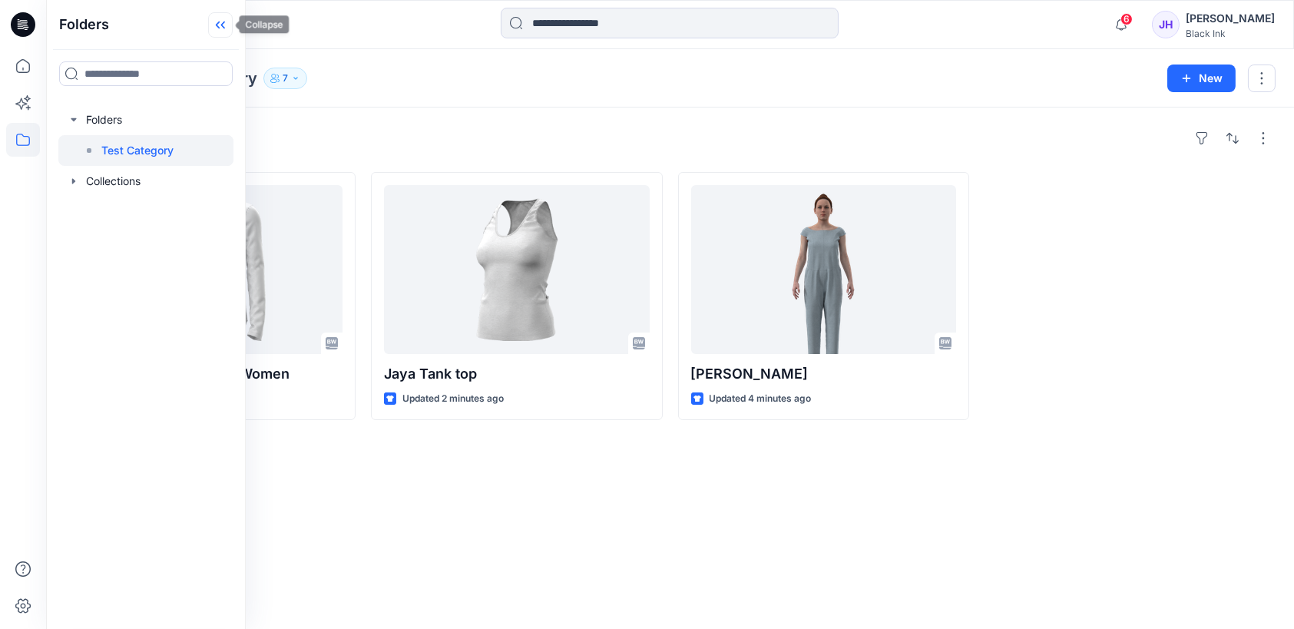
click at [225, 31] on icon at bounding box center [220, 24] width 25 height 25
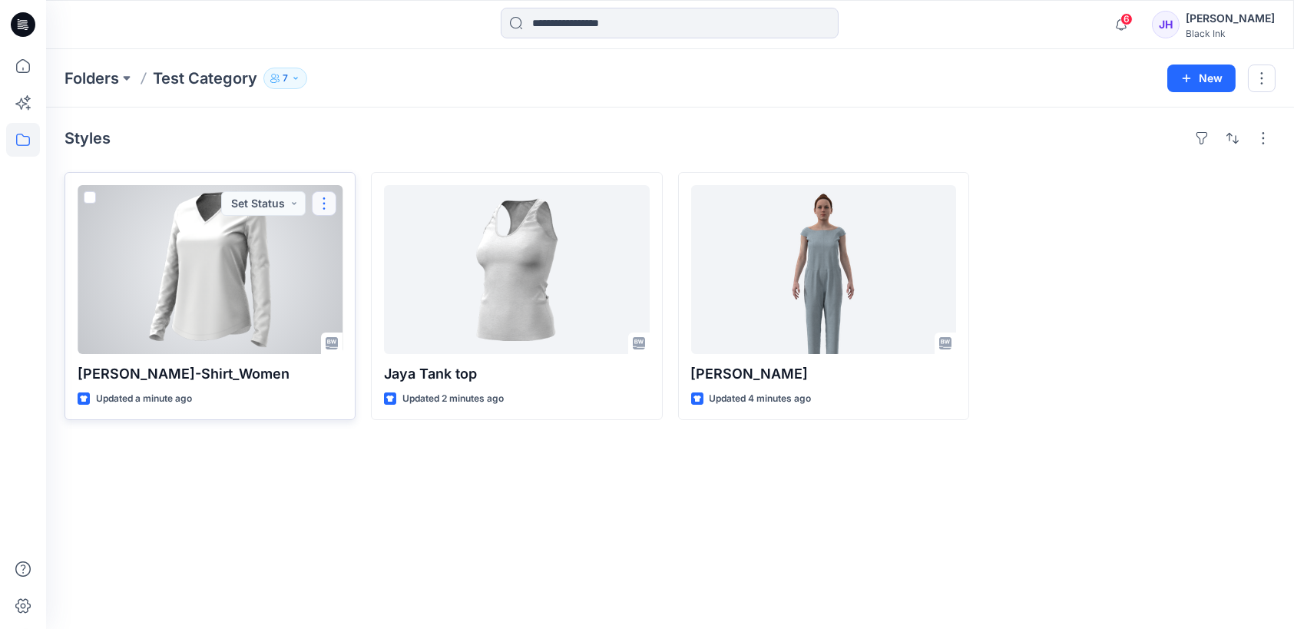
click at [329, 202] on button "button" at bounding box center [324, 203] width 25 height 25
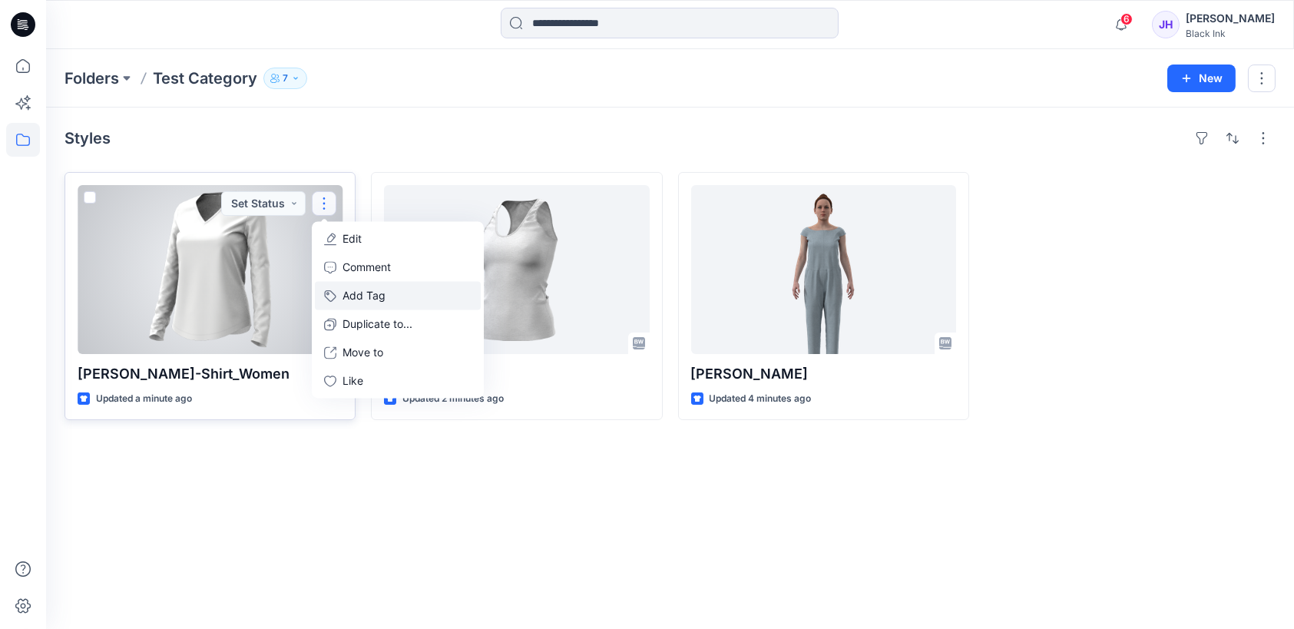
click at [392, 292] on button "Add Tag" at bounding box center [398, 295] width 166 height 28
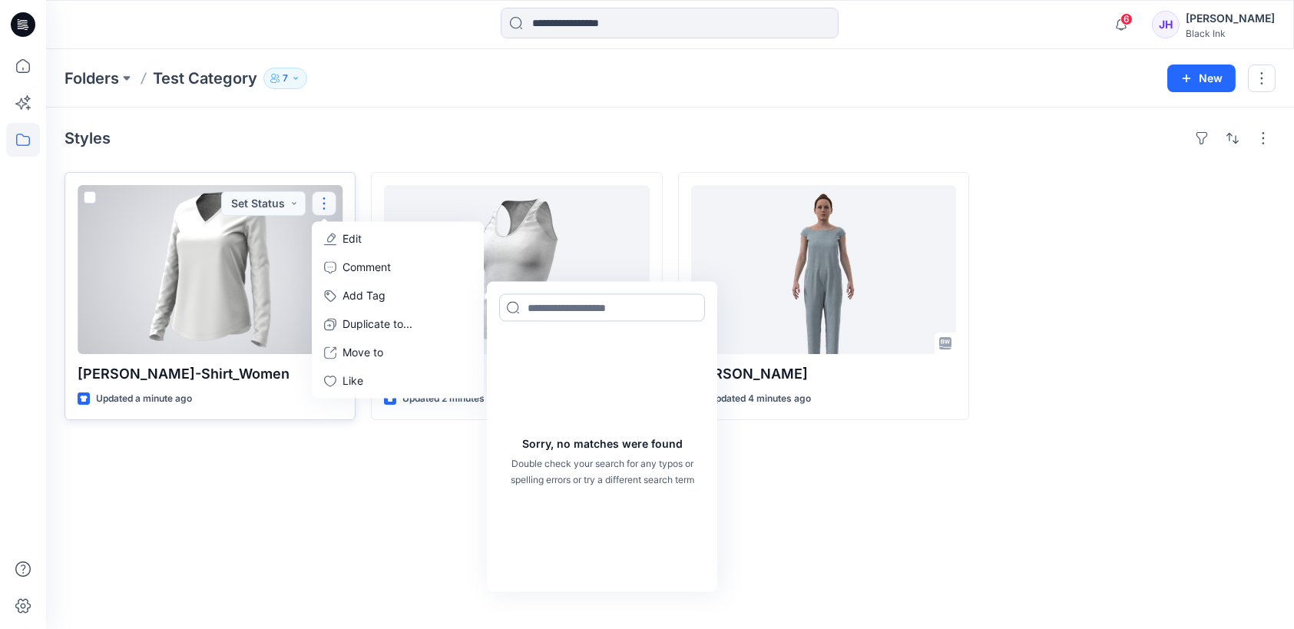
click at [630, 313] on input at bounding box center [602, 308] width 206 height 28
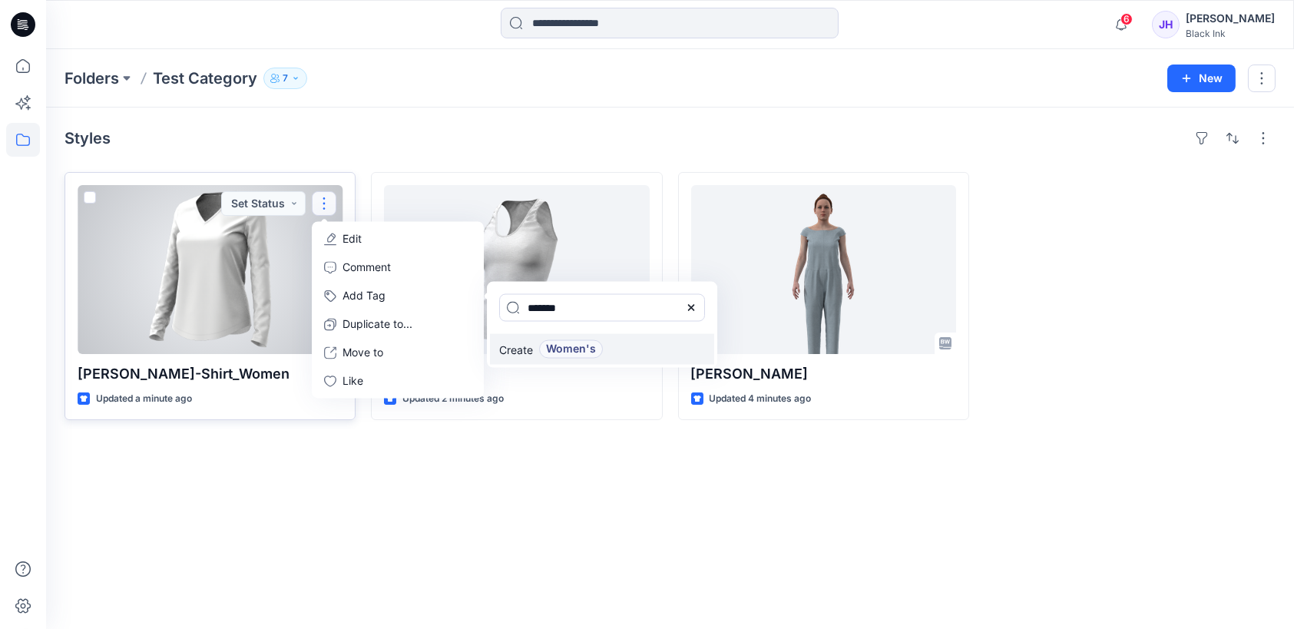
type input "*******"
click at [571, 344] on span "Women's" at bounding box center [571, 349] width 50 height 18
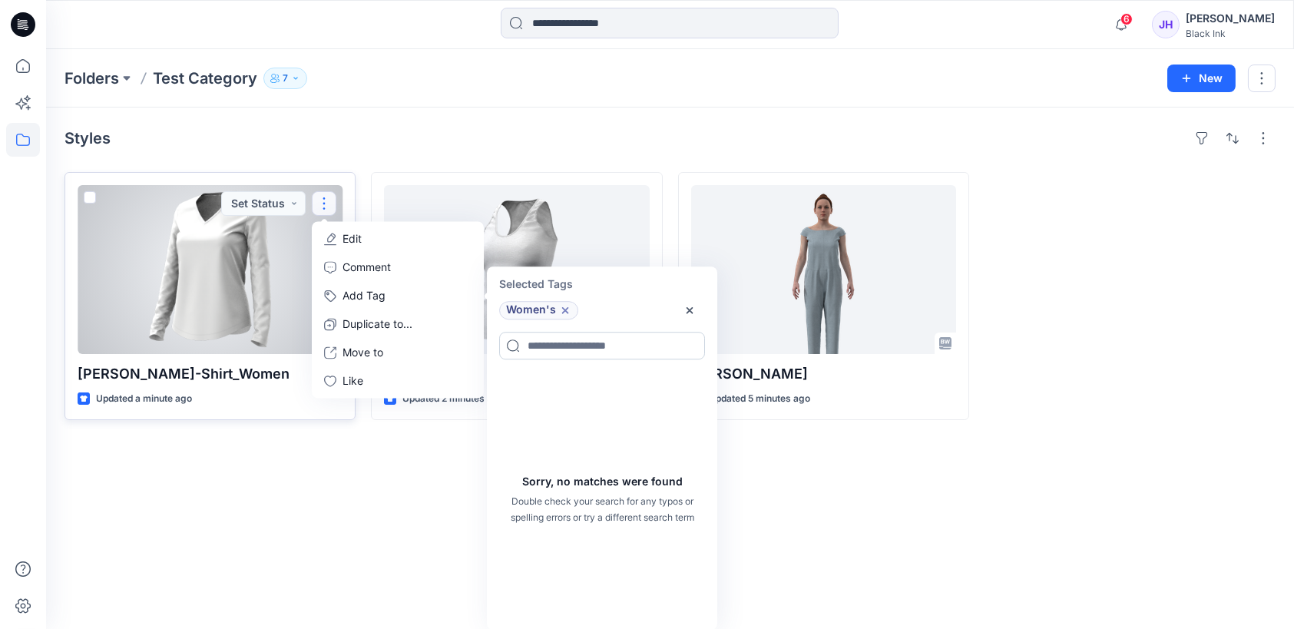
click at [550, 344] on input at bounding box center [602, 346] width 206 height 28
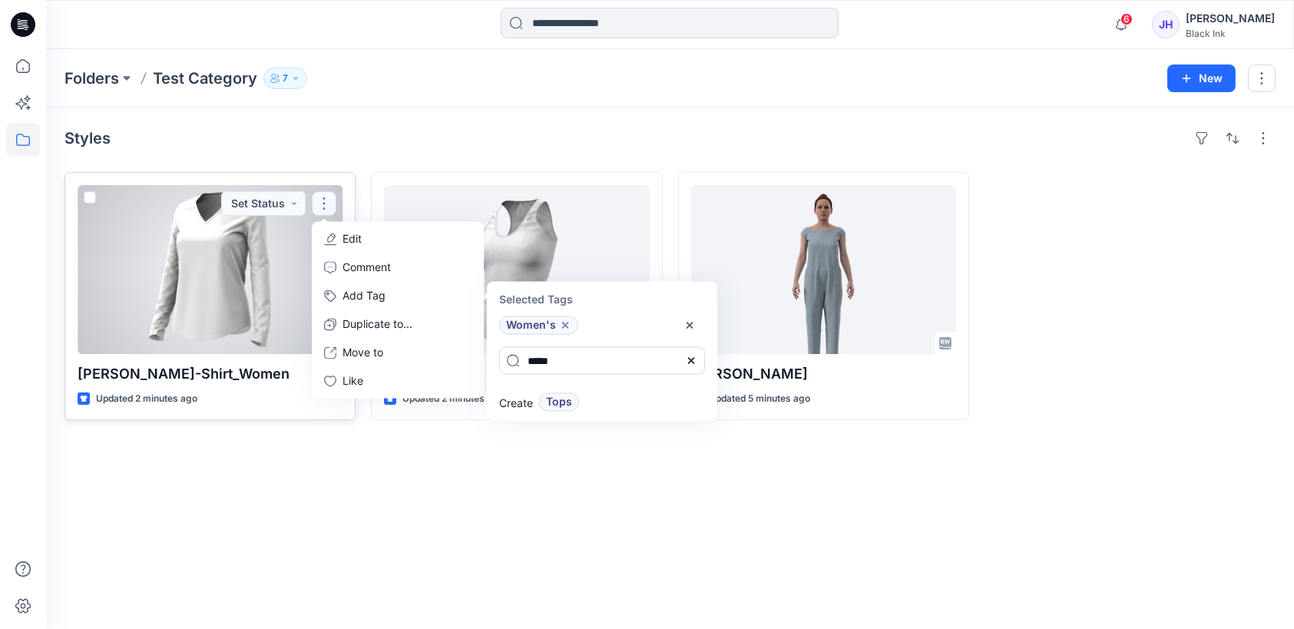
drag, startPoint x: 557, startPoint y: 361, endPoint x: 490, endPoint y: 352, distance: 67.3
click at [490, 352] on div "****" at bounding box center [602, 361] width 224 height 46
type input "**********"
click at [564, 400] on span "Long Sleeve Tops" at bounding box center [593, 402] width 94 height 18
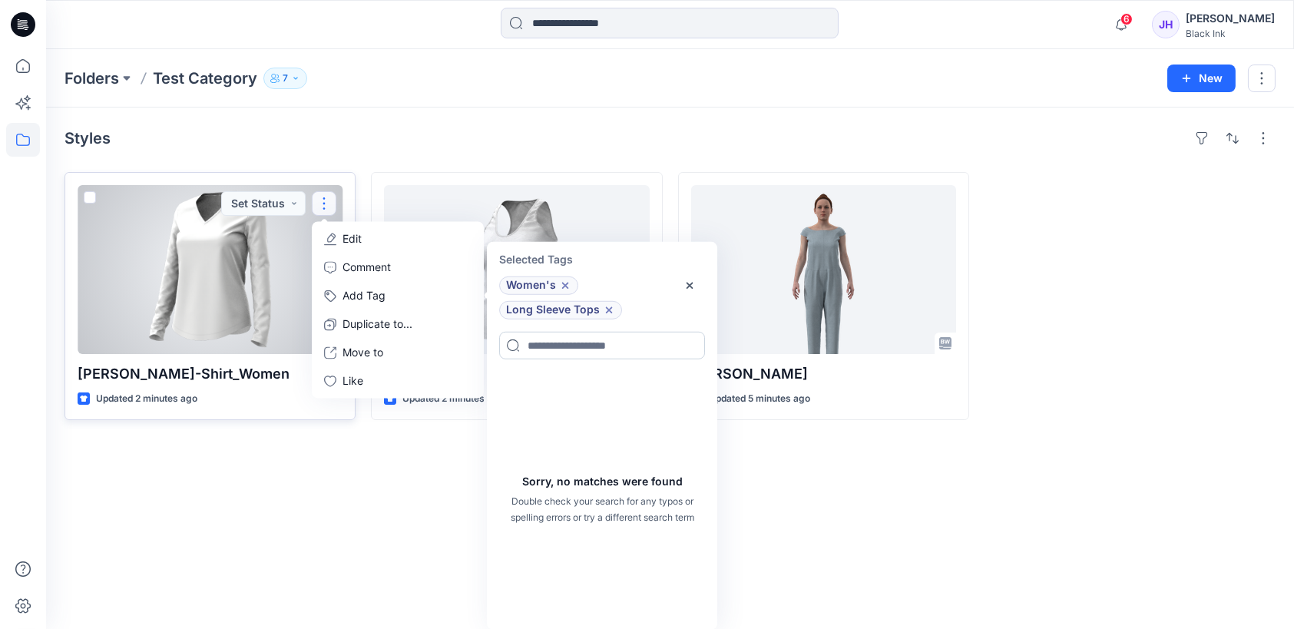
click at [556, 344] on input at bounding box center [602, 346] width 206 height 28
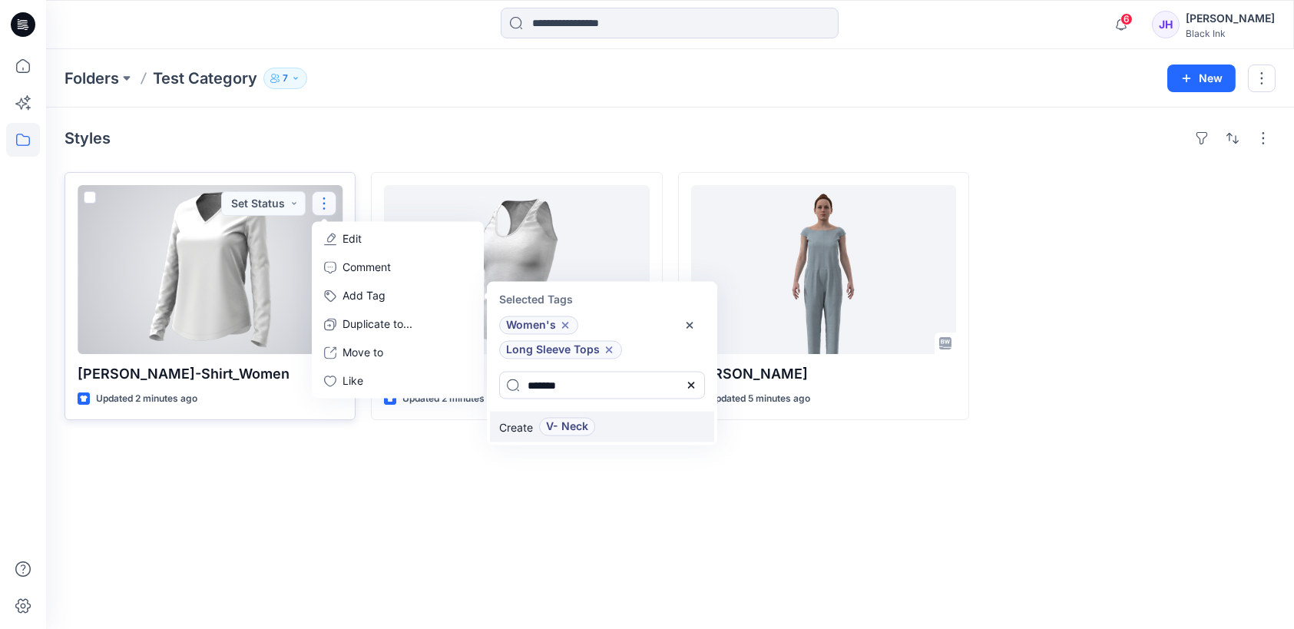
type input "*******"
click at [570, 422] on span "V- Neck" at bounding box center [567, 427] width 42 height 18
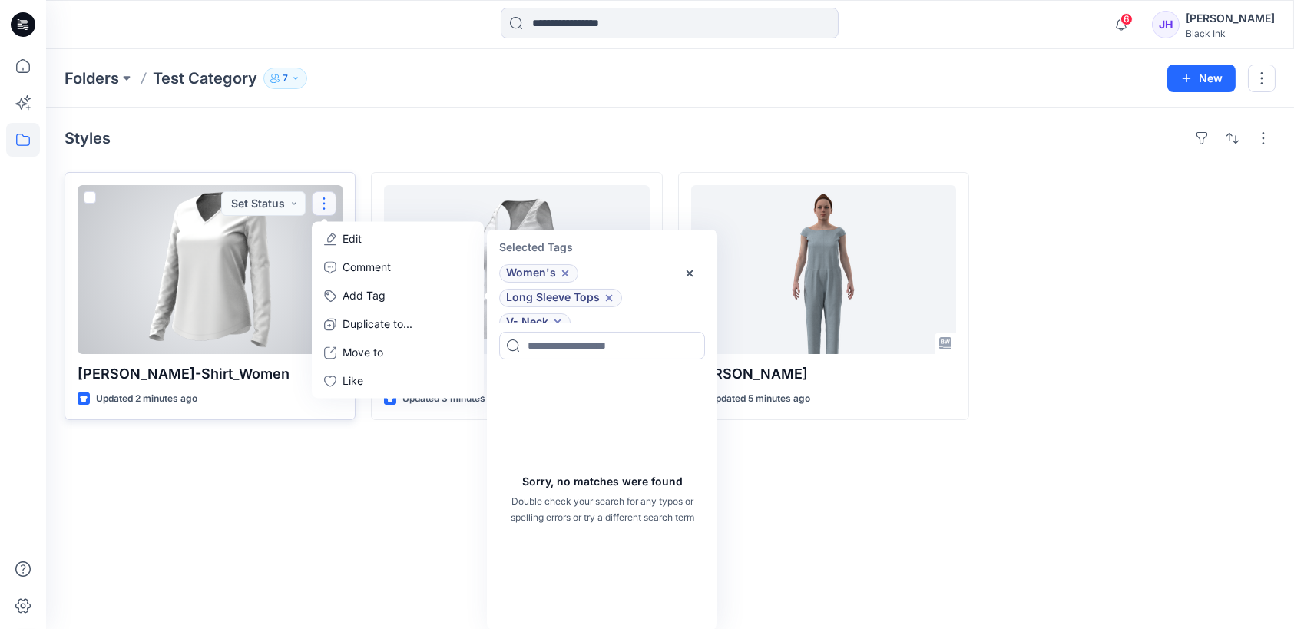
scroll to position [12, 0]
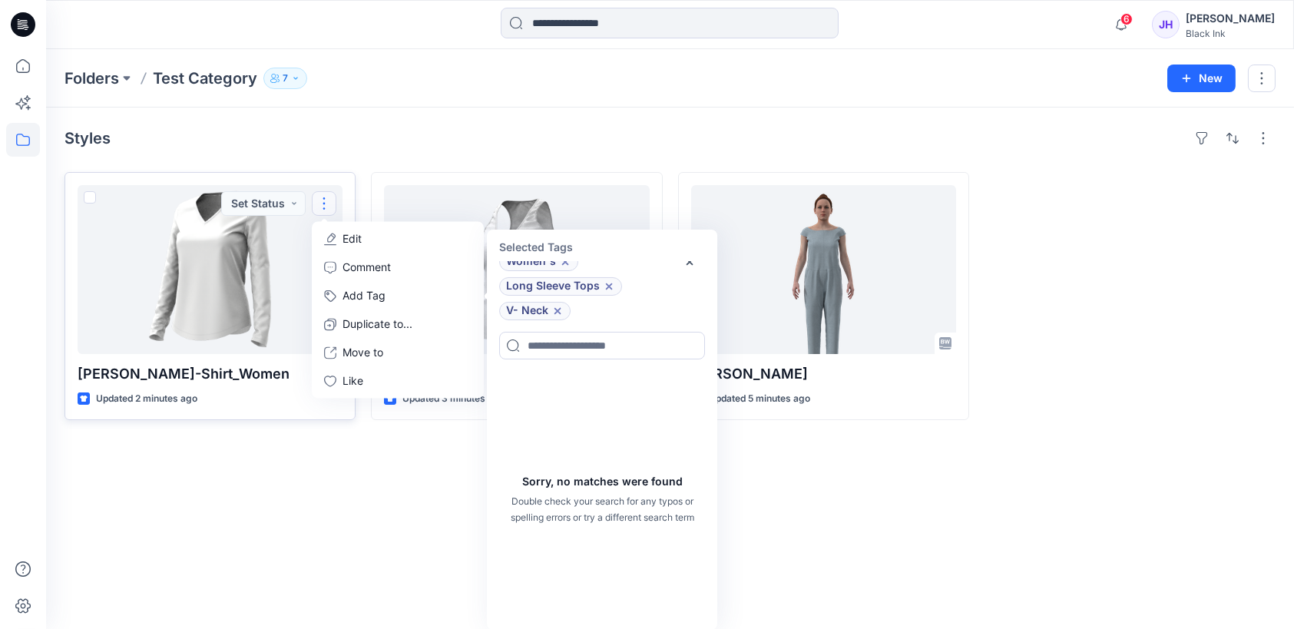
click at [836, 525] on div "Styles Jaya T-Shirt_Women Updated 2 minutes ago Set Status Edit Comment Add Tag…" at bounding box center [670, 368] width 1248 height 521
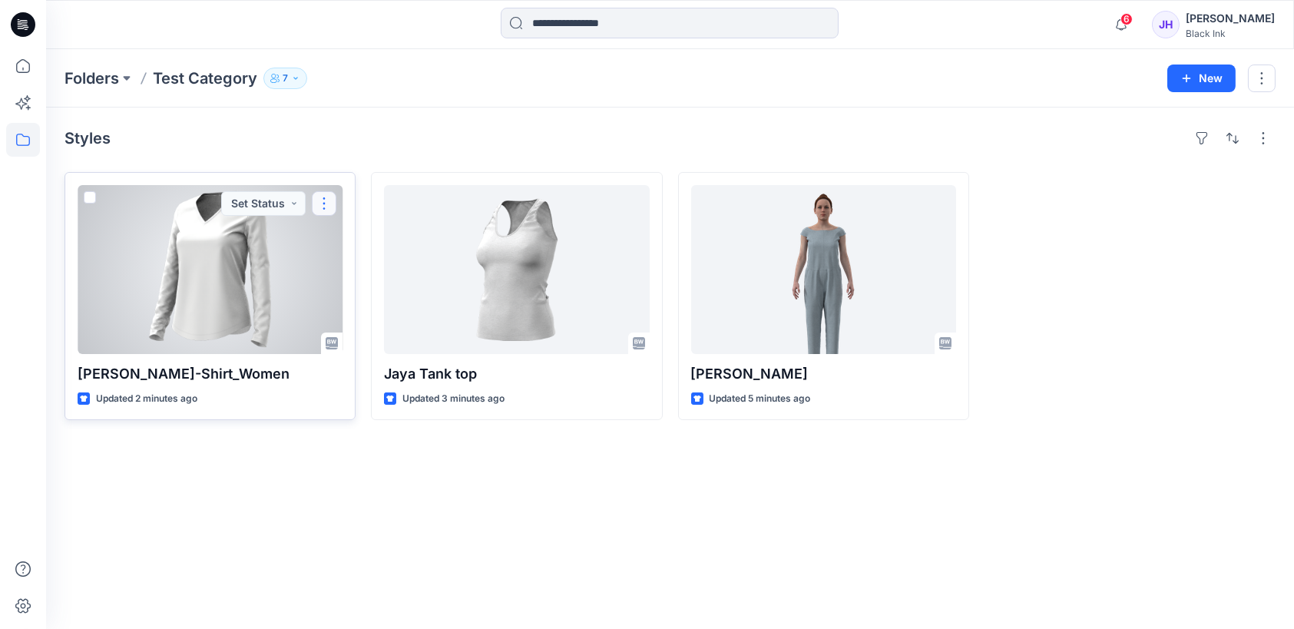
click at [328, 203] on button "button" at bounding box center [324, 203] width 25 height 25
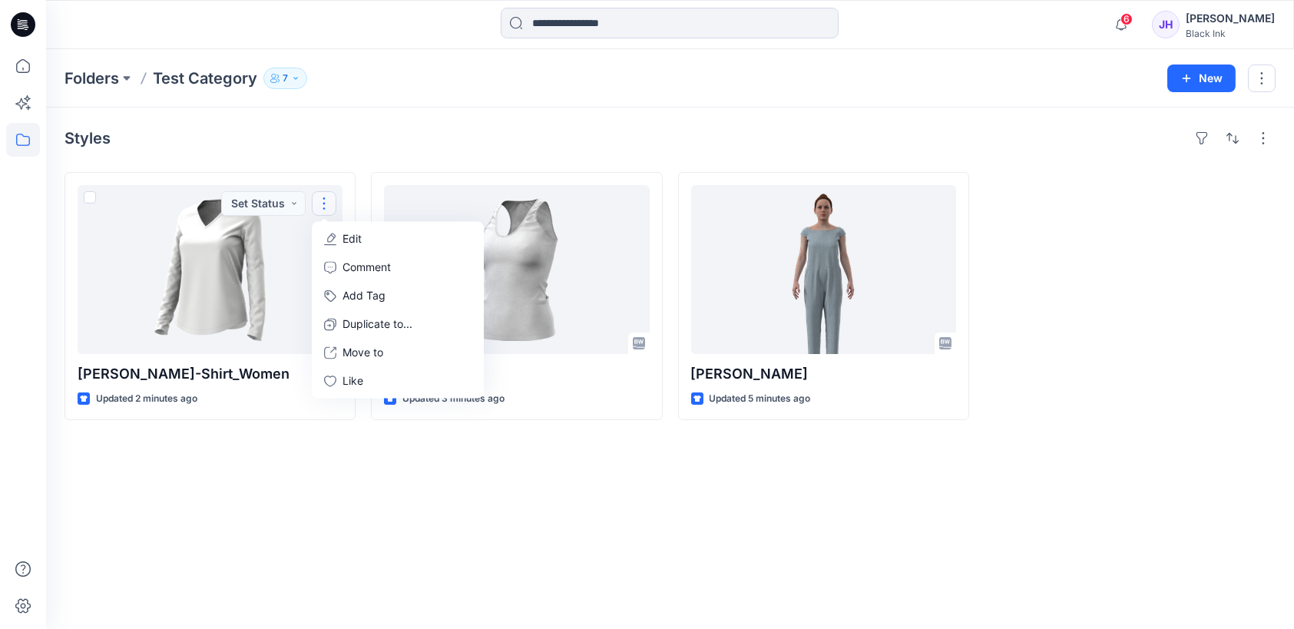
click at [573, 559] on div "Styles Jaya T-Shirt_Women Updated 2 minutes ago Set Status Edit Comment Add Tag…" at bounding box center [670, 368] width 1248 height 521
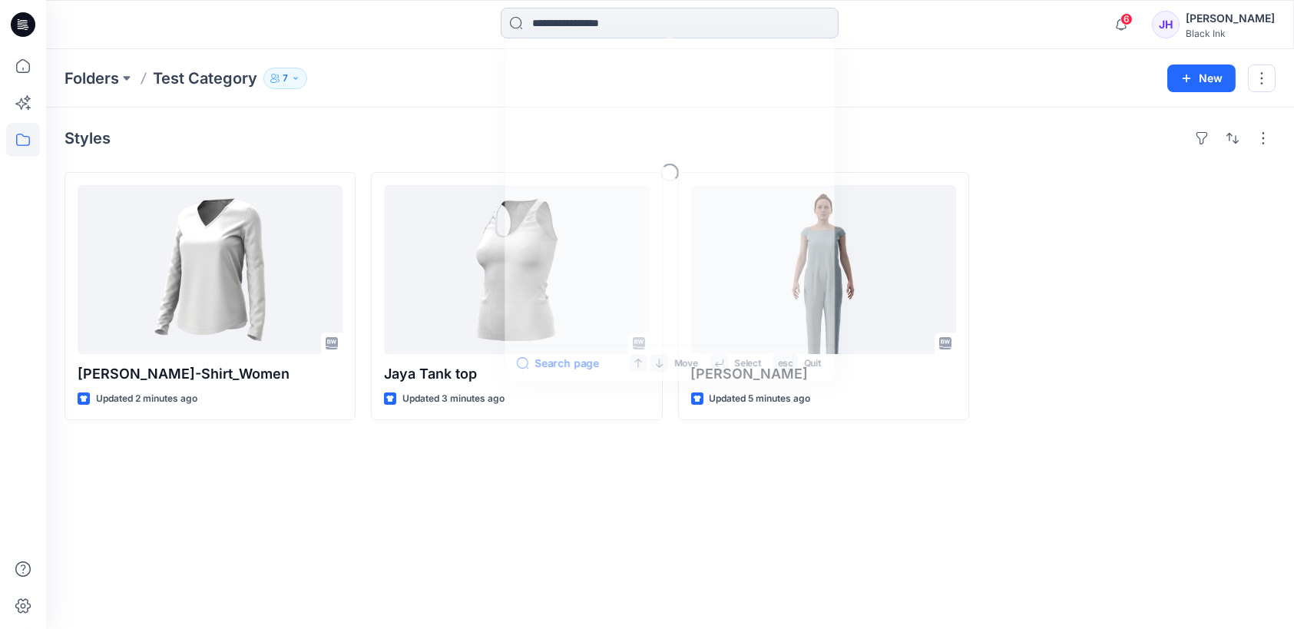
click at [564, 15] on input at bounding box center [670, 23] width 338 height 31
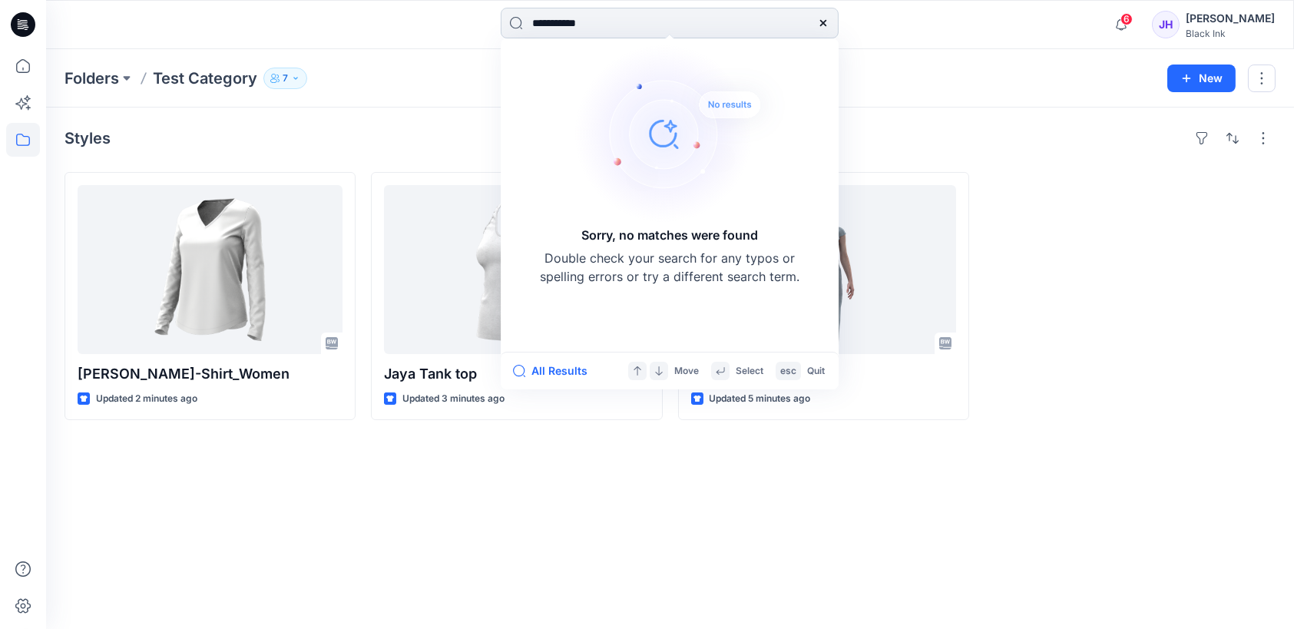
type input "**********"
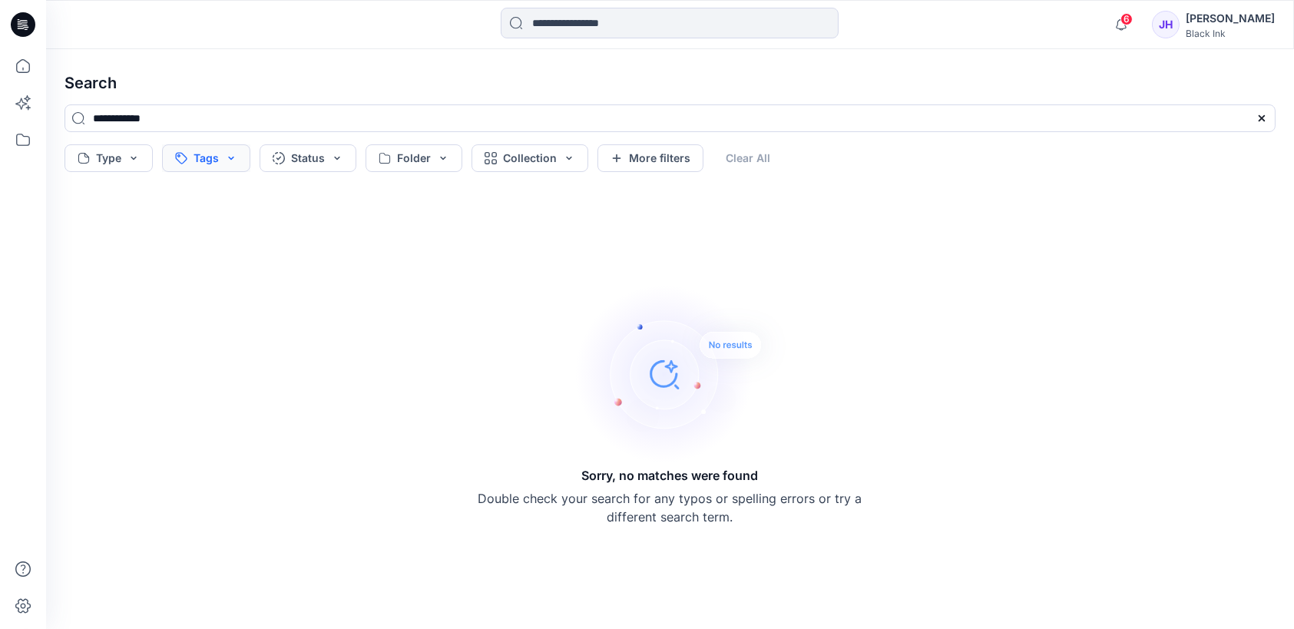
click at [228, 157] on button "Tags" at bounding box center [206, 158] width 88 height 28
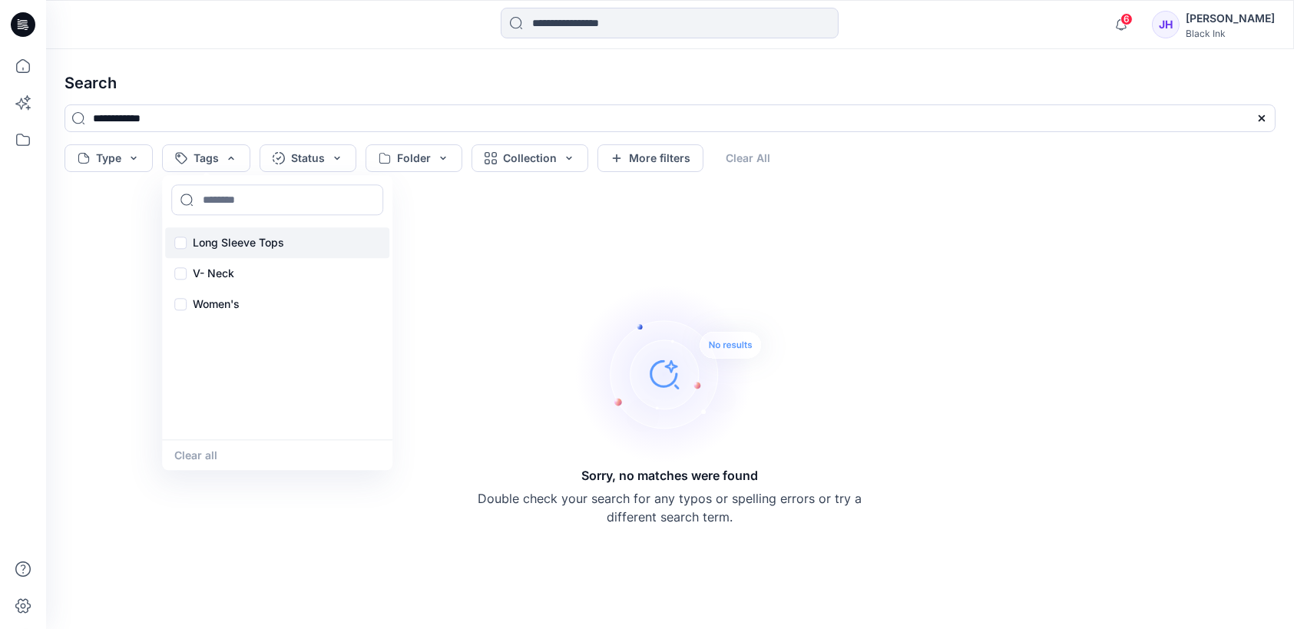
click at [275, 244] on p "Long Sleeve Tops" at bounding box center [238, 242] width 91 height 18
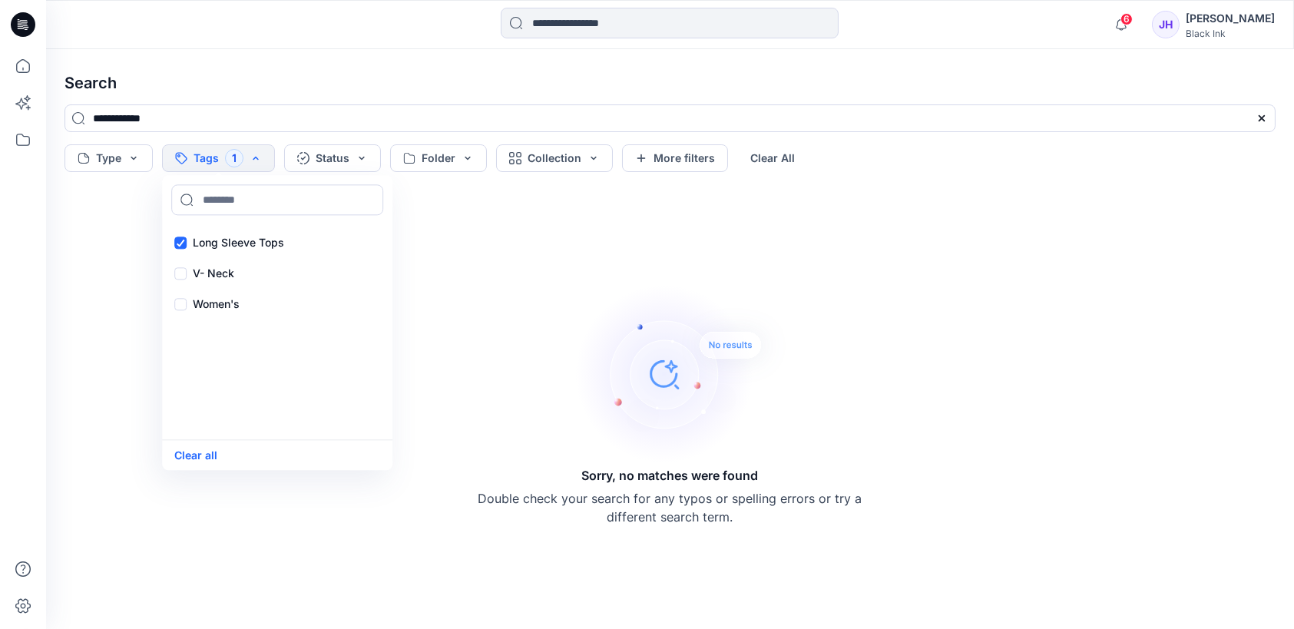
click at [1010, 355] on div "Sorry, no matches were found Double check your search for any typos or spelling…" at bounding box center [670, 403] width 1236 height 426
click at [1266, 119] on icon at bounding box center [1262, 118] width 12 height 12
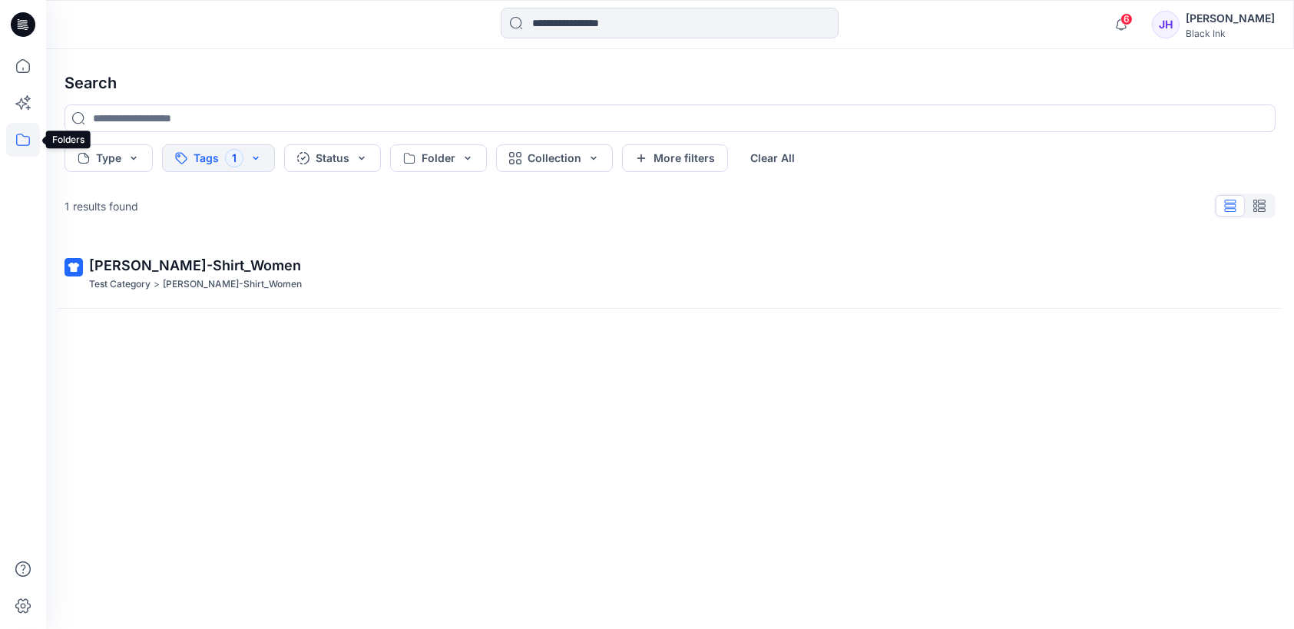
click at [21, 137] on icon at bounding box center [23, 140] width 34 height 34
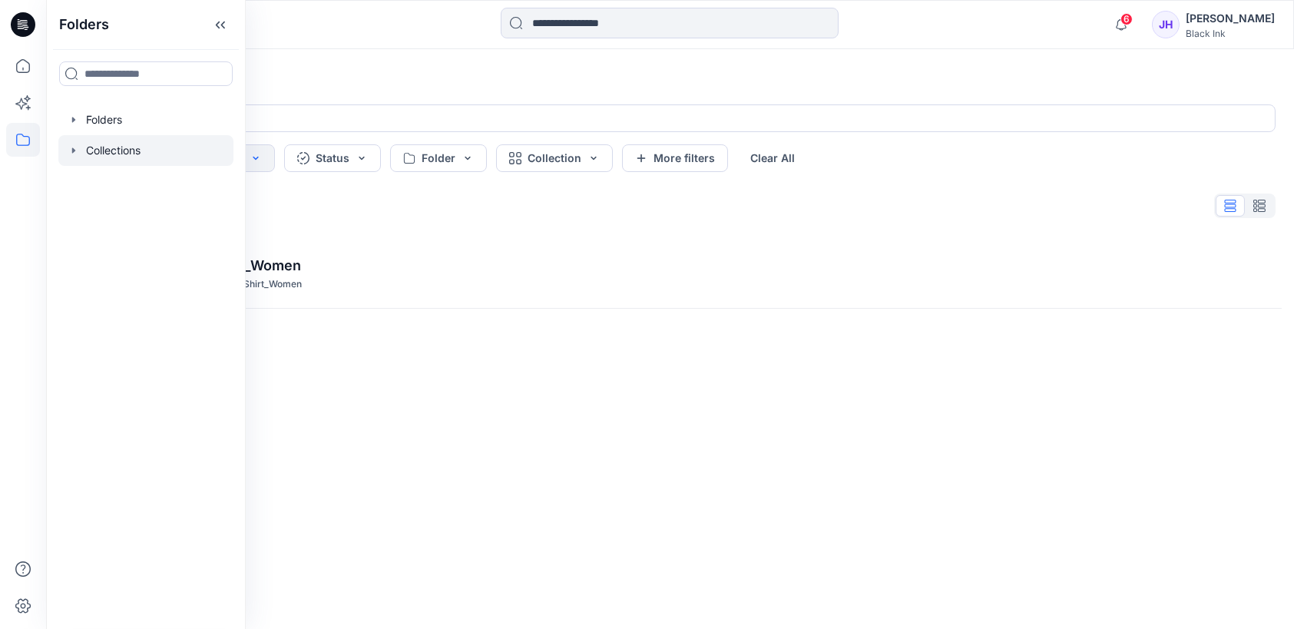
click at [76, 153] on icon "button" at bounding box center [74, 150] width 12 height 12
click at [70, 121] on icon "button" at bounding box center [74, 120] width 12 height 12
click at [147, 154] on p "Test Category" at bounding box center [137, 150] width 72 height 18
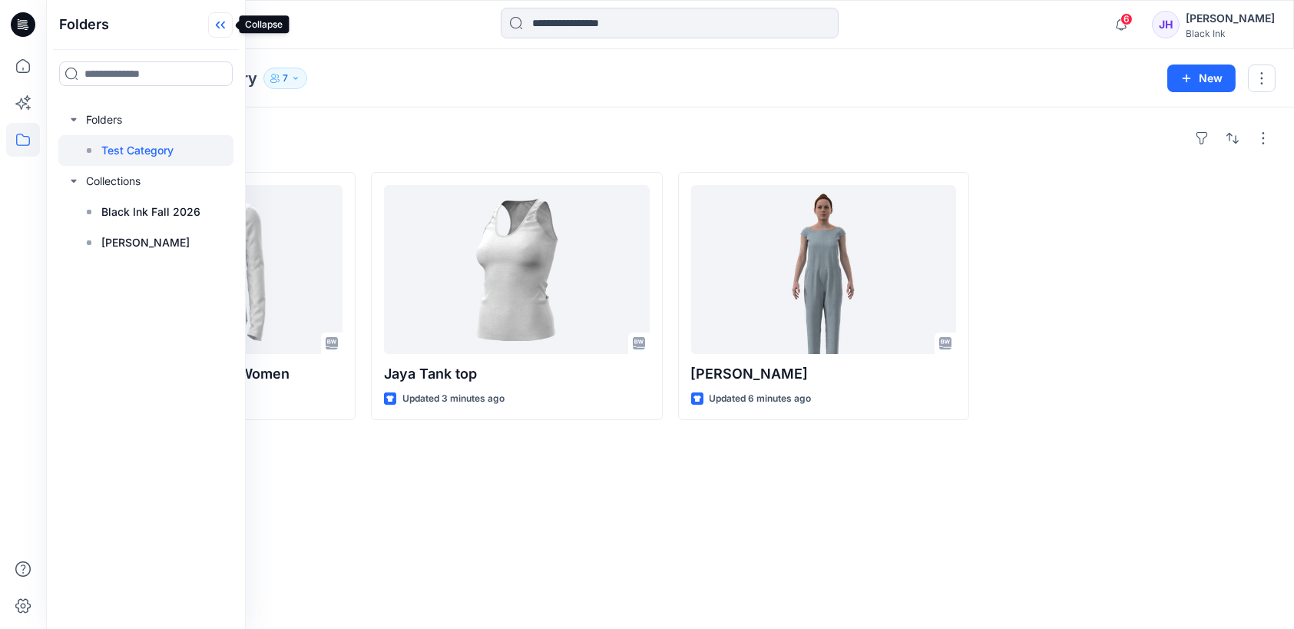
click at [224, 16] on icon at bounding box center [220, 24] width 25 height 25
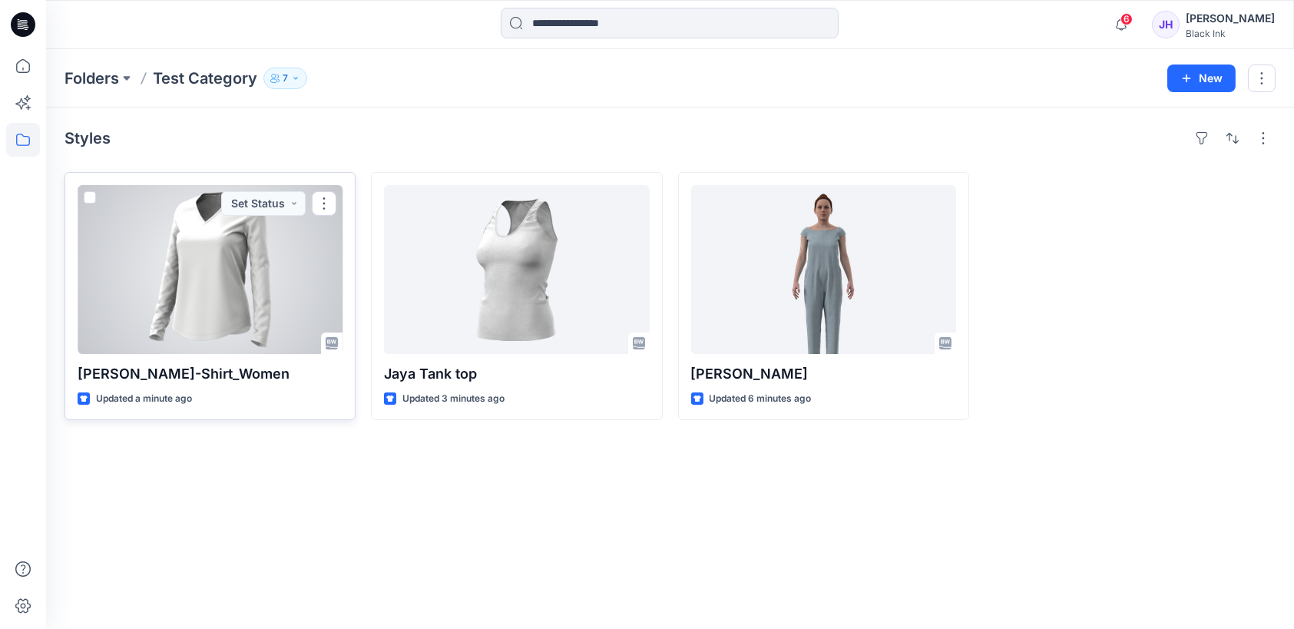
click at [269, 248] on div at bounding box center [210, 269] width 265 height 169
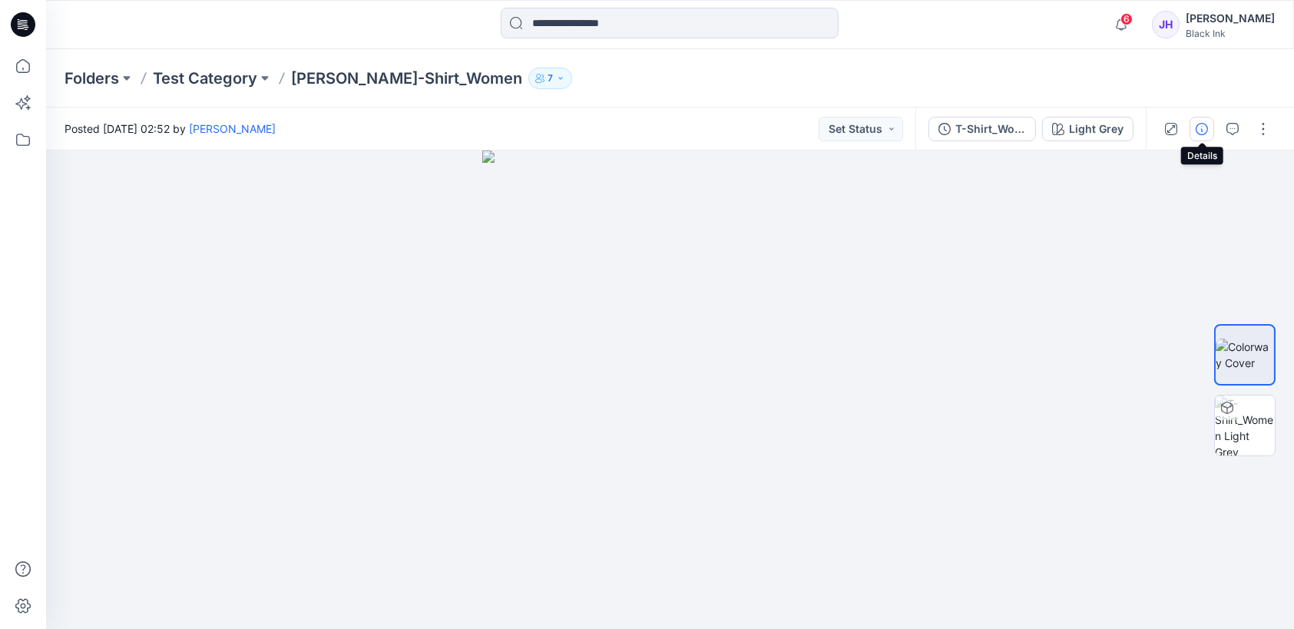
click at [1205, 126] on icon "button" at bounding box center [1202, 129] width 12 height 12
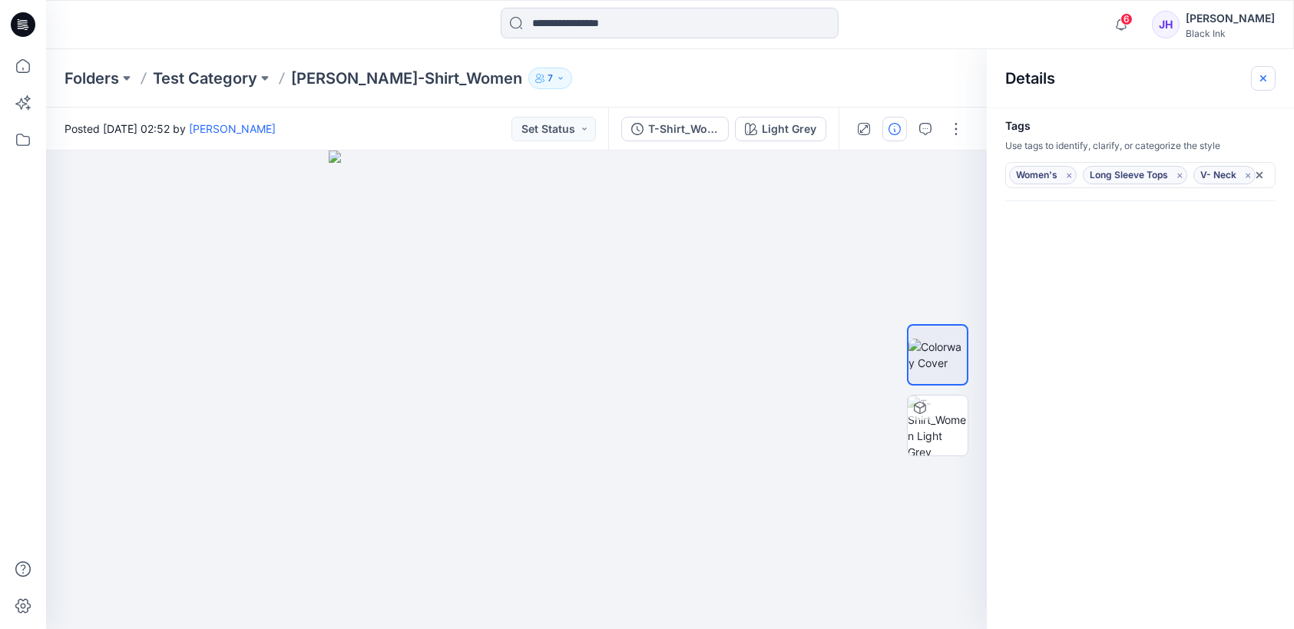
click at [1265, 81] on icon "button" at bounding box center [1263, 78] width 12 height 12
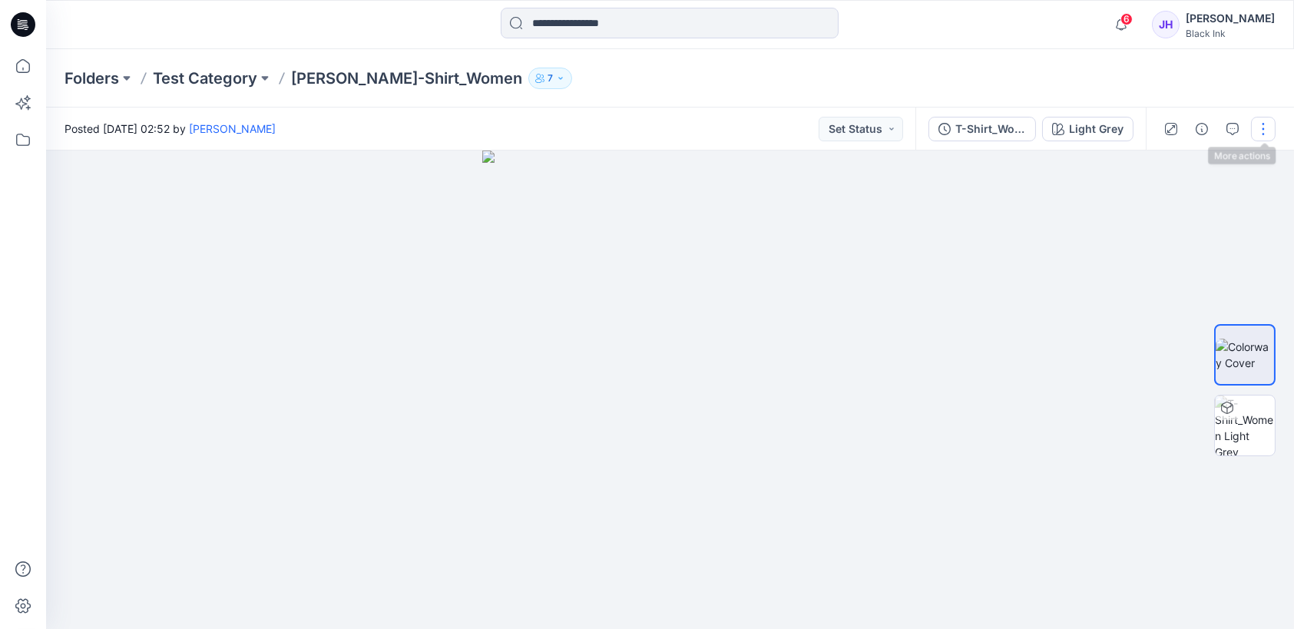
click at [1268, 123] on button "button" at bounding box center [1263, 129] width 25 height 25
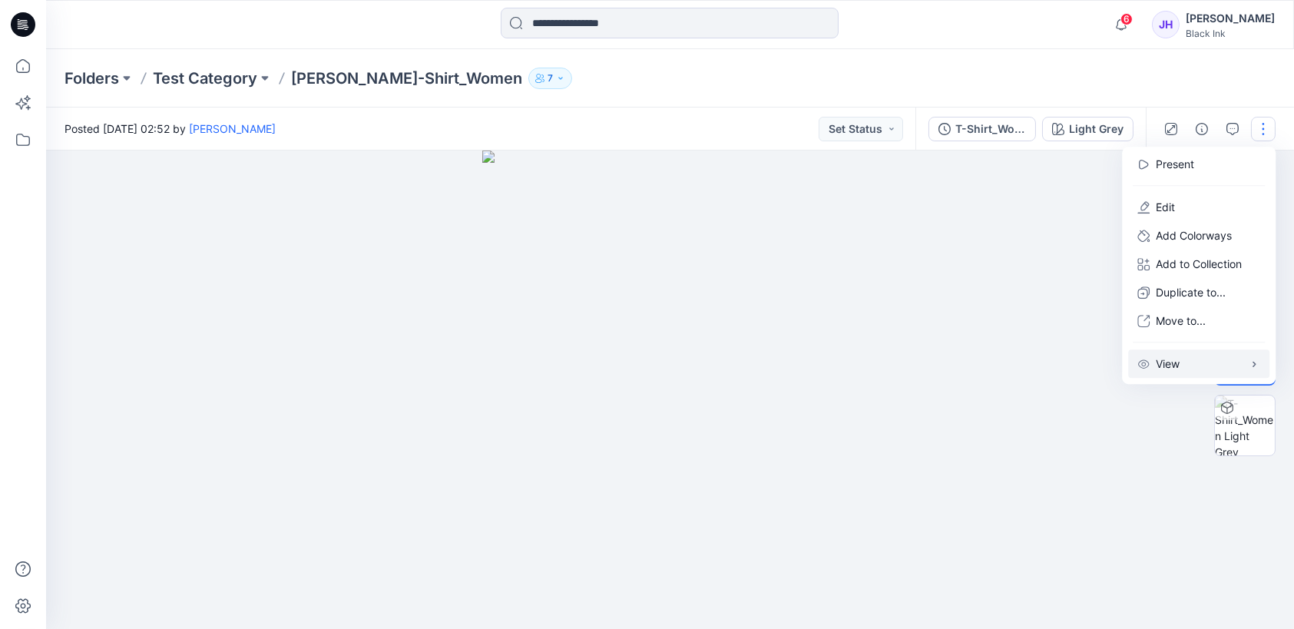
click at [1204, 361] on button "View" at bounding box center [1198, 363] width 141 height 28
click at [1149, 98] on div "Folders Test Category Jaya T-Shirt_Women 7" at bounding box center [670, 78] width 1248 height 58
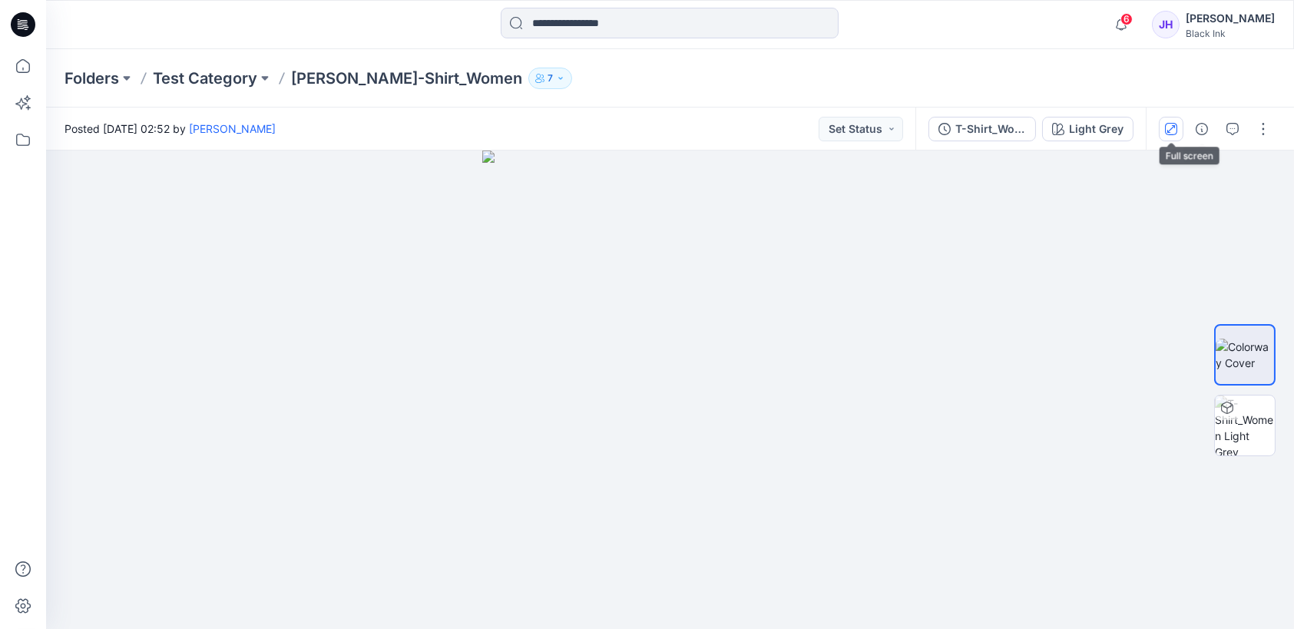
click at [1170, 129] on icon "button" at bounding box center [1171, 128] width 8 height 8
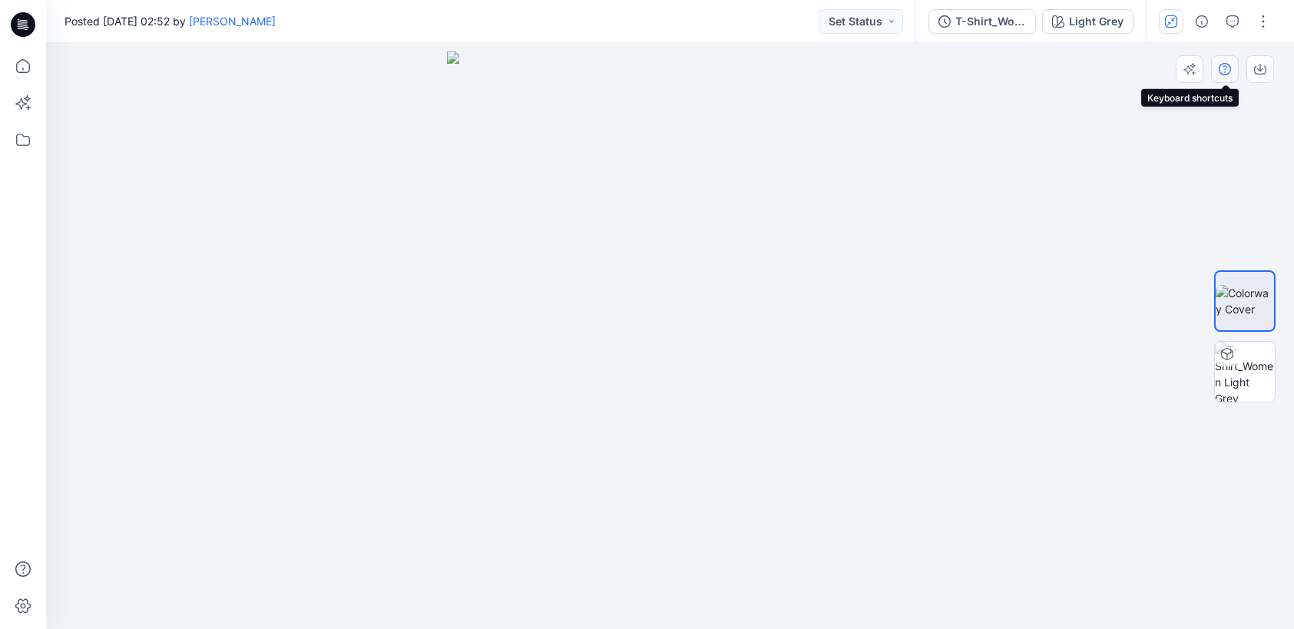
click at [1226, 74] on icon "button" at bounding box center [1225, 69] width 12 height 12
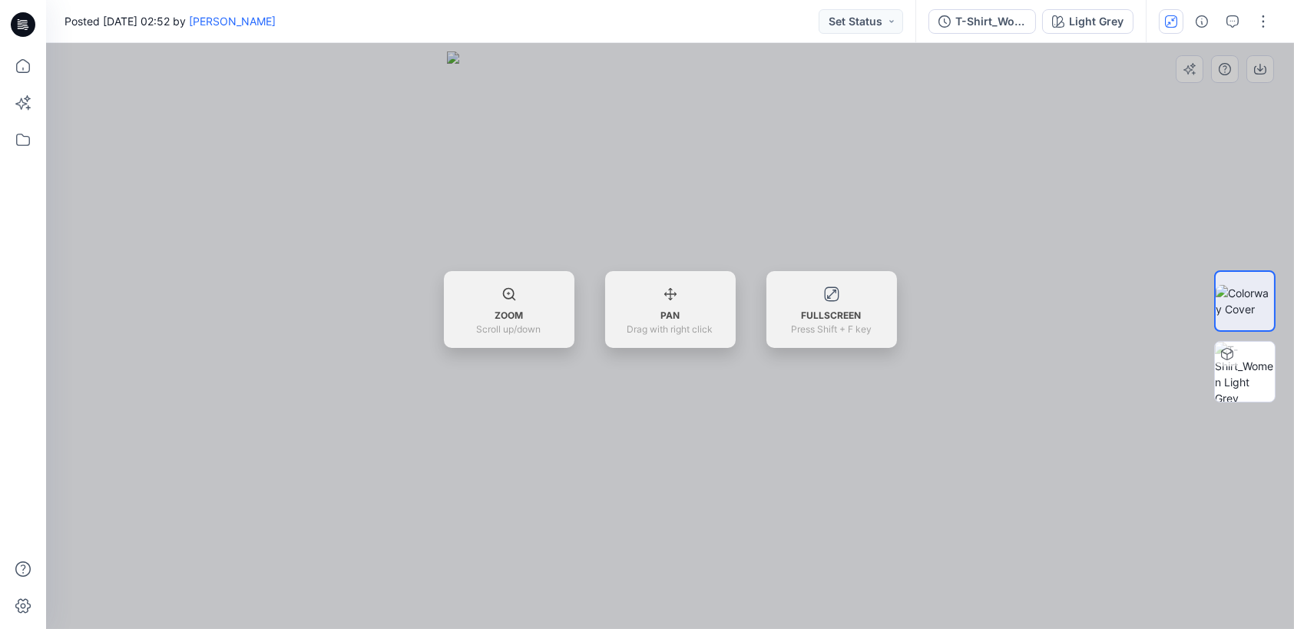
click at [1229, 68] on div at bounding box center [670, 336] width 1248 height 586
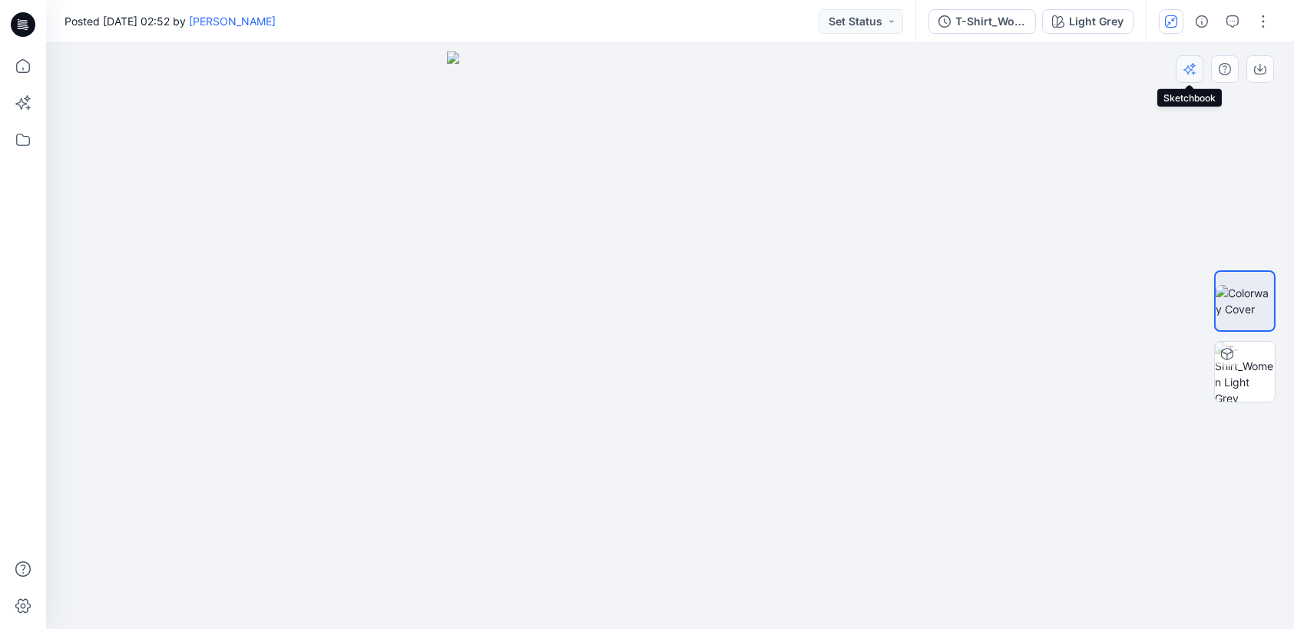
click at [1187, 68] on icon "button" at bounding box center [1187, 69] width 9 height 9
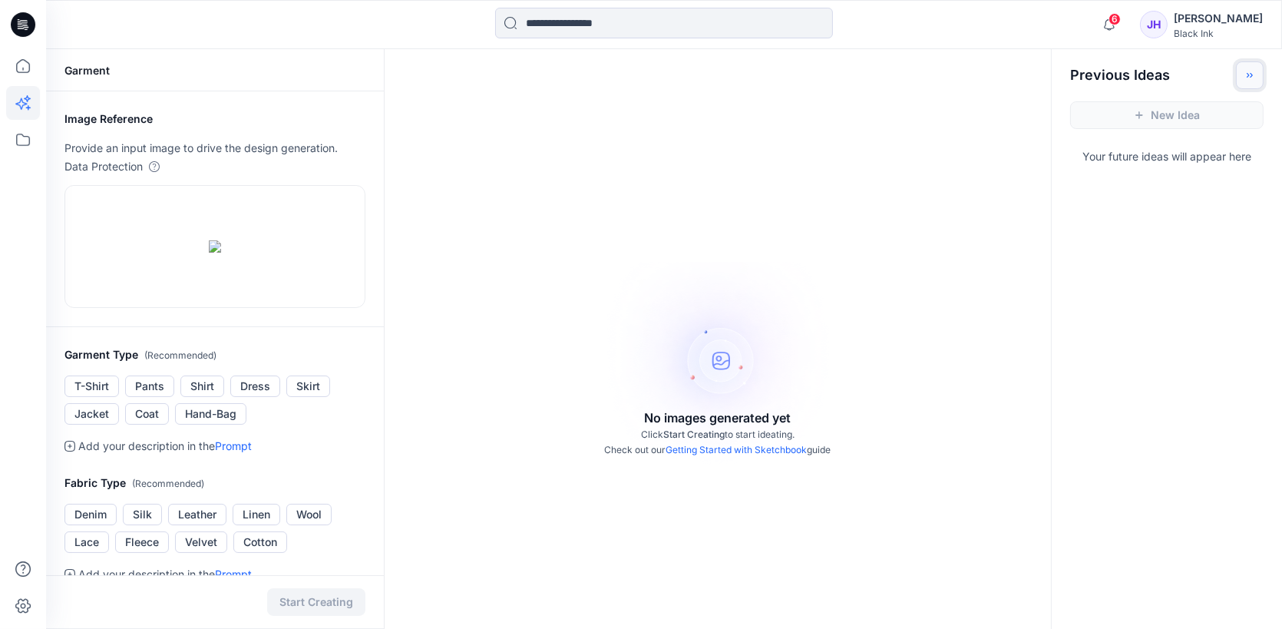
click at [1254, 75] on icon "Toggle idea bar" at bounding box center [1250, 75] width 11 height 11
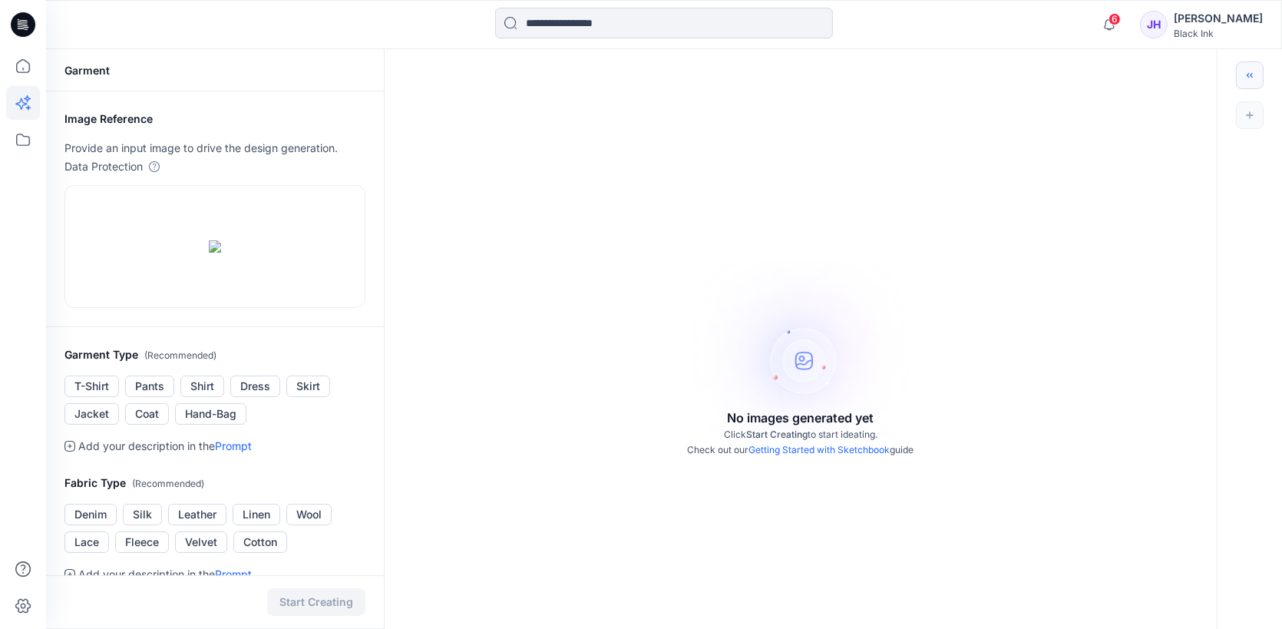
click at [1253, 117] on div at bounding box center [1250, 115] width 65 height 52
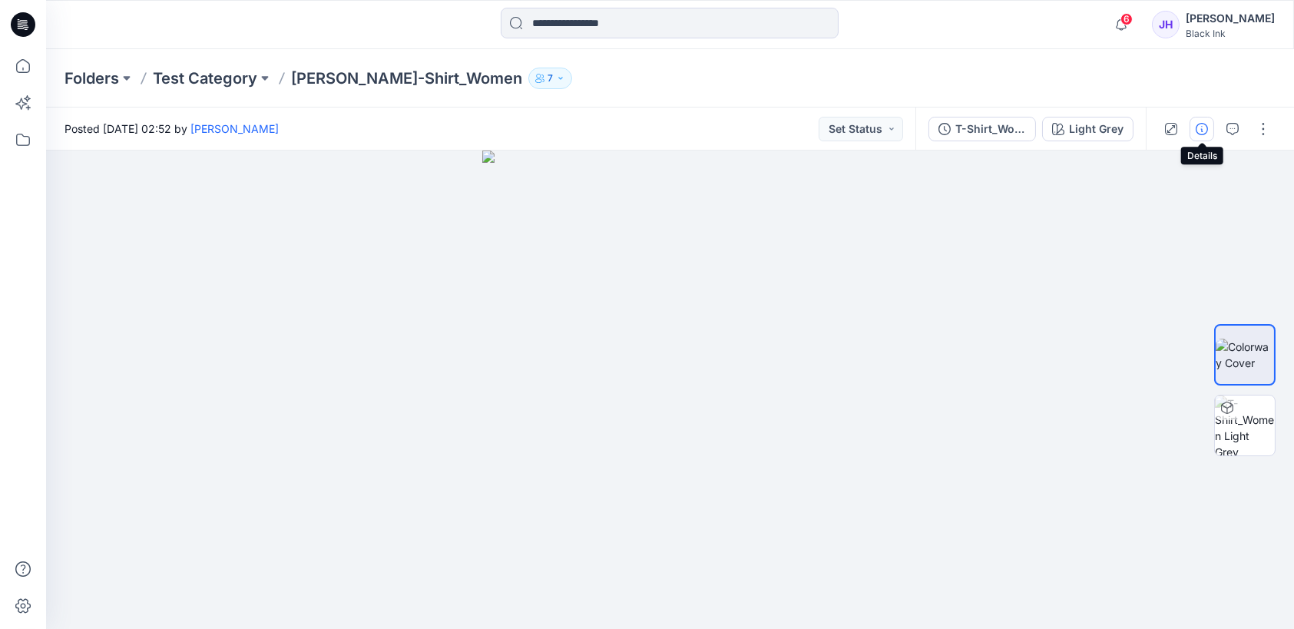
click at [1209, 129] on button "button" at bounding box center [1202, 129] width 25 height 25
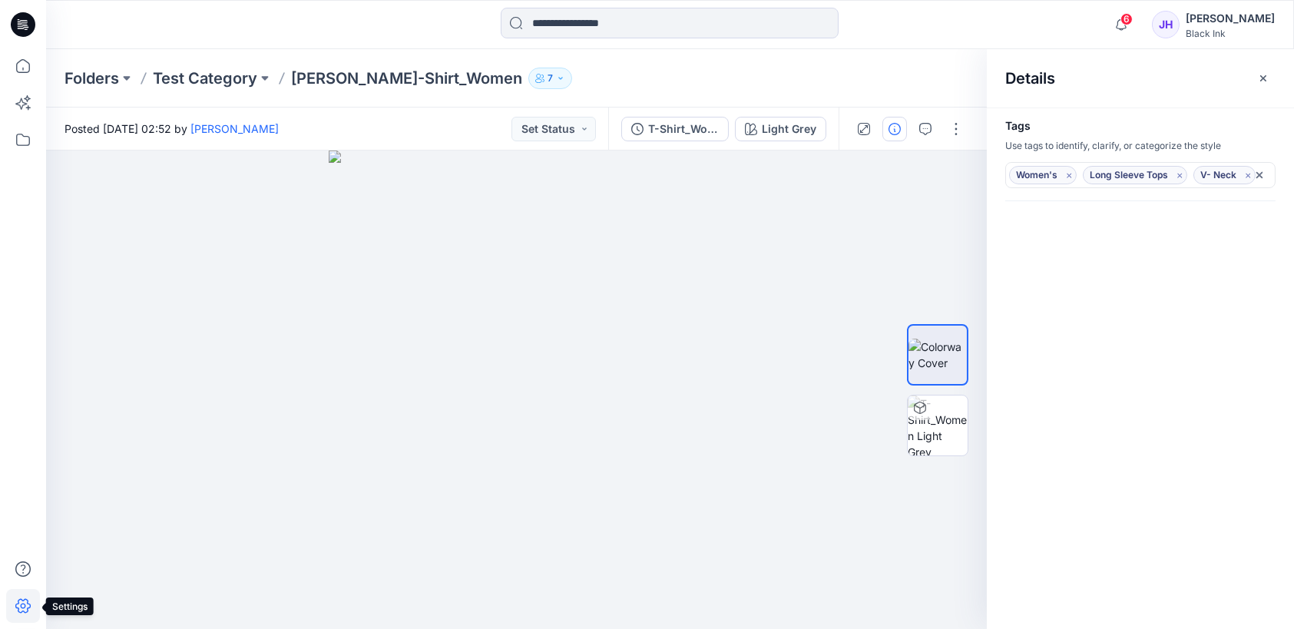
click at [25, 607] on icon at bounding box center [23, 606] width 34 height 34
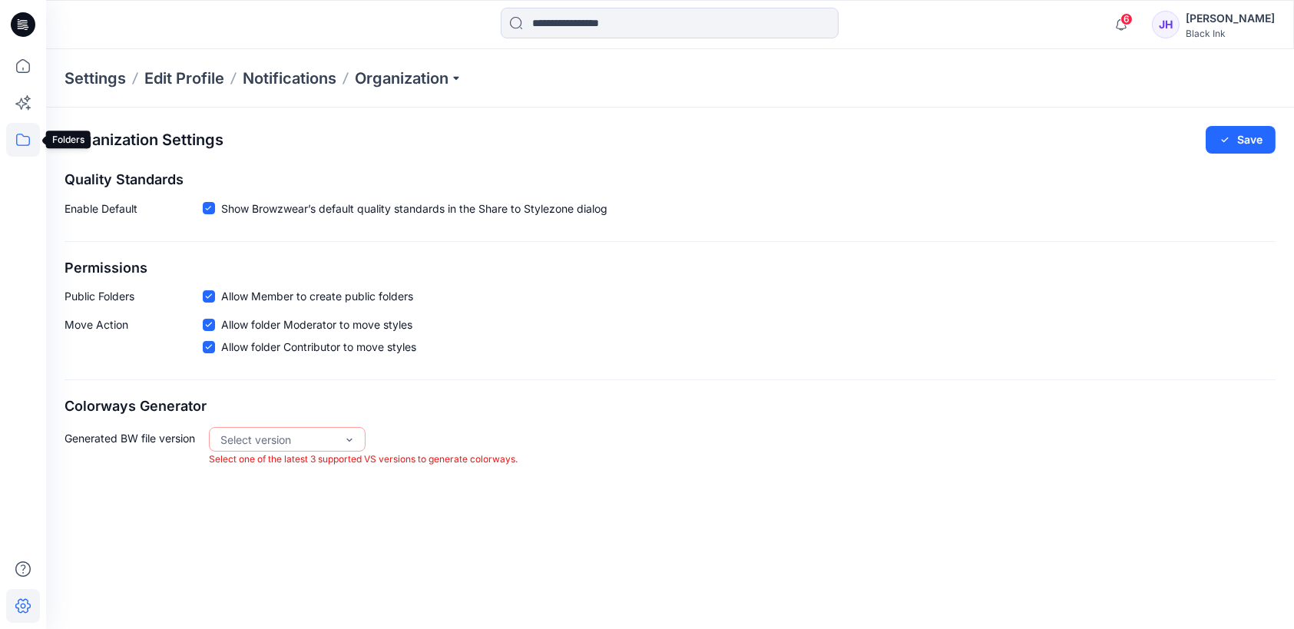
click at [22, 142] on icon at bounding box center [23, 140] width 34 height 34
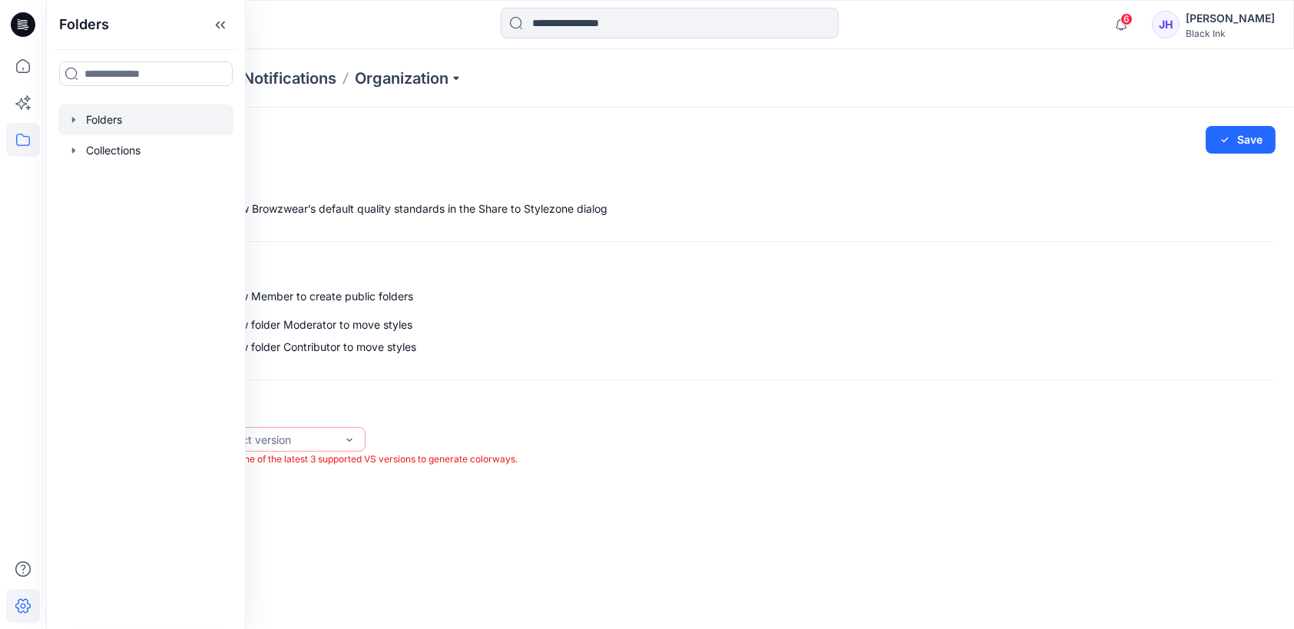
click at [73, 125] on icon "button" at bounding box center [74, 120] width 12 height 12
click at [131, 152] on p "Test Category" at bounding box center [137, 150] width 72 height 18
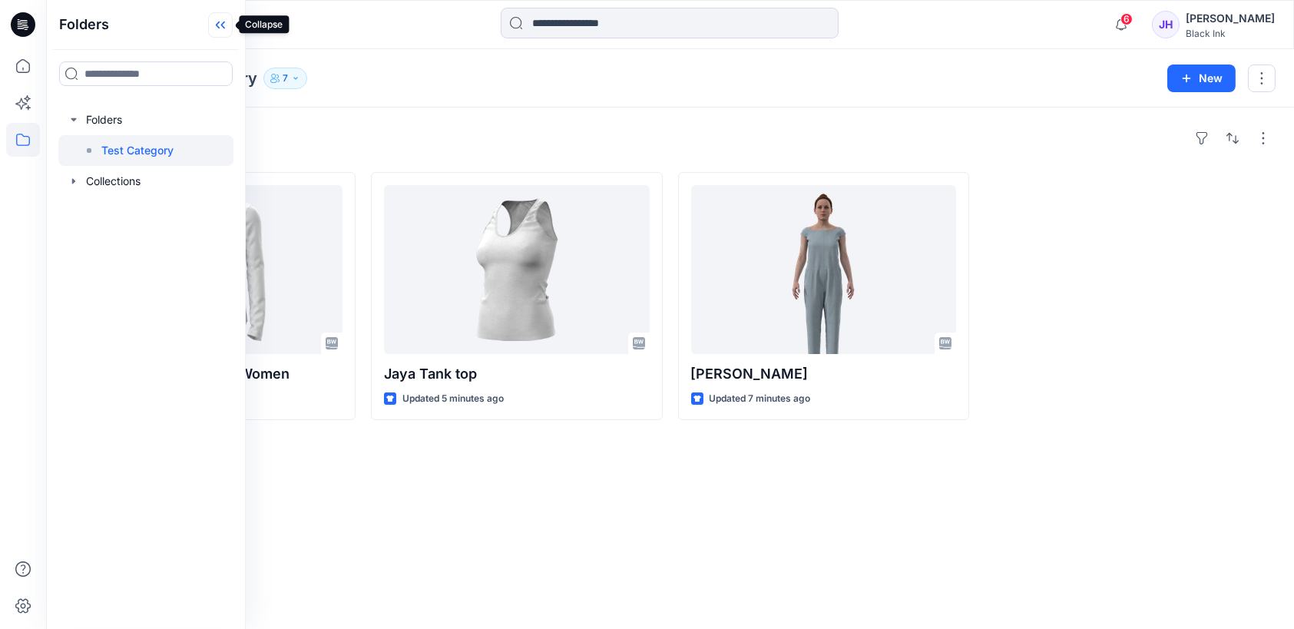
click at [225, 33] on icon at bounding box center [220, 24] width 25 height 25
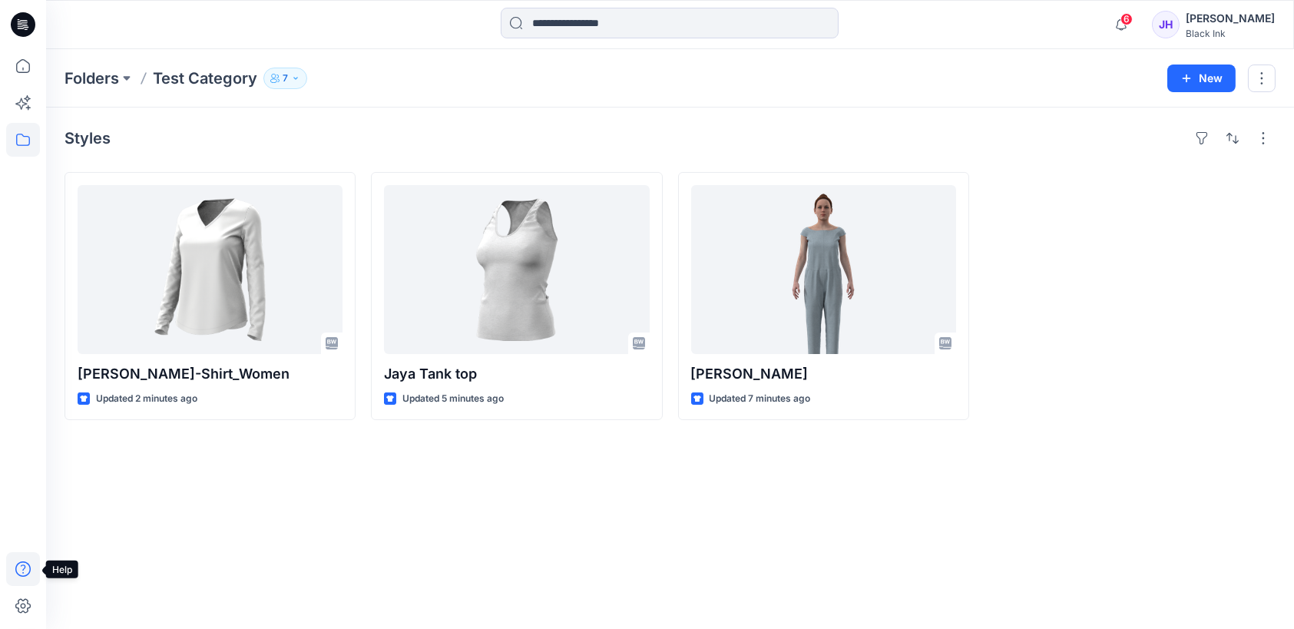
click at [22, 566] on icon at bounding box center [22, 568] width 15 height 15
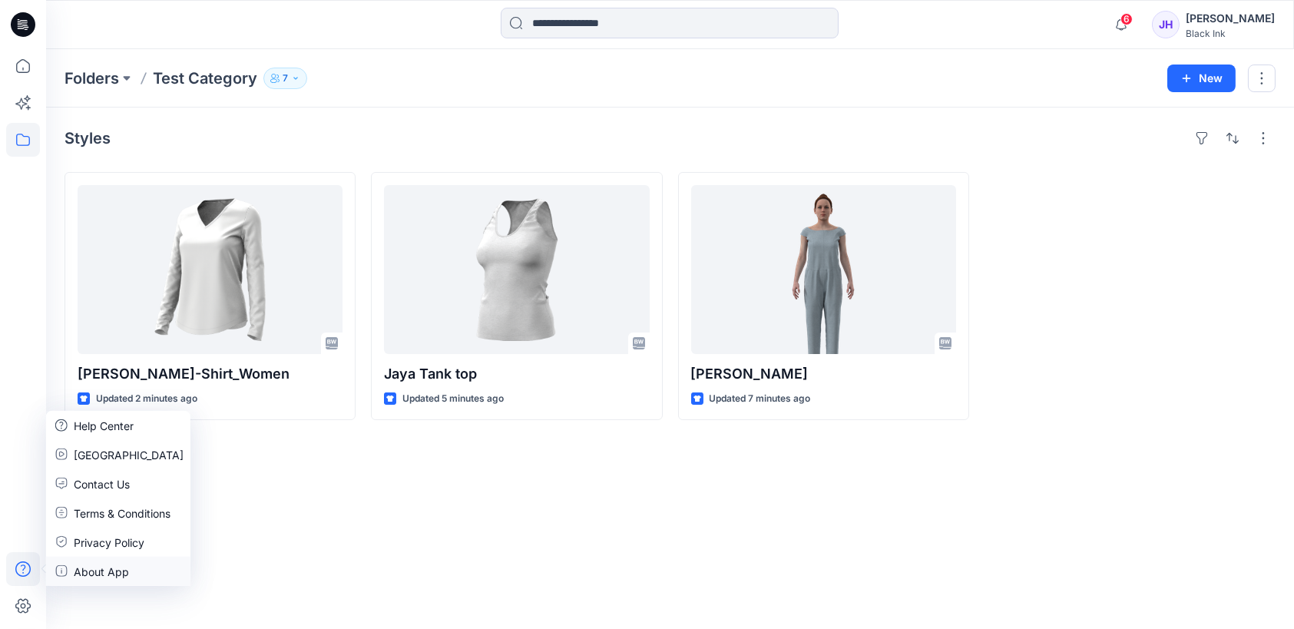
click at [127, 573] on p "About App" at bounding box center [101, 571] width 55 height 16
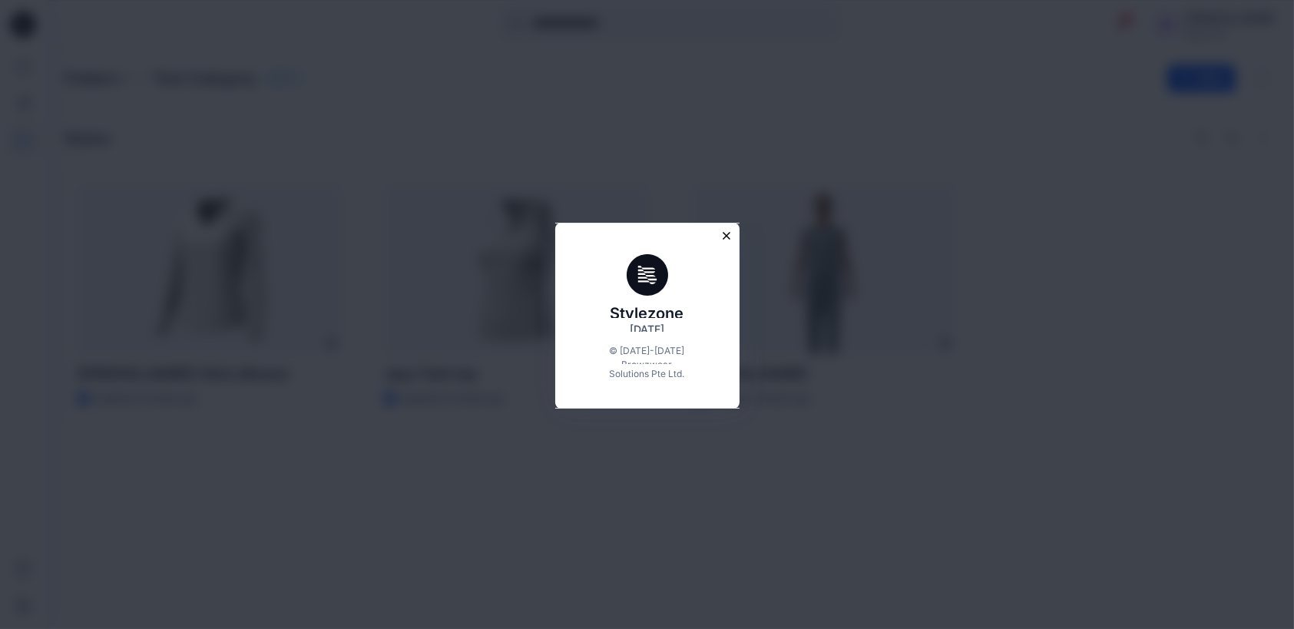
click at [730, 232] on icon "Close modal" at bounding box center [726, 235] width 7 height 7
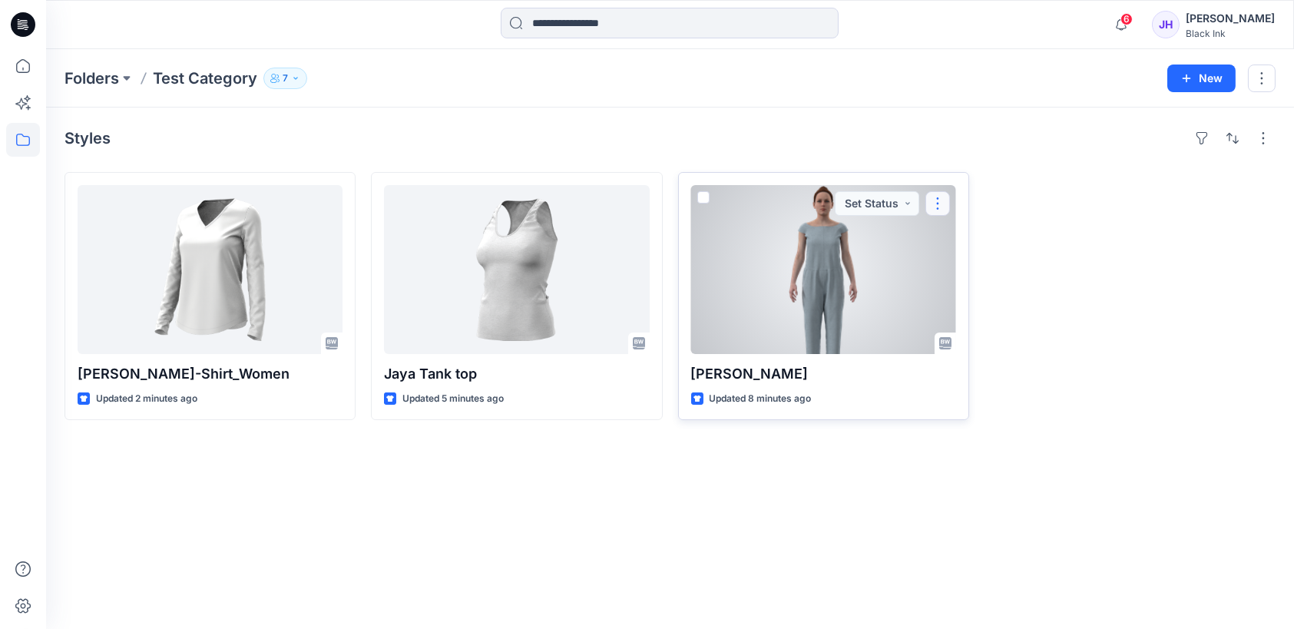
click at [944, 203] on button "button" at bounding box center [937, 203] width 25 height 25
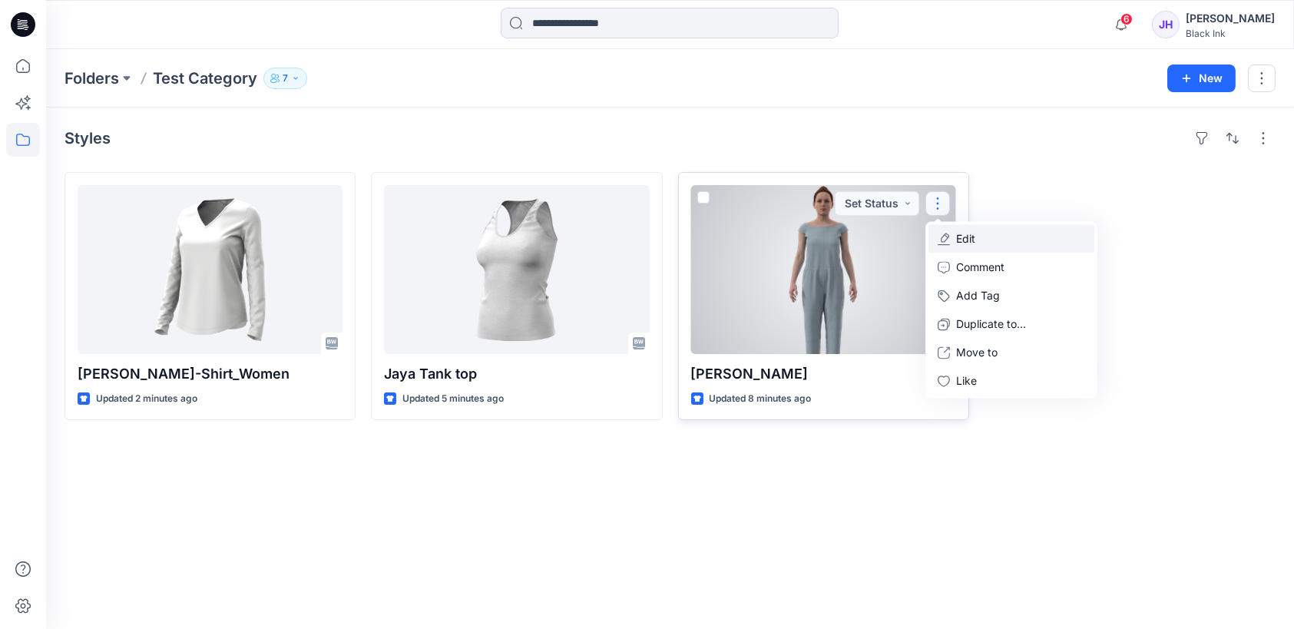
click at [983, 240] on button "Edit" at bounding box center [1011, 238] width 166 height 28
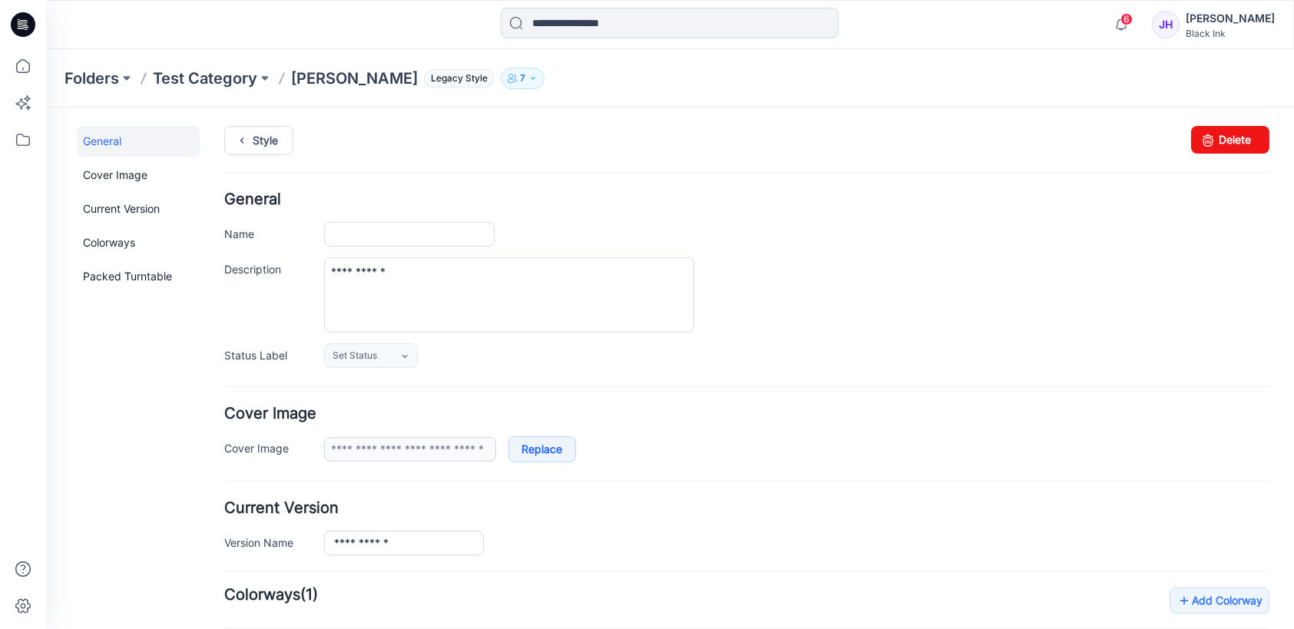
type input "**********"
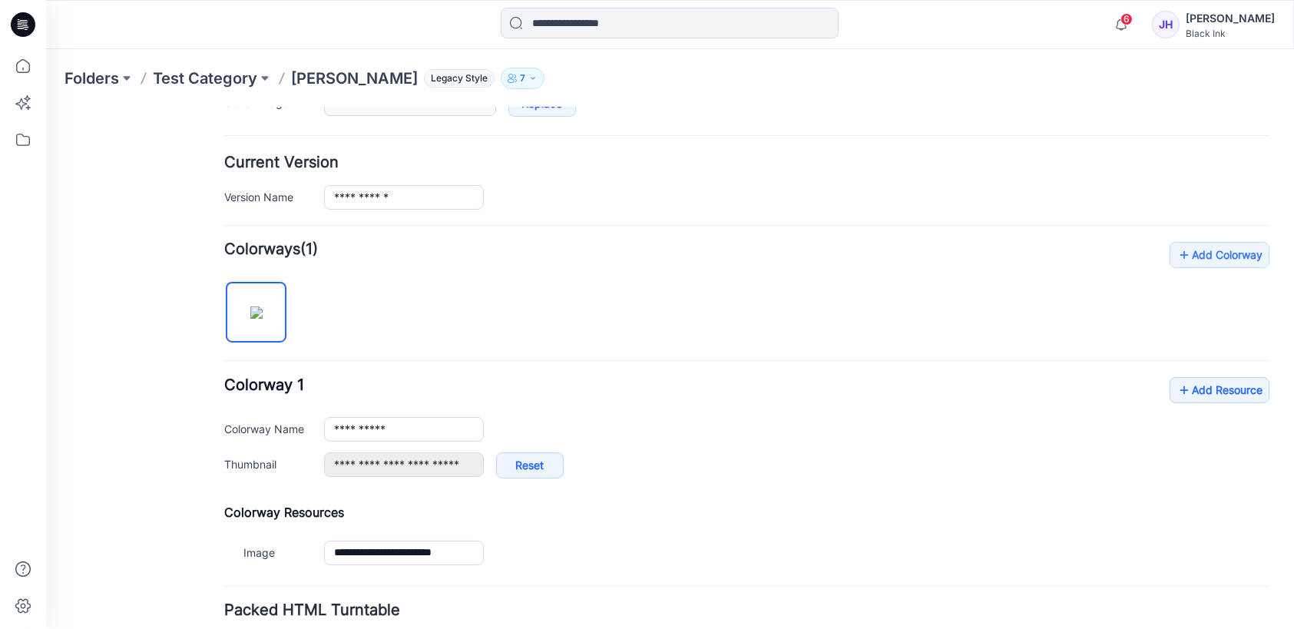
scroll to position [154, 0]
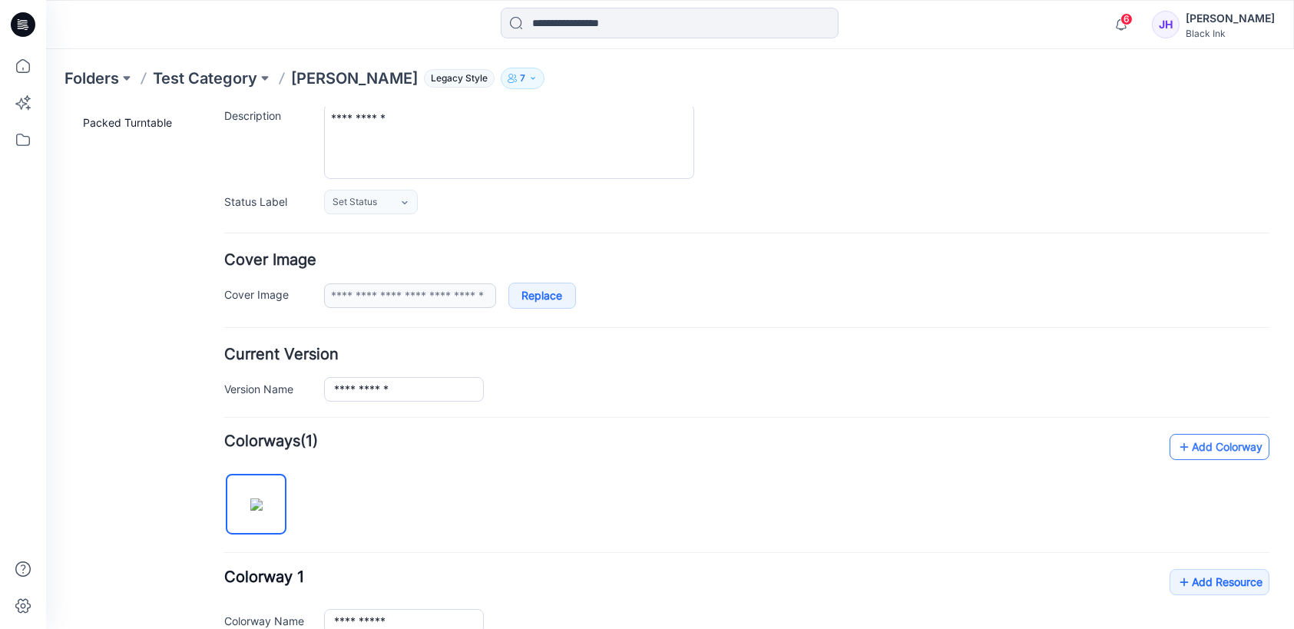
click at [1196, 449] on link "Add Colorway" at bounding box center [1220, 447] width 100 height 26
type input "**********"
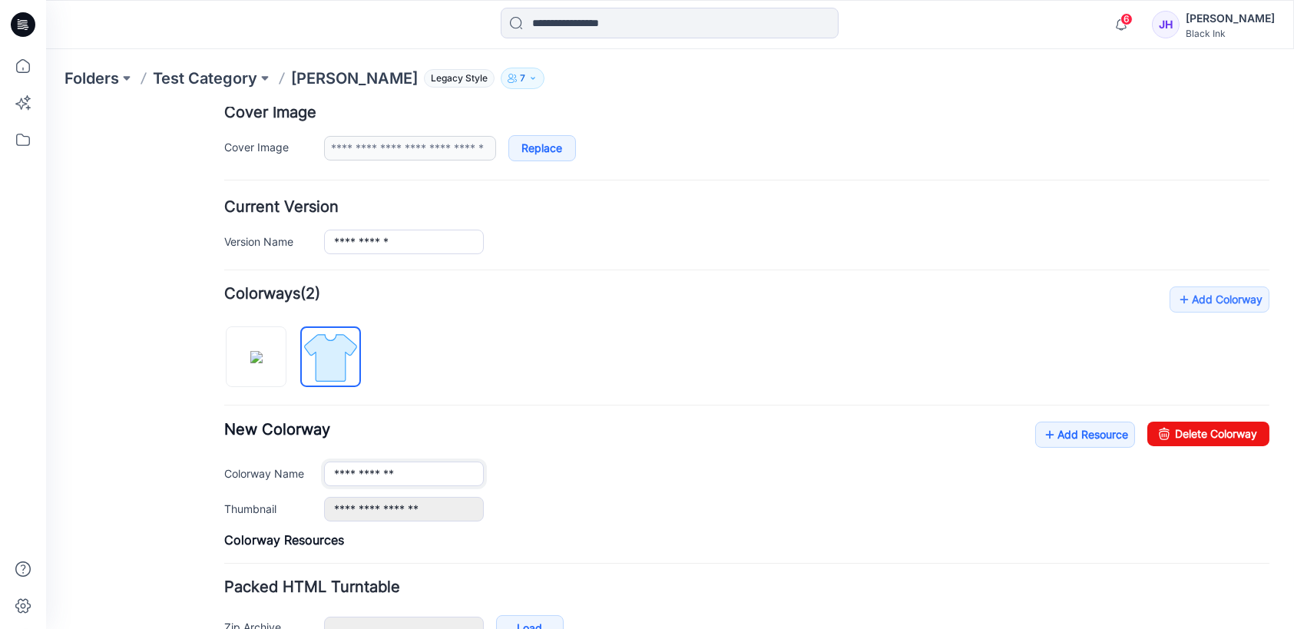
scroll to position [87, 0]
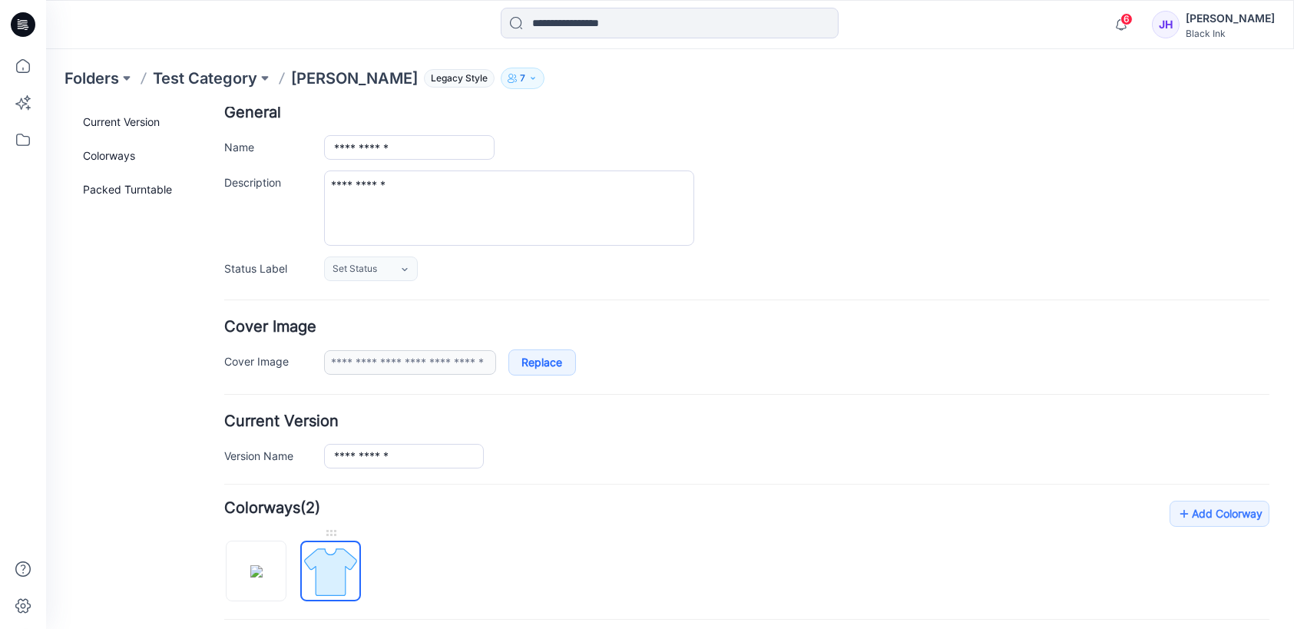
click at [341, 569] on img at bounding box center [331, 572] width 58 height 58
click at [23, 143] on icon at bounding box center [23, 140] width 34 height 34
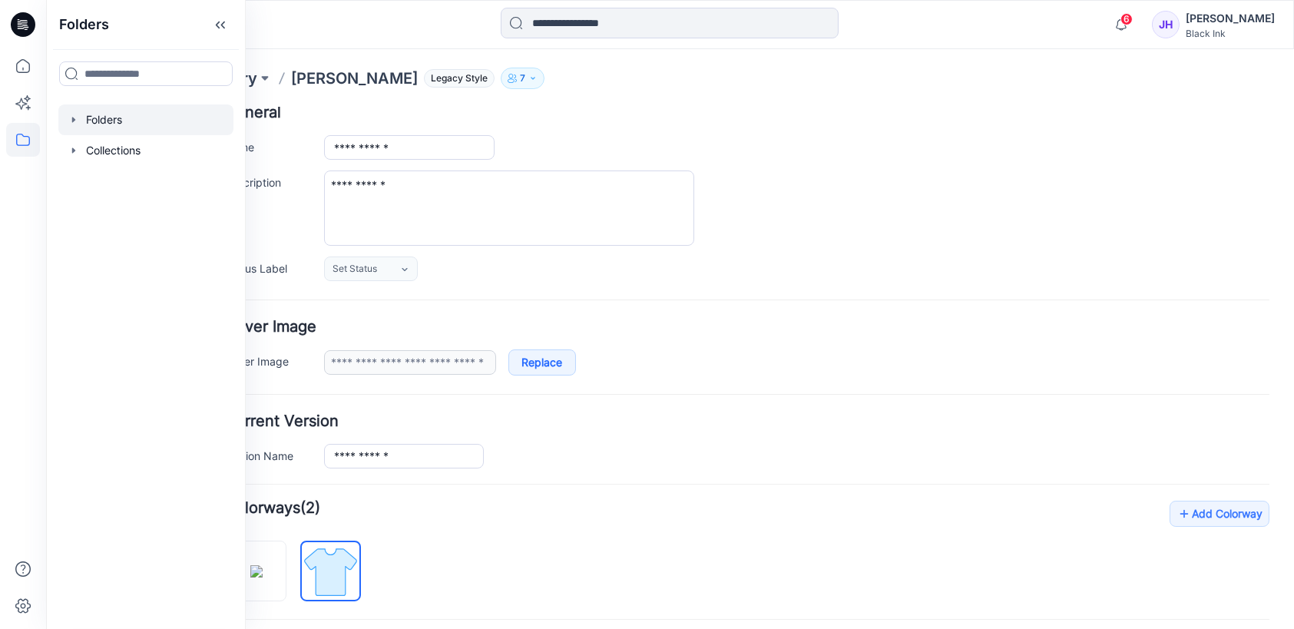
click at [106, 124] on div at bounding box center [145, 119] width 175 height 31
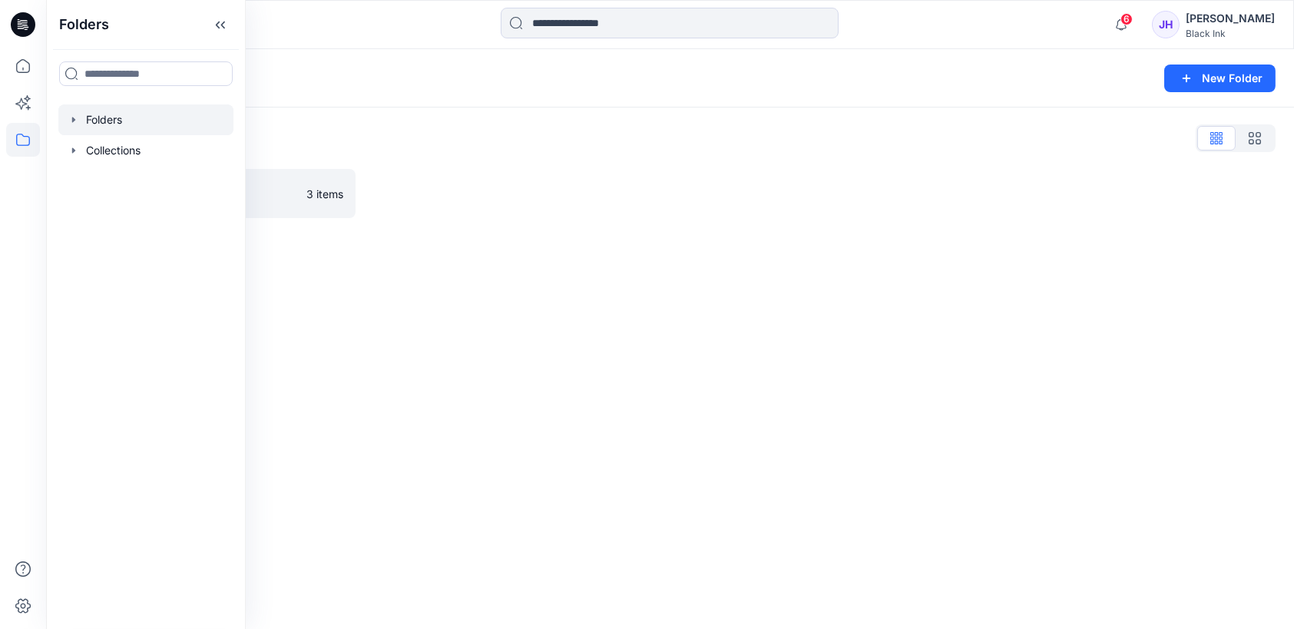
click at [75, 127] on div at bounding box center [145, 119] width 175 height 31
click at [503, 230] on div "Folders List Test Category 3 items" at bounding box center [670, 172] width 1248 height 129
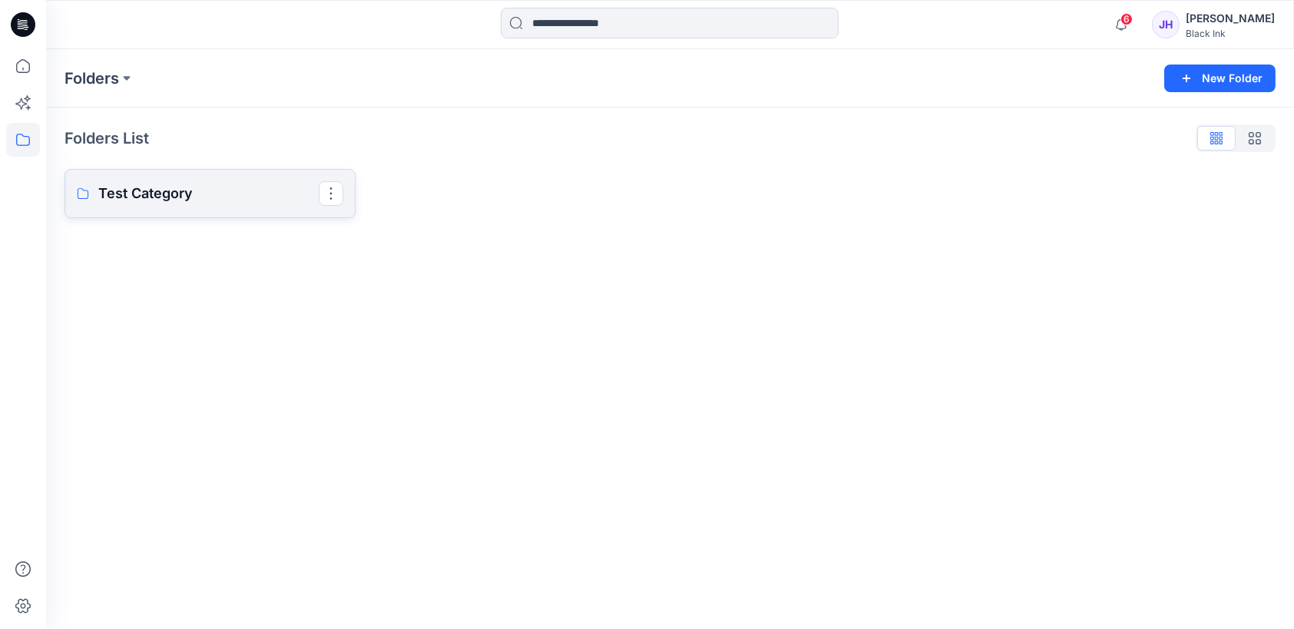
click at [154, 194] on p "Test Category" at bounding box center [208, 194] width 220 height 22
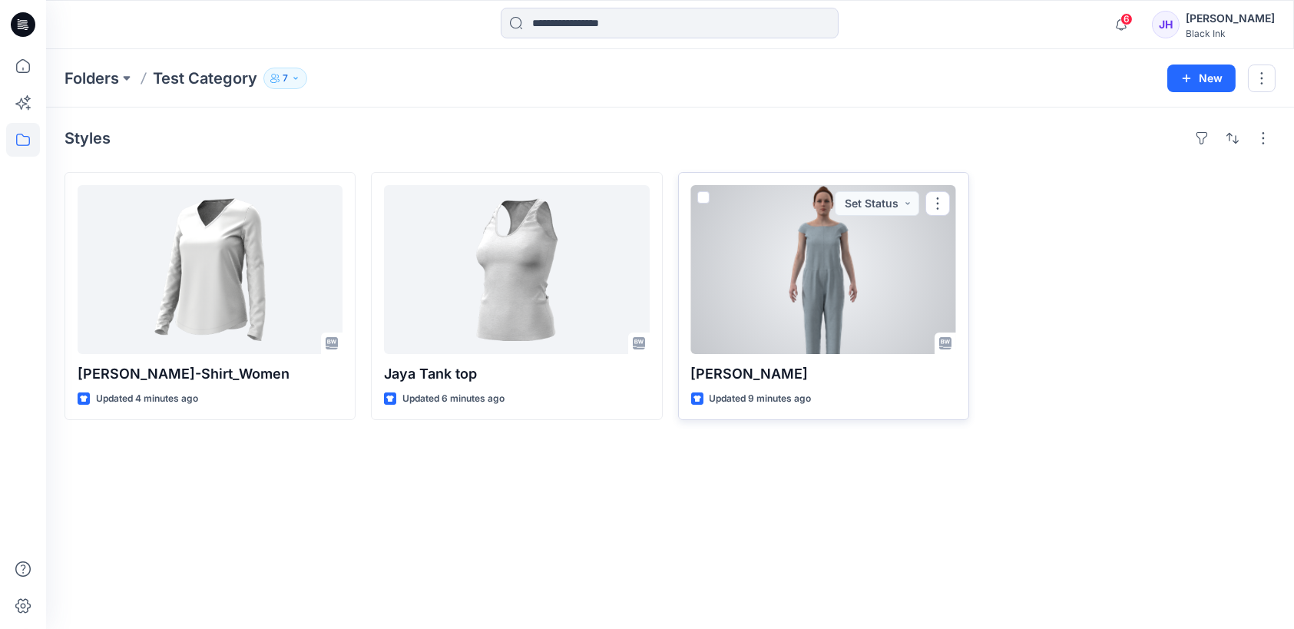
click at [809, 274] on div at bounding box center [823, 269] width 265 height 169
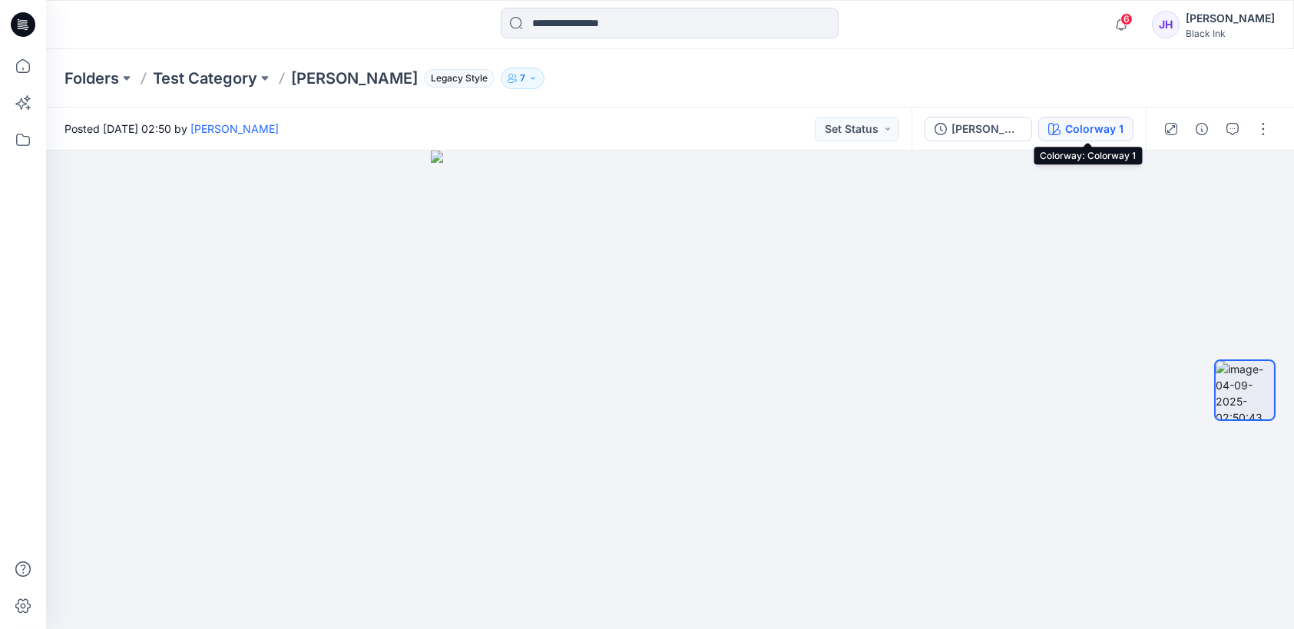
click at [1112, 134] on div "Colorway 1" at bounding box center [1094, 129] width 58 height 17
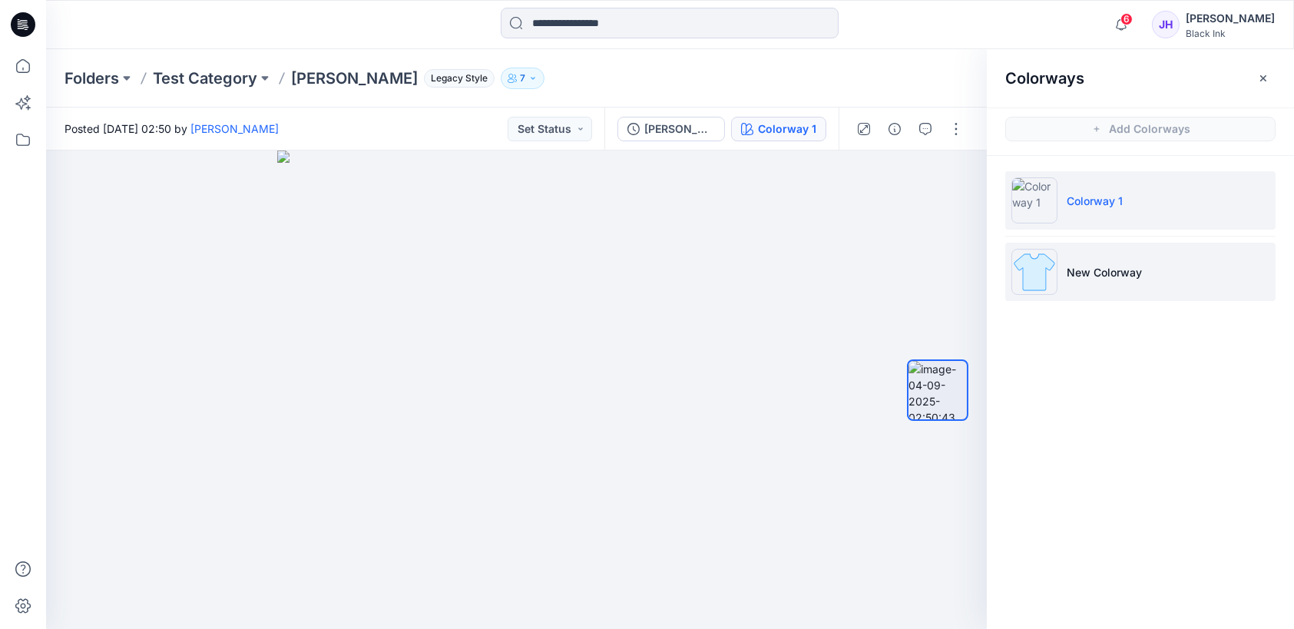
click at [1116, 269] on p "New Colorway" at bounding box center [1104, 272] width 75 height 16
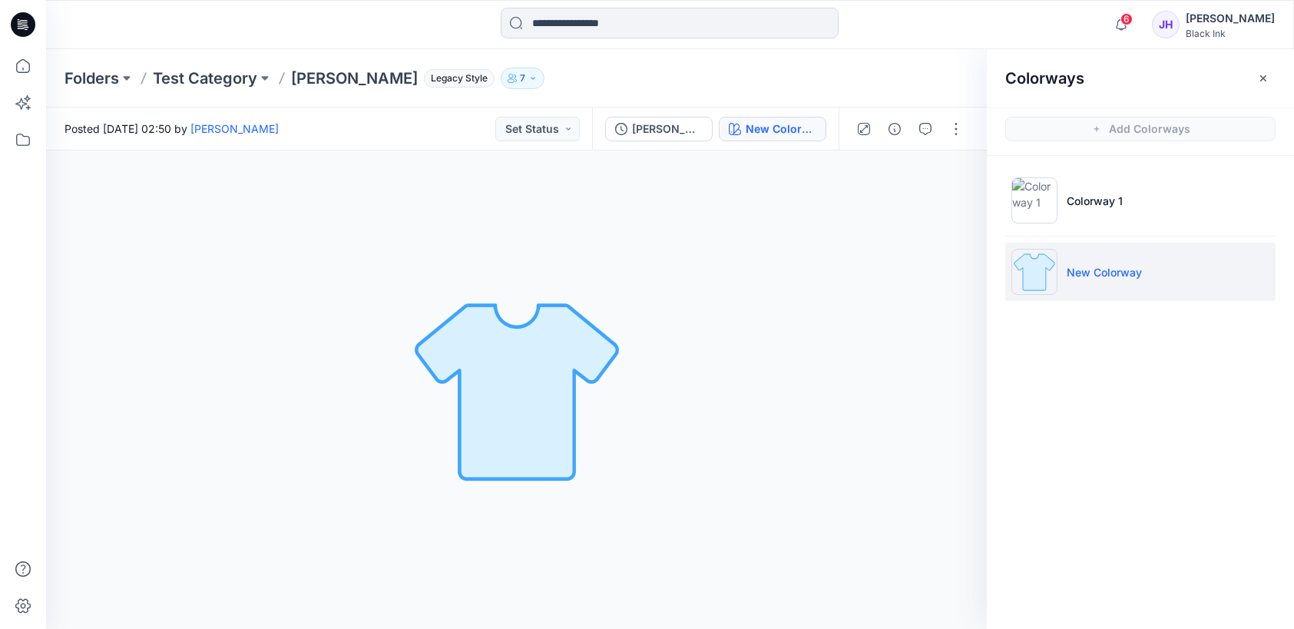
drag, startPoint x: 1116, startPoint y: 269, endPoint x: 1239, endPoint y: 272, distance: 123.7
click at [1239, 272] on li "New Colorway" at bounding box center [1140, 272] width 270 height 58
click at [1175, 273] on li "New Colorway" at bounding box center [1140, 272] width 270 height 58
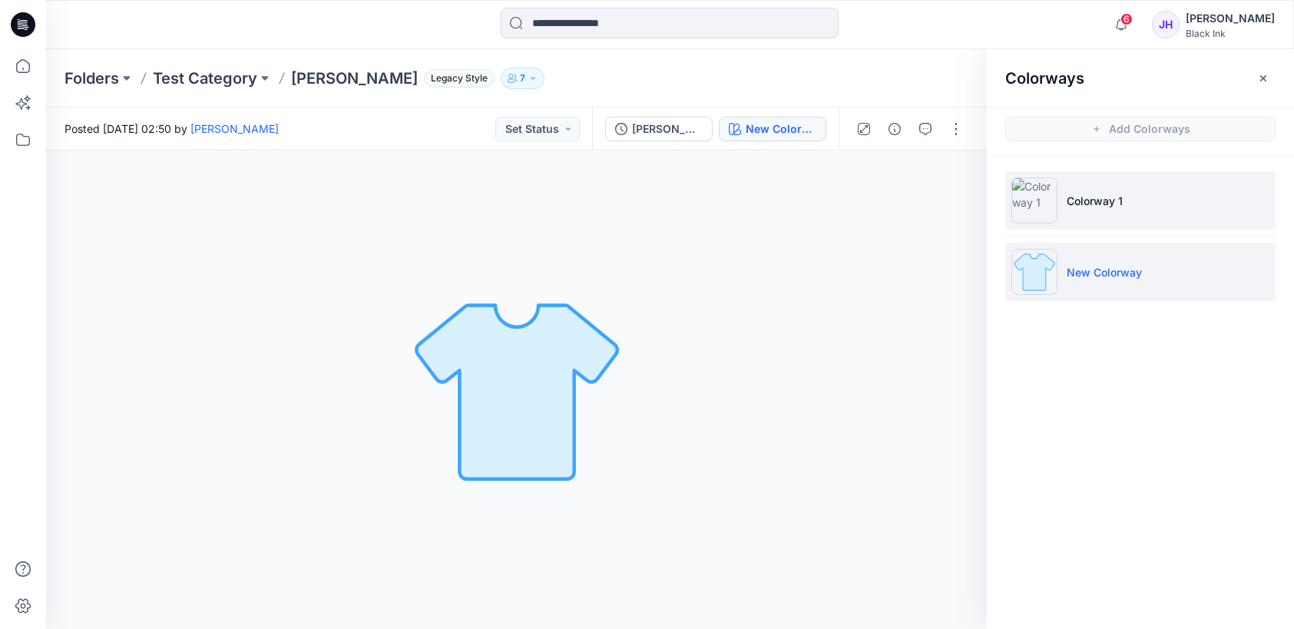
click at [1103, 204] on p "Colorway 1" at bounding box center [1095, 201] width 56 height 16
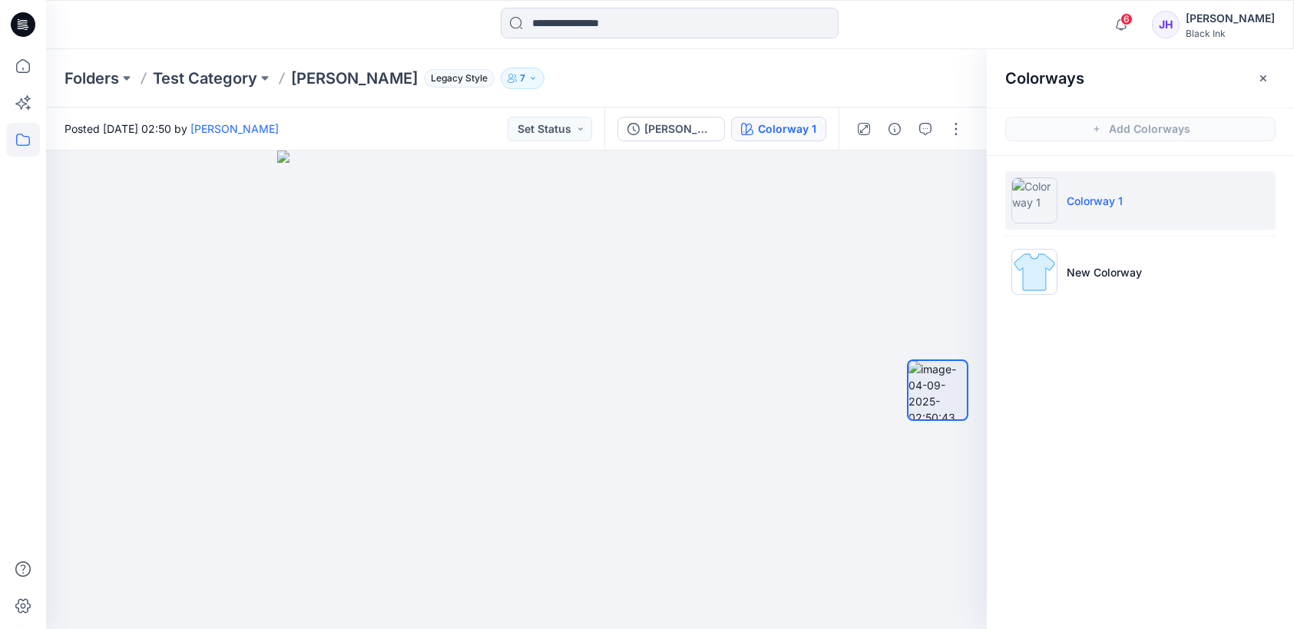
click at [22, 154] on icon at bounding box center [23, 140] width 34 height 34
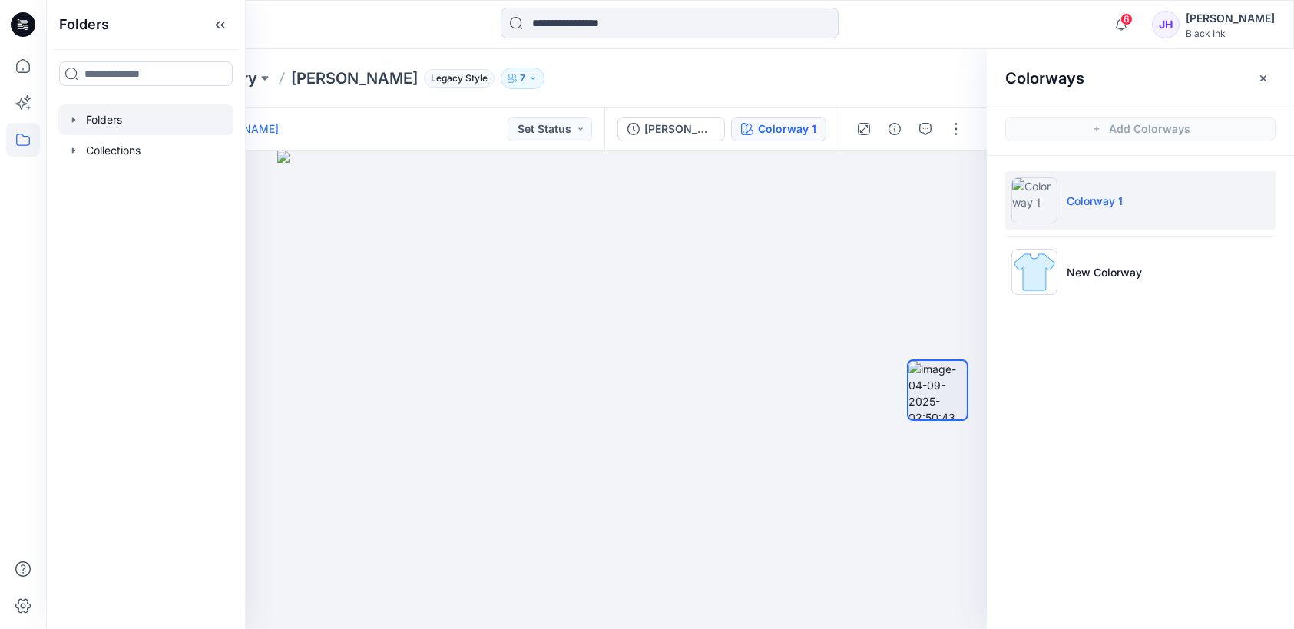
click at [78, 117] on icon "button" at bounding box center [74, 120] width 12 height 12
click at [78, 179] on icon "button" at bounding box center [74, 181] width 12 height 12
